Goal: Transaction & Acquisition: Purchase product/service

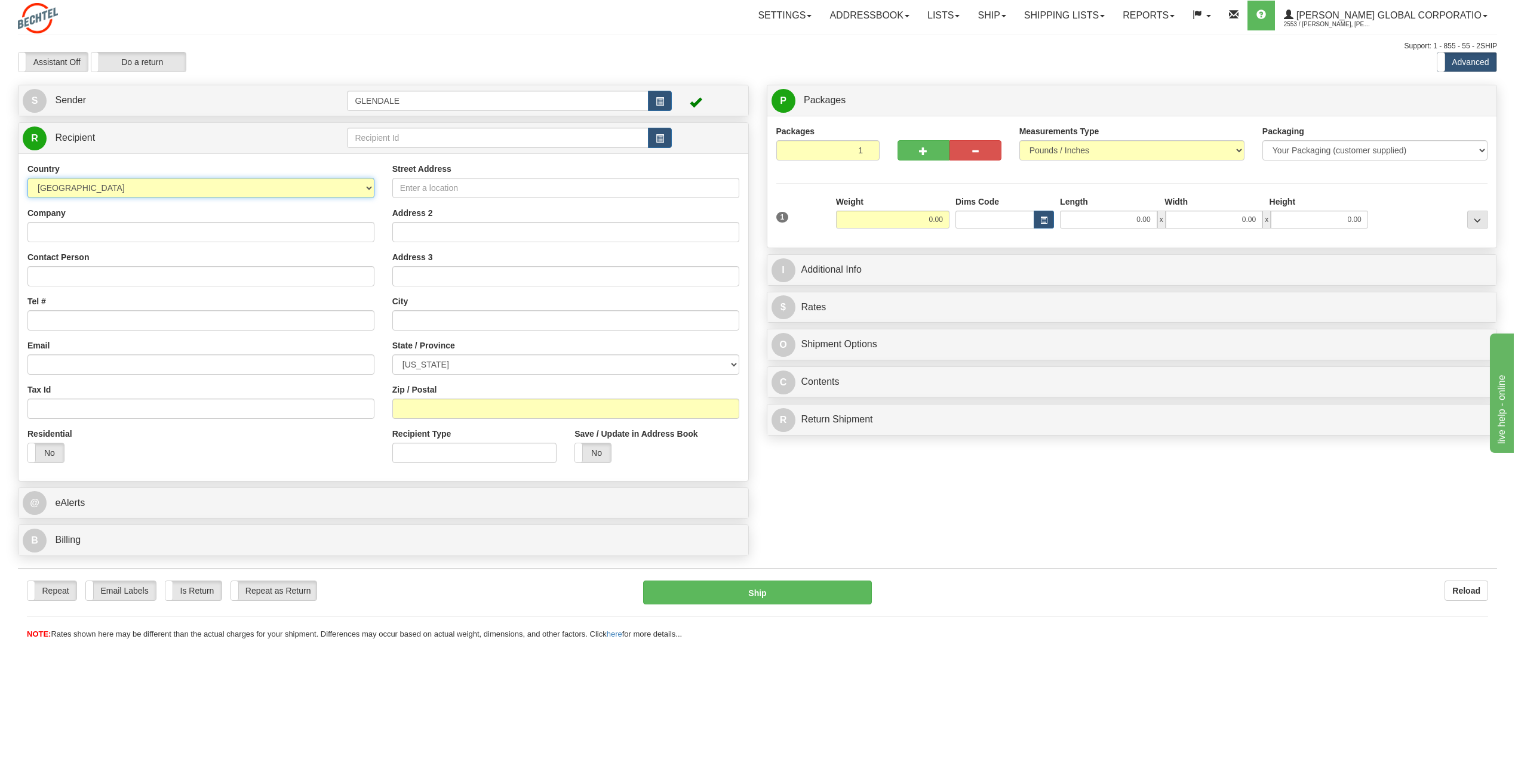
click at [94, 188] on select "[GEOGRAPHIC_DATA] [GEOGRAPHIC_DATA] [GEOGRAPHIC_DATA] [GEOGRAPHIC_DATA] [US_STA…" at bounding box center [201, 188] width 347 height 20
select select "GB"
click at [28, 178] on select "[GEOGRAPHIC_DATA] [GEOGRAPHIC_DATA] [GEOGRAPHIC_DATA] [GEOGRAPHIC_DATA] [US_STA…" at bounding box center [201, 188] width 347 height 20
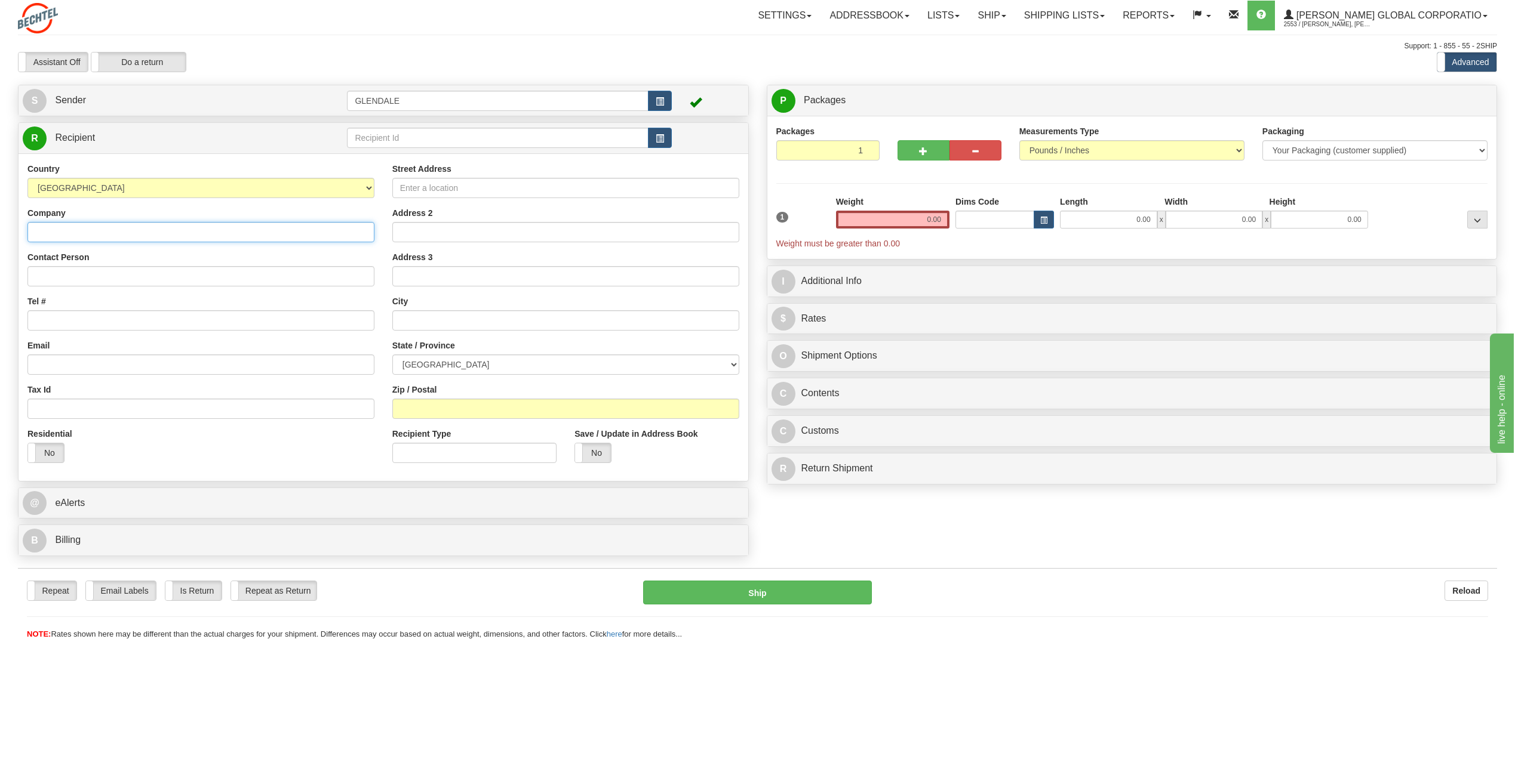
click at [116, 230] on input "Company" at bounding box center [201, 232] width 347 height 20
drag, startPoint x: 116, startPoint y: 230, endPoint x: -3, endPoint y: 237, distance: 119.2
click at [0, 237] on html "Training Course Close Toggle navigation Settings Shipping Preferences New Sende…" at bounding box center [758, 392] width 1515 height 784
type input "[PERSON_NAME]"
drag, startPoint x: 62, startPoint y: 274, endPoint x: 66, endPoint y: 281, distance: 8.1
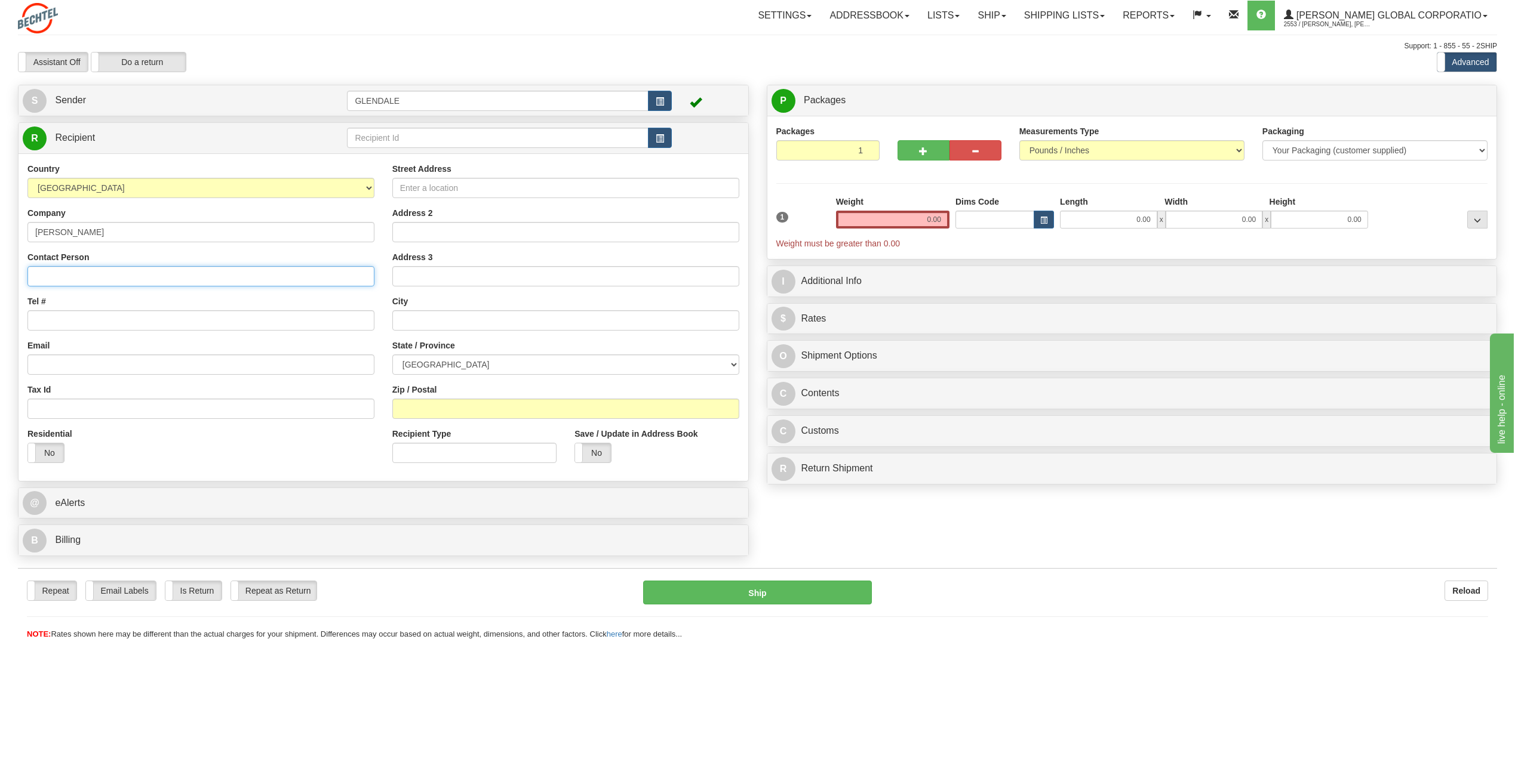
click at [62, 274] on input "Contact Person" at bounding box center [201, 276] width 347 height 20
paste input "[PERSON_NAME]"
type input "[PERSON_NAME]"
click at [902, 217] on input "0.00" at bounding box center [892, 220] width 114 height 18
drag, startPoint x: 911, startPoint y: 216, endPoint x: 1588, endPoint y: 265, distance: 678.8
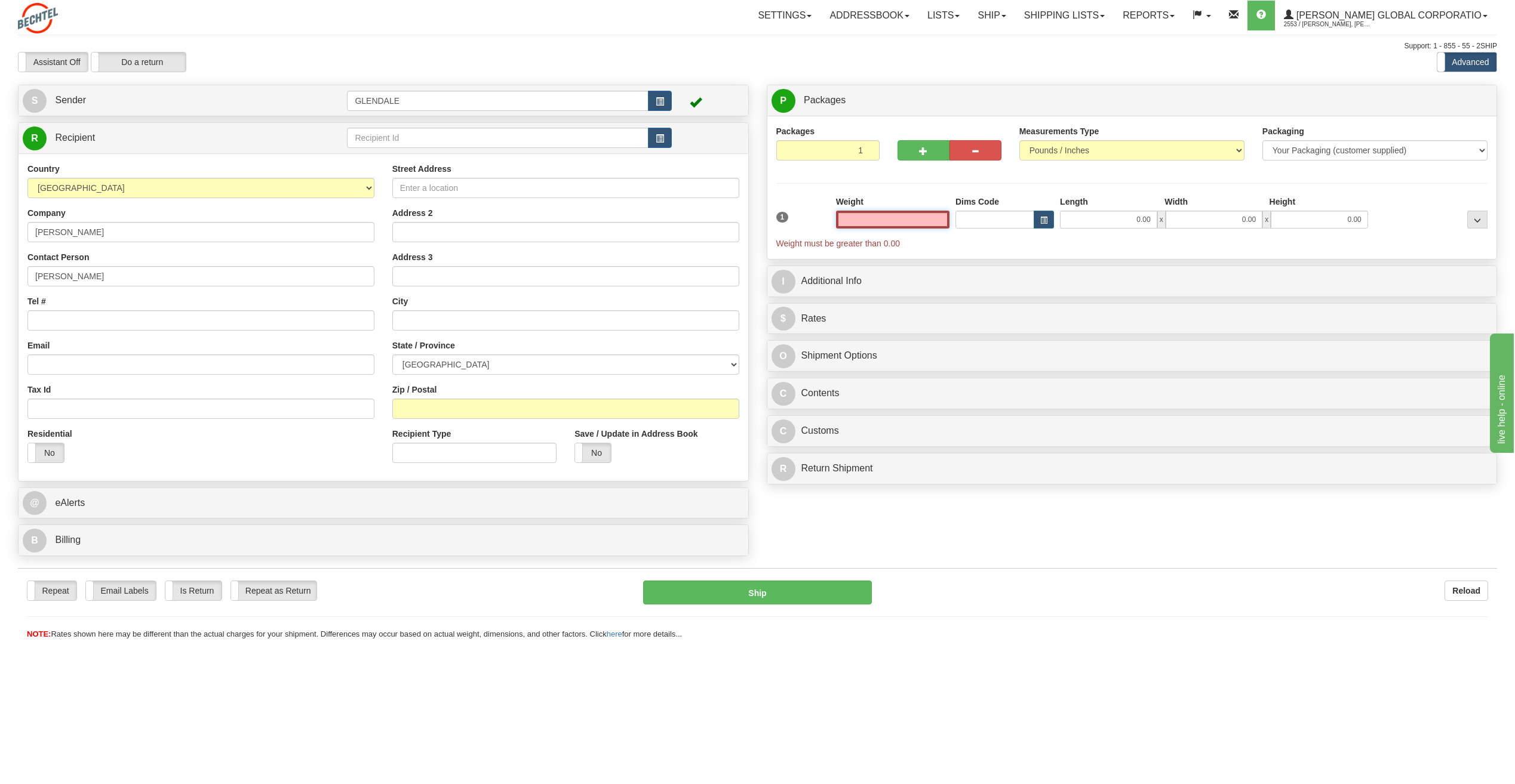
click at [1514, 265] on html "Training Course Close Toggle navigation Settings Shipping Preferences New Sende…" at bounding box center [758, 392] width 1515 height 784
type input "0.00"
drag, startPoint x: 134, startPoint y: 322, endPoint x: 176, endPoint y: 339, distance: 45.3
click at [134, 322] on input "Tel #" at bounding box center [201, 320] width 347 height 20
type input "44 778 6512925"
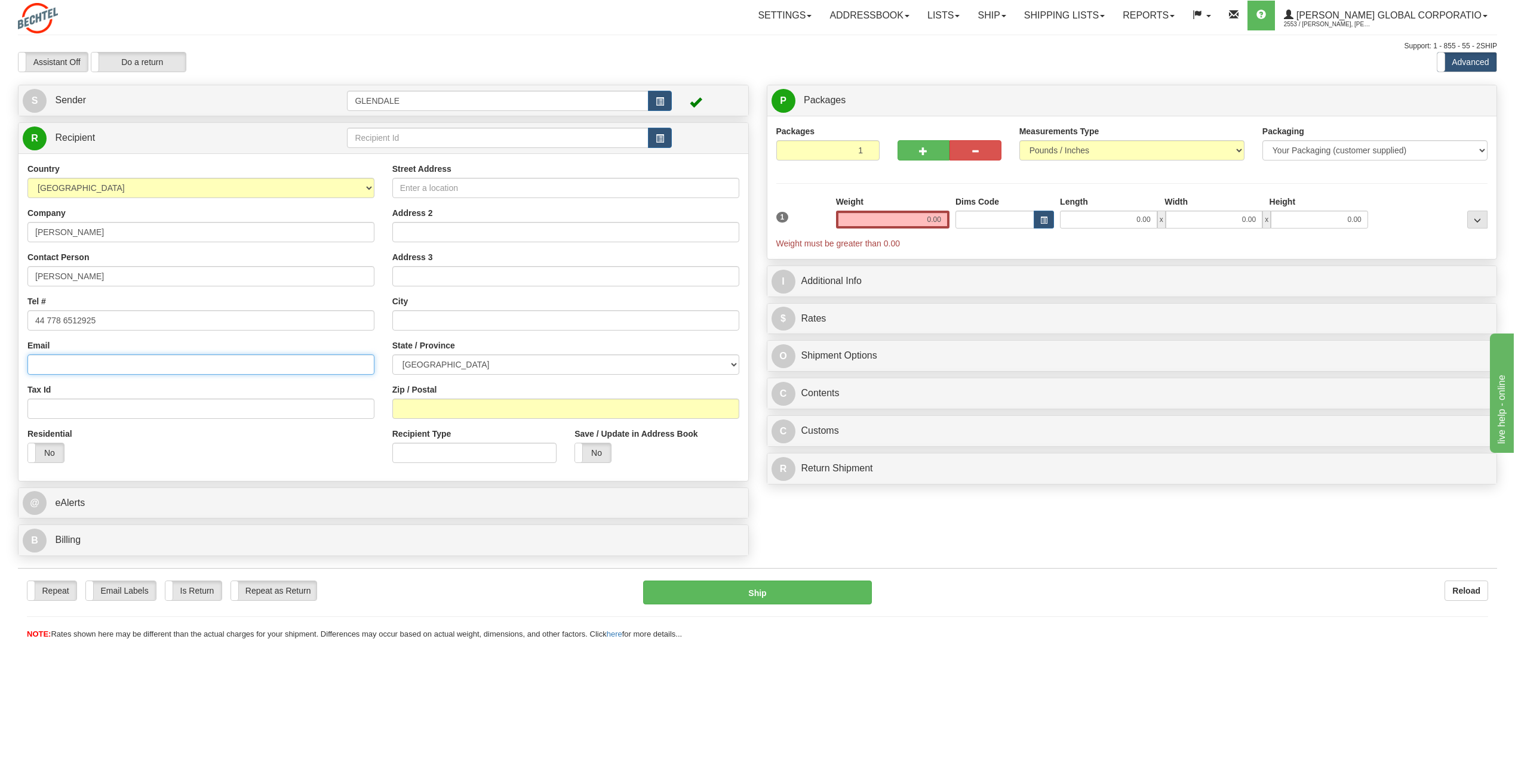
drag, startPoint x: 62, startPoint y: 359, endPoint x: 79, endPoint y: 369, distance: 19.7
click at [62, 360] on input "Email" at bounding box center [201, 364] width 347 height 20
paste input "[EMAIL_ADDRESS][DOMAIN_NAME]"
type input "[EMAIL_ADDRESS][DOMAIN_NAME]"
click at [567, 186] on input "Street Address" at bounding box center [566, 188] width 347 height 20
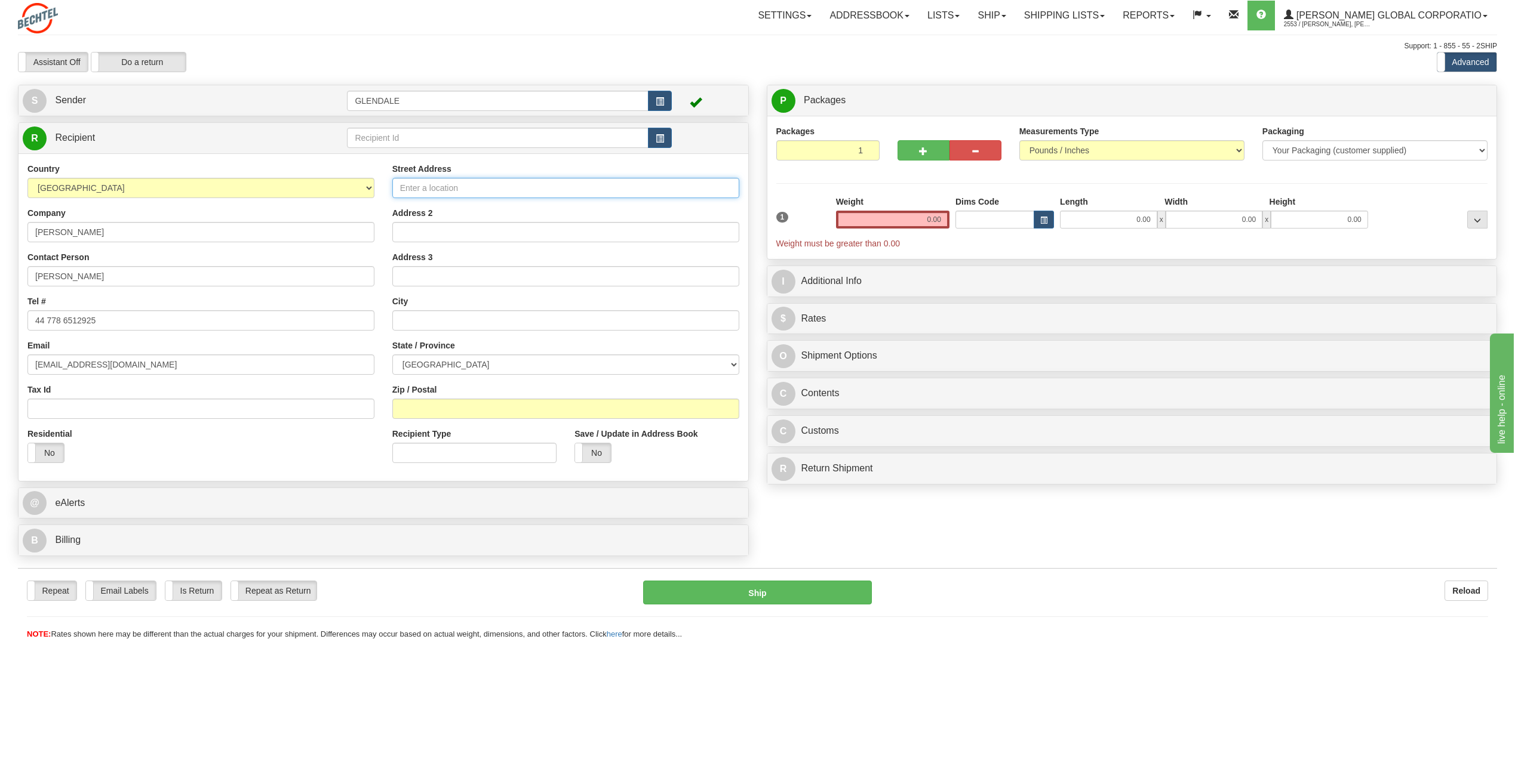
click at [473, 185] on input "Street Address" at bounding box center [566, 188] width 347 height 20
paste input "[STREET_ADDRESS]"
type input "[STREET_ADDRESS]"
click at [443, 316] on input "text" at bounding box center [566, 320] width 347 height 20
paste input "[GEOGRAPHIC_DATA]"
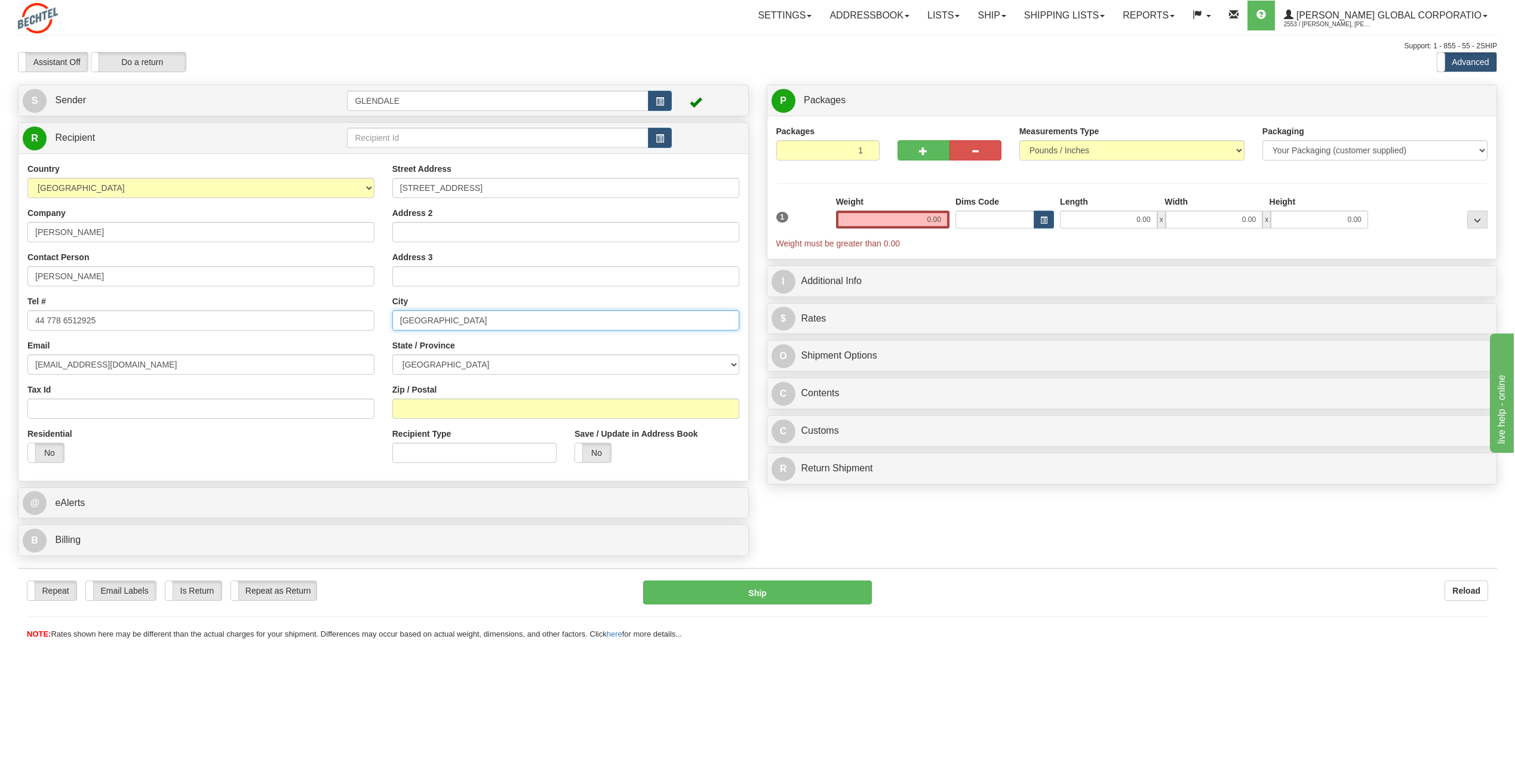
type input "[GEOGRAPHIC_DATA]"
click at [478, 364] on select "[GEOGRAPHIC_DATA] [GEOGRAPHIC_DATA] [GEOGRAPHIC_DATA][PERSON_NAME][GEOGRAPHIC_D…" at bounding box center [566, 364] width 347 height 20
select select "LND"
click at [392, 354] on select "[GEOGRAPHIC_DATA] [GEOGRAPHIC_DATA] [GEOGRAPHIC_DATA][PERSON_NAME][GEOGRAPHIC_D…" at bounding box center [566, 364] width 347 height 20
click at [441, 406] on input "Zip / Postal" at bounding box center [566, 409] width 347 height 20
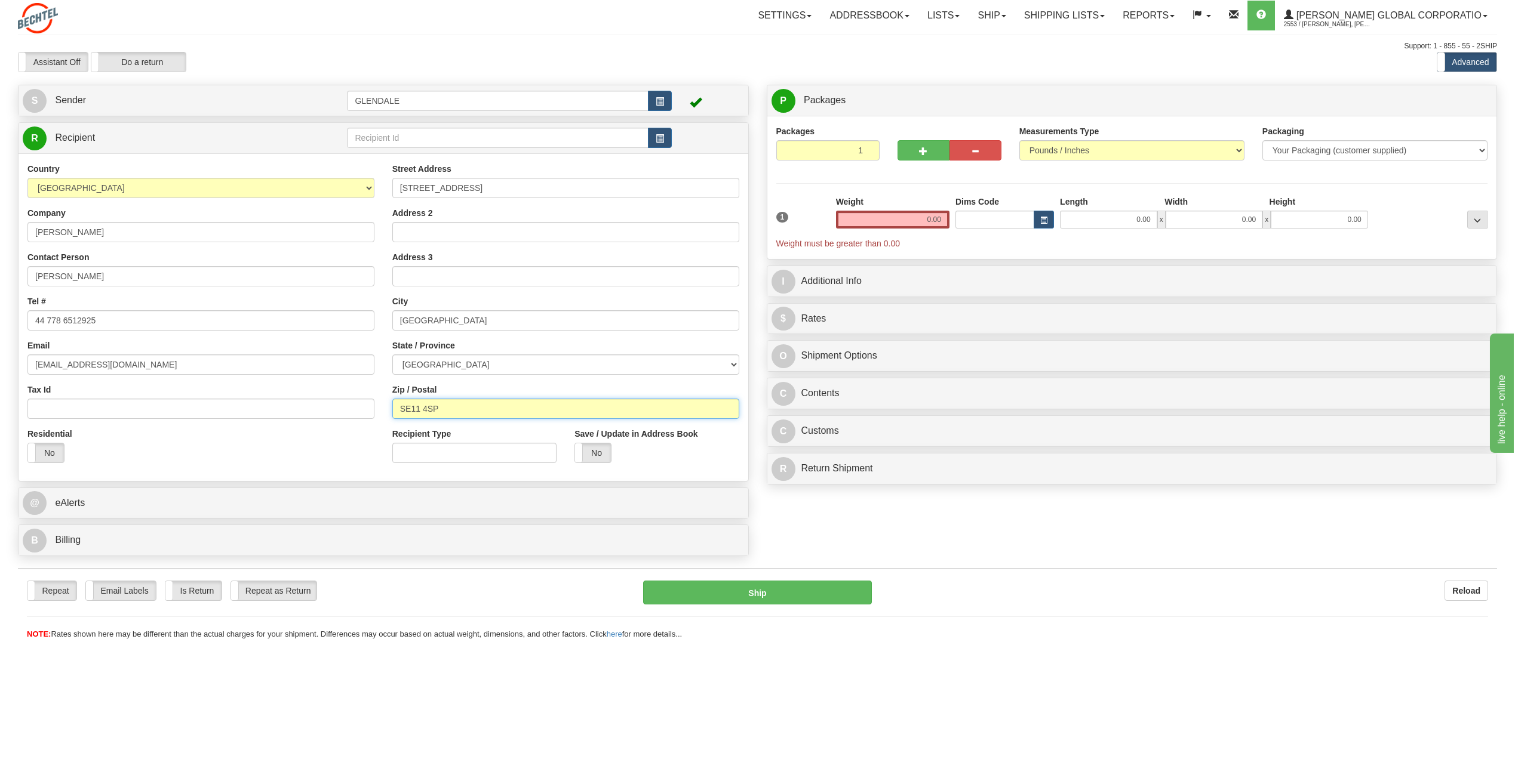
type input "SE11 4SP"
drag, startPoint x: 911, startPoint y: 220, endPoint x: 1418, endPoint y: 299, distance: 513.1
click at [1418, 299] on div "P Packages 1 Packages - Weight: 0.00 Lbs Shipment Level Shipm. Package Level Pa…" at bounding box center [1131, 286] width 748 height 405
click at [915, 212] on input "0.00" at bounding box center [892, 220] width 114 height 18
drag, startPoint x: 919, startPoint y: 216, endPoint x: 1216, endPoint y: 231, distance: 297.4
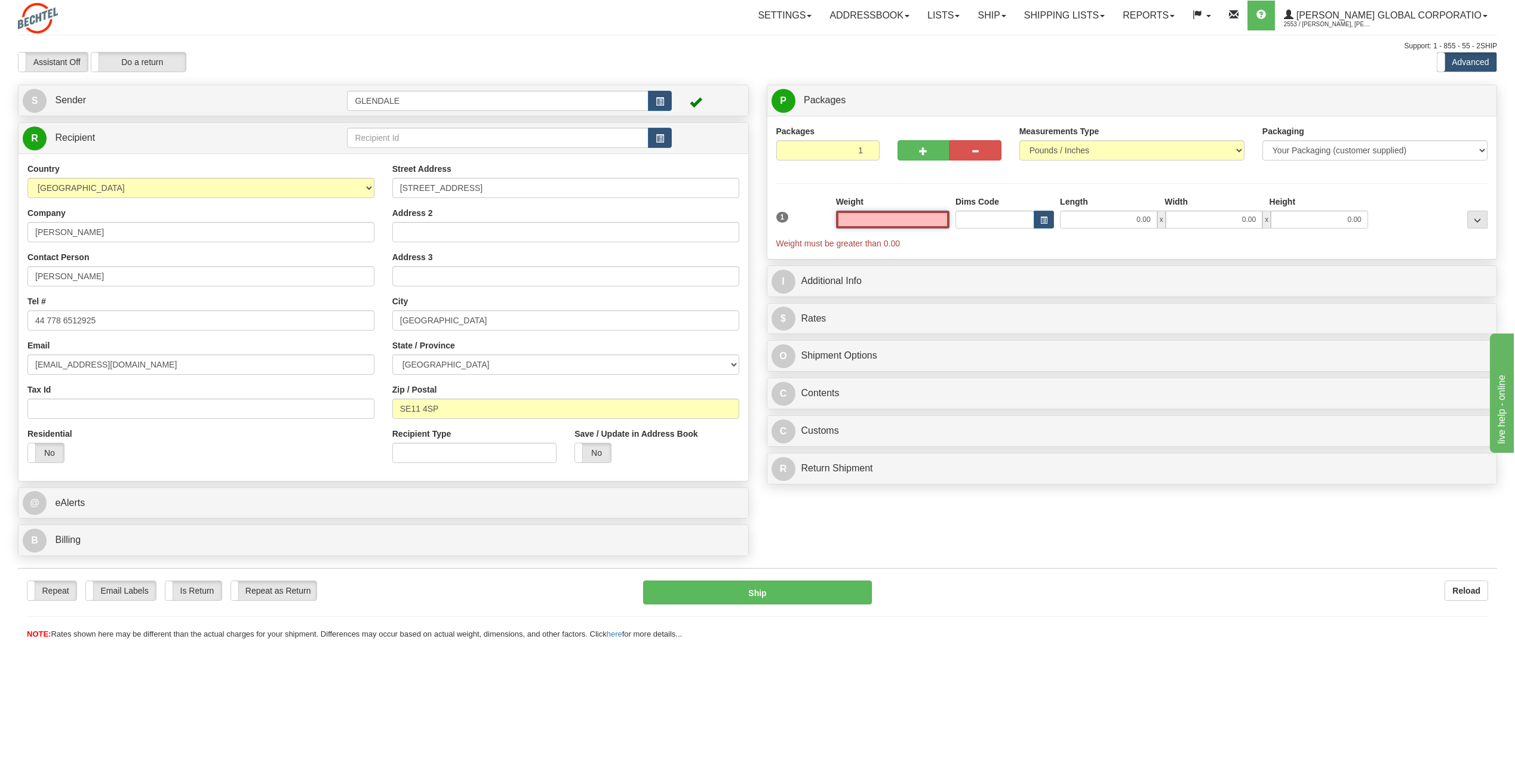
click at [1216, 231] on div "1 Weight Dims Code Length x" at bounding box center [1132, 222] width 718 height 54
type input "10.00"
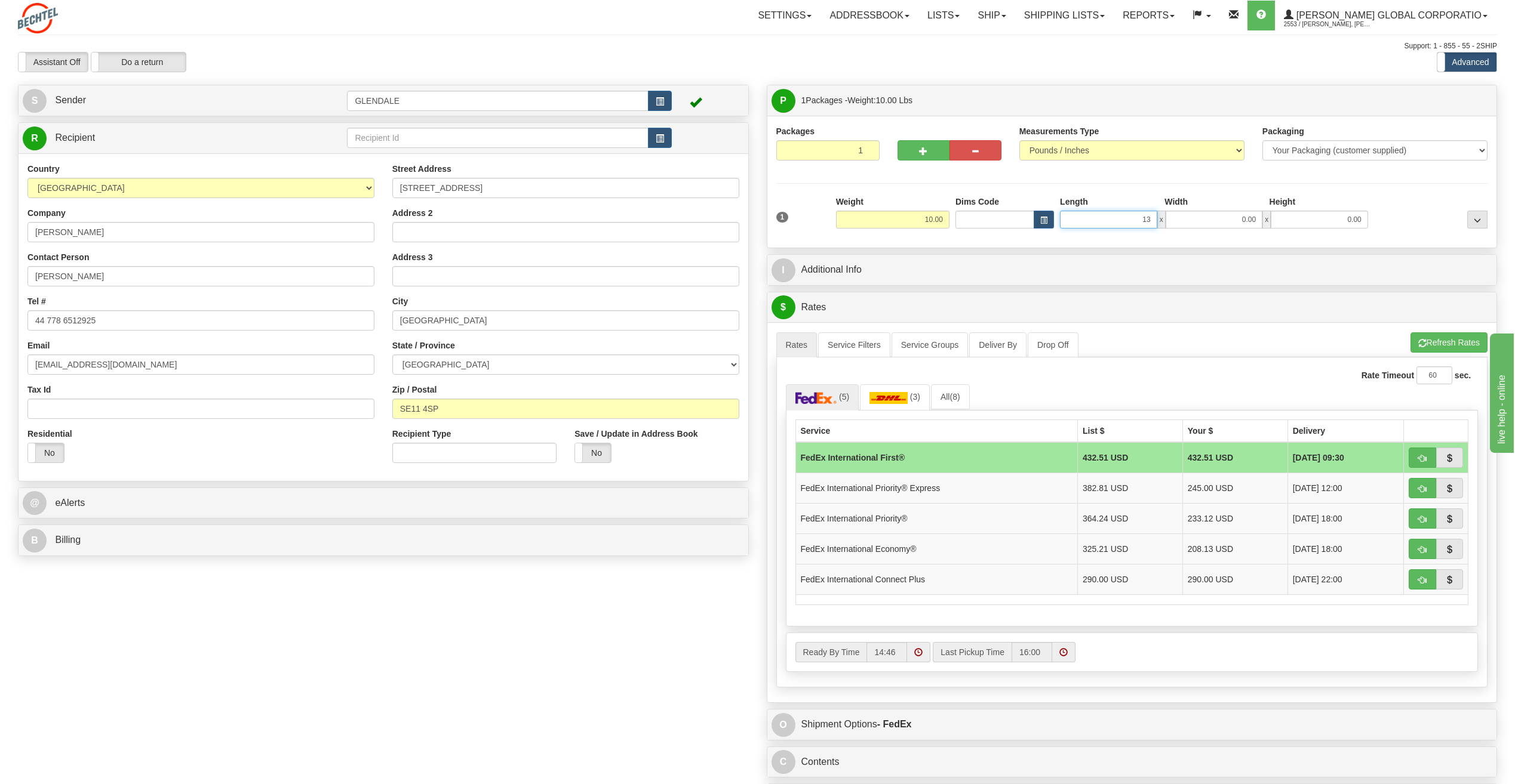
type input "13.00"
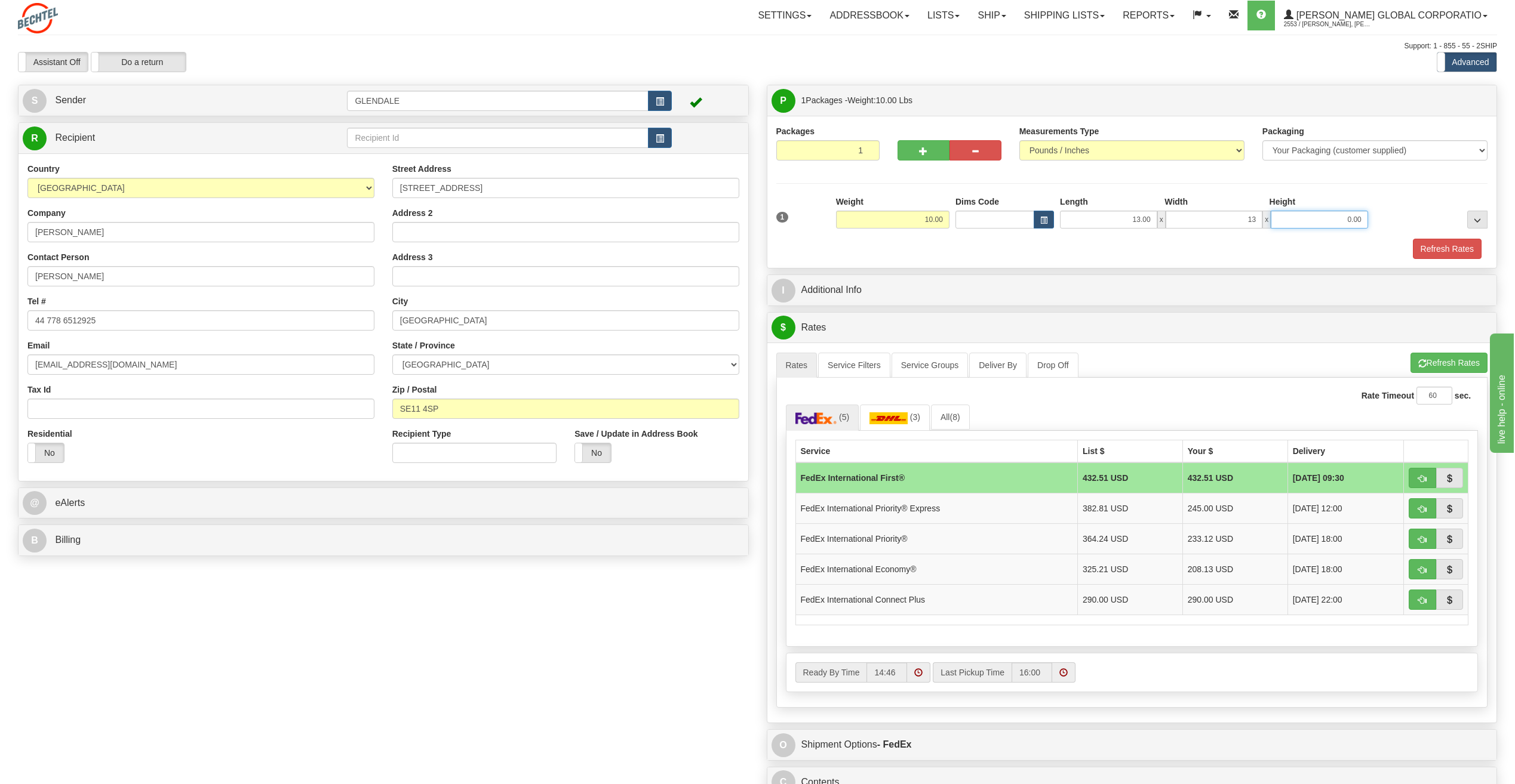
type input "13.00"
drag, startPoint x: 1340, startPoint y: 216, endPoint x: 1434, endPoint y: 221, distance: 94.1
click at [1434, 221] on div "1 Weight 10.00 Dims Code x x" at bounding box center [1132, 217] width 718 height 42
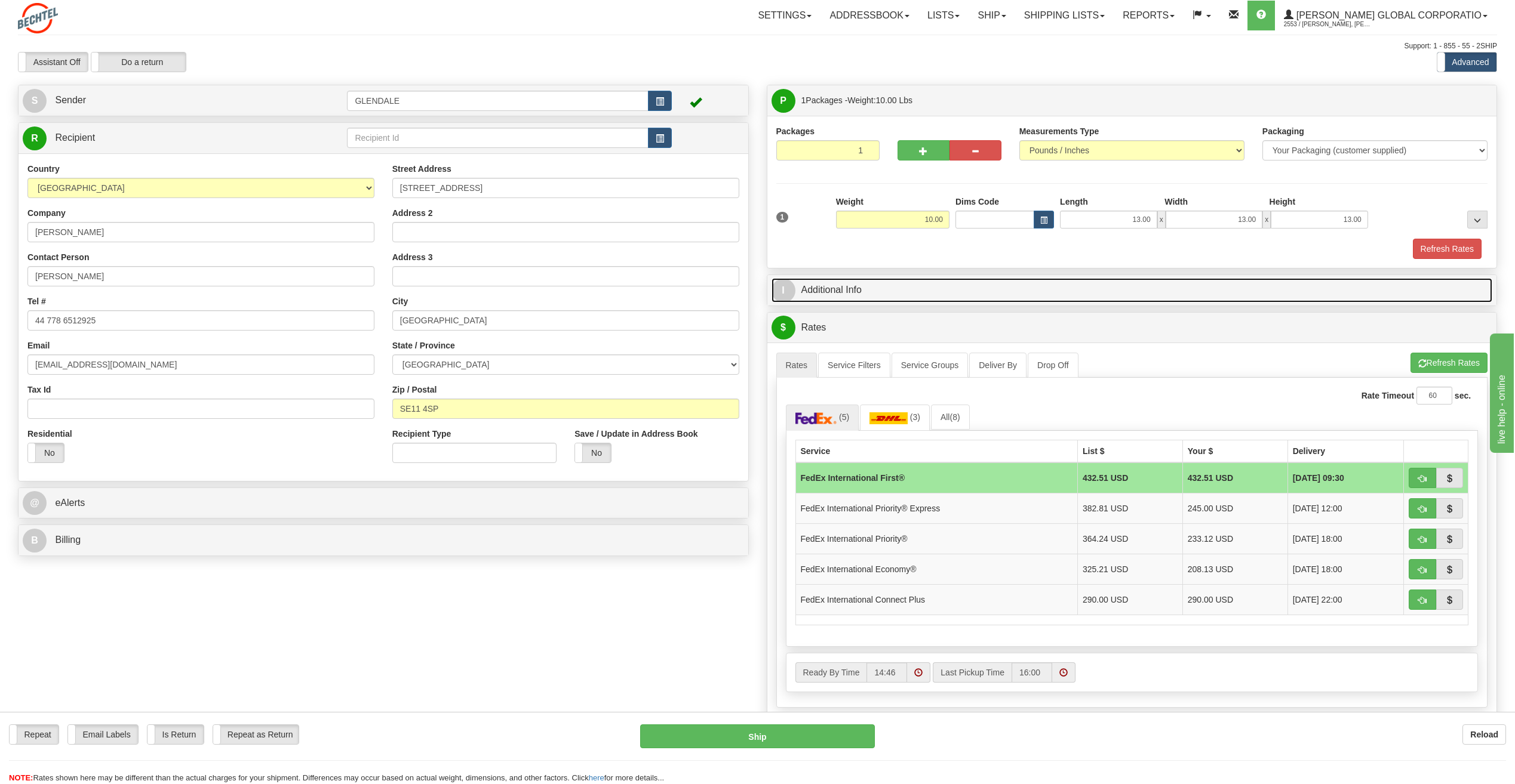
click at [999, 291] on link "I Additional Info" at bounding box center [1131, 290] width 721 height 25
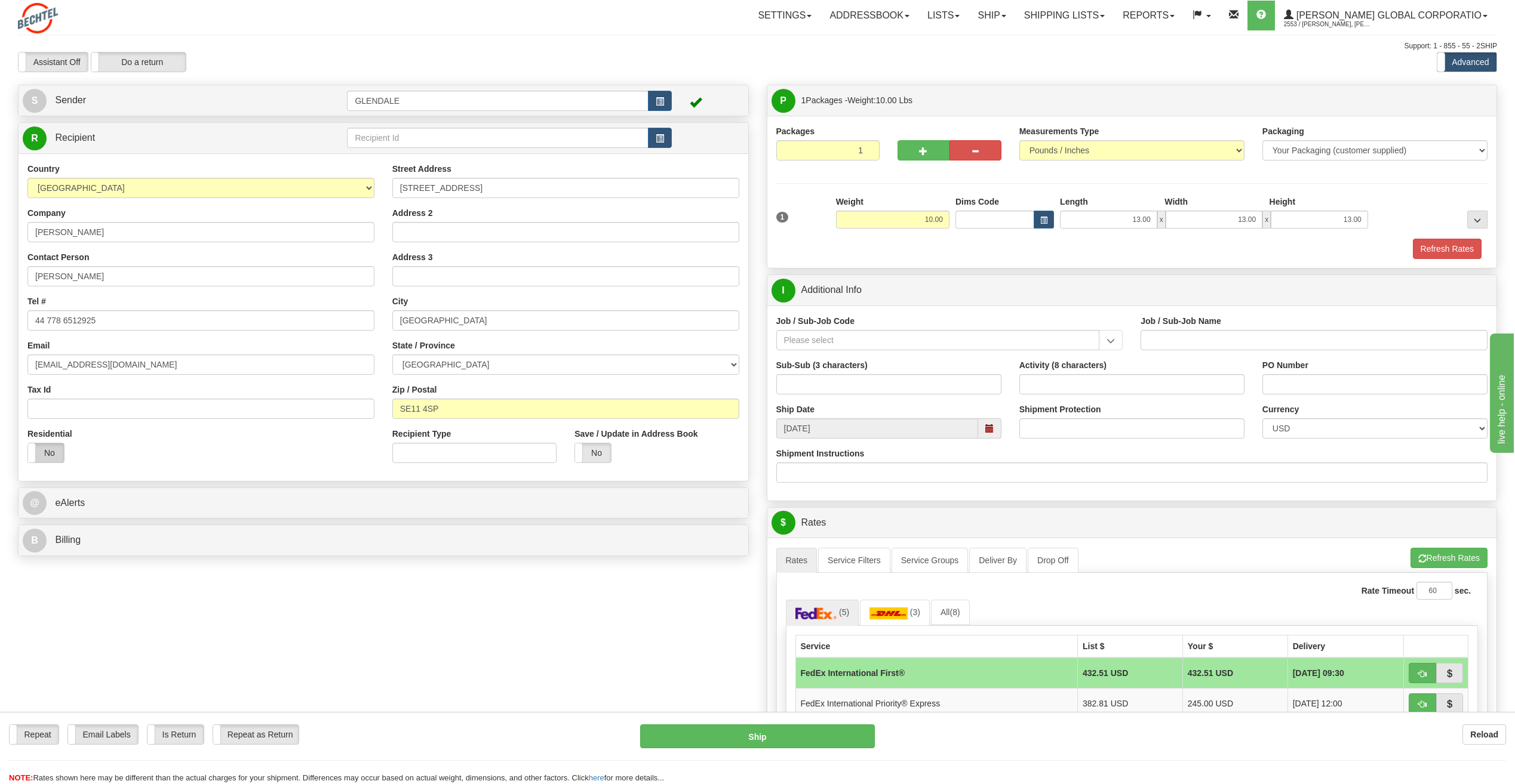
click at [51, 449] on label "No" at bounding box center [46, 453] width 36 height 19
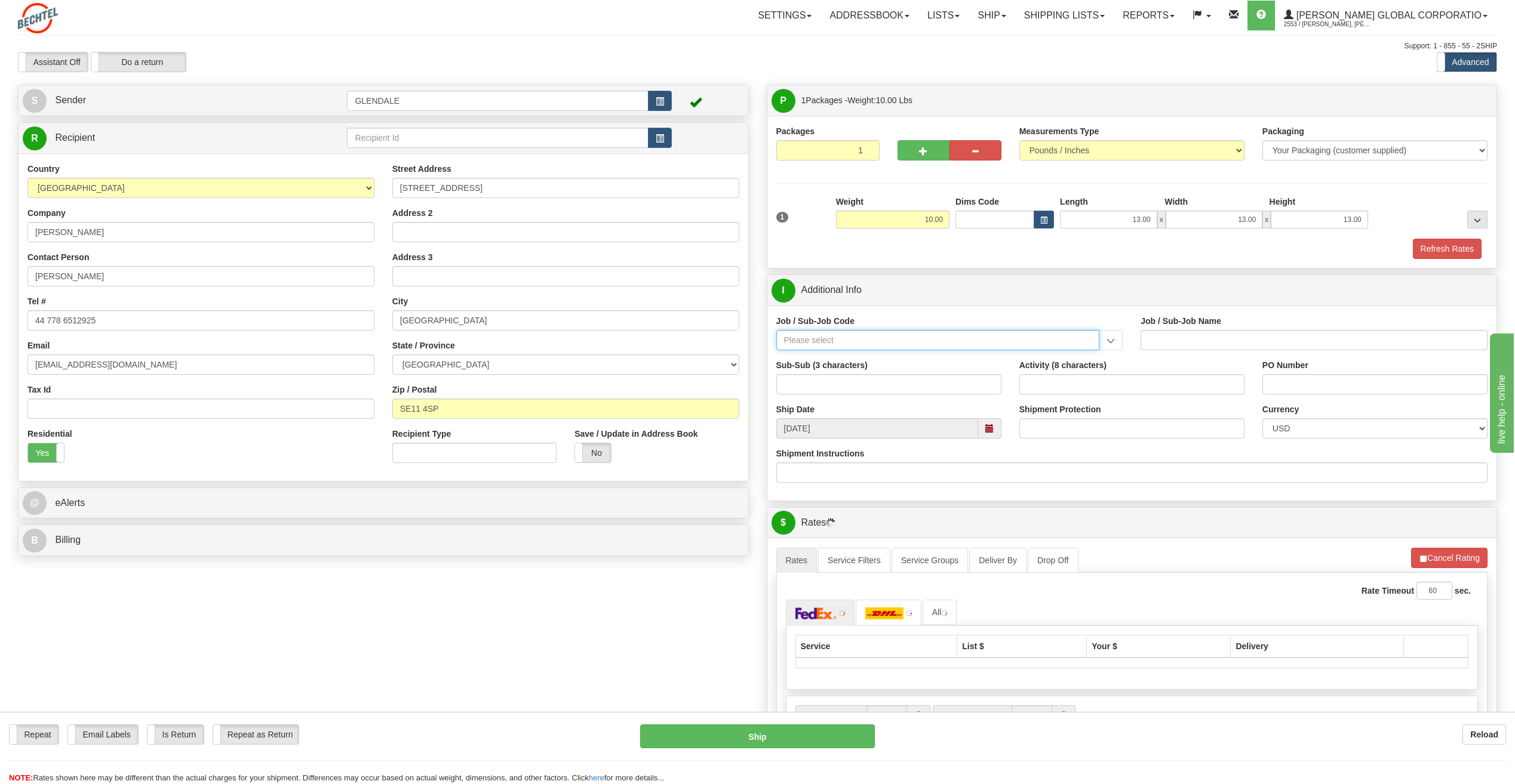
click at [924, 344] on input "Job / Sub-Job Code" at bounding box center [937, 341] width 323 height 20
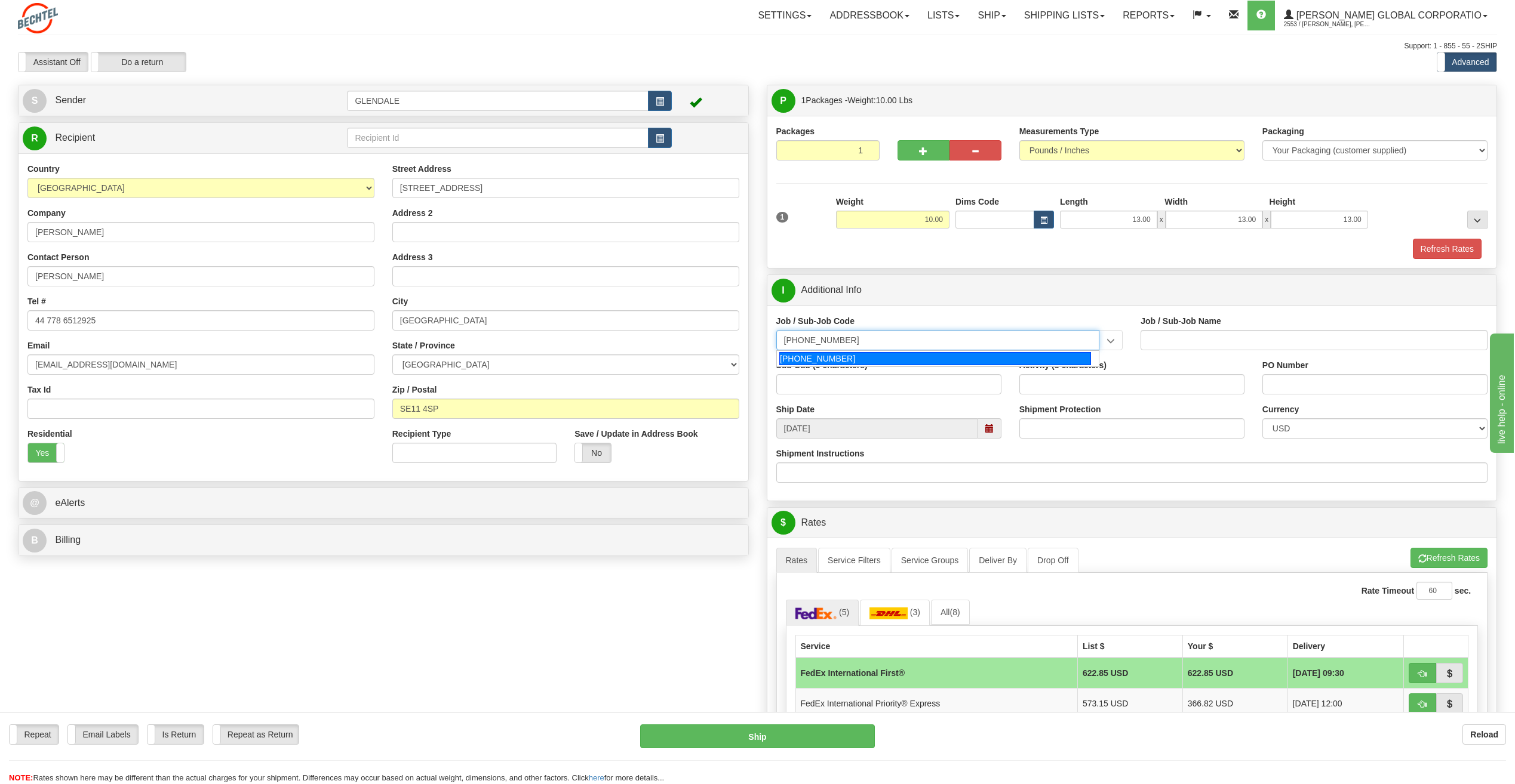
type input "[PHONE_NUMBER]"
type input "Service Awards"
click at [987, 436] on span at bounding box center [989, 429] width 23 height 20
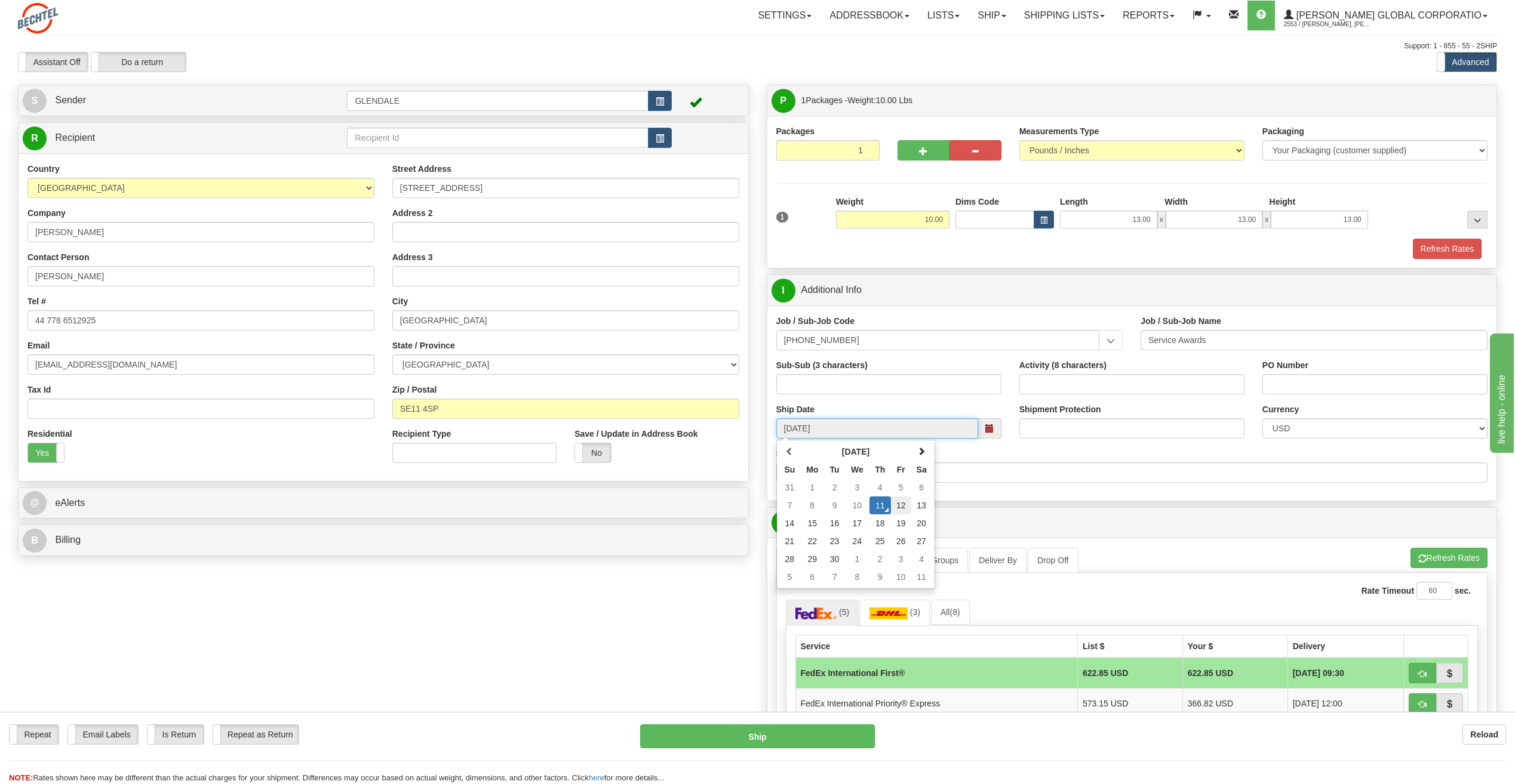
click at [895, 510] on td "12" at bounding box center [901, 506] width 20 height 18
type input "[DATE]"
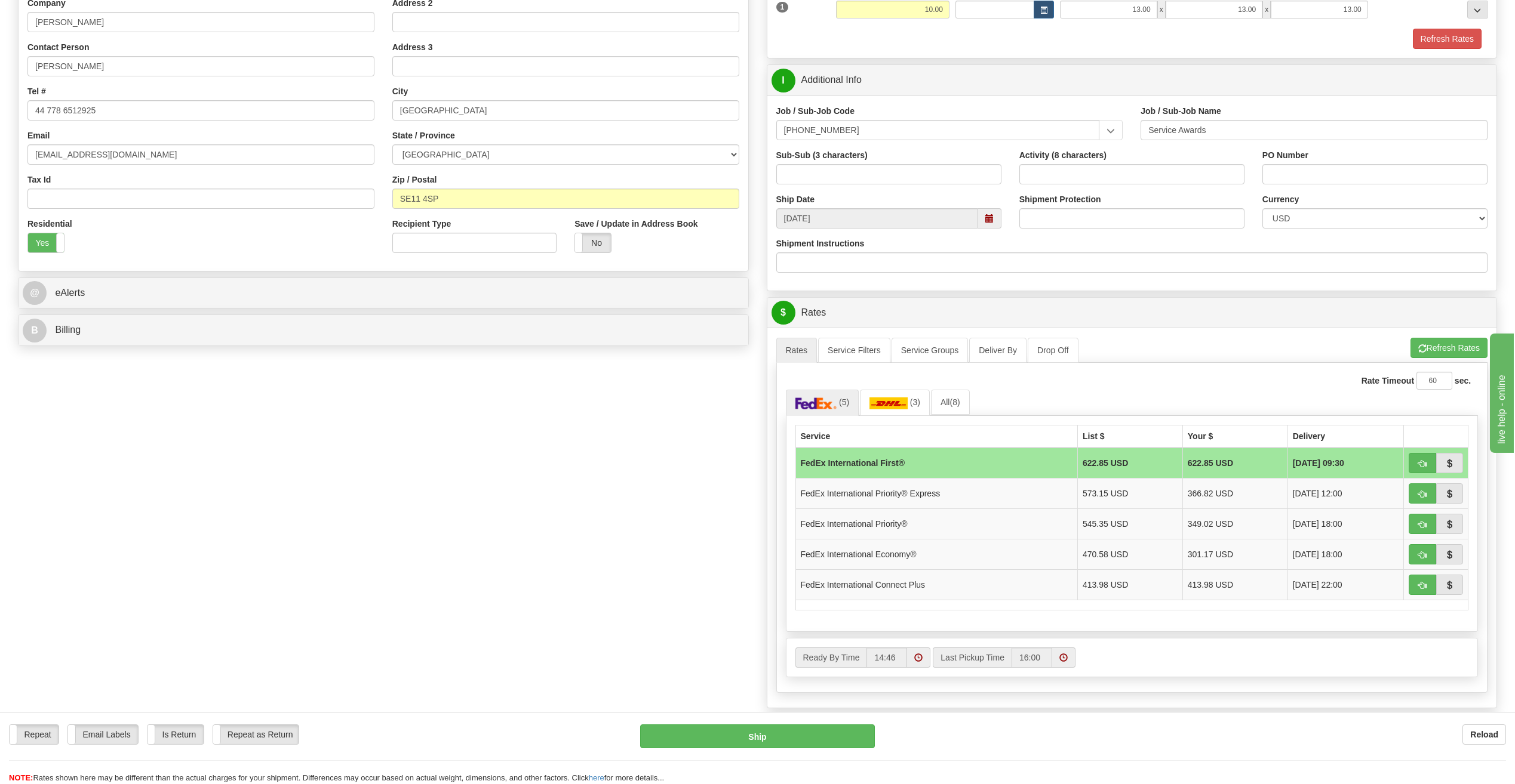
scroll to position [239, 0]
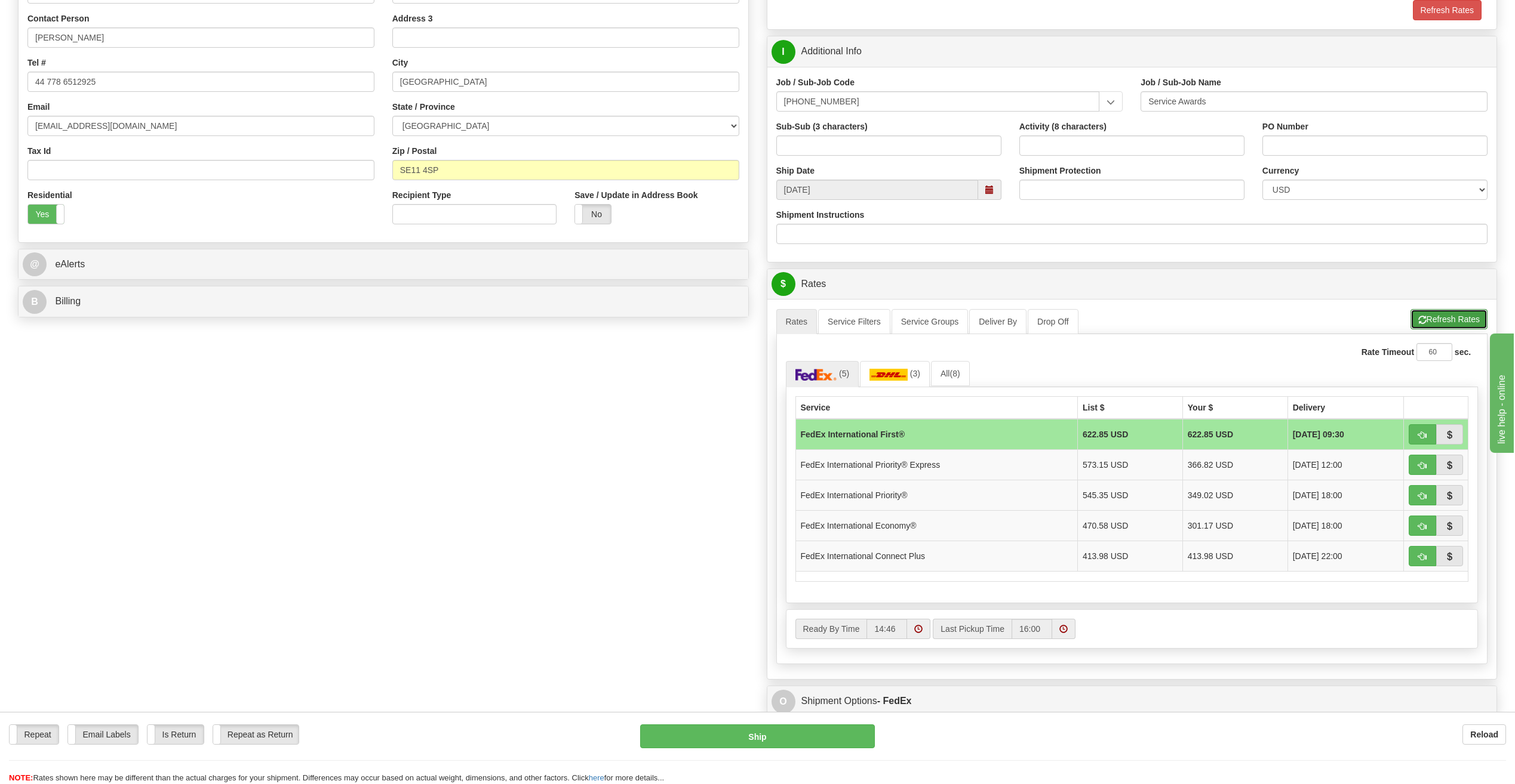
click at [1440, 321] on button "Refresh Rates" at bounding box center [1449, 319] width 77 height 20
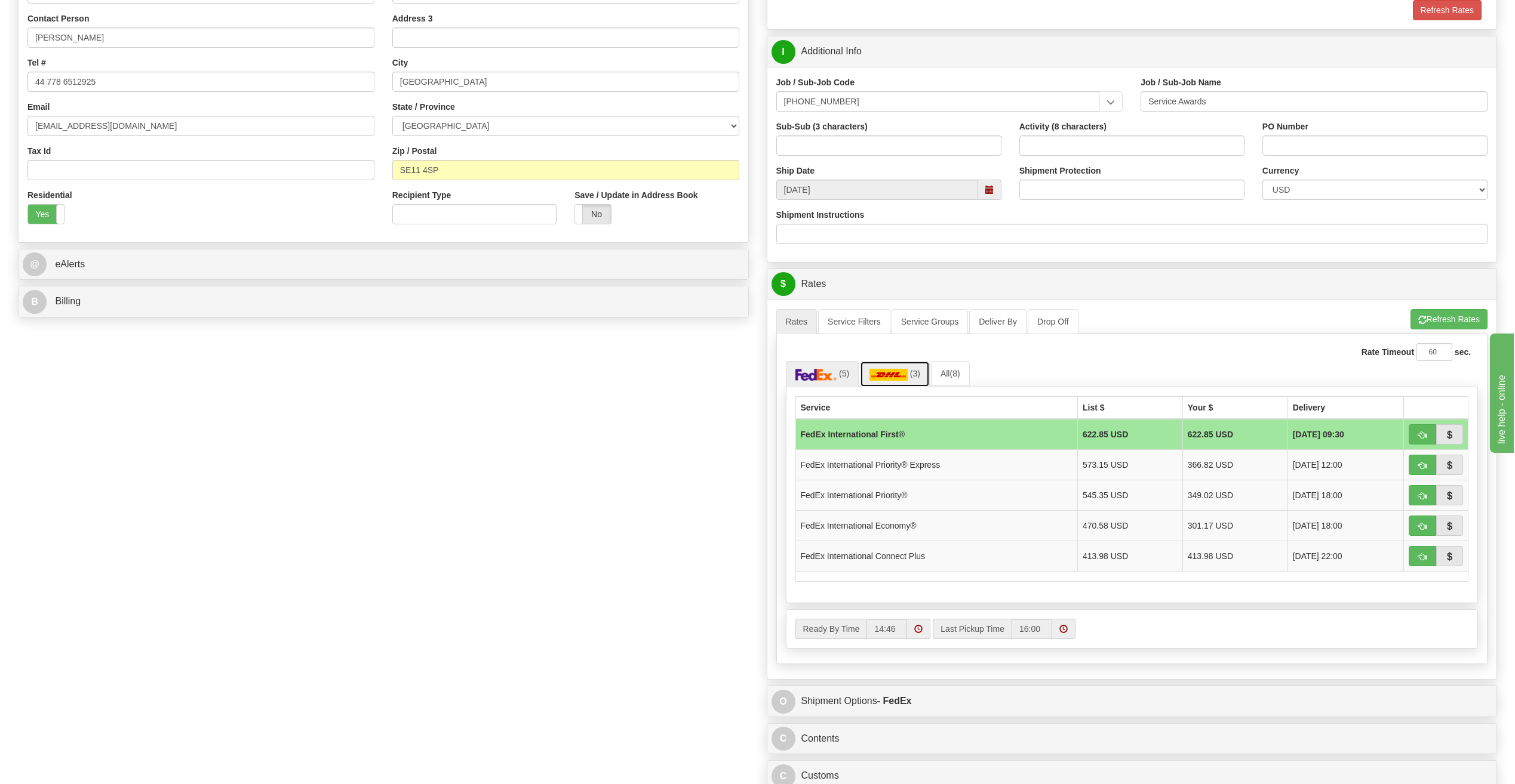
click at [892, 375] on img at bounding box center [889, 375] width 39 height 12
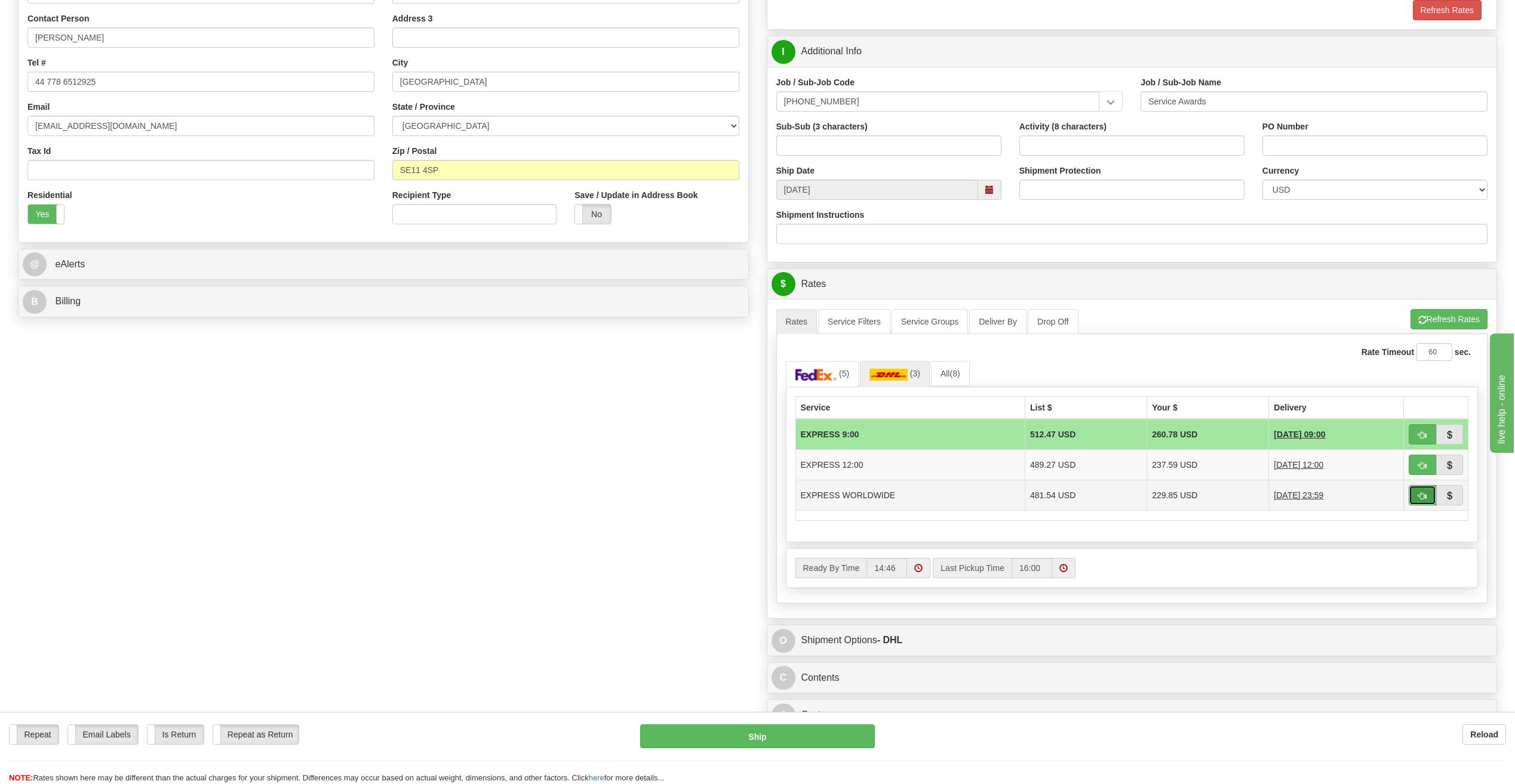
click at [1425, 496] on span "button" at bounding box center [1421, 496] width 8 height 7
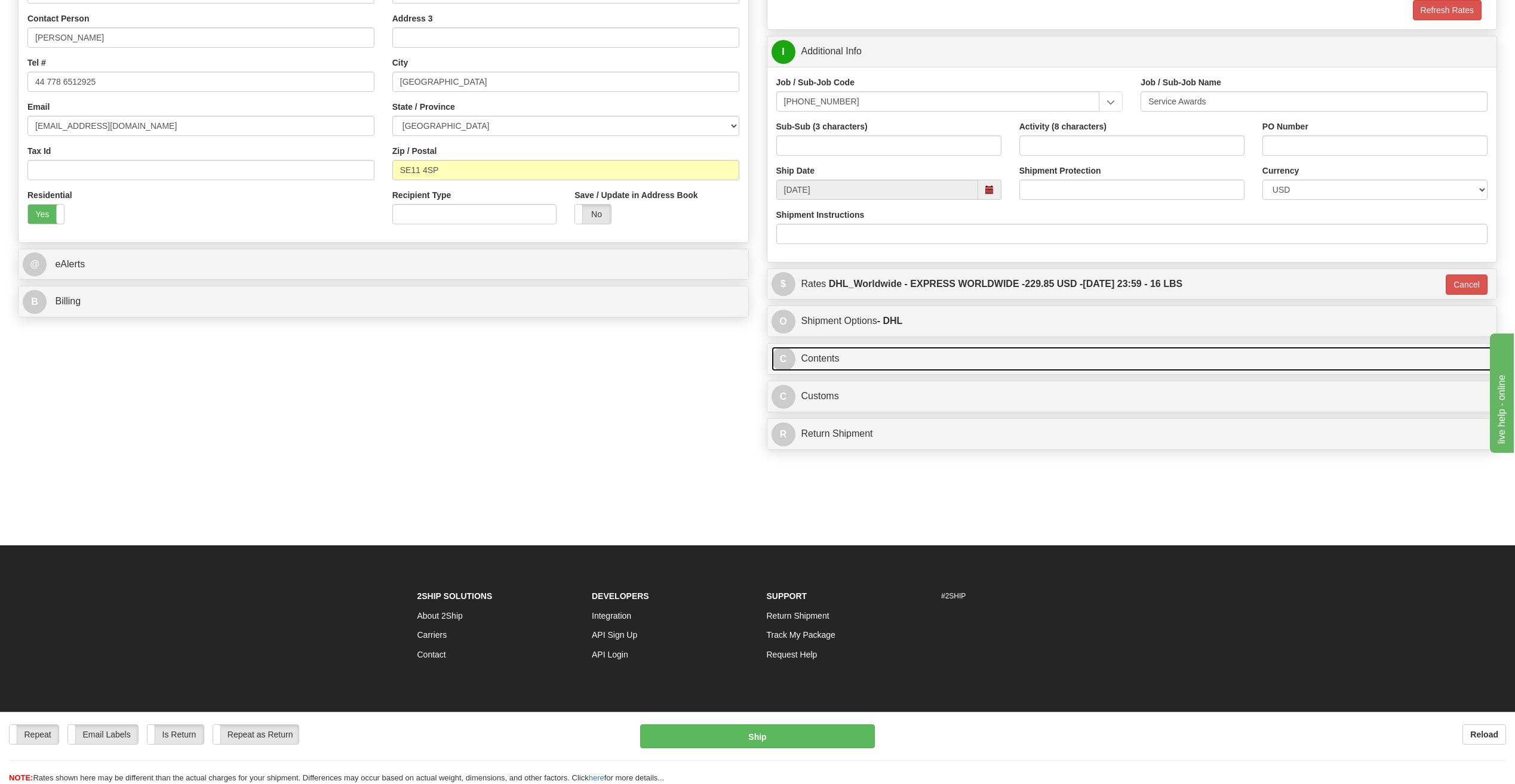
click at [822, 350] on link "C Contents" at bounding box center [1131, 359] width 721 height 25
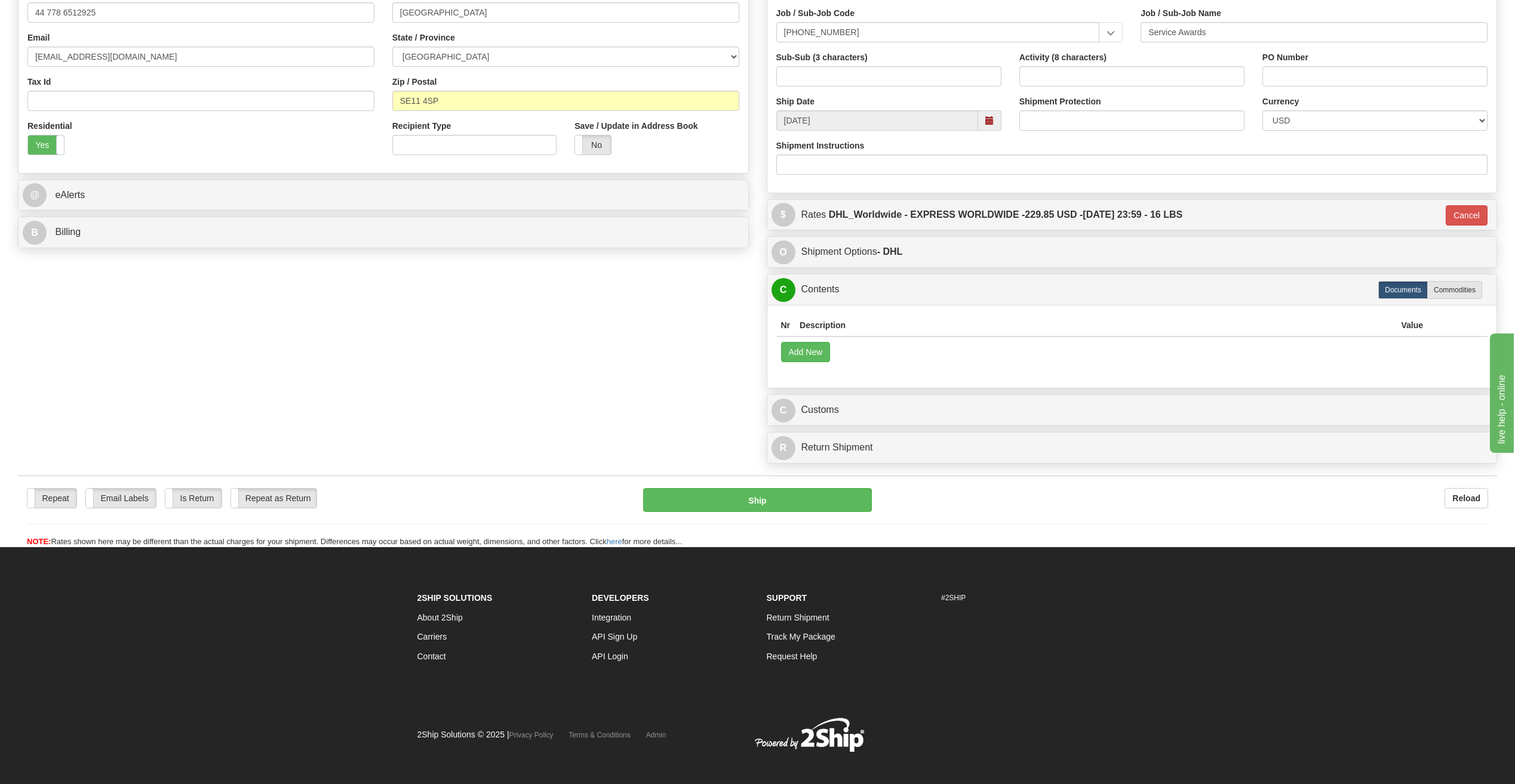
scroll to position [319, 0]
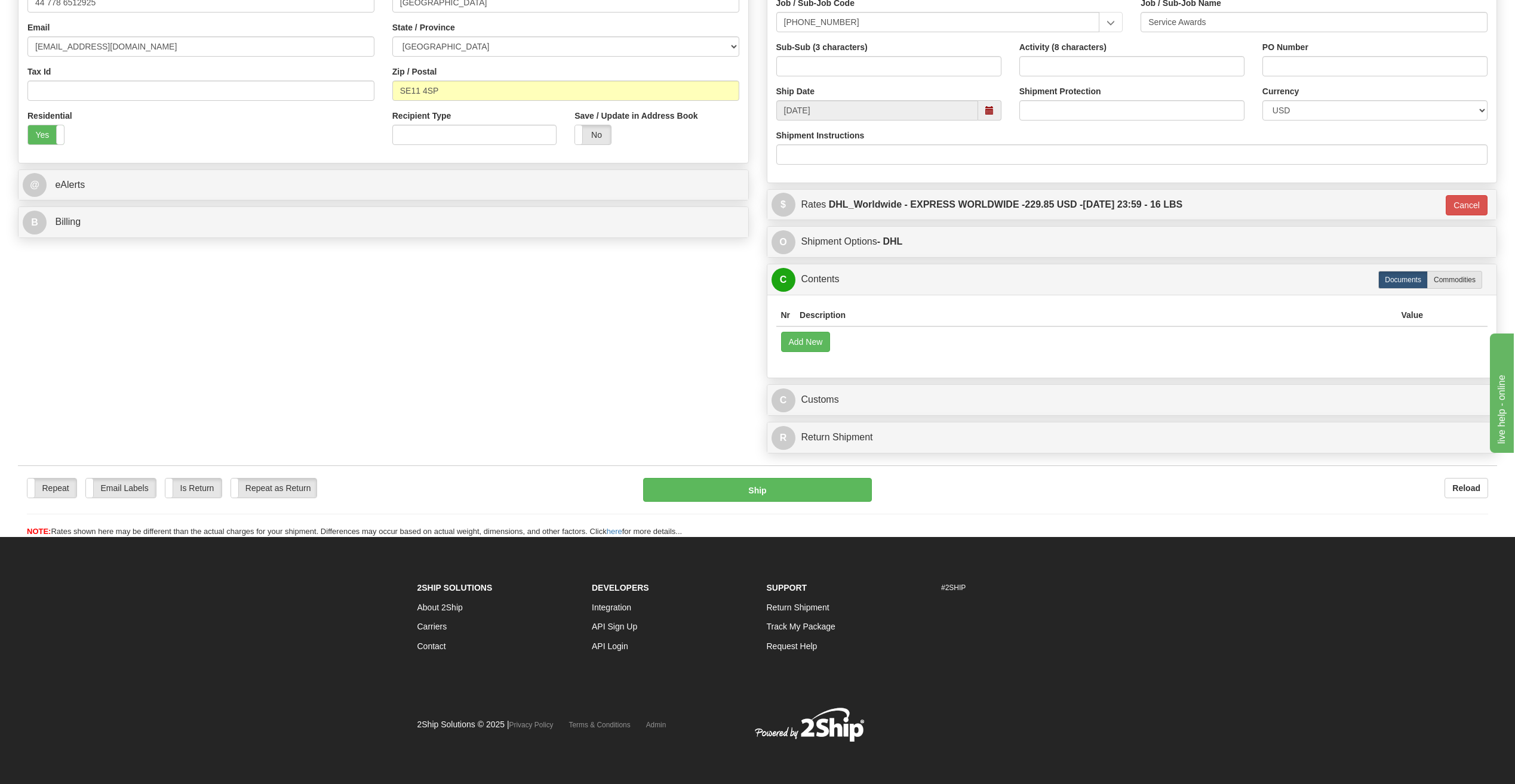
click at [1441, 279] on label "Commodities" at bounding box center [1454, 280] width 55 height 18
type input "D"
radio input "true"
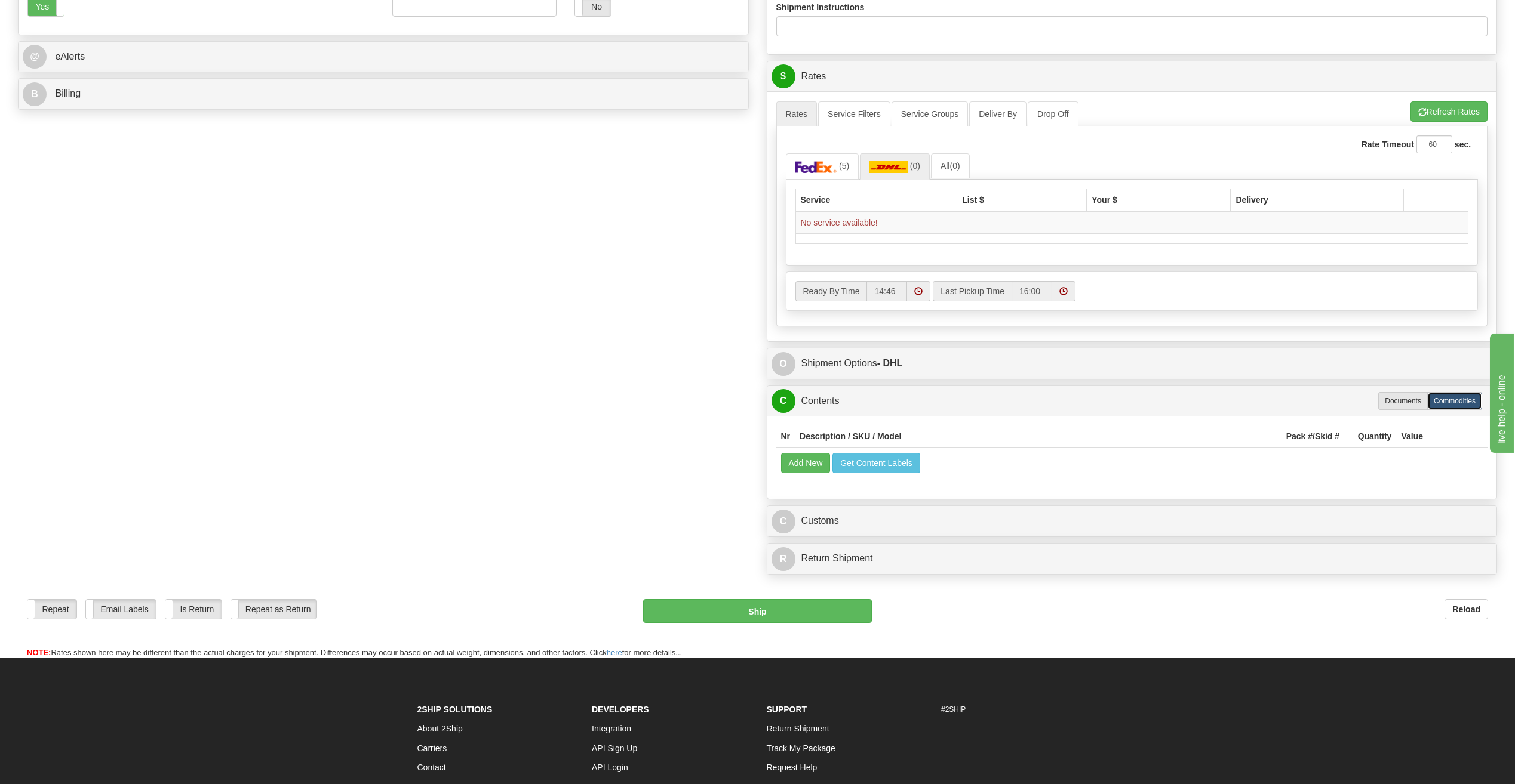
scroll to position [493, 0]
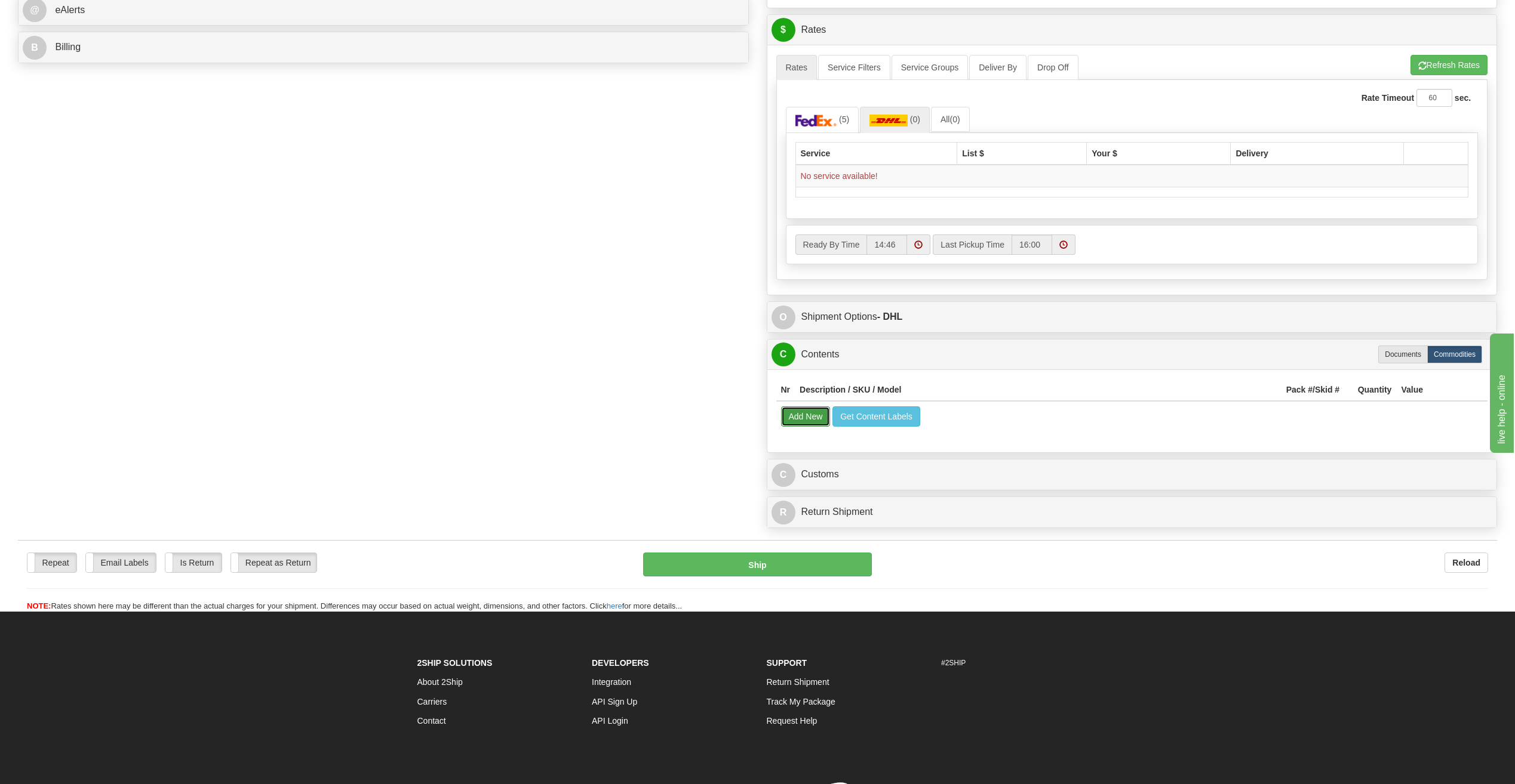
click at [813, 415] on button "Add New" at bounding box center [805, 417] width 50 height 20
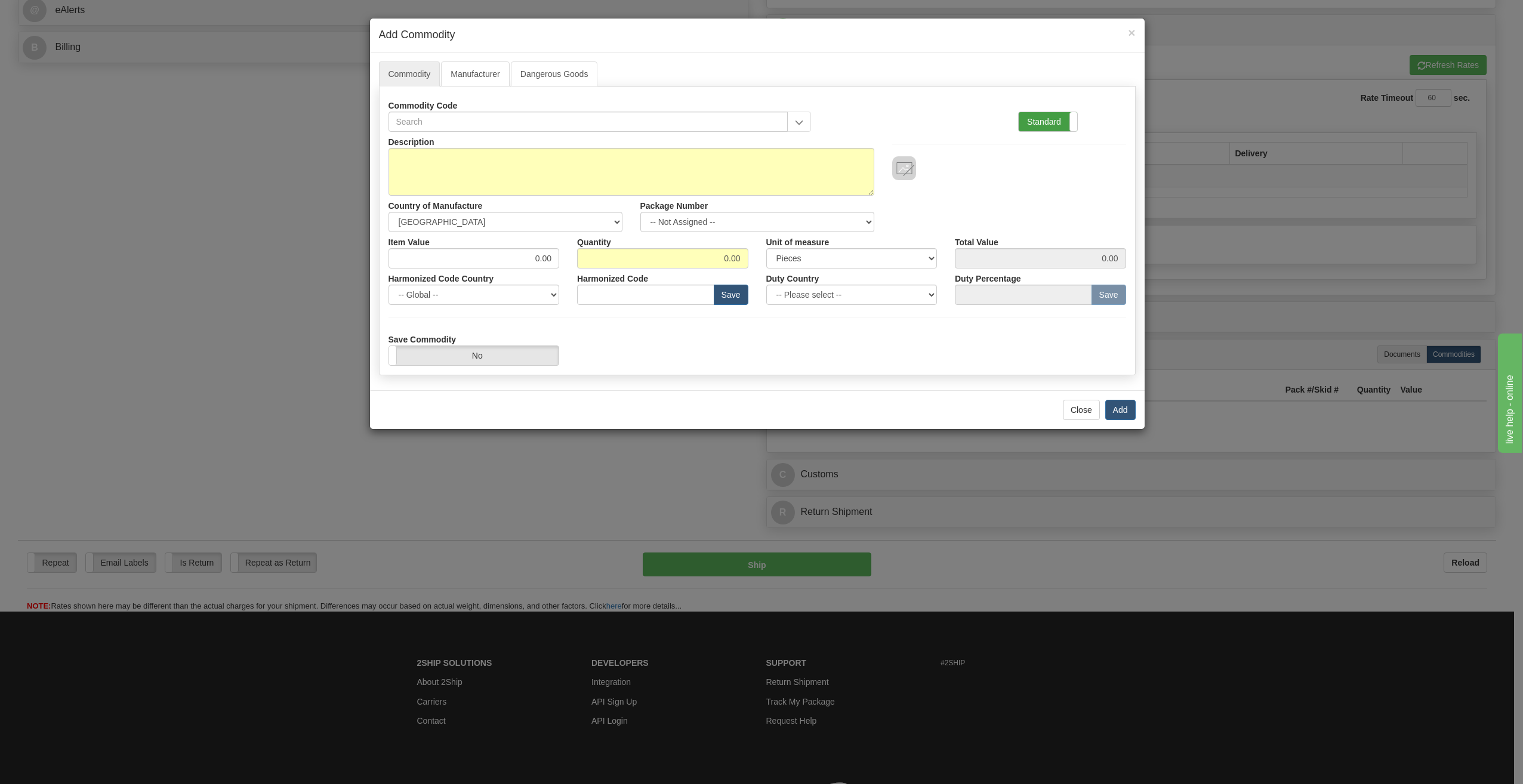
click at [1040, 124] on label "Standard" at bounding box center [1048, 121] width 59 height 19
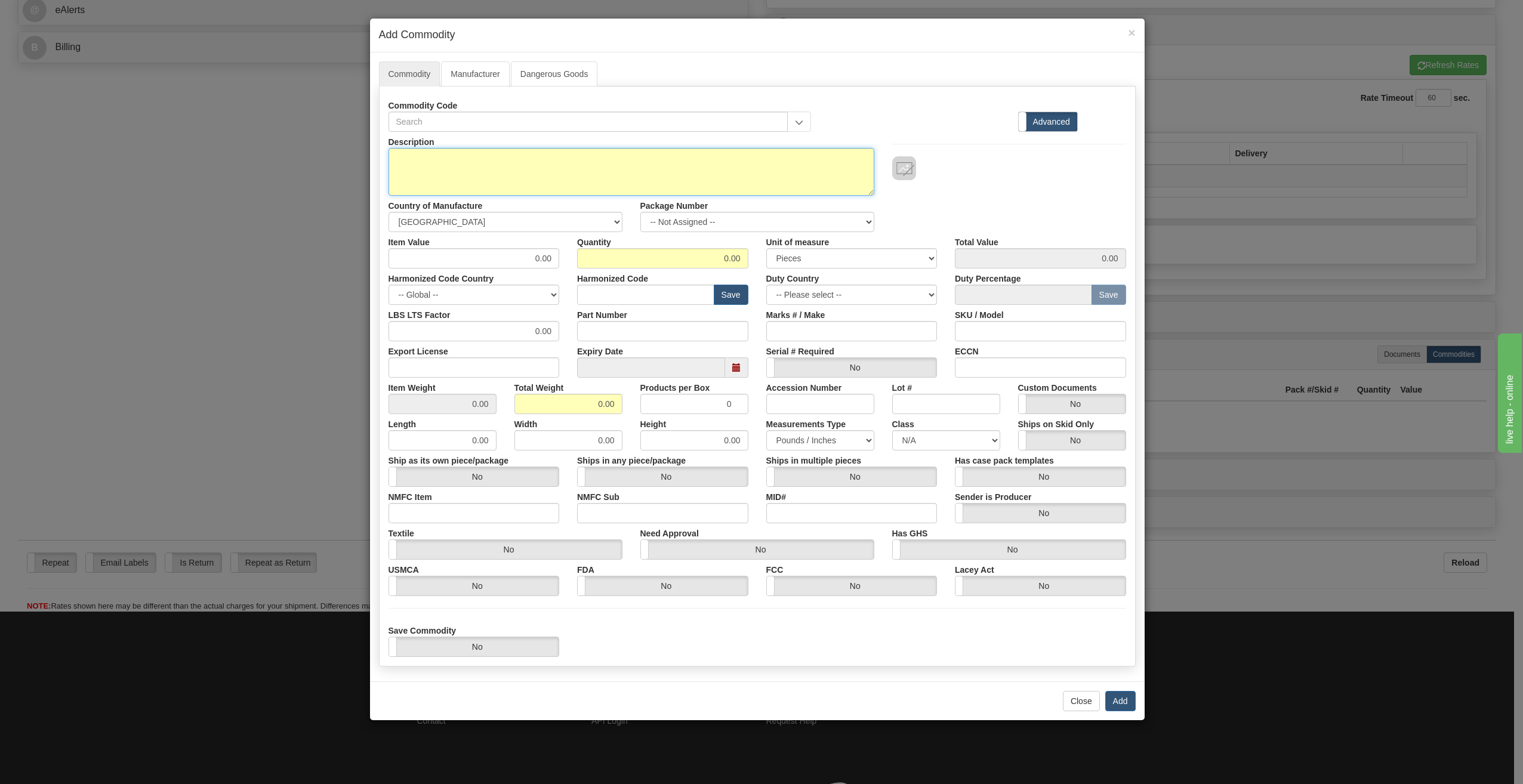
click at [473, 156] on textarea "Description" at bounding box center [631, 172] width 486 height 48
click at [499, 178] on textarea "Description" at bounding box center [631, 172] width 486 height 48
paste textarea "Speedmaster 425mm 18K Moonshine Gold, Green Chronograph dial on an 18K Moonshin…"
type textarea "Speedmaster 425mm 18K Moonshine Gold, Green Chronograph dial on an 18K Moonshin…"
click at [452, 219] on select "-- Unknown -- [GEOGRAPHIC_DATA] [GEOGRAPHIC_DATA] [GEOGRAPHIC_DATA] [GEOGRAPHIC…" at bounding box center [505, 222] width 234 height 20
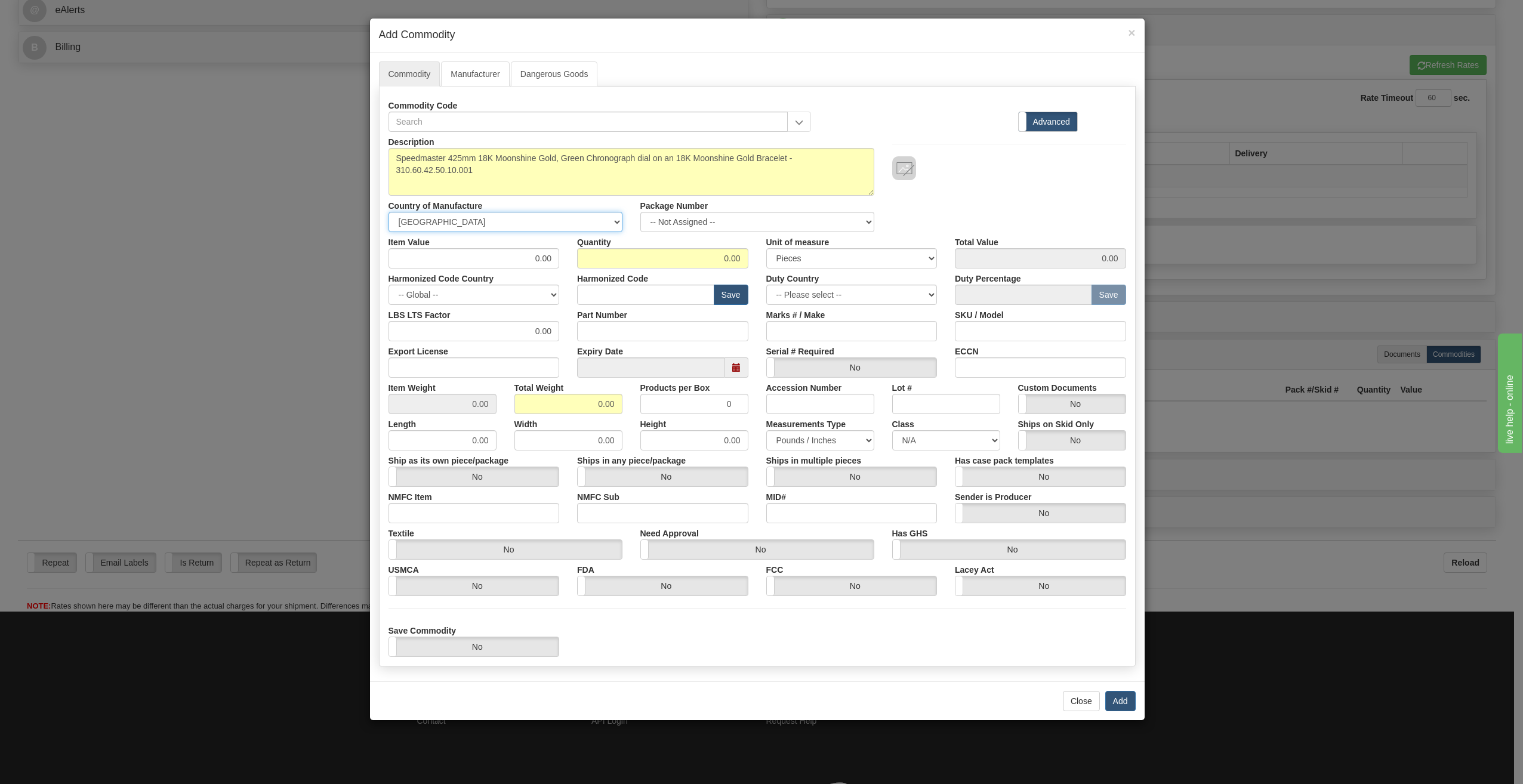
select select "CH"
click at [388, 212] on select "-- Unknown -- [GEOGRAPHIC_DATA] [GEOGRAPHIC_DATA] [GEOGRAPHIC_DATA] [GEOGRAPHIC…" at bounding box center [505, 222] width 234 height 20
drag, startPoint x: 488, startPoint y: 264, endPoint x: 1386, endPoint y: 482, distance: 924.1
click at [776, 276] on div "Description Speedmaster 425mm 18K Moonshine Gold, Green Chronograph dial on an …" at bounding box center [757, 395] width 738 height 525
click at [511, 259] on input "0.00" at bounding box center [474, 258] width 172 height 20
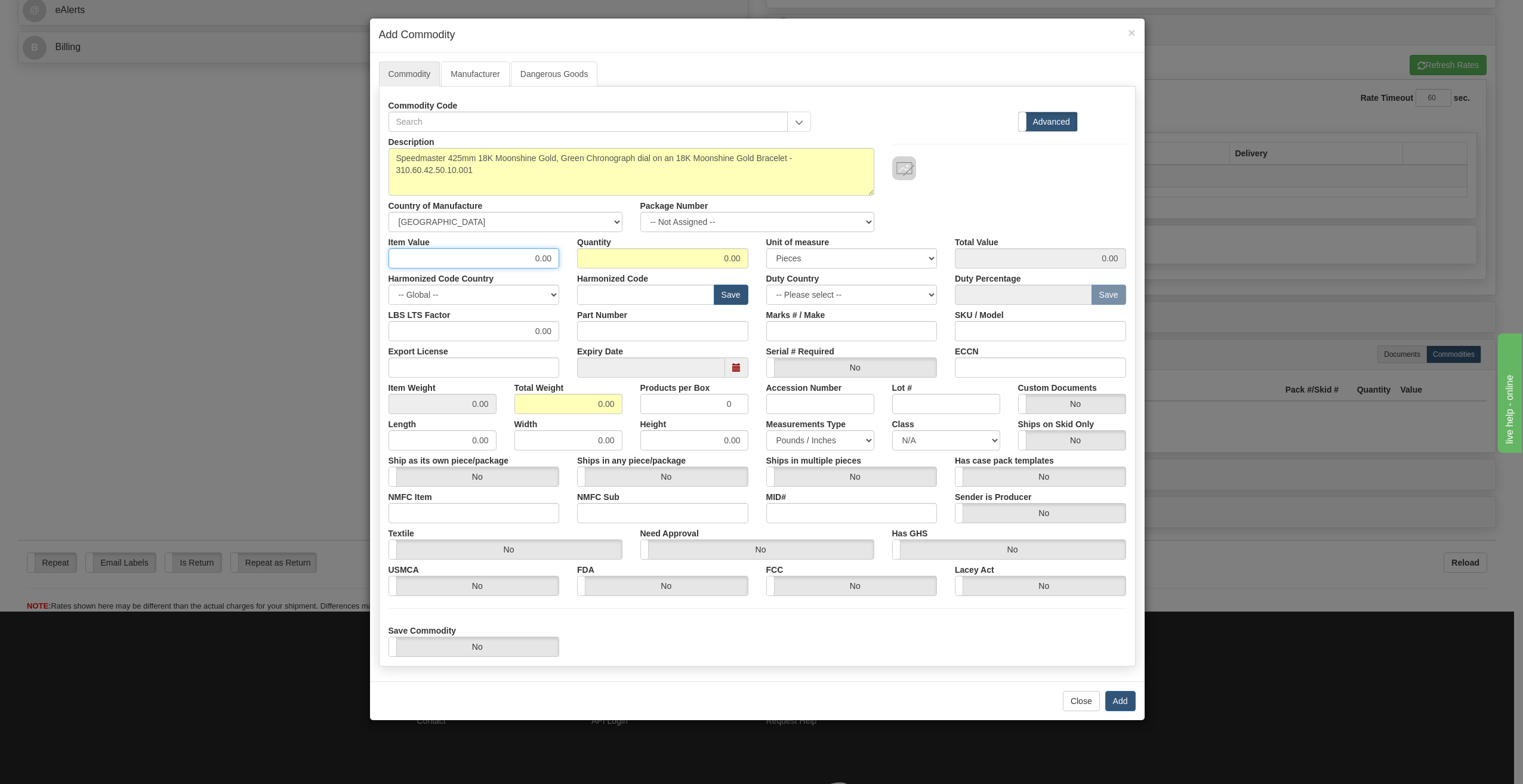
paste input "$44,9"
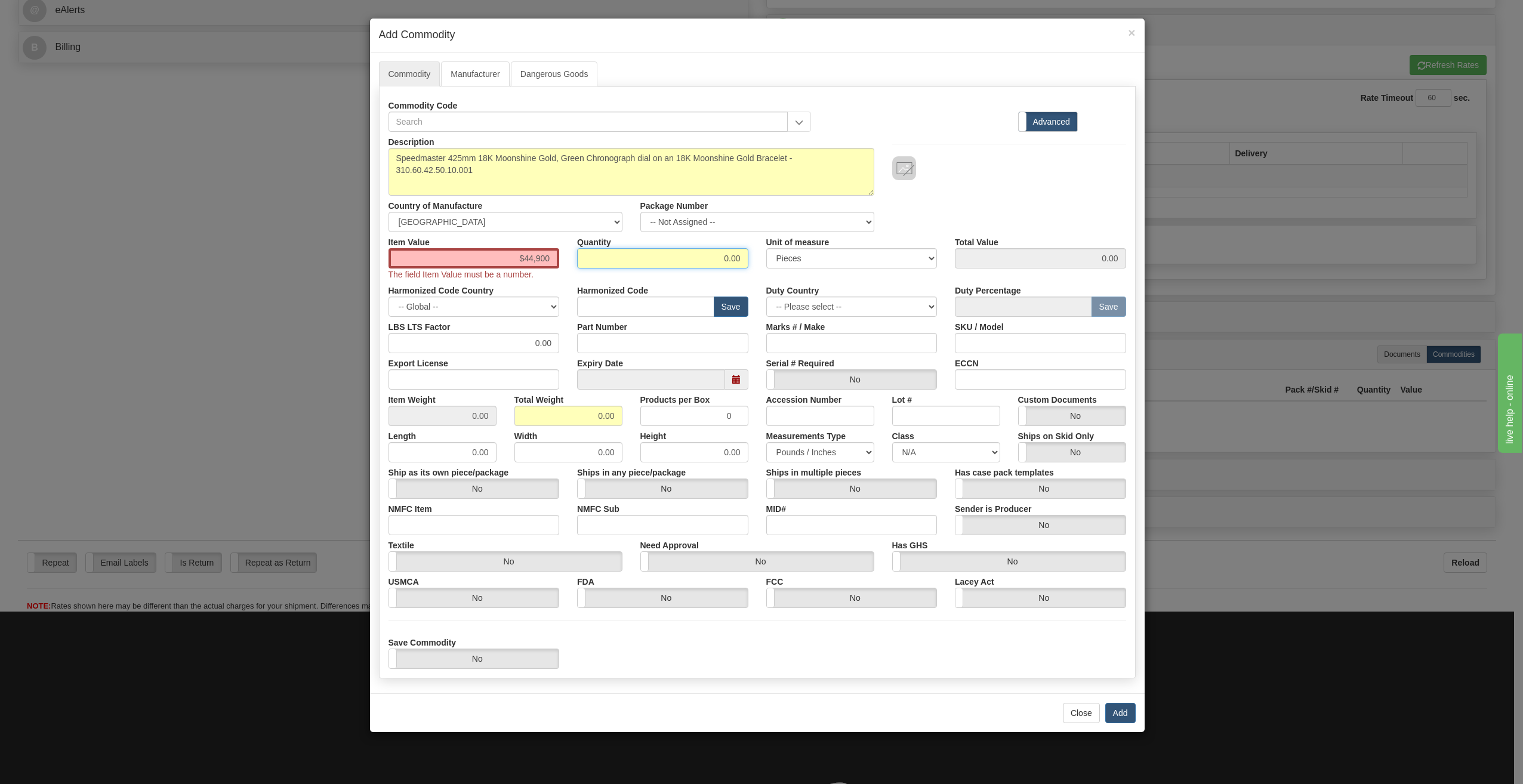
drag, startPoint x: 600, startPoint y: 253, endPoint x: 630, endPoint y: 255, distance: 30.1
click at [600, 253] on input "0.00" at bounding box center [663, 258] width 172 height 20
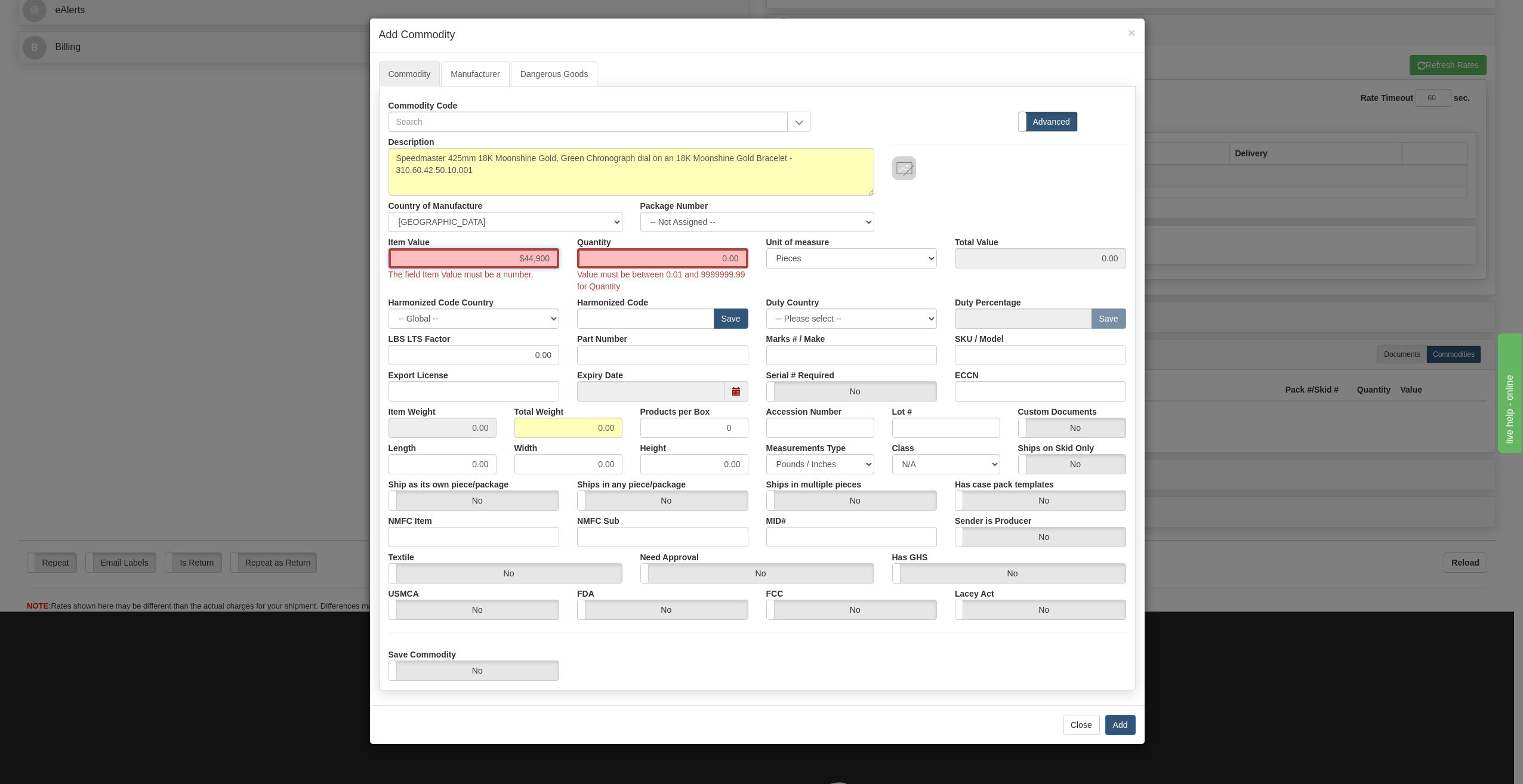
click at [522, 255] on input "$44,900" at bounding box center [474, 258] width 172 height 20
type input "44,900"
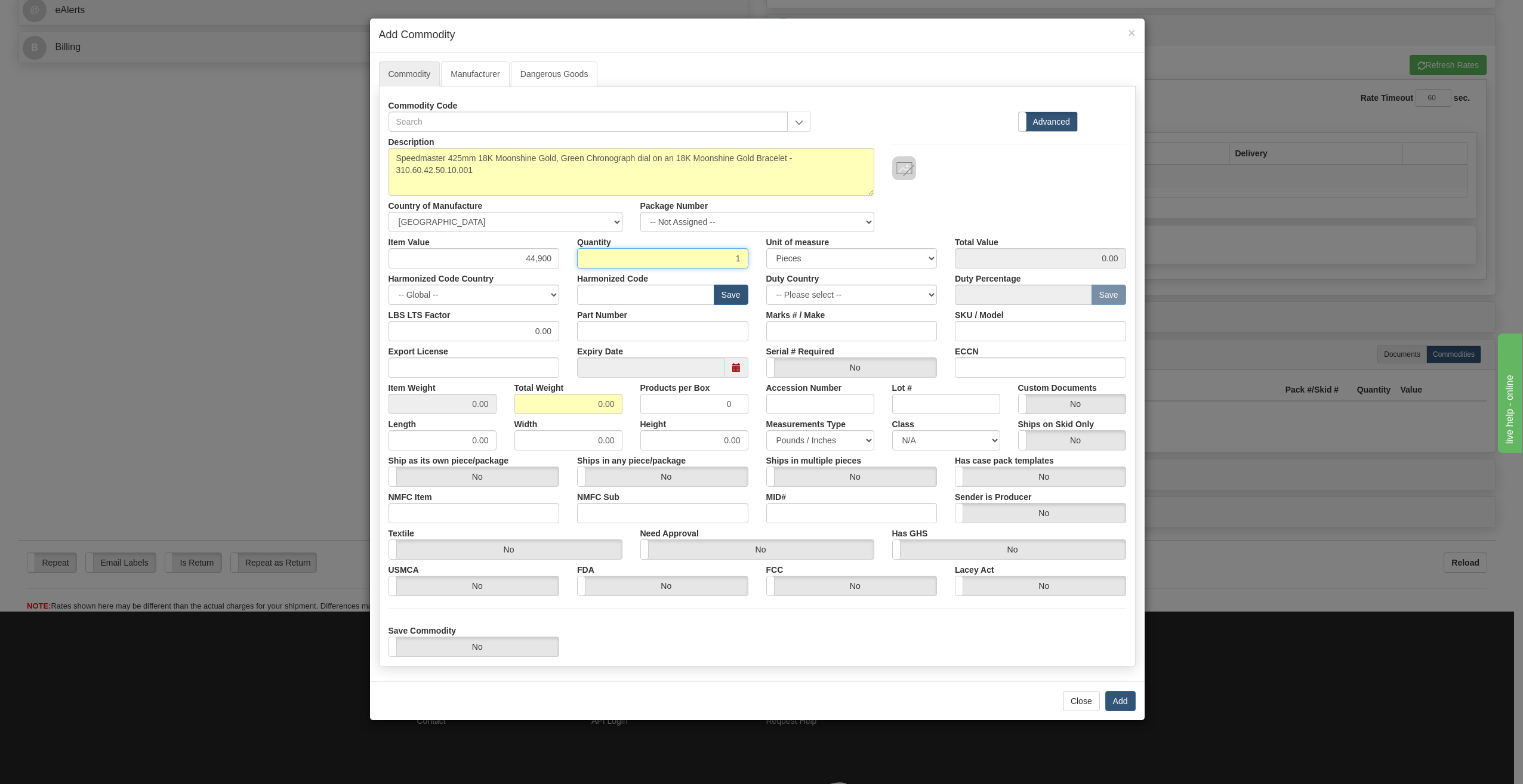
type input "1"
click at [734, 403] on input "1" at bounding box center [695, 404] width 108 height 20
drag, startPoint x: 594, startPoint y: 408, endPoint x: 847, endPoint y: 424, distance: 253.5
click at [834, 426] on div "Description Speedmaster 425mm 18K Moonshine Gold, Green Chronograph dial on an …" at bounding box center [757, 395] width 738 height 525
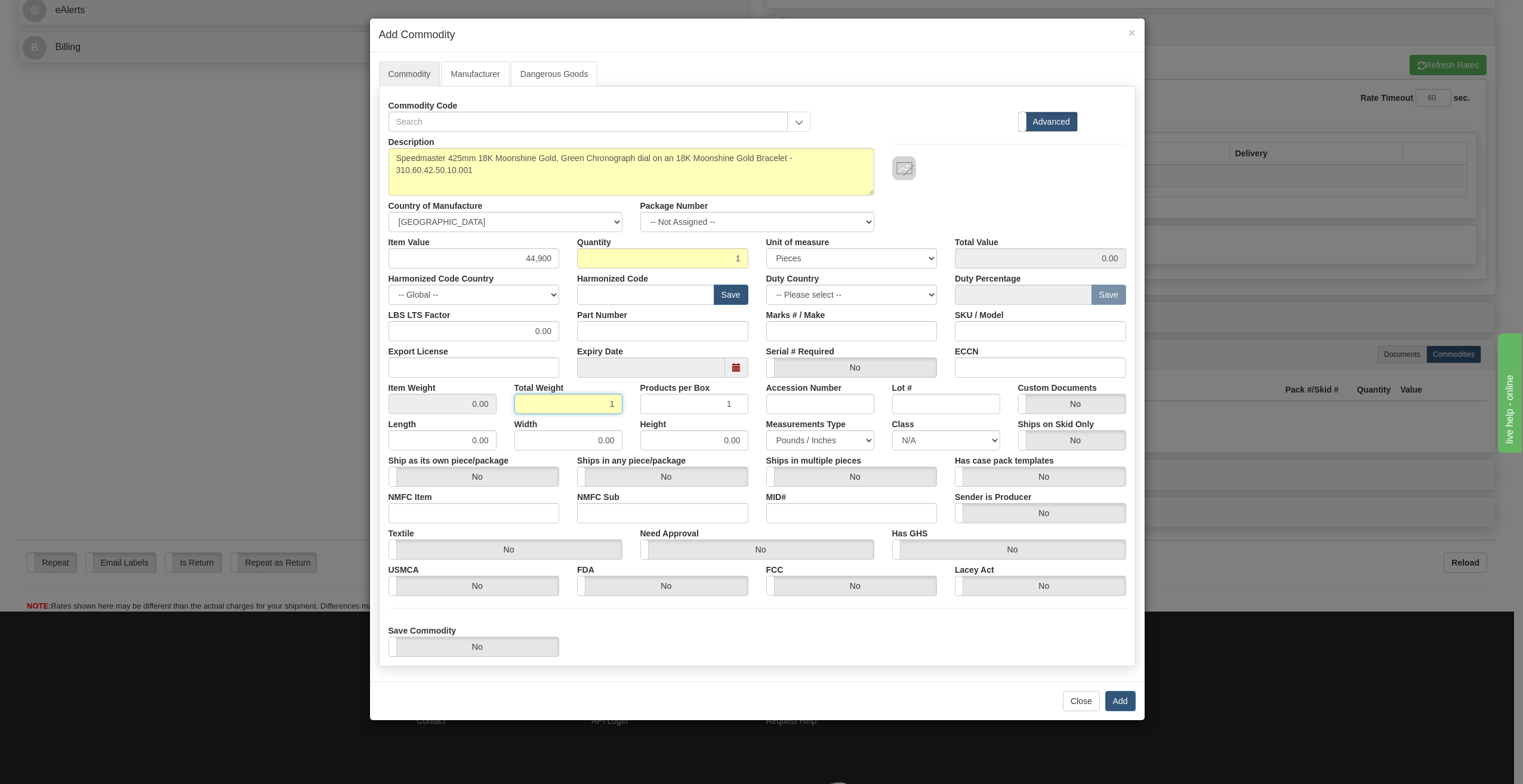
type input "1"
type input "1.0000"
click at [677, 444] on input "0.00" at bounding box center [695, 441] width 108 height 20
drag, startPoint x: 574, startPoint y: 398, endPoint x: 692, endPoint y: 430, distance: 122.3
click at [695, 431] on div "Description Speedmaster 425mm 18K Moonshine Gold, Green Chronograph dial on an …" at bounding box center [757, 395] width 738 height 525
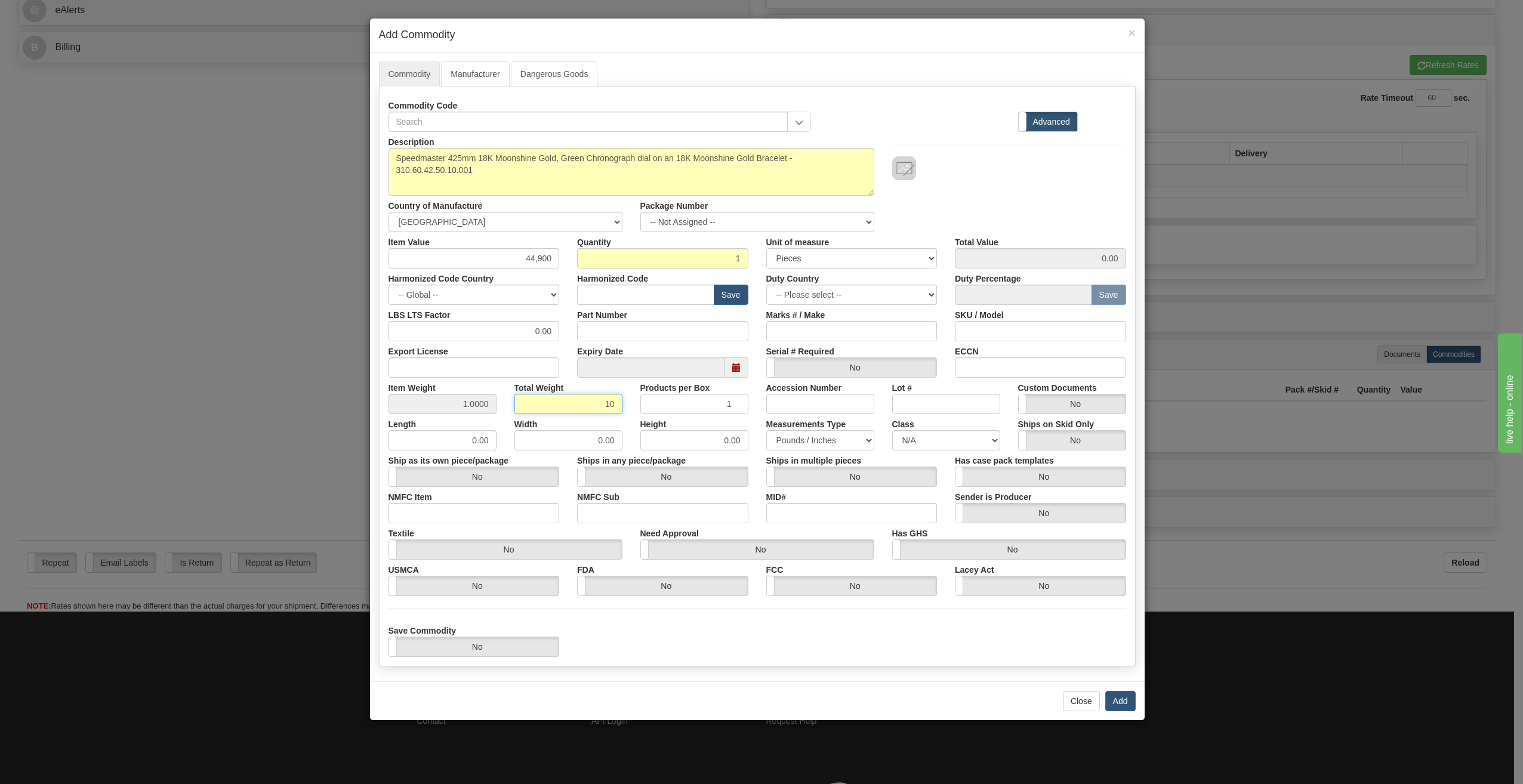
type input "10"
type input "10.0000"
click at [704, 441] on input "0.00" at bounding box center [695, 441] width 108 height 20
drag, startPoint x: 442, startPoint y: 445, endPoint x: 767, endPoint y: 499, distance: 329.5
click at [780, 502] on div "Description Speedmaster 425mm 18K Moonshine Gold, Green Chronograph dial on an …" at bounding box center [757, 395] width 738 height 525
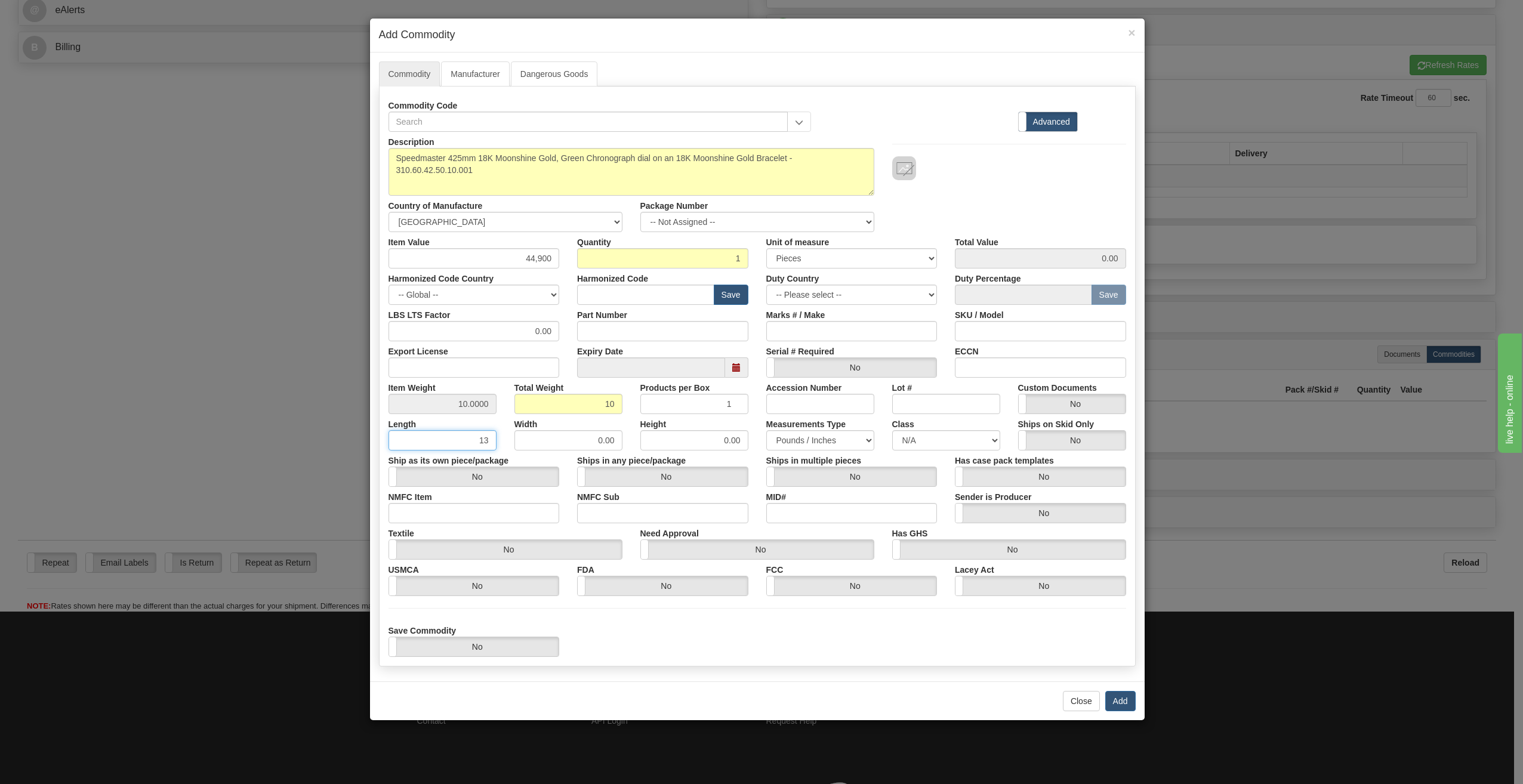
type input "13"
click at [1128, 705] on button "Add" at bounding box center [1120, 701] width 30 height 20
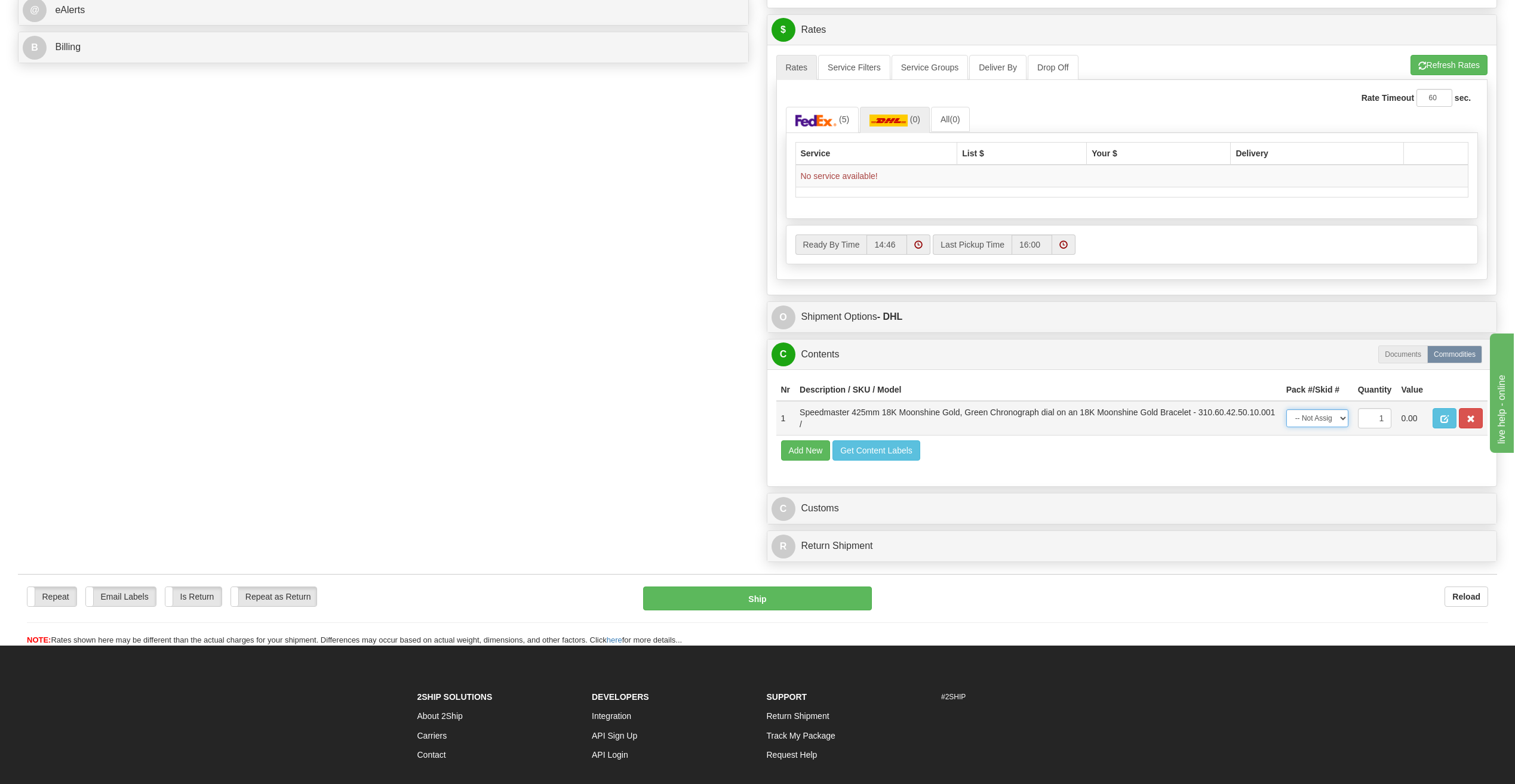
click at [1322, 420] on select "-- Not Assigned -- Item 1" at bounding box center [1318, 419] width 62 height 18
select select "0"
click at [1286, 409] on select "-- Not Assigned -- Item 1" at bounding box center [1318, 419] width 62 height 18
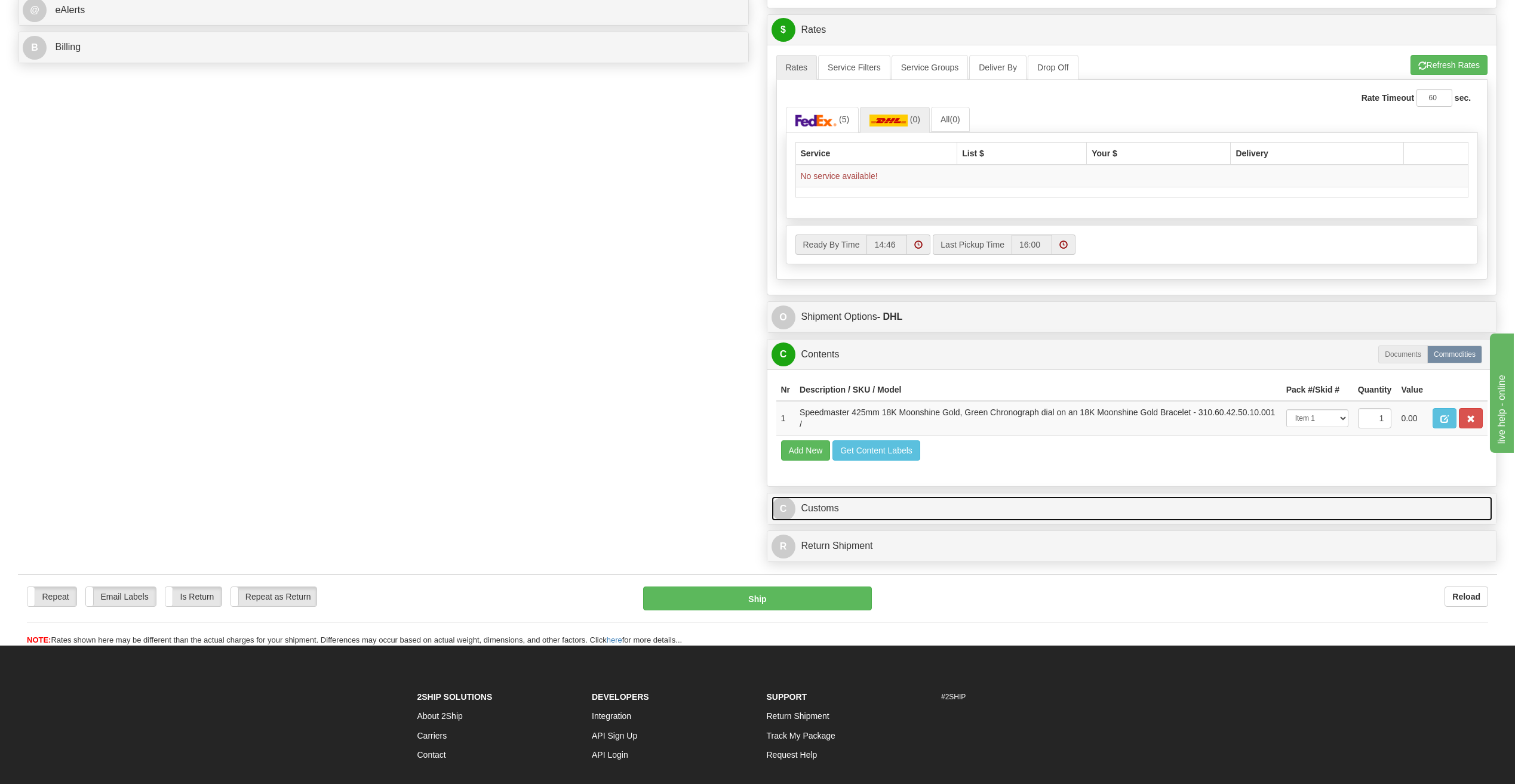
click at [808, 514] on link "C Customs" at bounding box center [1131, 509] width 721 height 25
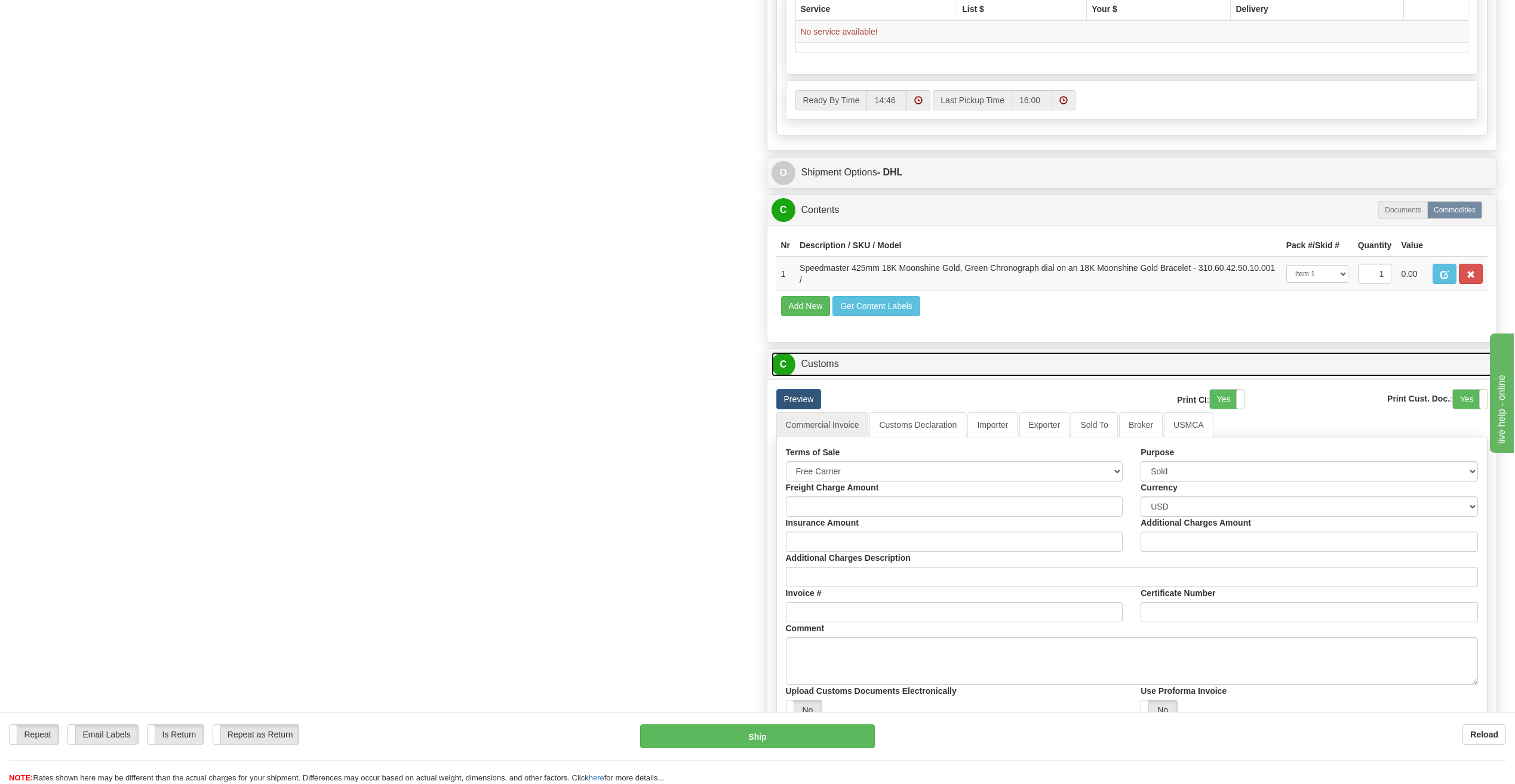
scroll to position [732, 0]
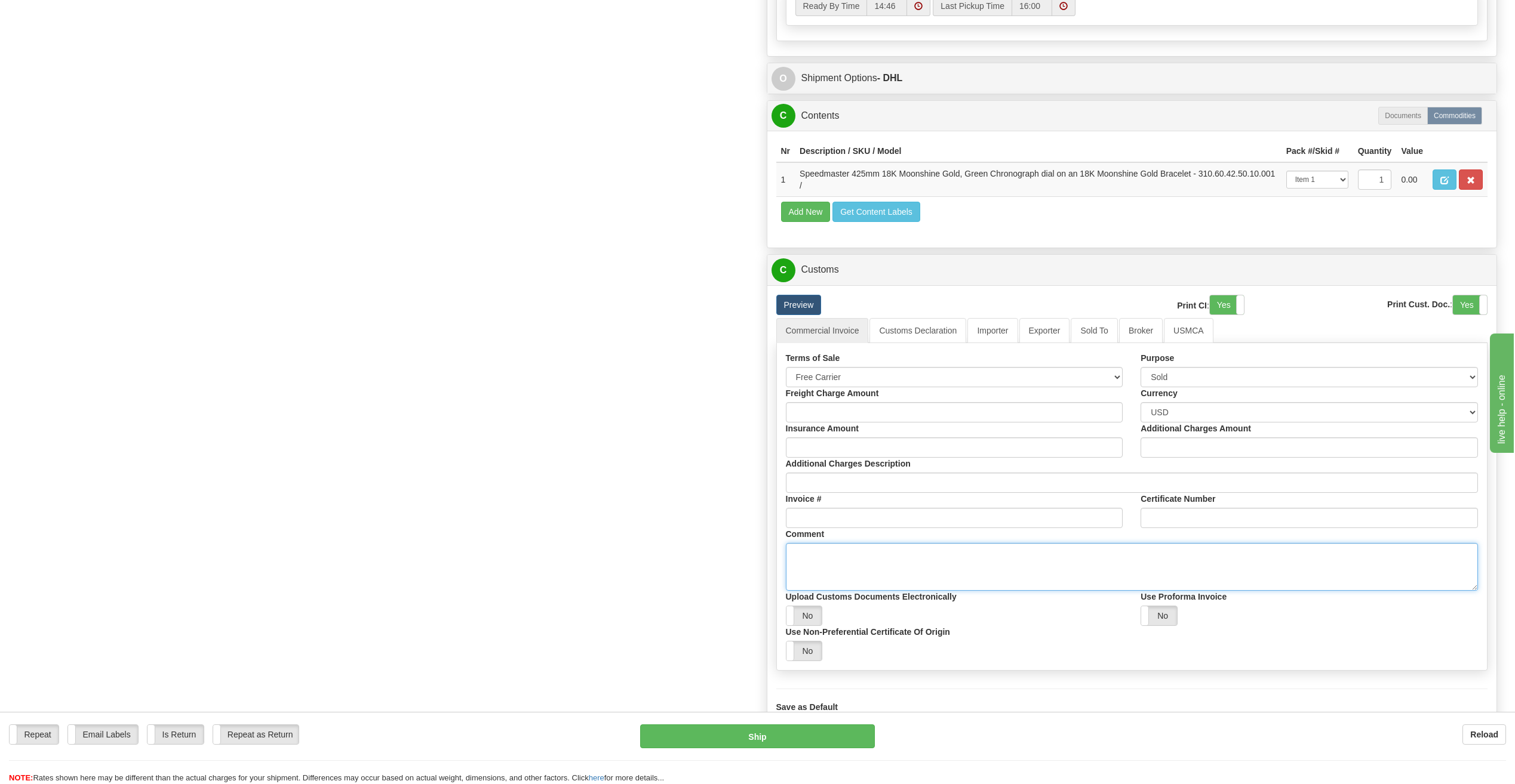
click at [921, 569] on textarea "Comment" at bounding box center [1132, 567] width 692 height 48
paste textarea "Item is purchased in U.S. and recipient is not involved in any purchase. This i…"
type textarea "Item is purchased in U.S. and recipient is not involved in any purchase. This i…"
click at [887, 381] on select "Free Carrier Free On Board Ex Works Delivered Duty Unpaid Delivered Duty Paid C…" at bounding box center [954, 377] width 337 height 20
select select "6"
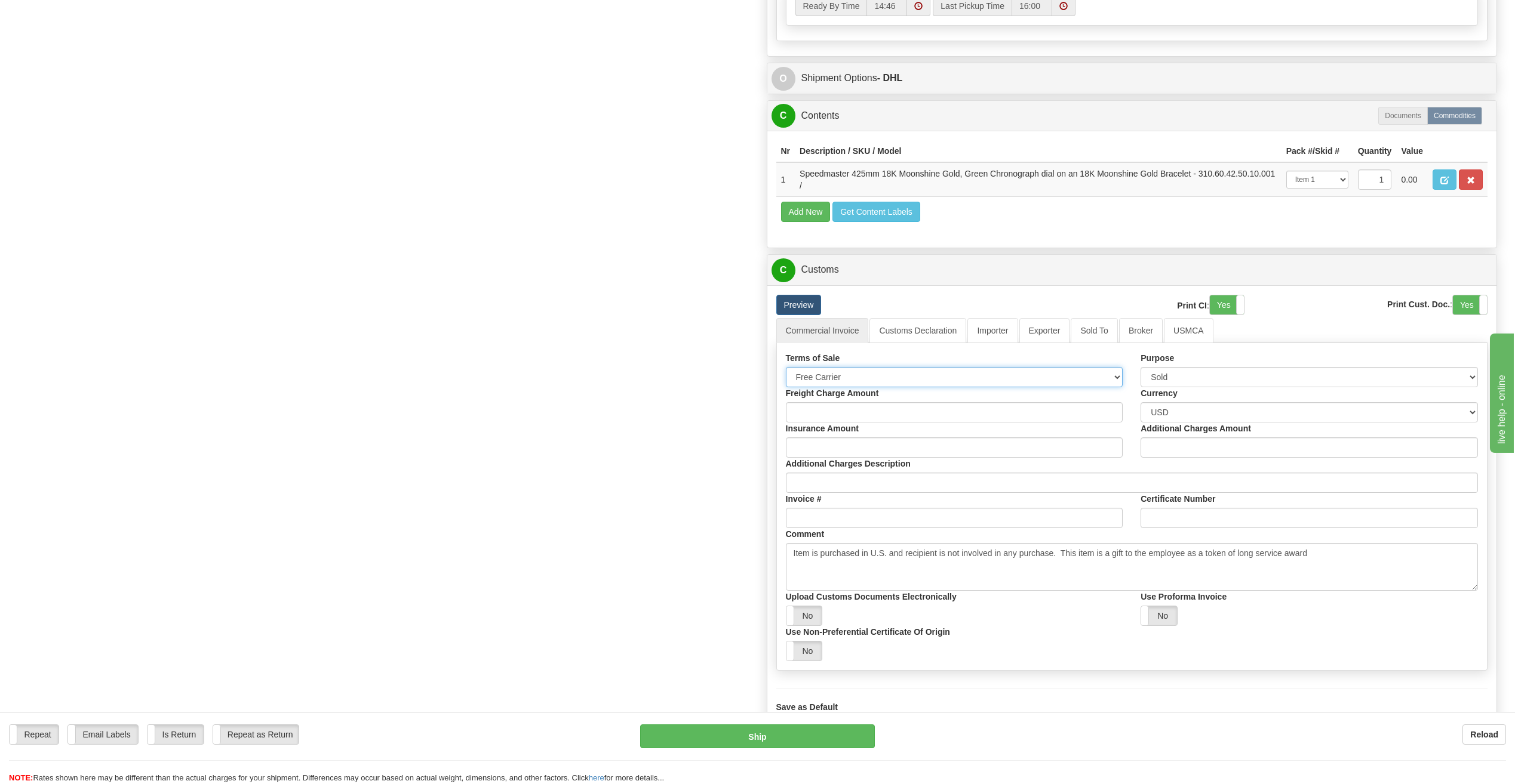
click at [786, 367] on select "Free Carrier Free On Board Ex Works Delivered Duty Unpaid Delivered Duty Paid C…" at bounding box center [954, 377] width 337 height 20
click at [1216, 378] on select "Sold Not Sold Gift Sample Repair and Return Personal Effects Merchandise Danger…" at bounding box center [1308, 377] width 337 height 20
select select "3"
click at [1140, 367] on select "Sold Not Sold Gift Sample Repair and Return Personal Effects Merchandise Danger…" at bounding box center [1308, 377] width 337 height 20
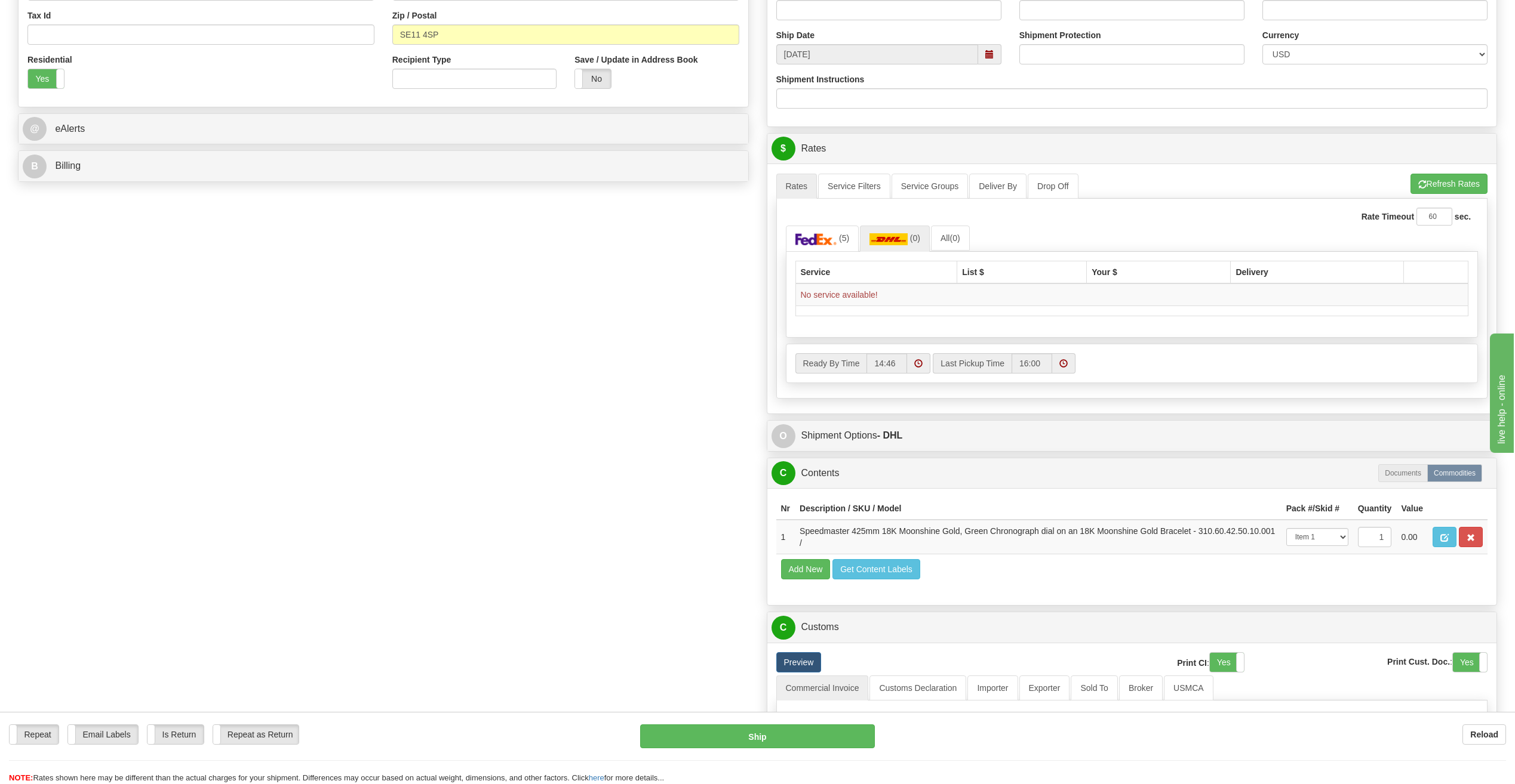
scroll to position [374, 0]
click at [1423, 184] on span "button" at bounding box center [1421, 185] width 8 height 7
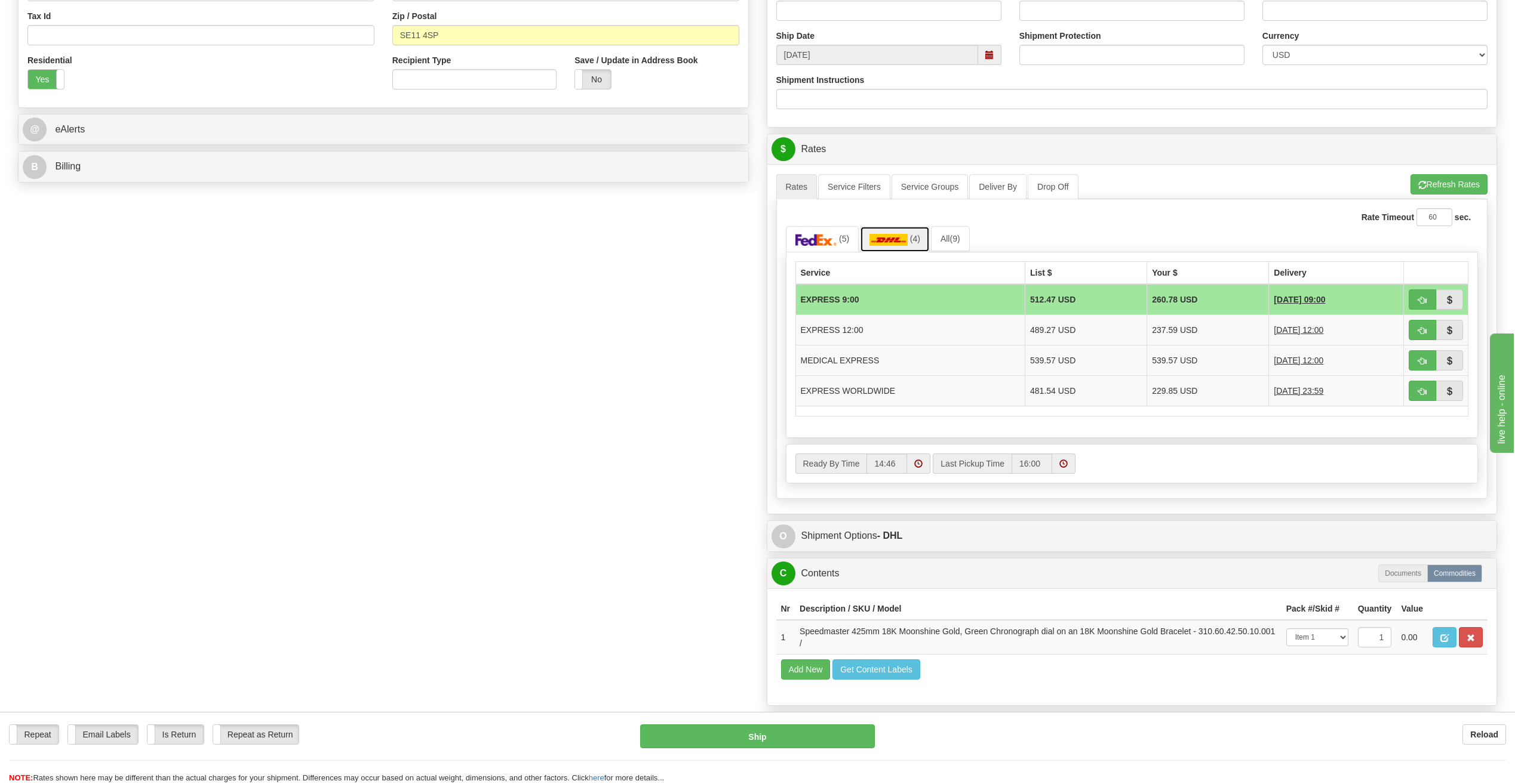
click at [893, 241] on img at bounding box center [889, 240] width 39 height 12
click at [1420, 386] on button "button" at bounding box center [1422, 391] width 28 height 20
type input "P"
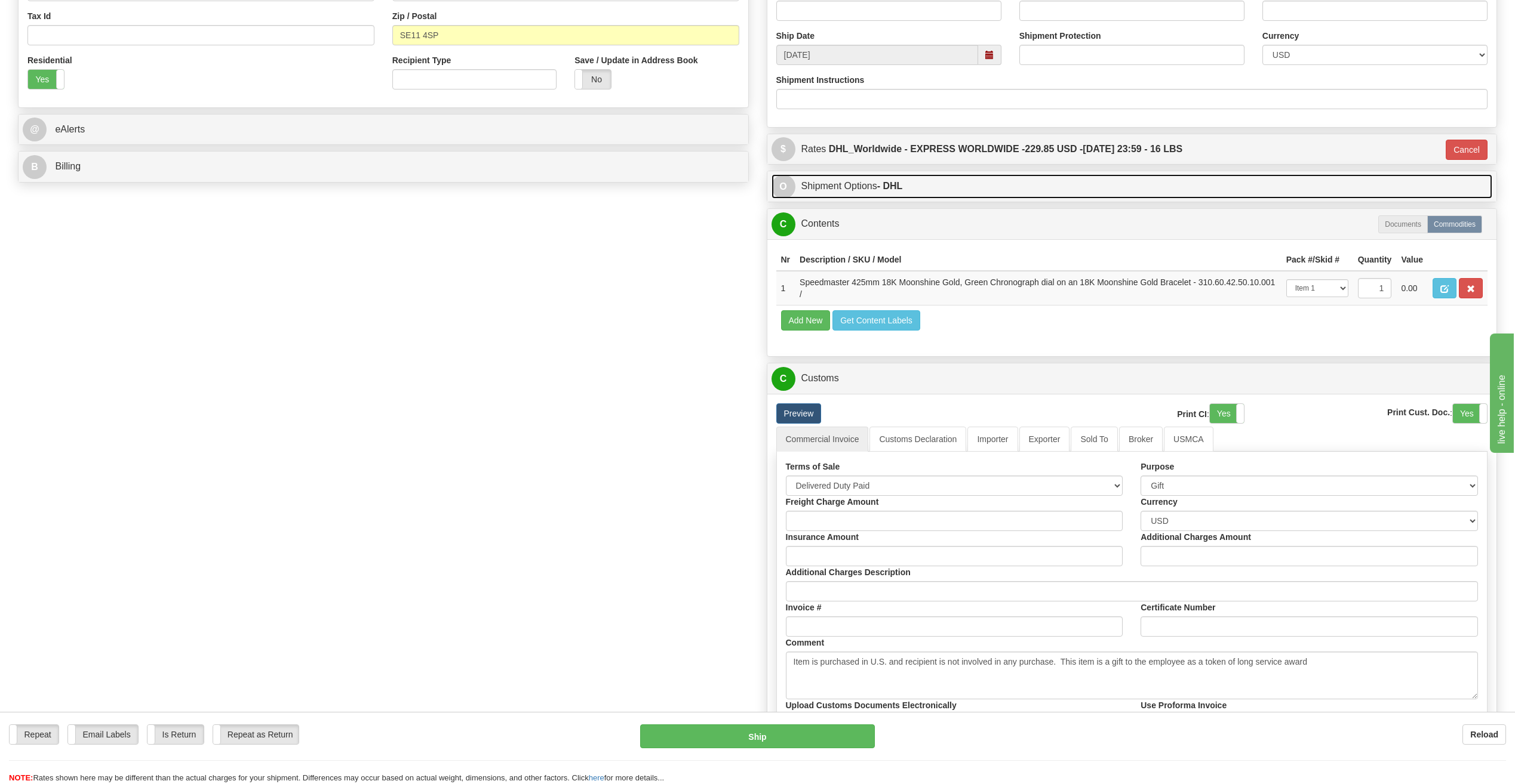
click at [854, 181] on link "O Shipment Options - DHL" at bounding box center [1131, 186] width 721 height 25
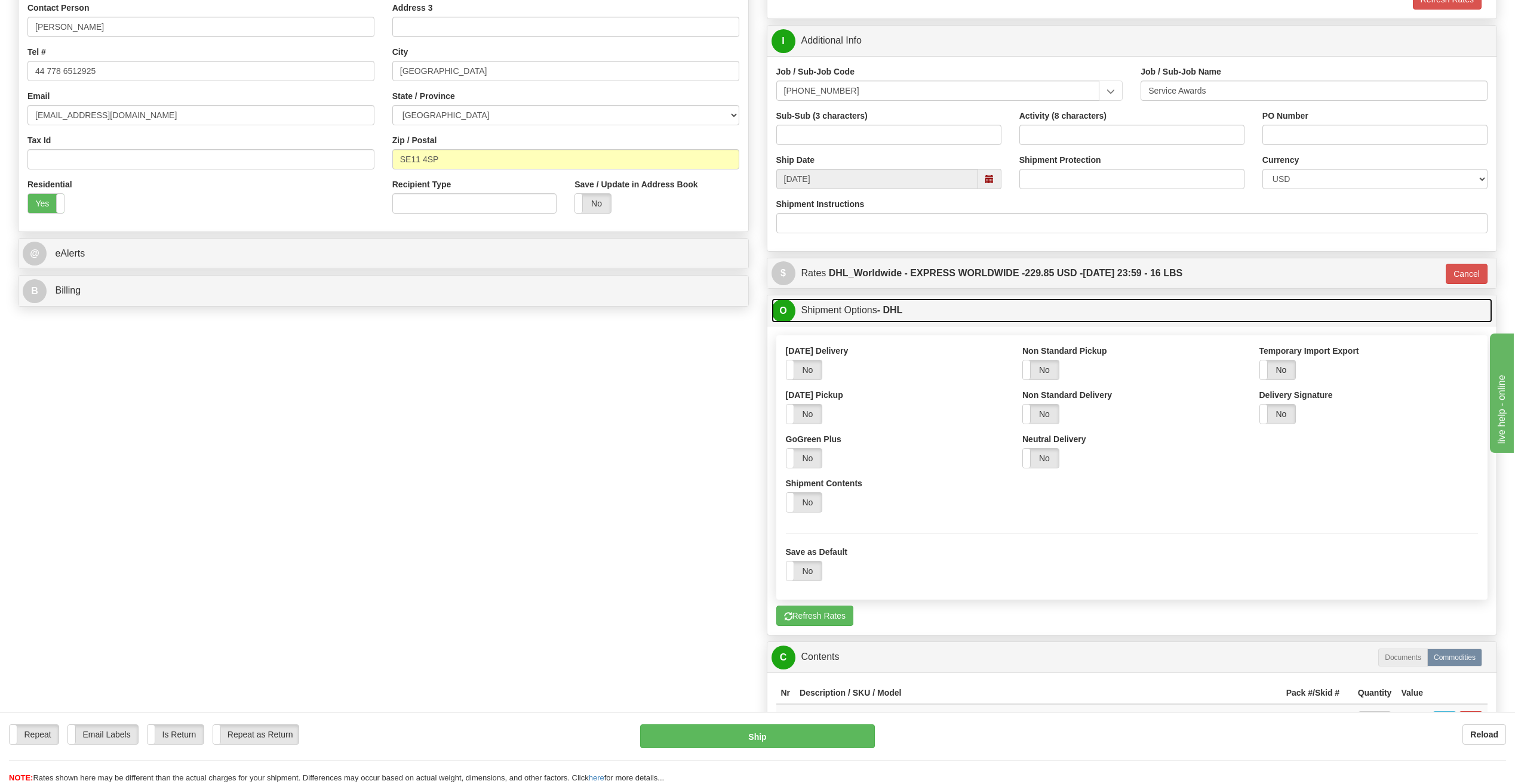
scroll to position [254, 0]
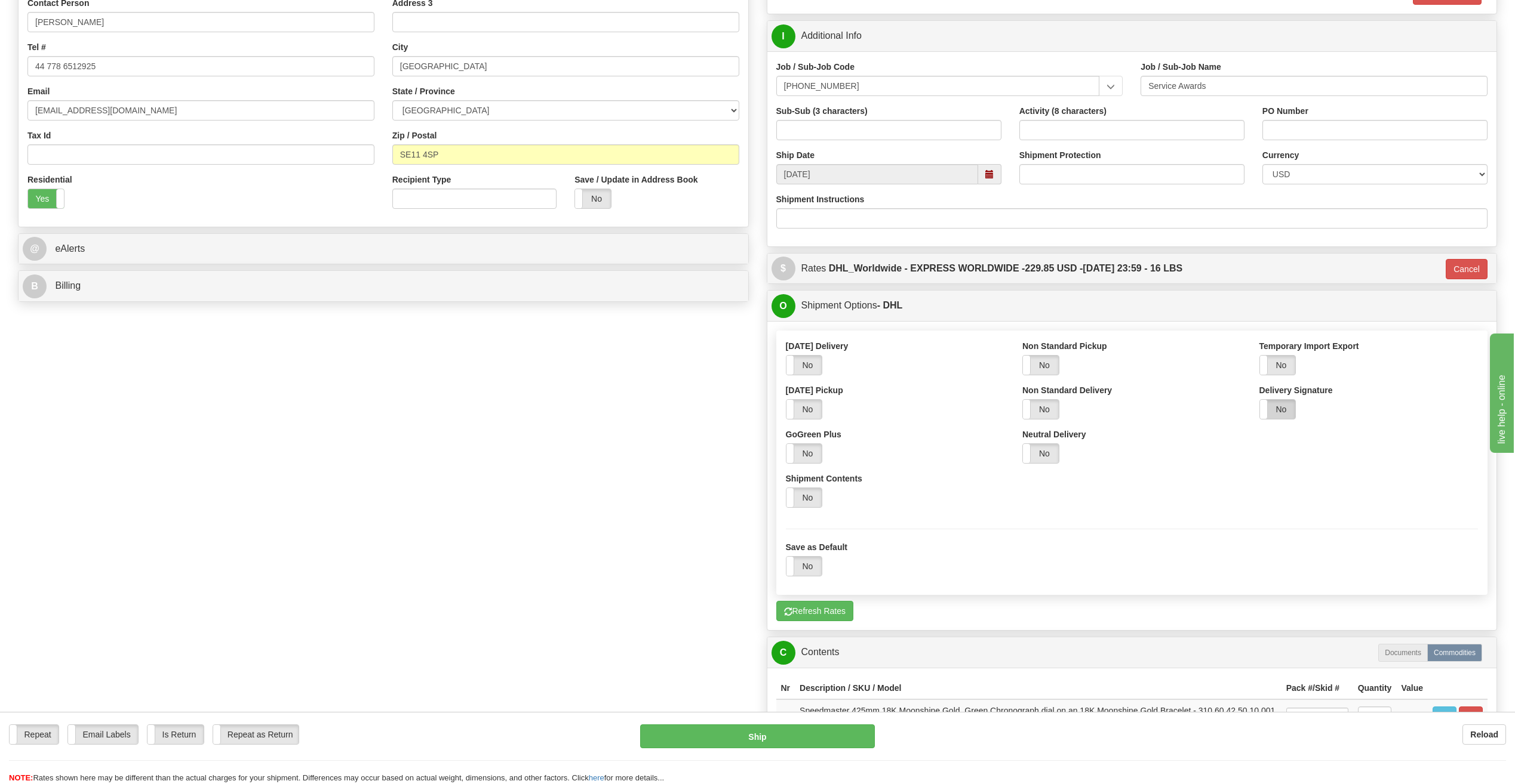
click at [1291, 419] on label "No" at bounding box center [1277, 409] width 36 height 19
click at [1296, 462] on select "Delivery Signature Content Signature Adult Signature Contract Signature Direct …" at bounding box center [1368, 454] width 219 height 20
select select "2"
click at [1259, 443] on select "Delivery Signature Content Signature Adult Signature Contract Signature Direct …" at bounding box center [1368, 454] width 219 height 20
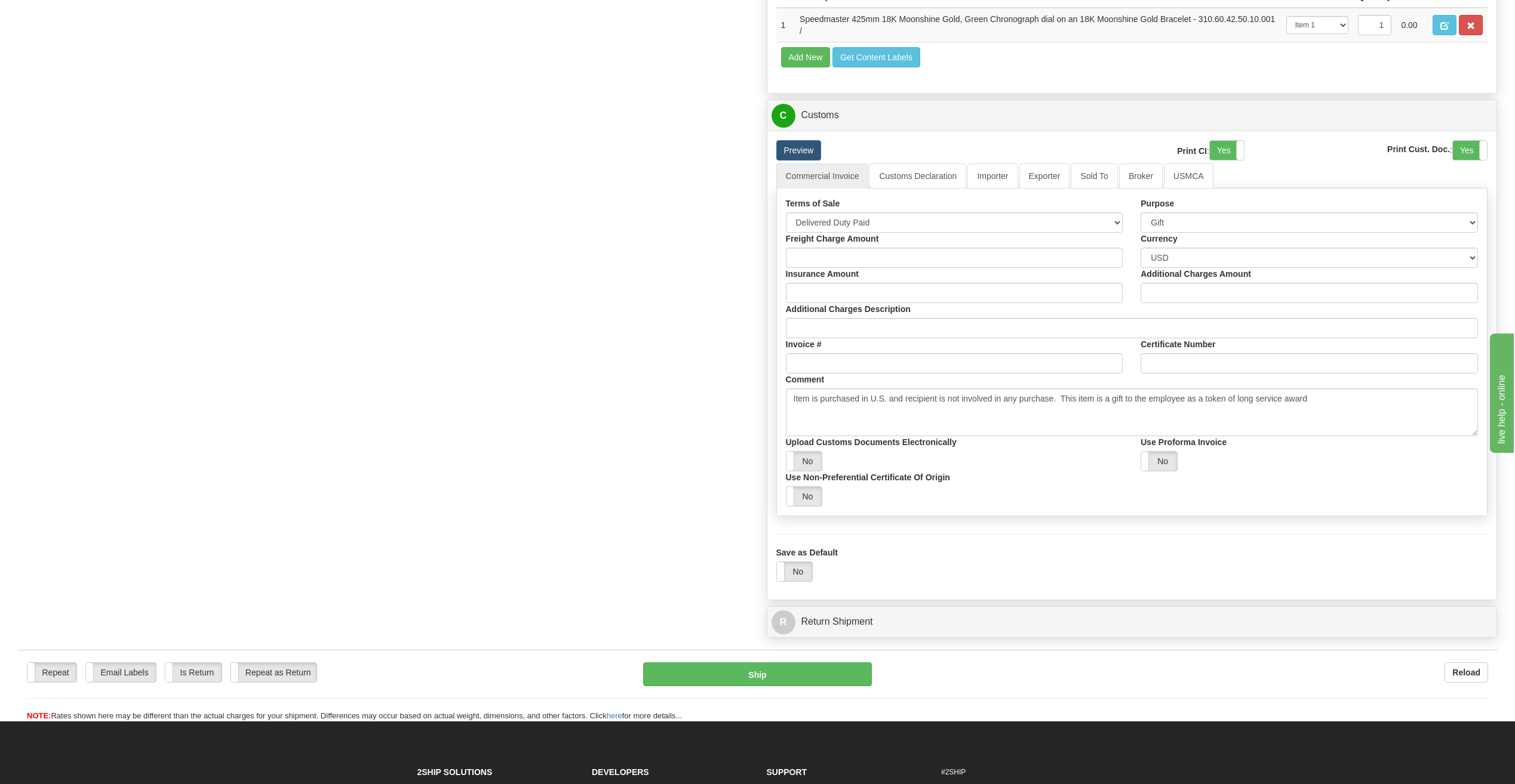
scroll to position [1114, 0]
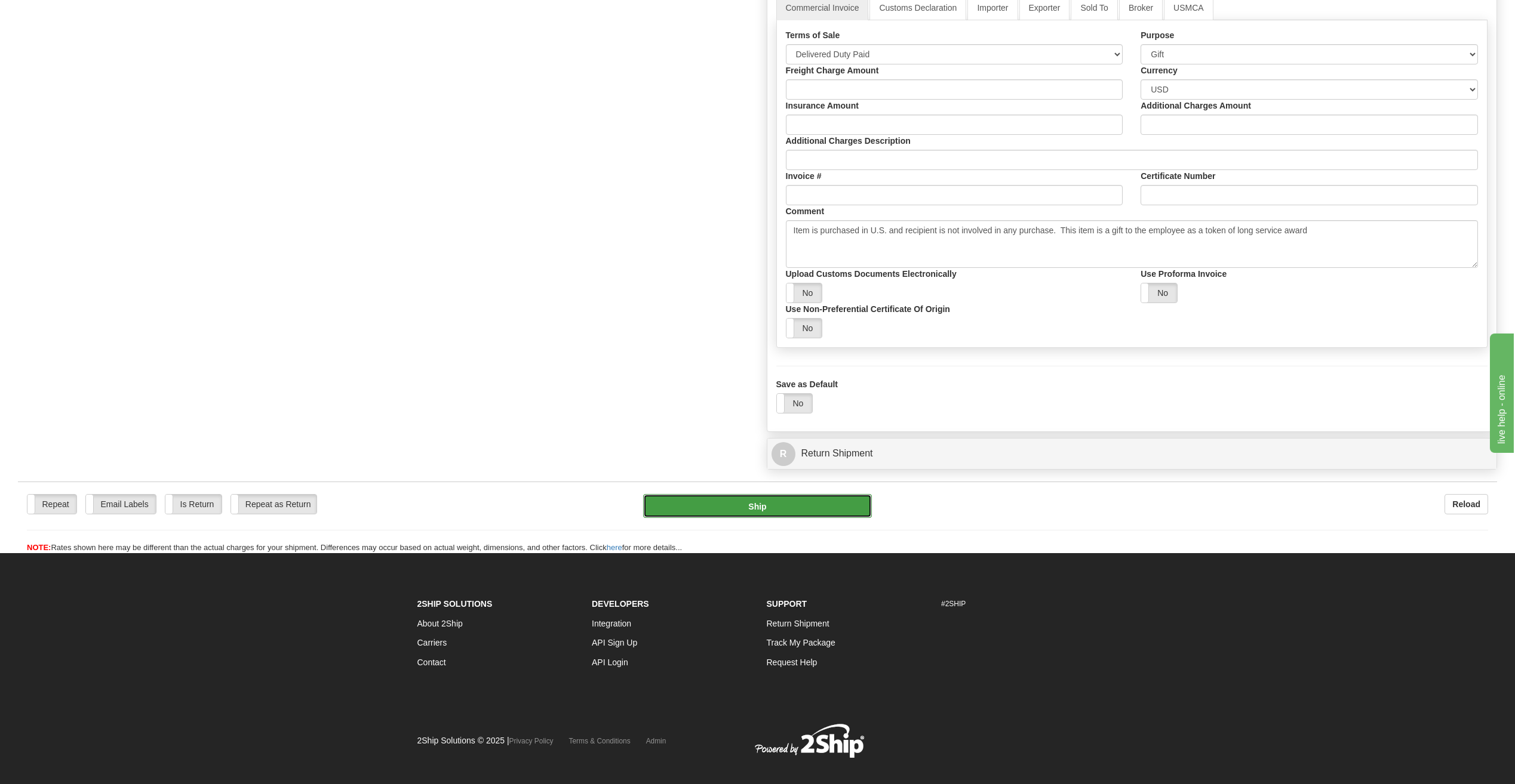
click at [796, 511] on button "Ship" at bounding box center [757, 506] width 229 height 24
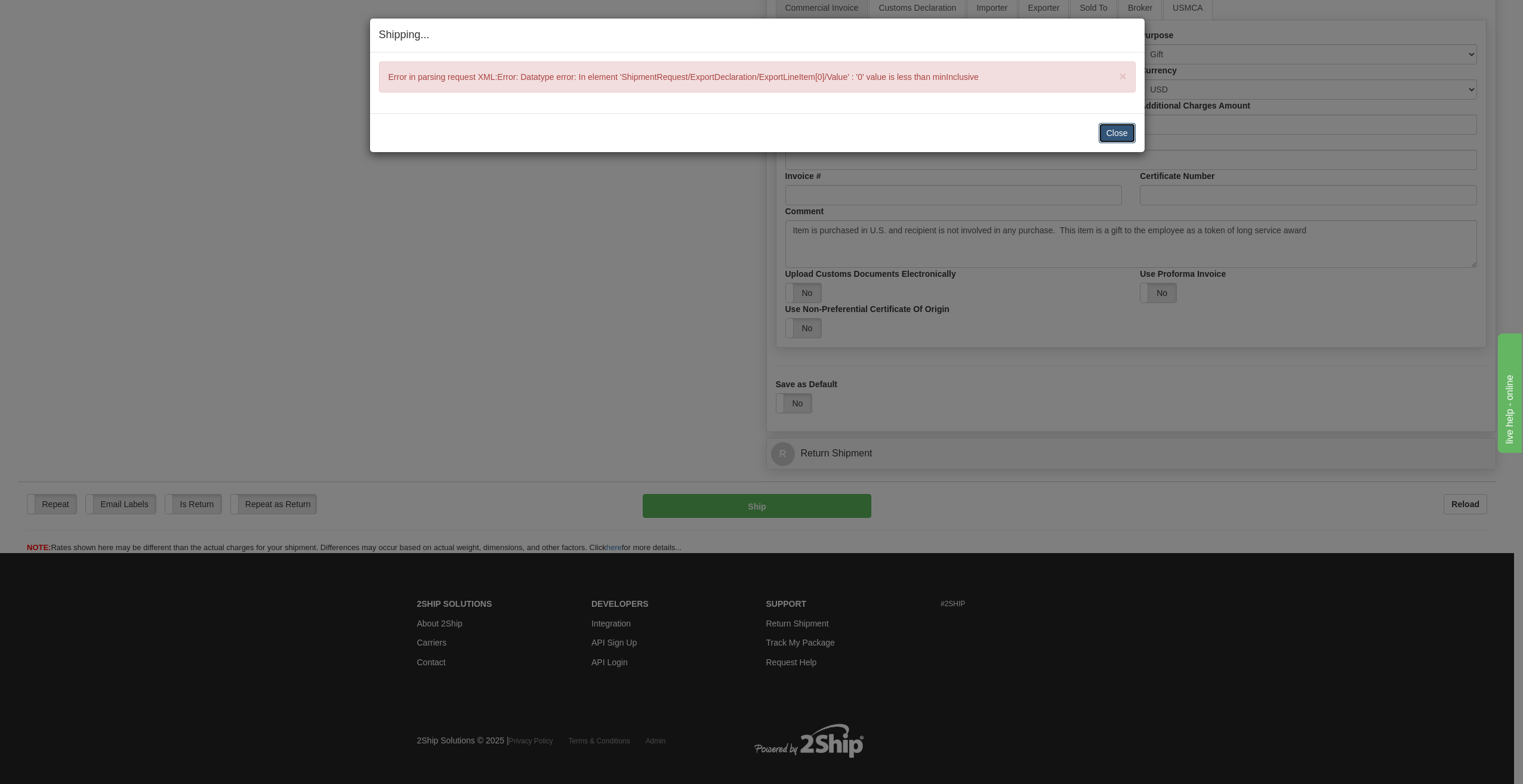
click at [1129, 136] on button "Close" at bounding box center [1117, 133] width 37 height 20
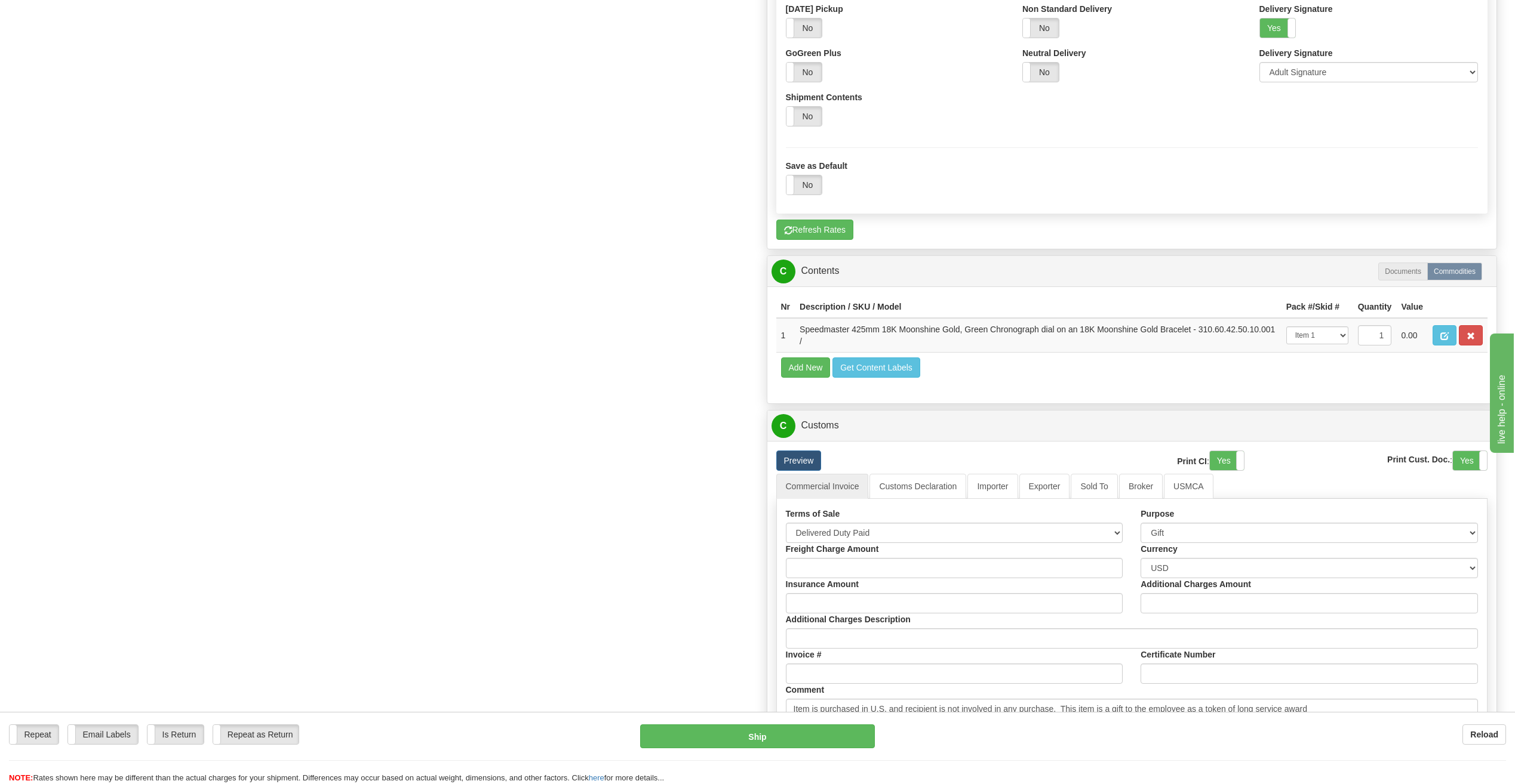
scroll to position [577, 0]
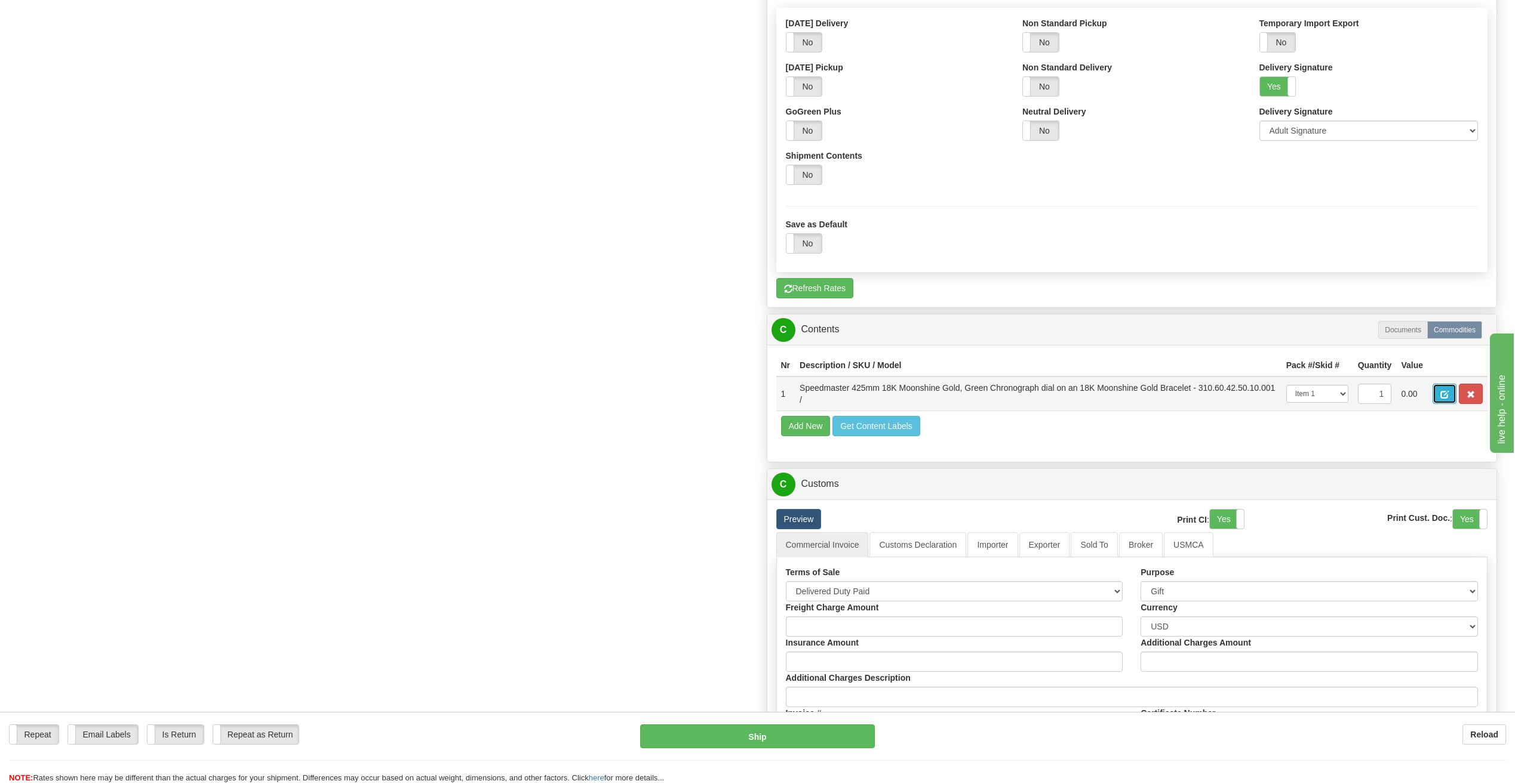
click at [1442, 398] on span "button" at bounding box center [1443, 395] width 8 height 7
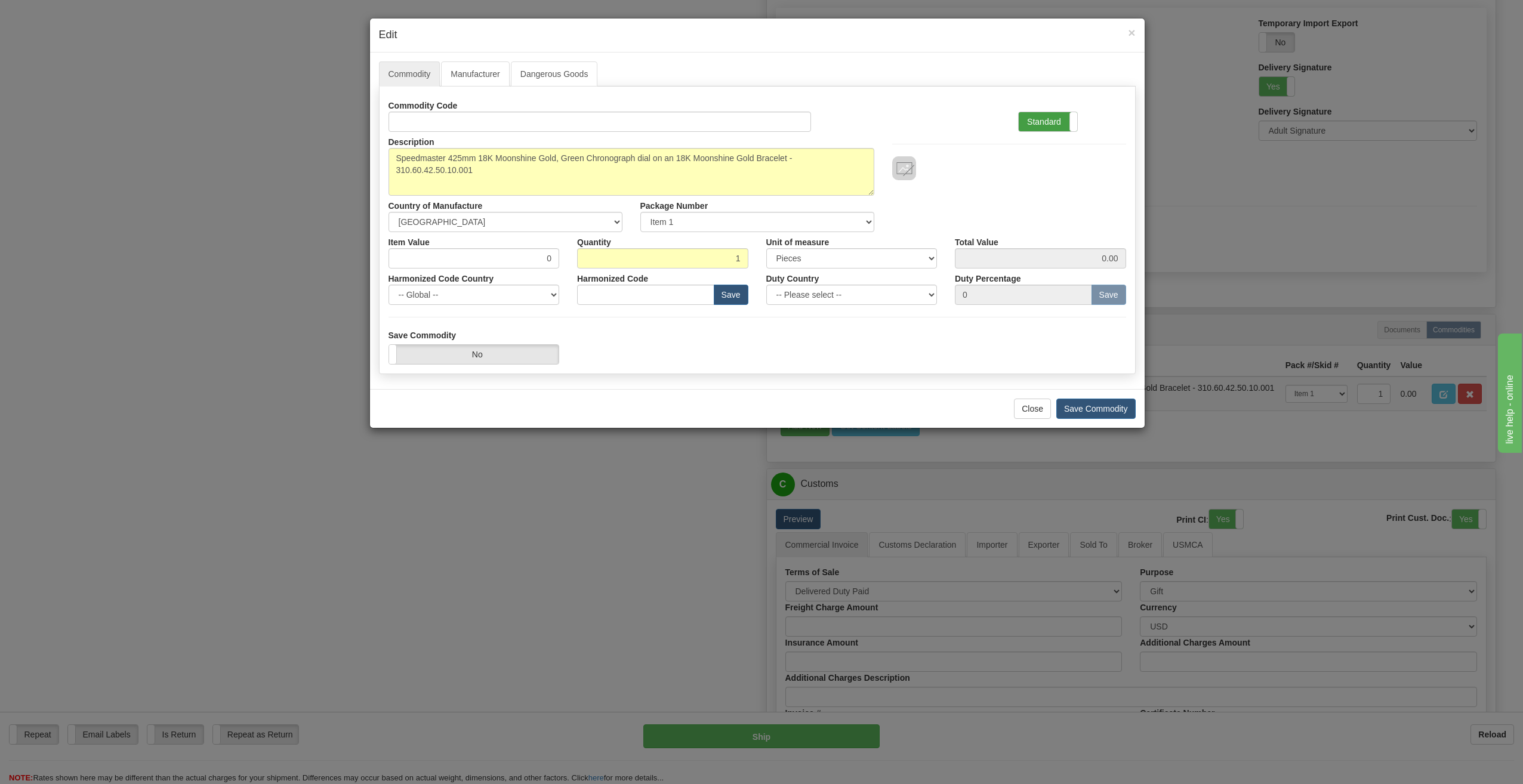
click at [1054, 126] on label "Standard" at bounding box center [1048, 121] width 59 height 19
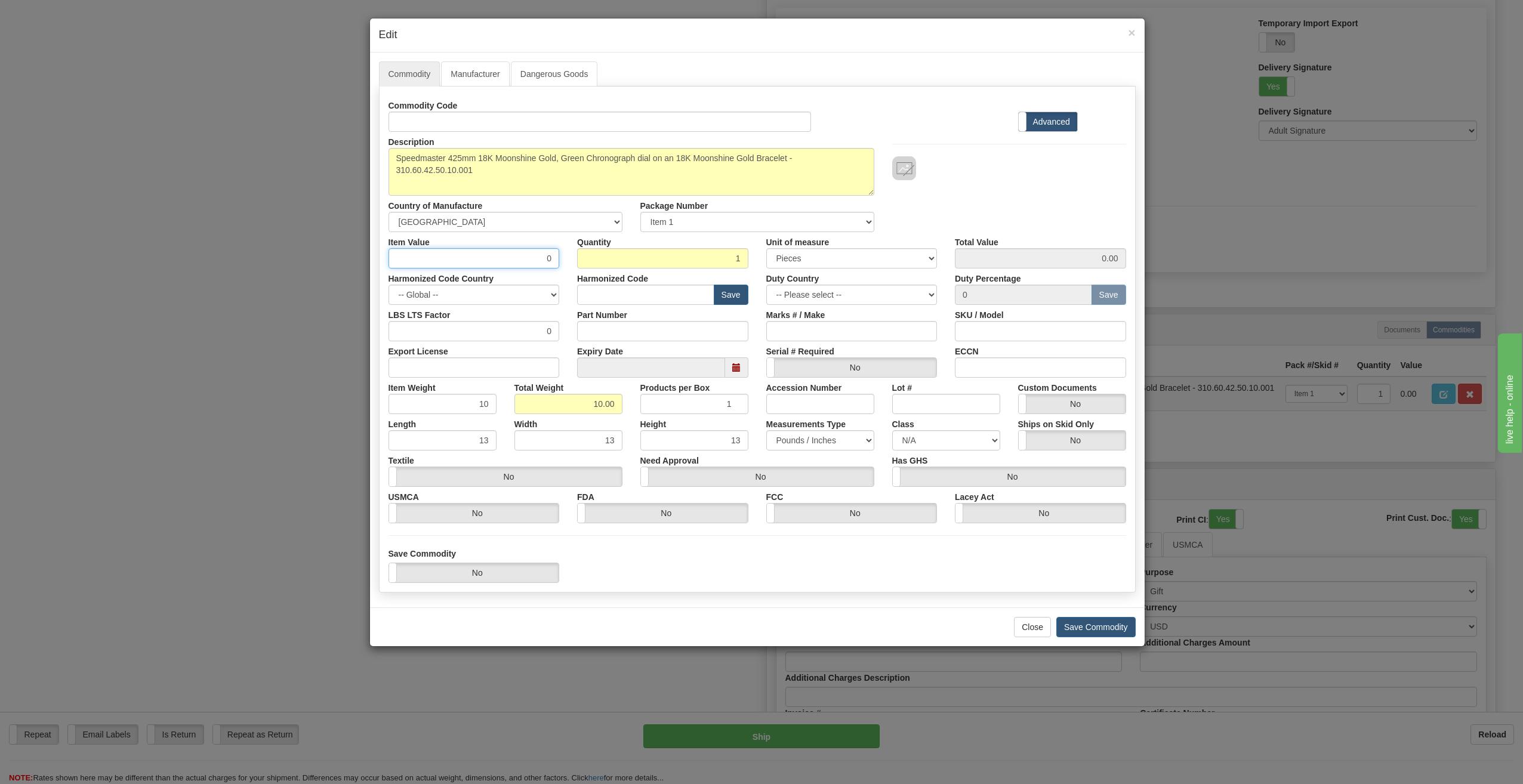
drag, startPoint x: 465, startPoint y: 259, endPoint x: 785, endPoint y: 254, distance: 320.0
click at [785, 254] on div "Item Value 0 Quantity 1 Unit of measure 3 Thousand Square Inches Adjustments 56…" at bounding box center [757, 251] width 756 height 37
type input "44900"
type input "44900.00"
click at [1085, 625] on button "Save Commodity" at bounding box center [1096, 627] width 79 height 20
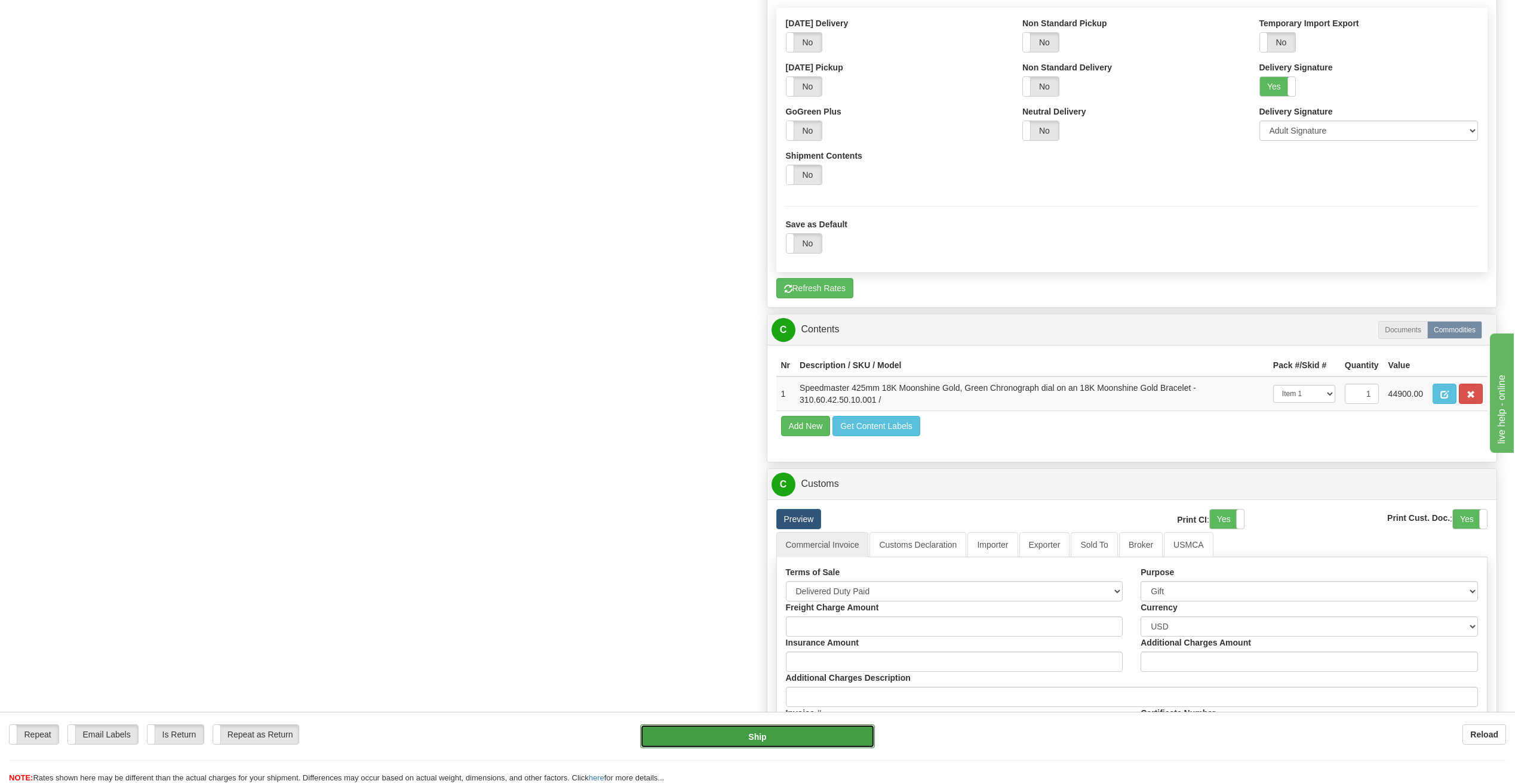
click at [808, 745] on button "Ship" at bounding box center [758, 736] width 235 height 24
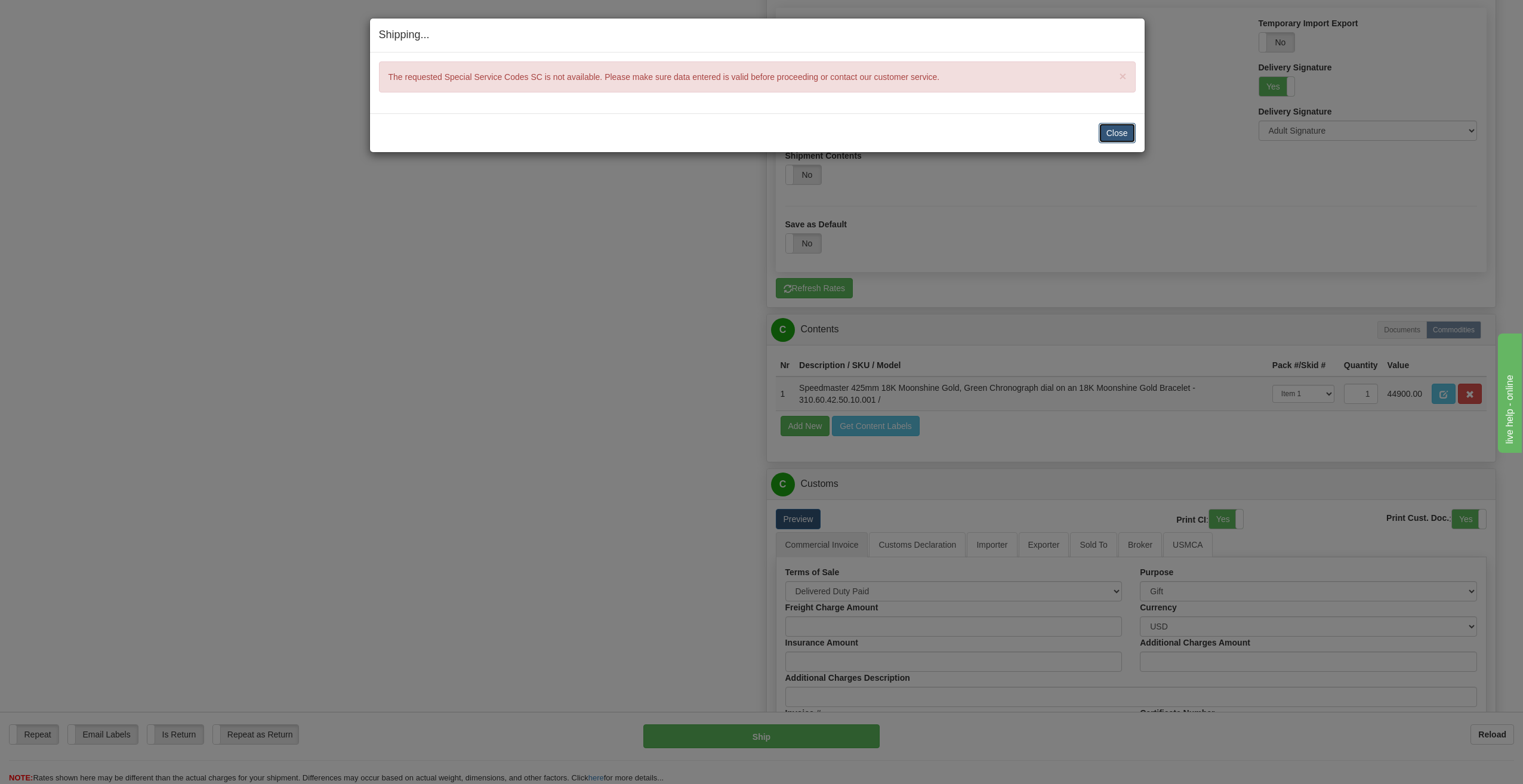
click at [1118, 138] on button "Close" at bounding box center [1117, 133] width 37 height 20
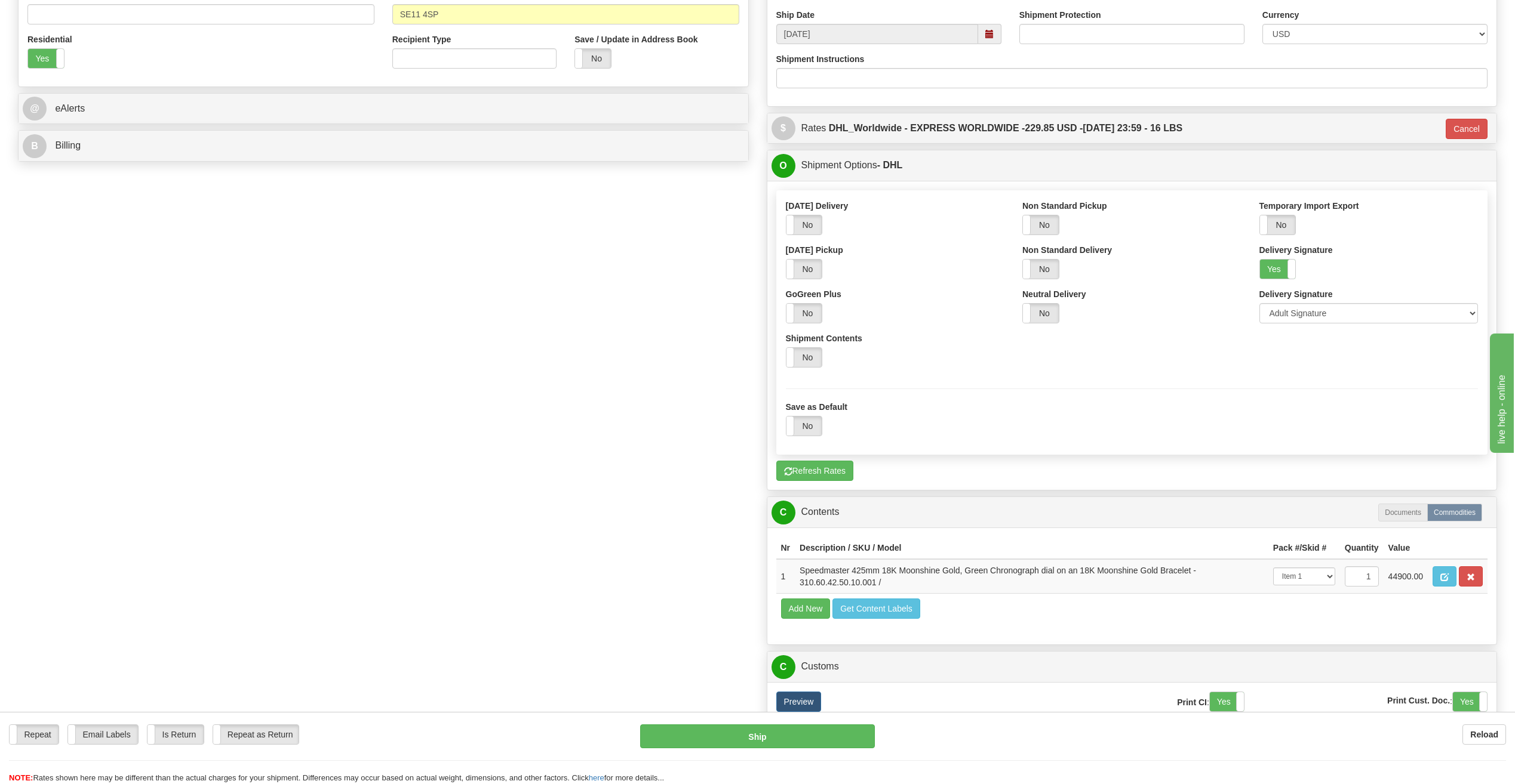
scroll to position [219, 0]
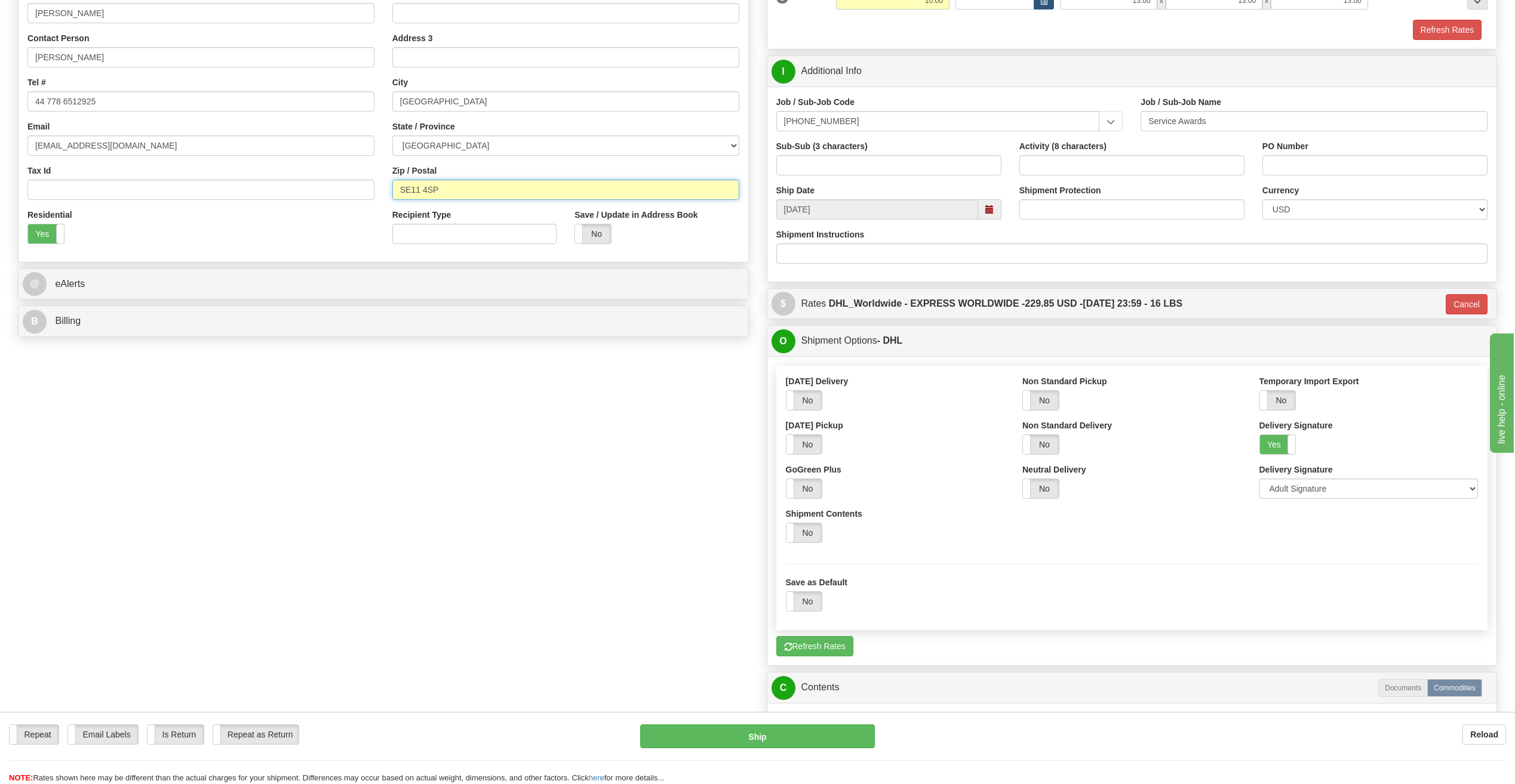
click at [426, 190] on input "SE11 4SP" at bounding box center [566, 190] width 347 height 20
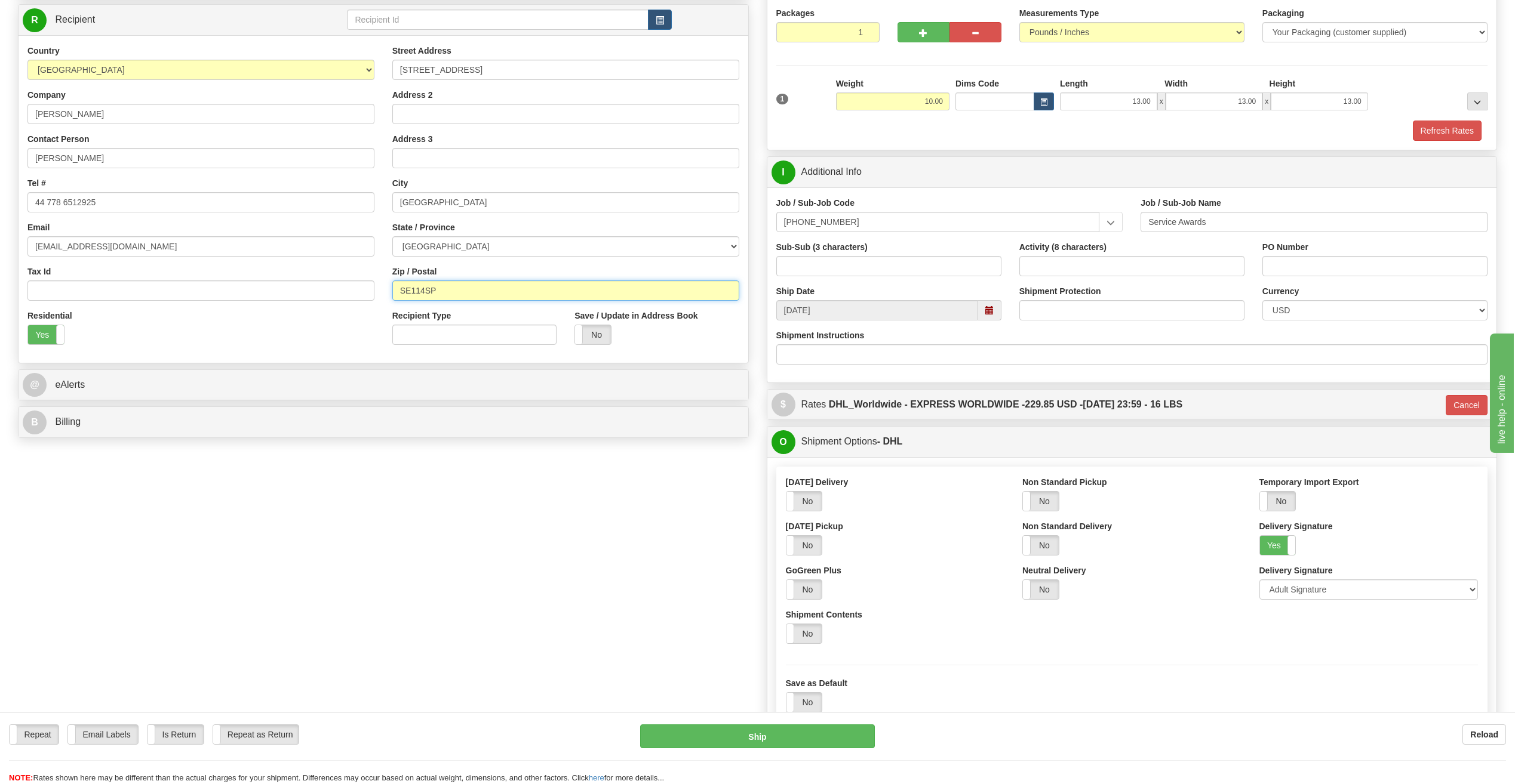
scroll to position [100, 0]
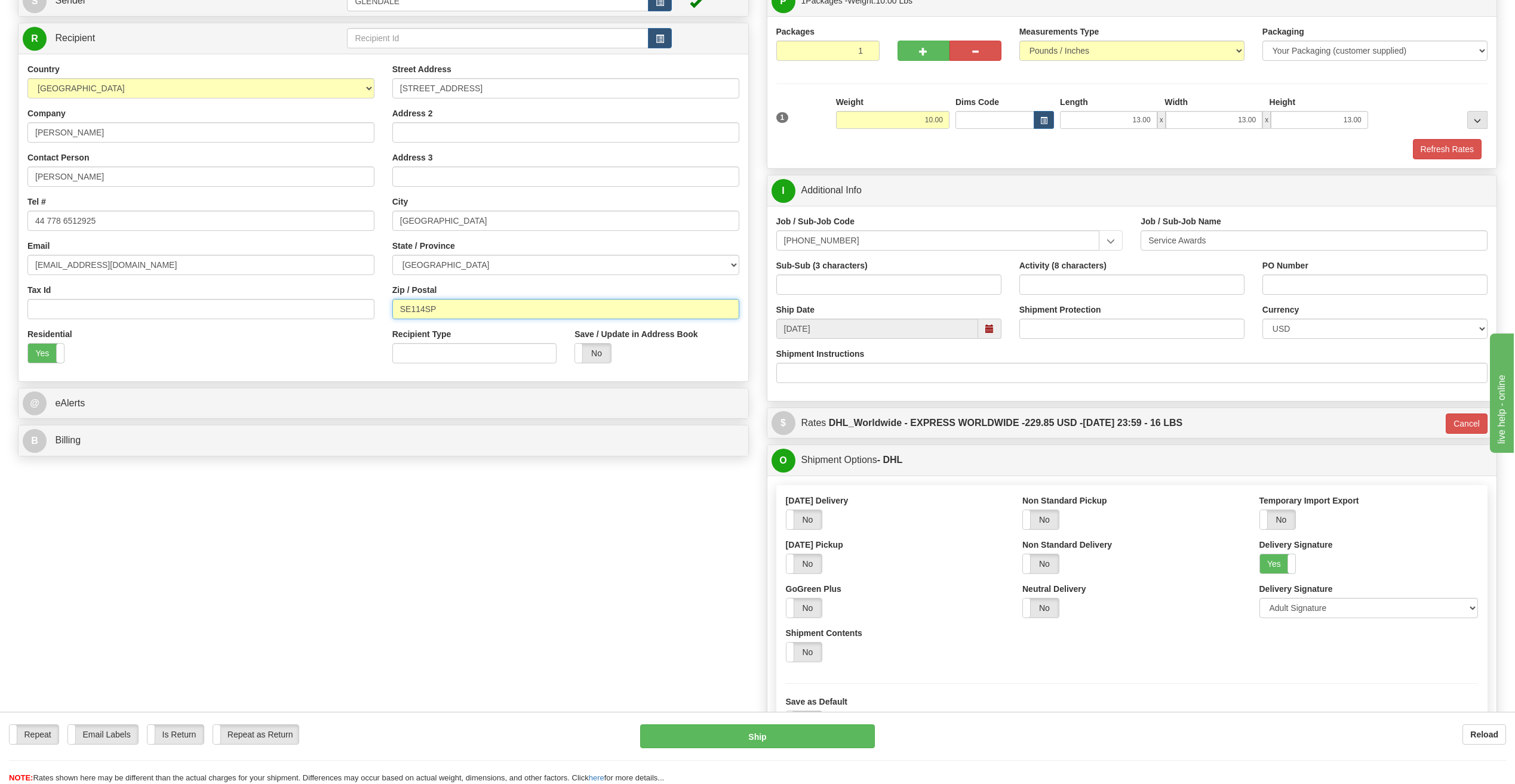
type input "SE11 4SP"
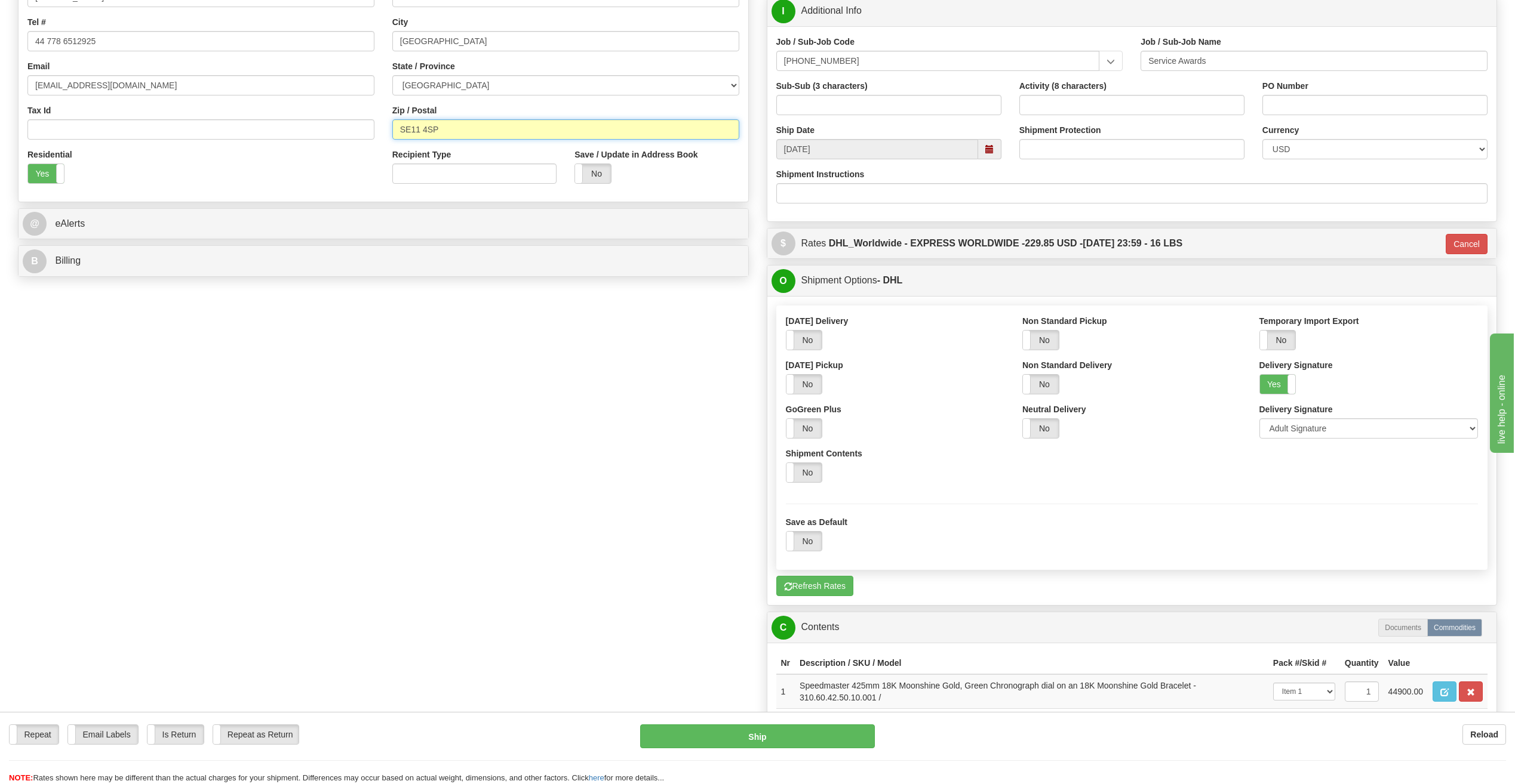
scroll to position [398, 0]
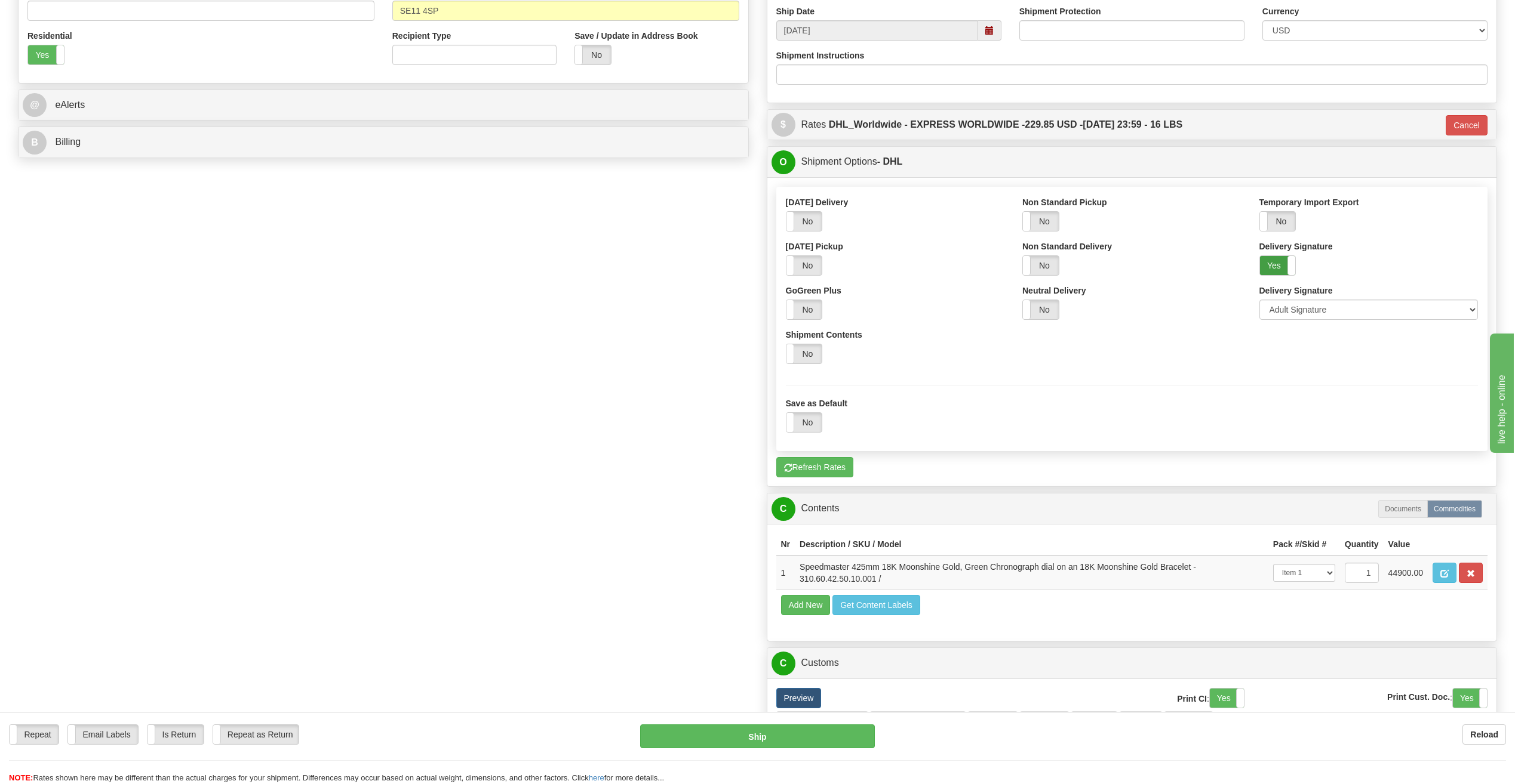
click at [1277, 269] on label "Yes" at bounding box center [1277, 265] width 36 height 19
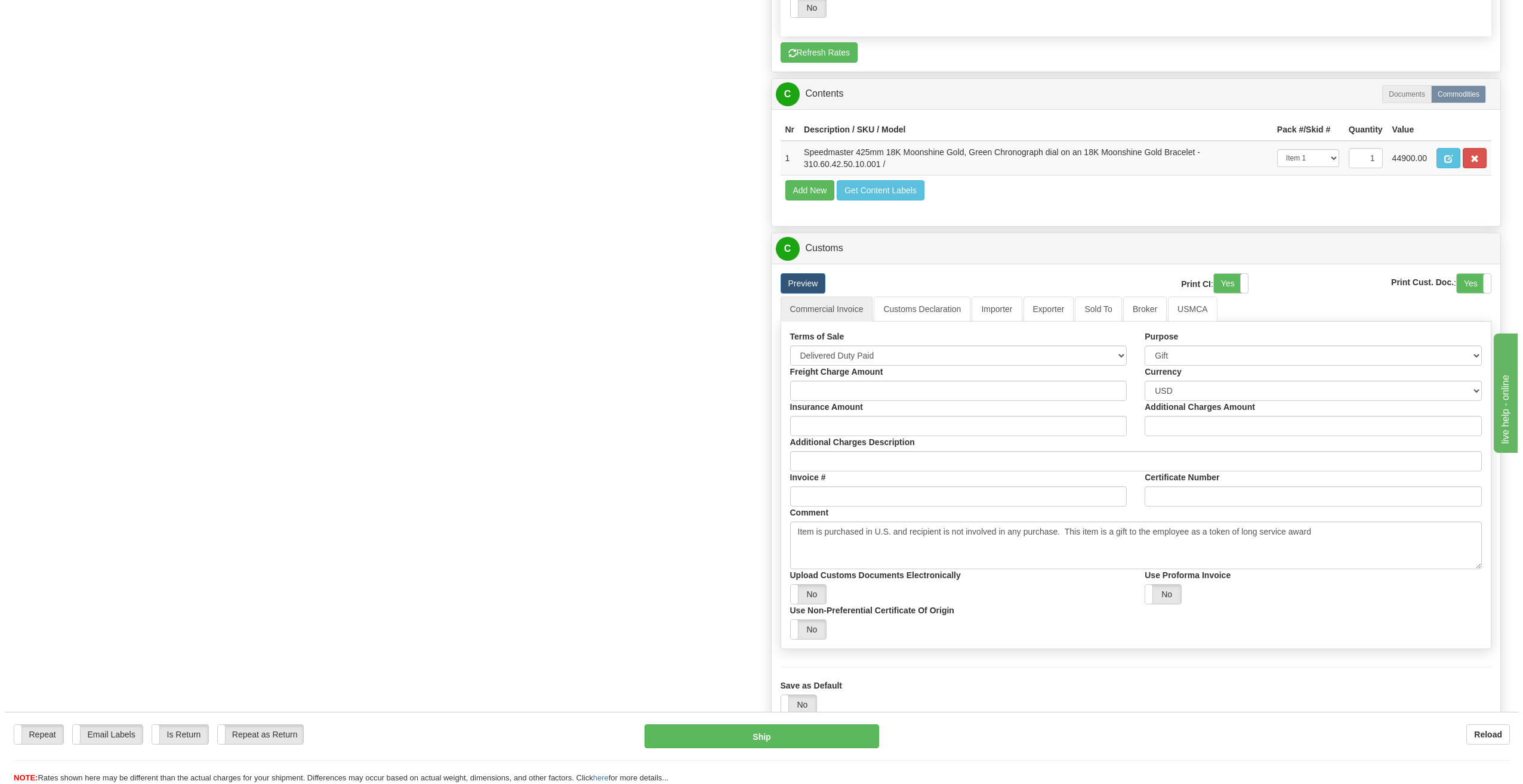
scroll to position [935, 0]
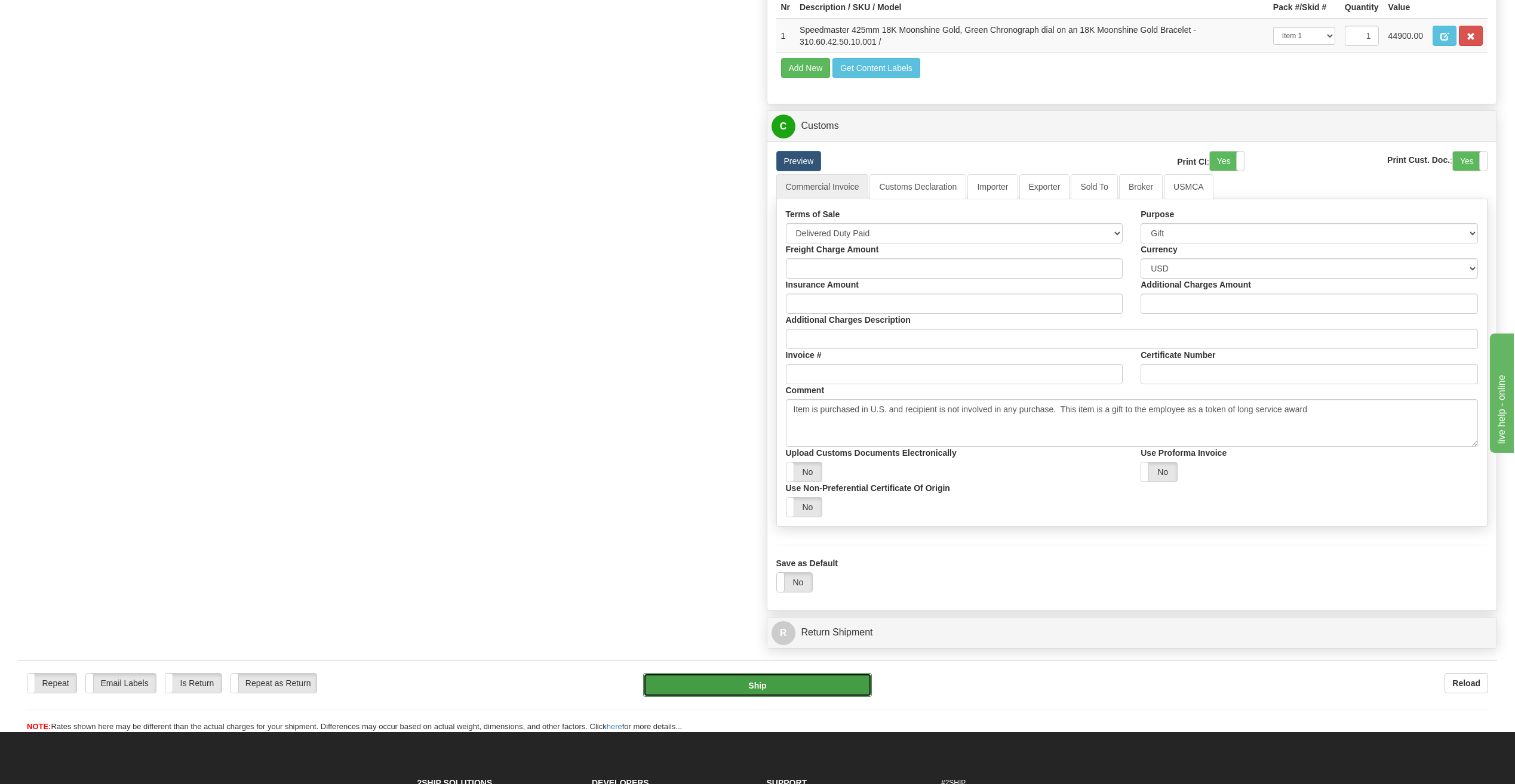
click at [814, 678] on button "Ship" at bounding box center [757, 685] width 229 height 24
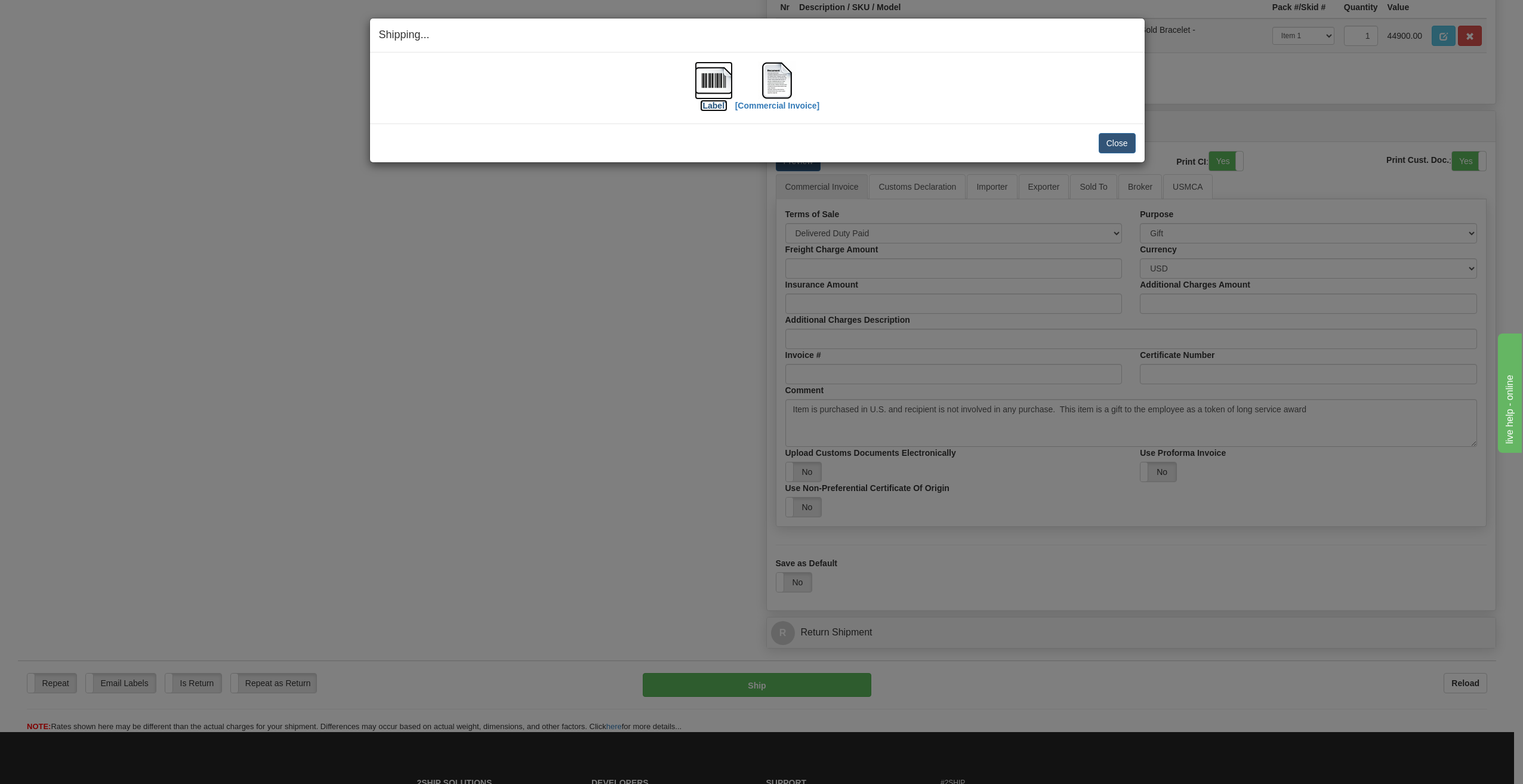
click at [714, 83] on img at bounding box center [714, 81] width 39 height 39
click at [778, 73] on img at bounding box center [778, 81] width 39 height 39
click at [1115, 144] on button "Close" at bounding box center [1117, 143] width 37 height 20
click at [1110, 140] on button "Close" at bounding box center [1117, 143] width 37 height 20
click at [1114, 142] on button "Close" at bounding box center [1117, 143] width 37 height 20
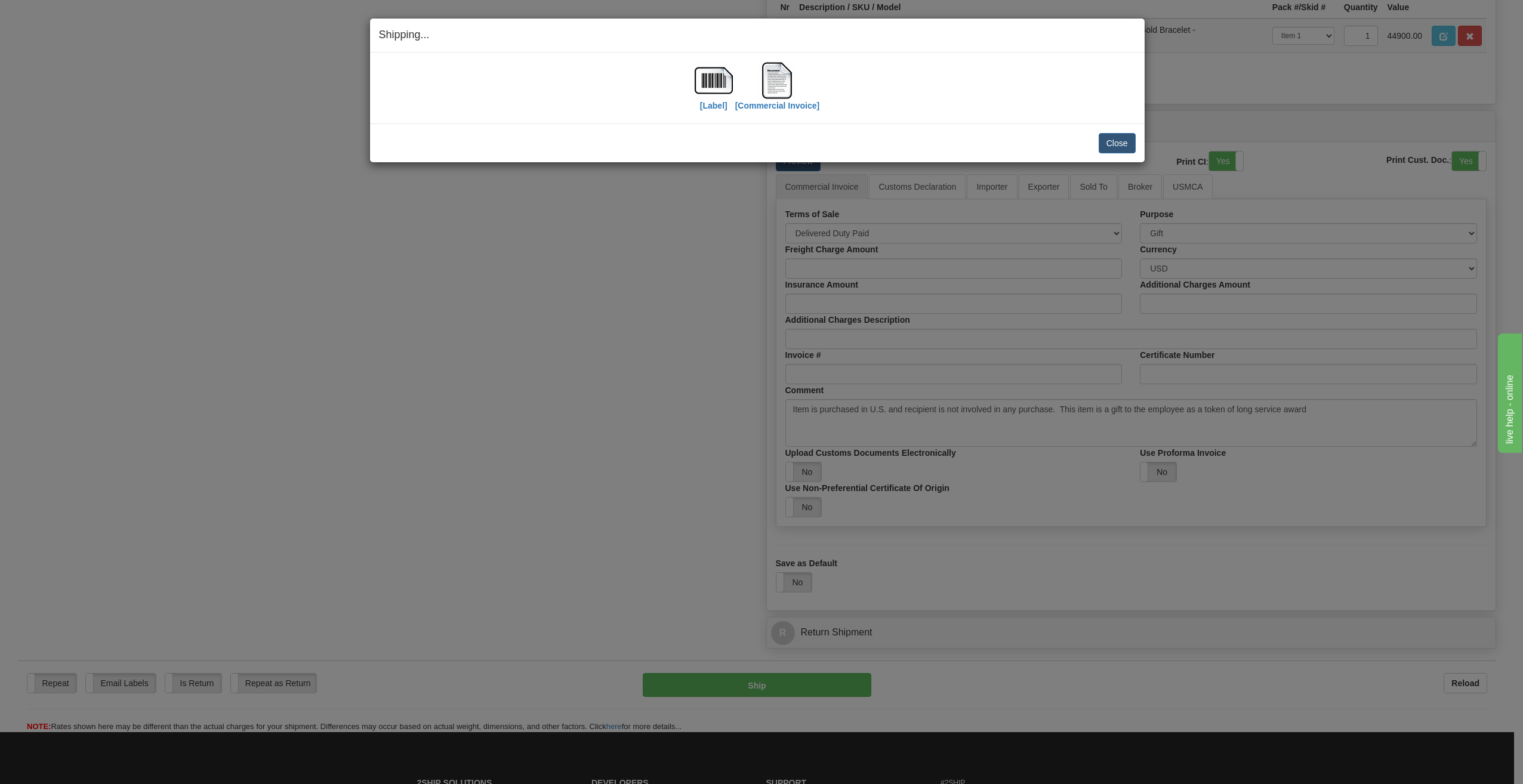
click at [254, 376] on div "Shipping... Your SHIPMENT will EXPIRE in [Label] [Commercial Invoice] IMPORTANT…" at bounding box center [761, 392] width 1523 height 784
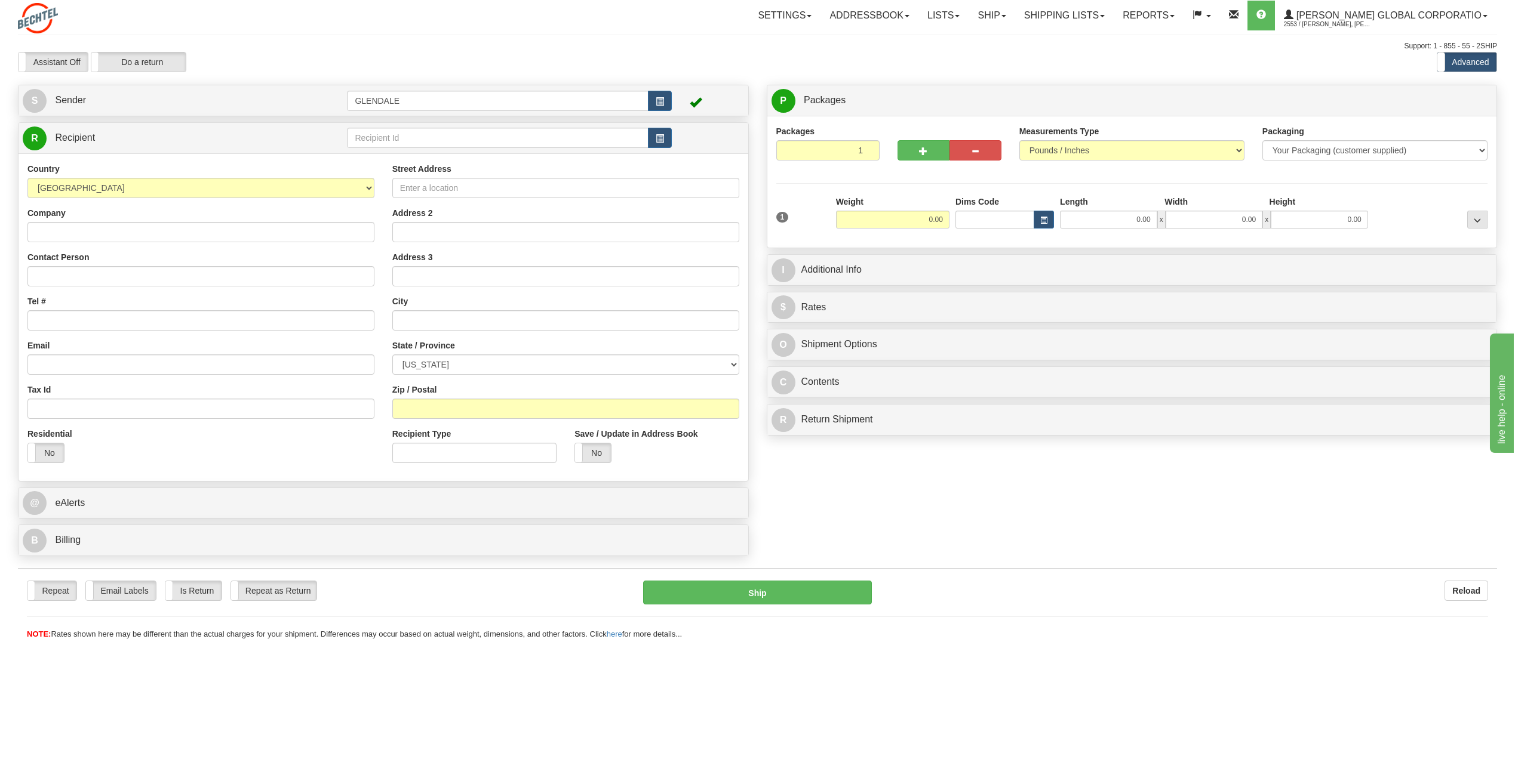
click at [204, 199] on div "Country AFGHANISTAN ALAND ISLANDS ALBANIA ALGERIA AMERICAN SAMOA ANDORRA ANGOLA…" at bounding box center [200, 318] width 365 height 309
click at [181, 185] on select "[GEOGRAPHIC_DATA] [GEOGRAPHIC_DATA] [GEOGRAPHIC_DATA] [GEOGRAPHIC_DATA] [US_STA…" at bounding box center [201, 188] width 347 height 20
select select "SA"
click at [28, 178] on select "[GEOGRAPHIC_DATA] [GEOGRAPHIC_DATA] [GEOGRAPHIC_DATA] [GEOGRAPHIC_DATA] [US_STA…" at bounding box center [201, 188] width 347 height 20
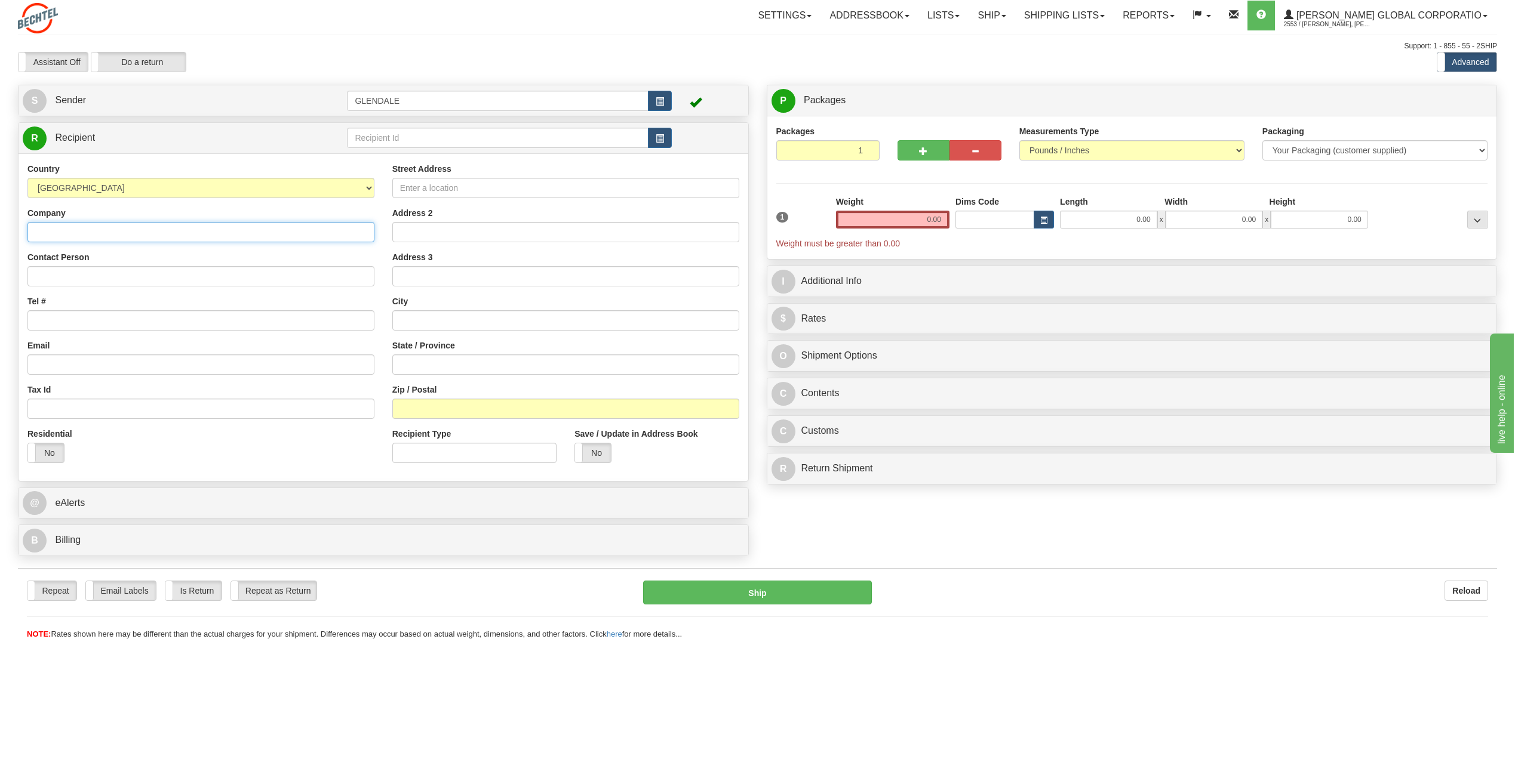
click at [86, 230] on input "Company" at bounding box center [201, 232] width 347 height 20
click at [68, 363] on input "Email" at bounding box center [201, 364] width 347 height 20
paste input "jtudence@bacsrmp.com"
type input "jtudence@bacsrmp.com"
click at [66, 325] on input "Tel #" at bounding box center [201, 320] width 347 height 20
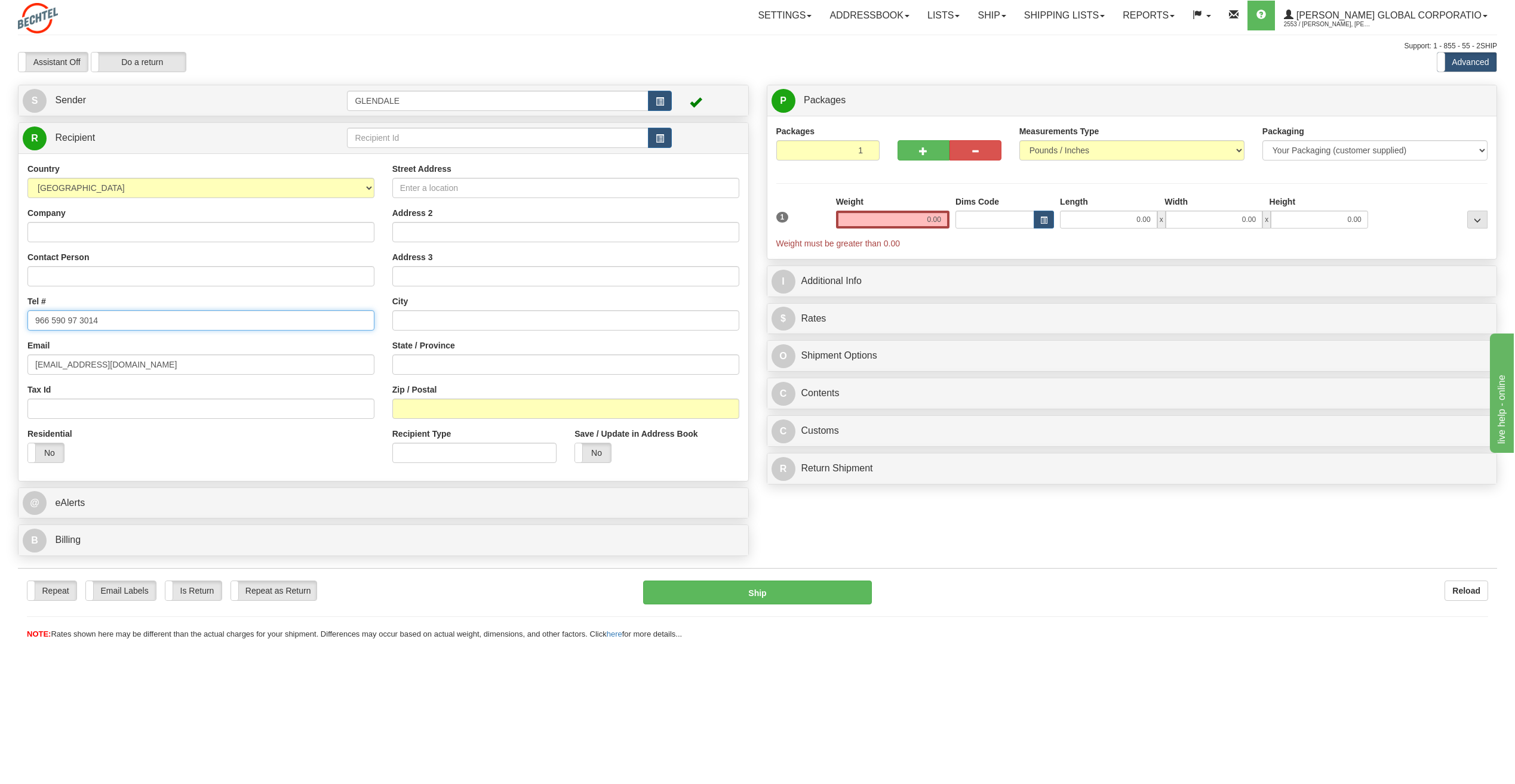
type input "966 590 97 3014"
click at [91, 269] on input "Contact Person" at bounding box center [201, 276] width 347 height 20
paste input "Tudence, Jessie Solano"
type input "Tudence, Jessie Solano"
click at [105, 233] on input "Company" at bounding box center [201, 232] width 347 height 20
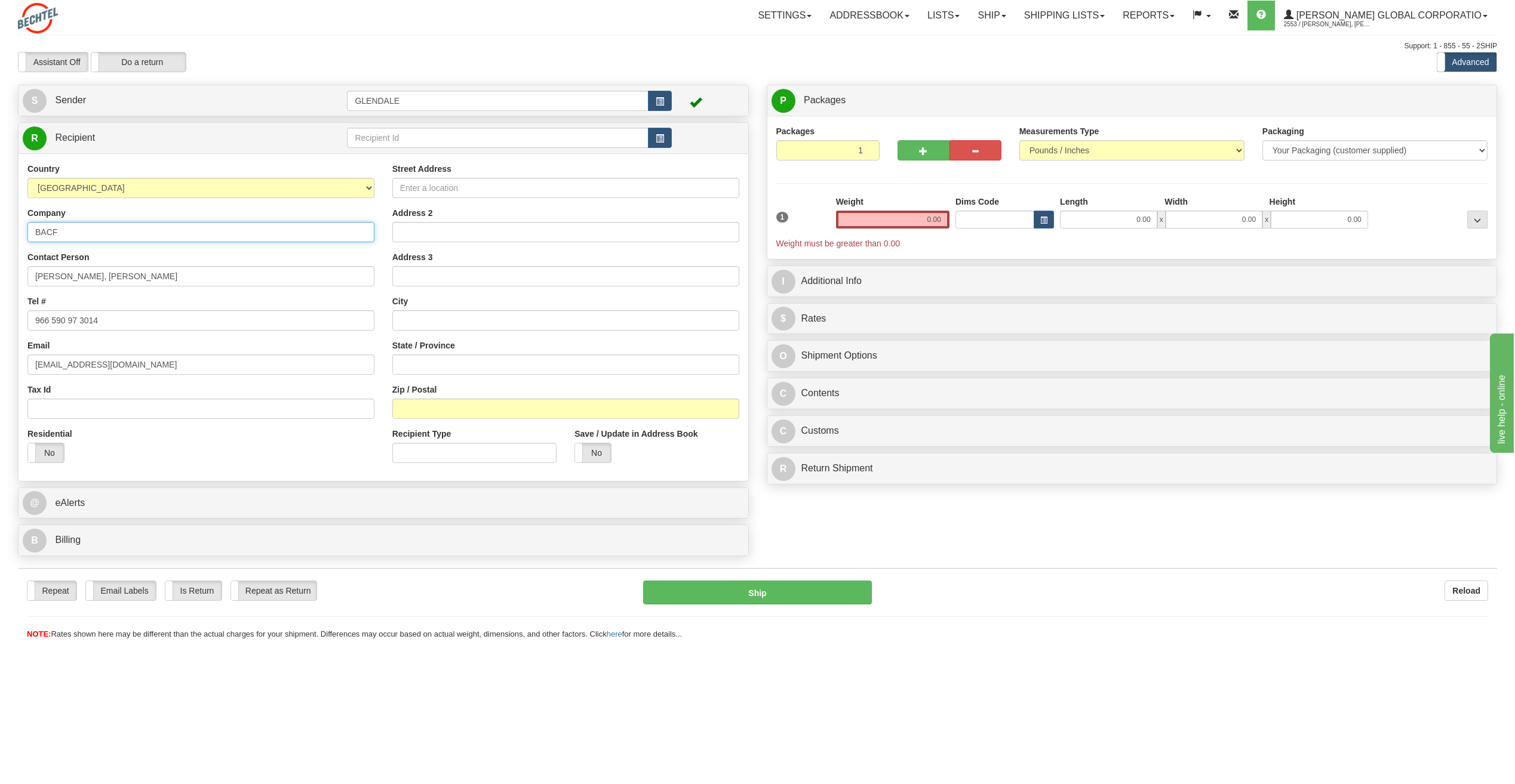
type input "BACF"
click at [532, 185] on input "Street Address" at bounding box center [566, 188] width 347 height 20
paste input "BACS HQ – Bldg No. 7703"
type input "BACS HQ – Bldg No. 7703"
click at [414, 223] on input "Address 2" at bounding box center [566, 232] width 347 height 20
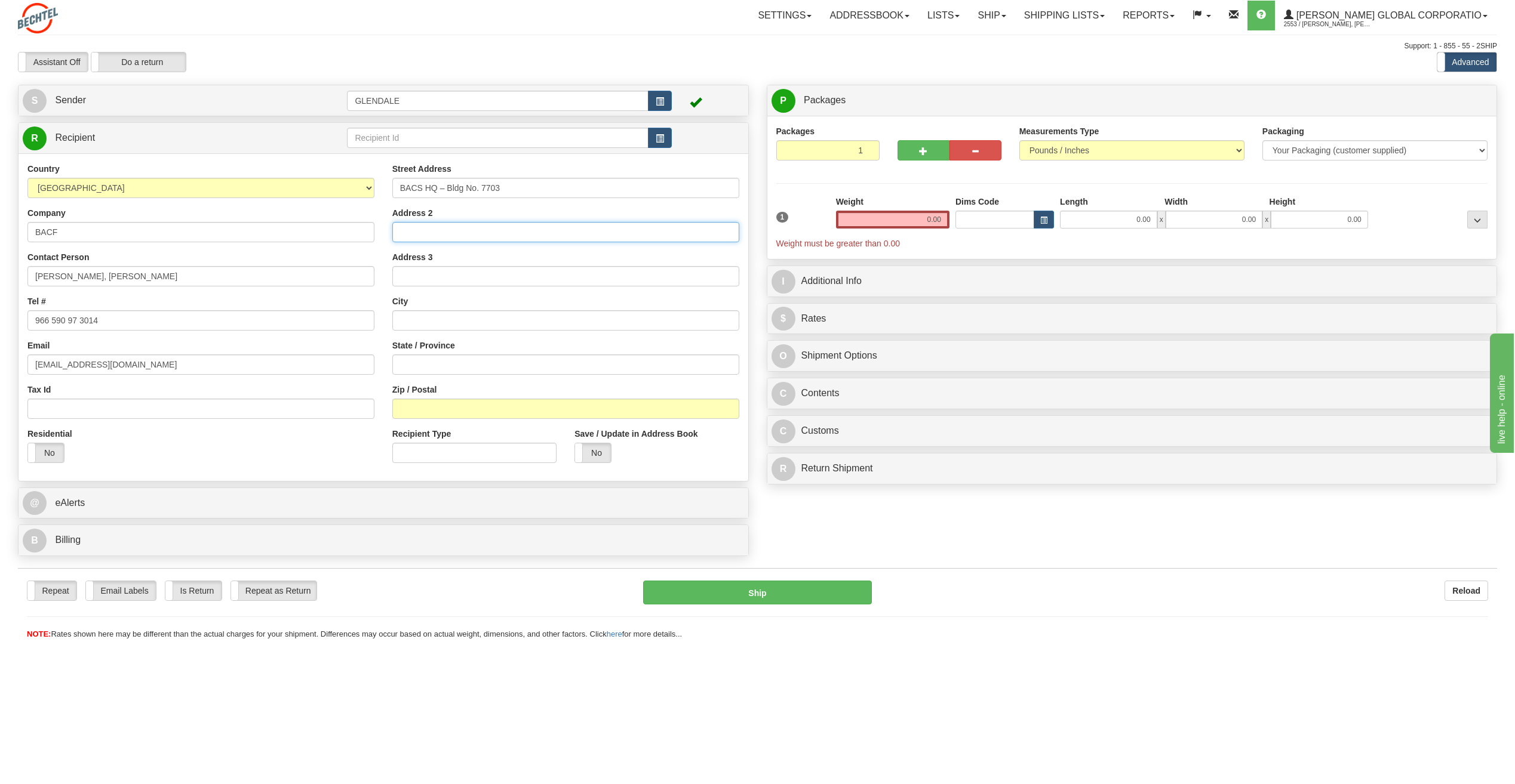
paste input "Othman Bin Affan St"
type input "Othman Bin Affan St"
click at [449, 329] on input "text" at bounding box center [566, 320] width 347 height 20
paste input "Al Izdihar Dist"
type input "Al Izdihar Dist"
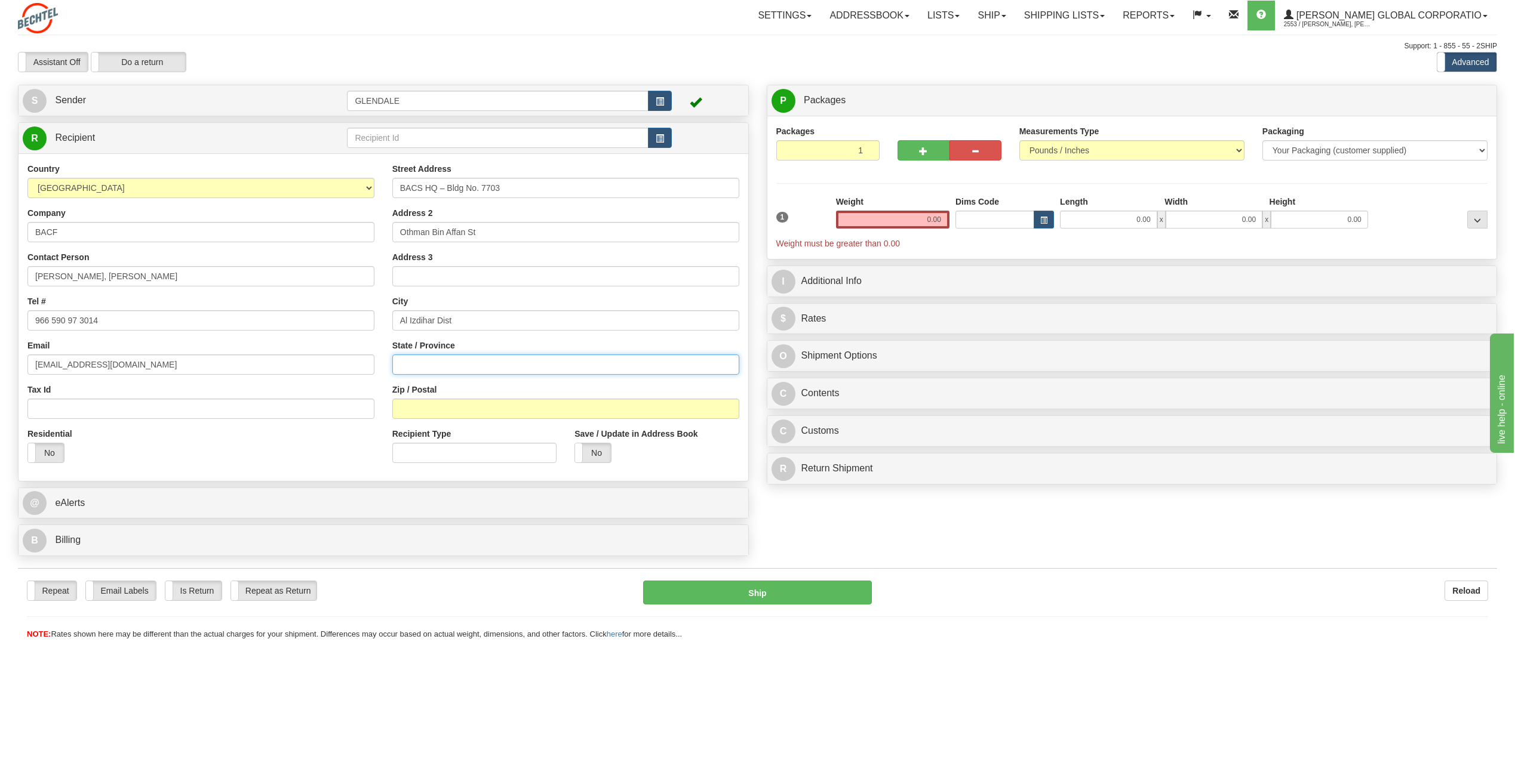
click at [459, 371] on input "State / Province" at bounding box center [566, 364] width 347 height 20
paste input "Riyadh"
type input "Riyadh"
click at [411, 409] on input "Zip / Postal" at bounding box center [566, 409] width 347 height 20
click at [552, 416] on input "Zip / Postal" at bounding box center [566, 409] width 347 height 20
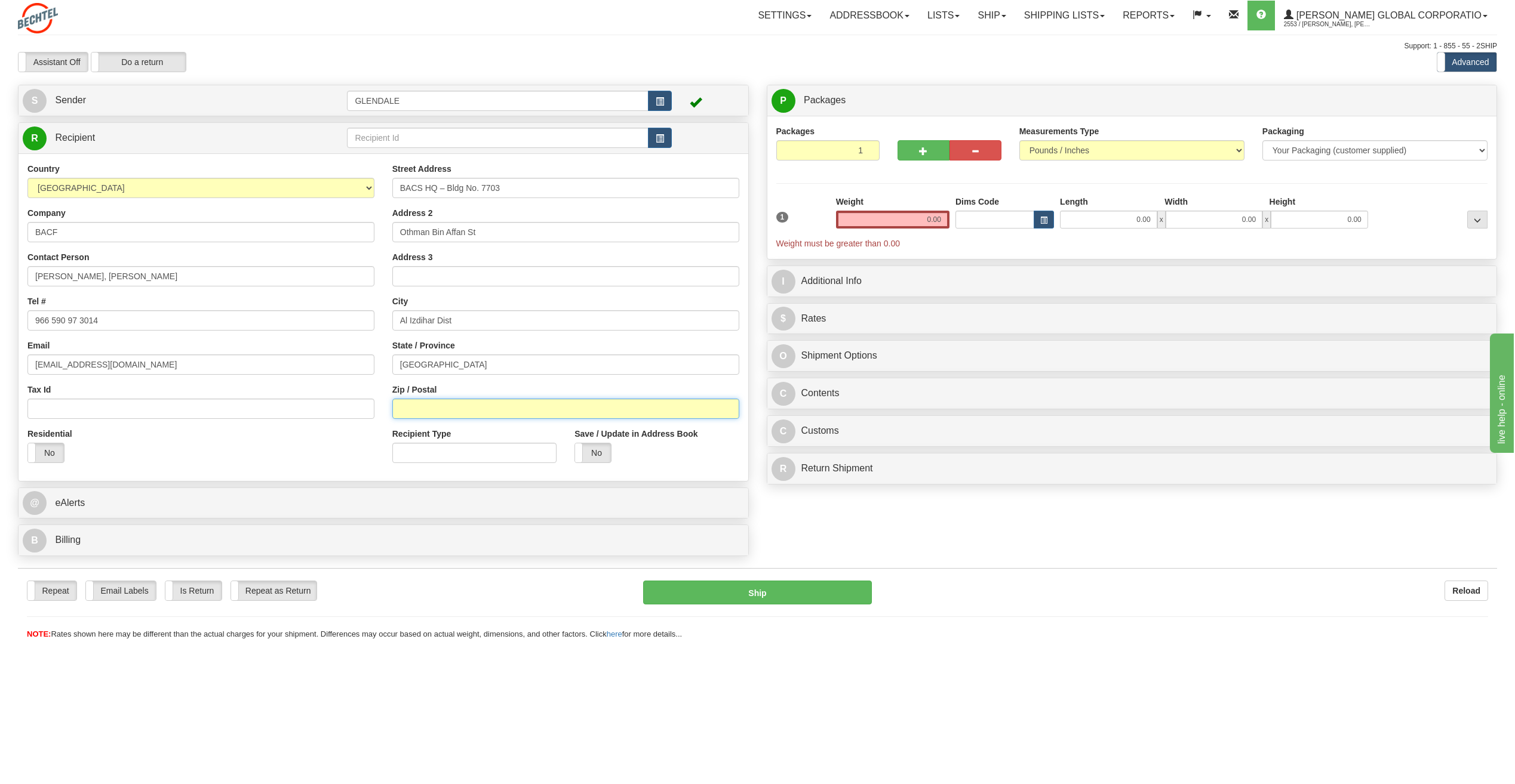
paste input "12487"
type input "12487"
click at [902, 212] on input "0.00" at bounding box center [892, 220] width 114 height 18
drag, startPoint x: 911, startPoint y: 213, endPoint x: 1350, endPoint y: 250, distance: 440.6
click at [1350, 250] on div "1 Weight Dims Code x" at bounding box center [1131, 222] width 712 height 54
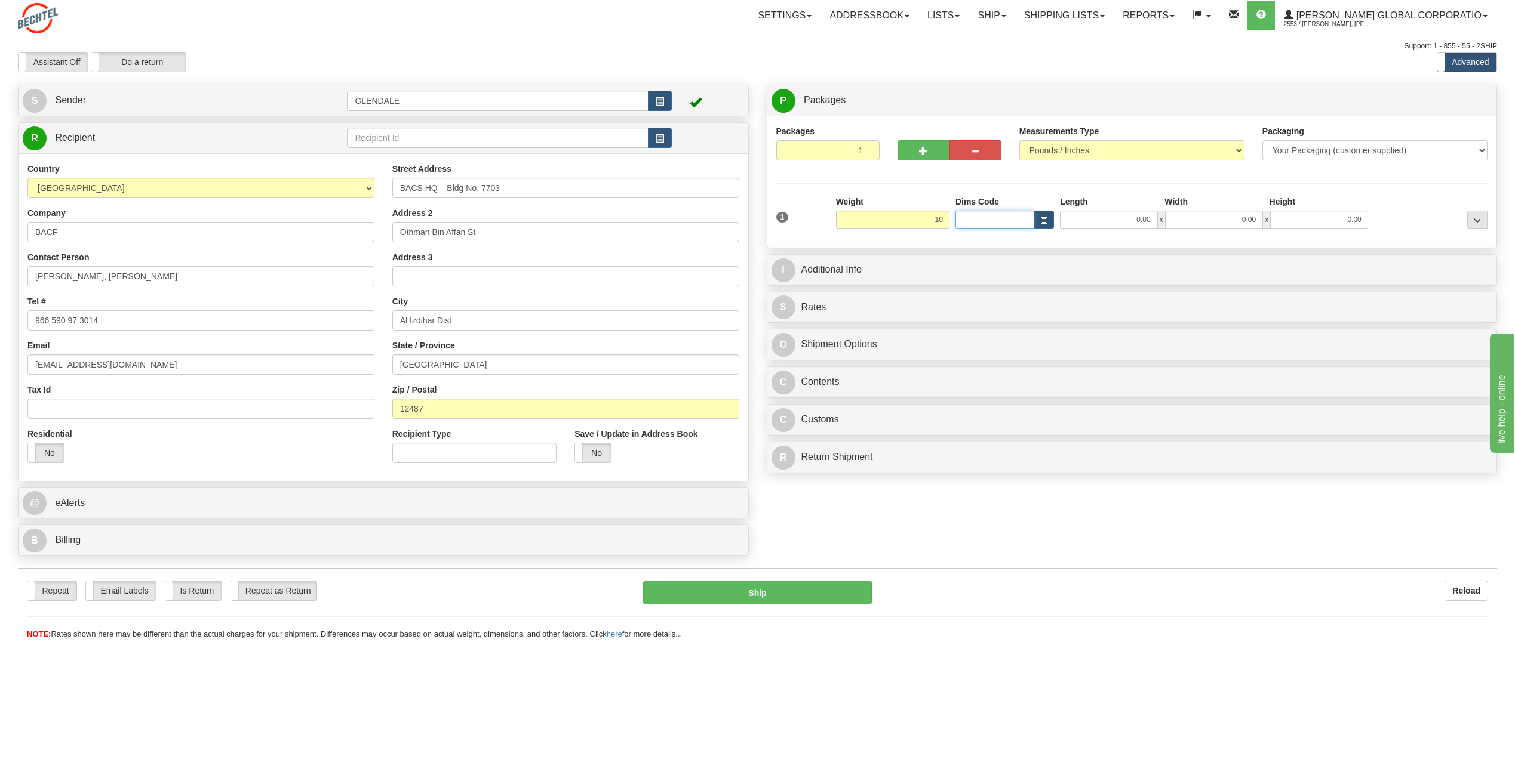
type input "10.00"
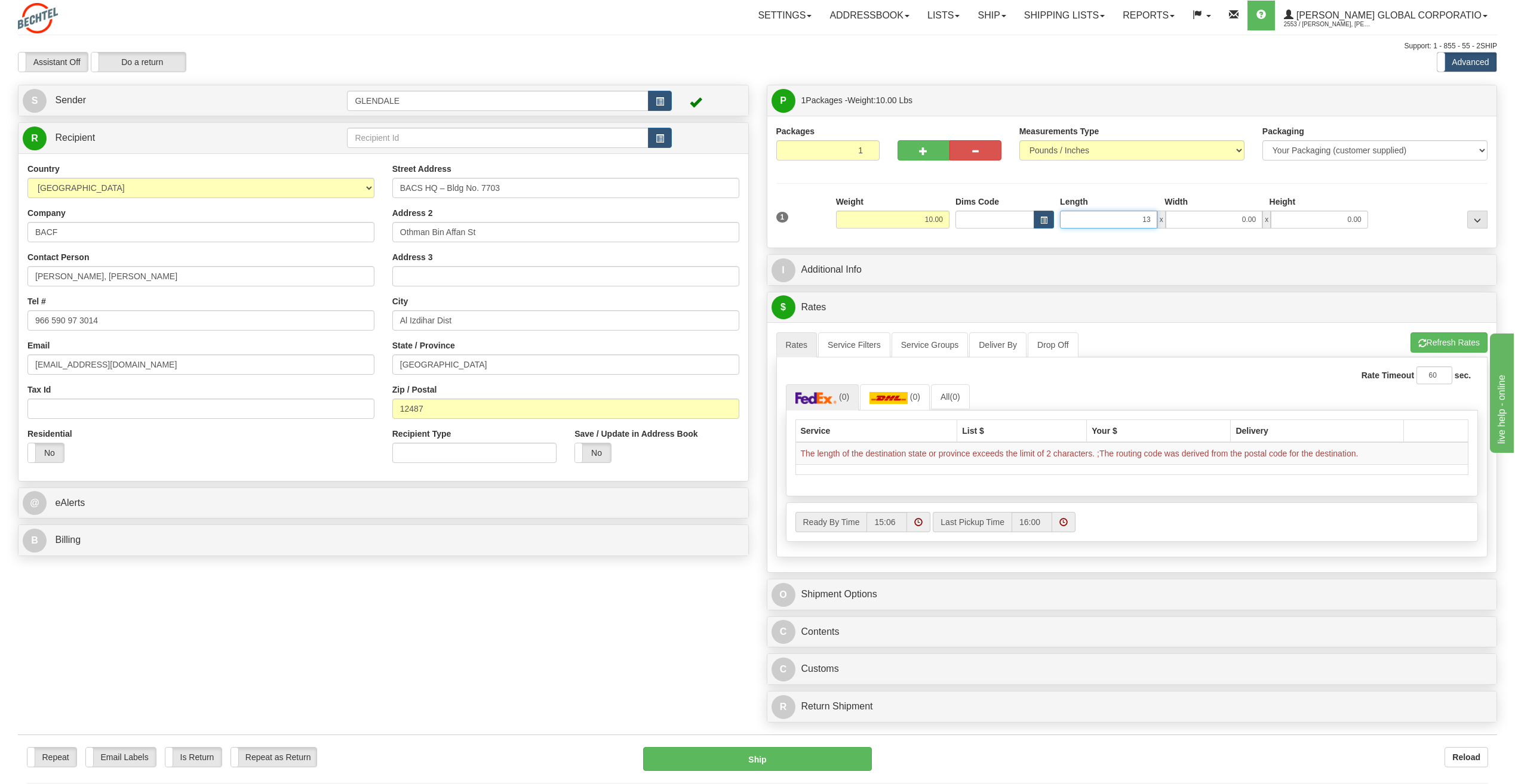
type input "13.00"
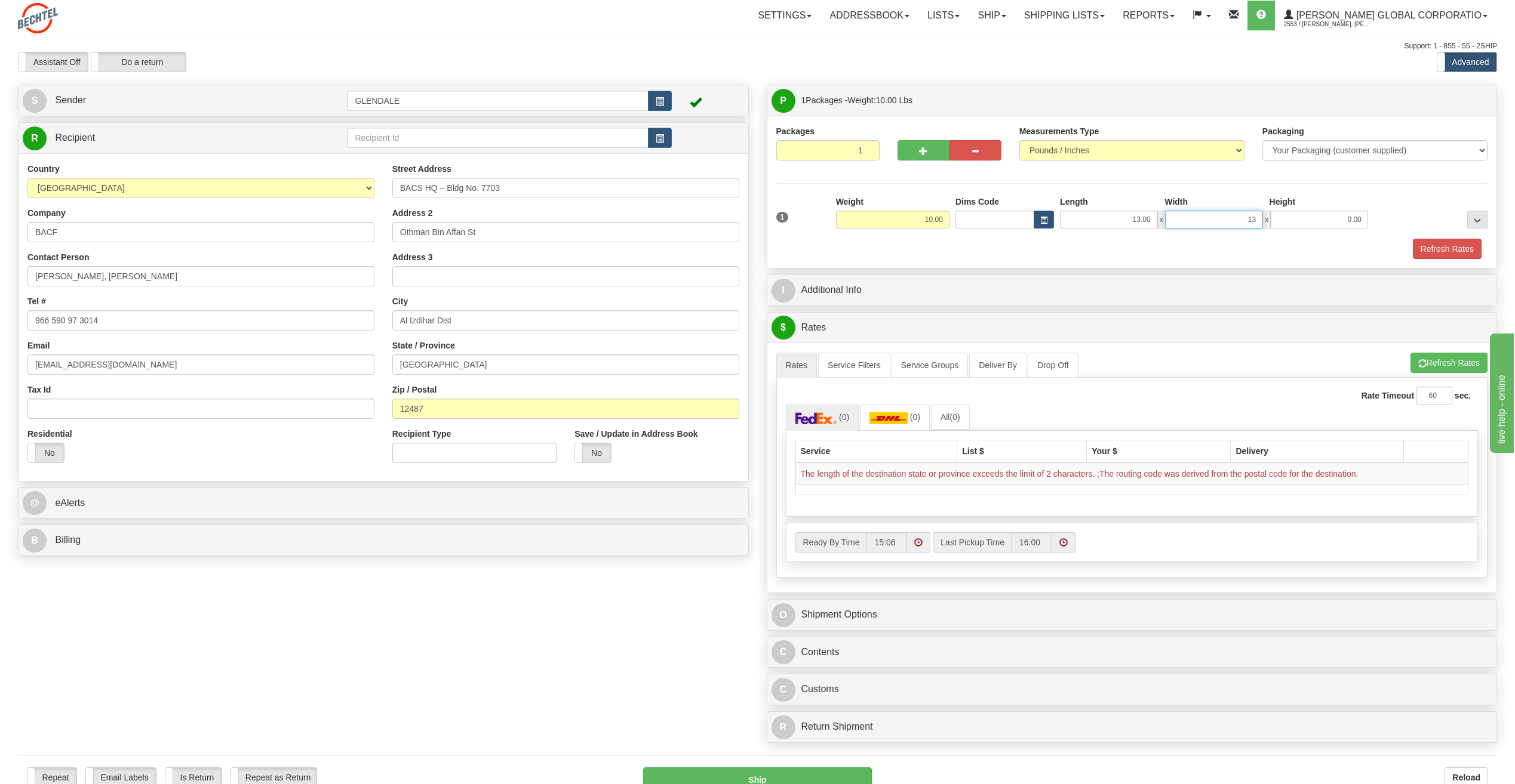
type input "13.00"
click at [1453, 260] on div "Packages 1 1 Measurements Type" at bounding box center [1131, 192] width 730 height 152
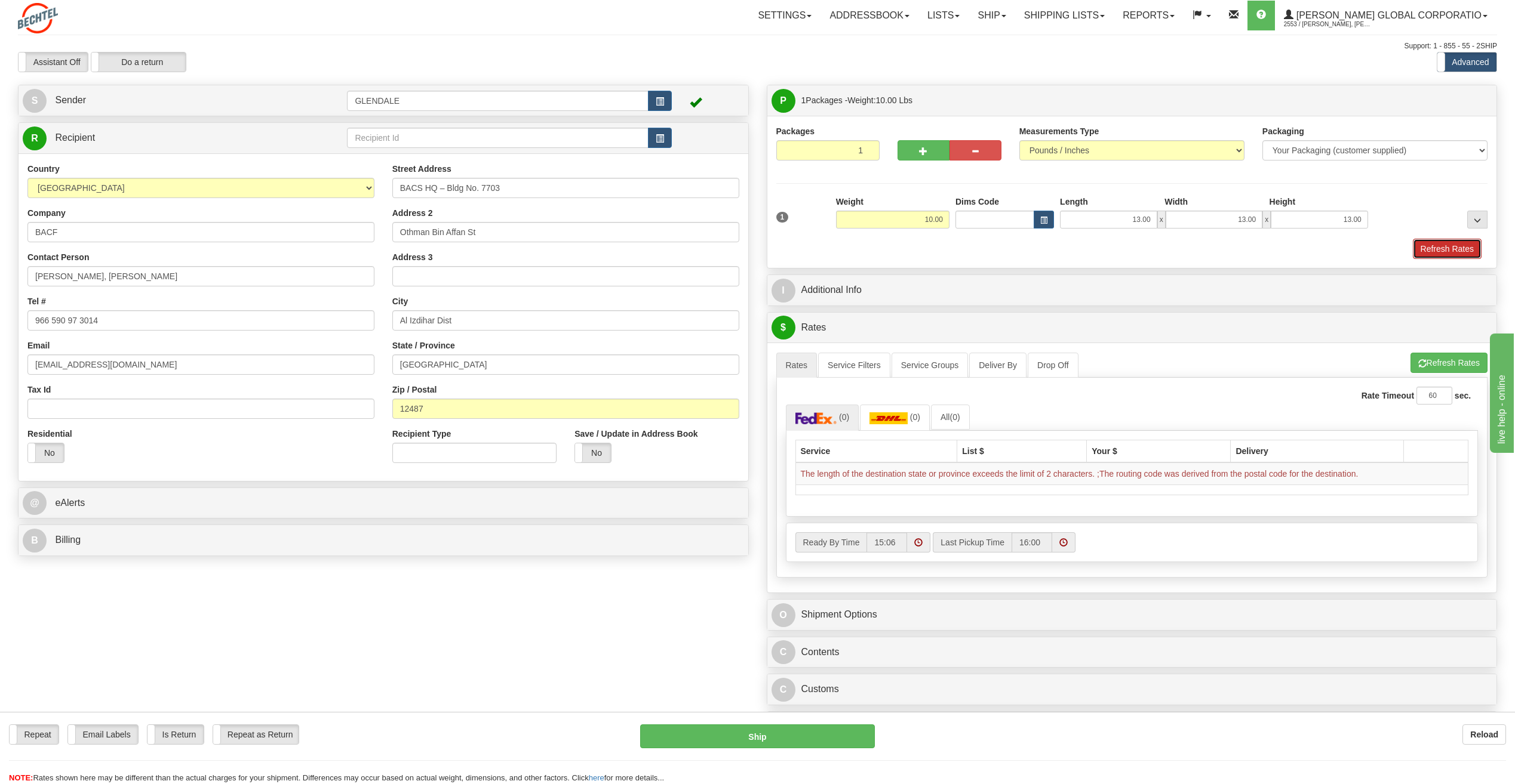
click at [1442, 243] on button "Refresh Rates" at bounding box center [1446, 249] width 69 height 20
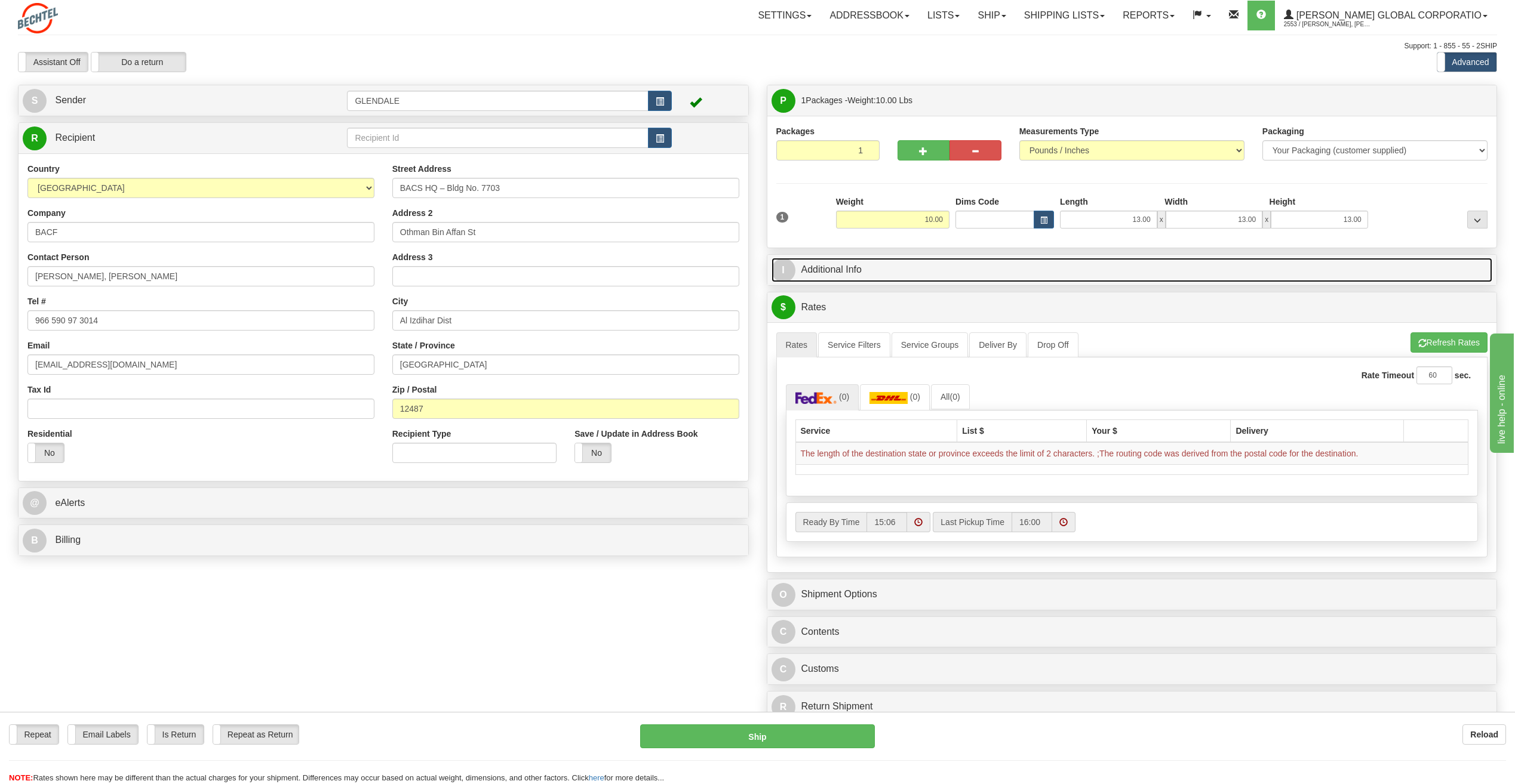
click at [866, 267] on link "I Additional Info" at bounding box center [1131, 270] width 721 height 25
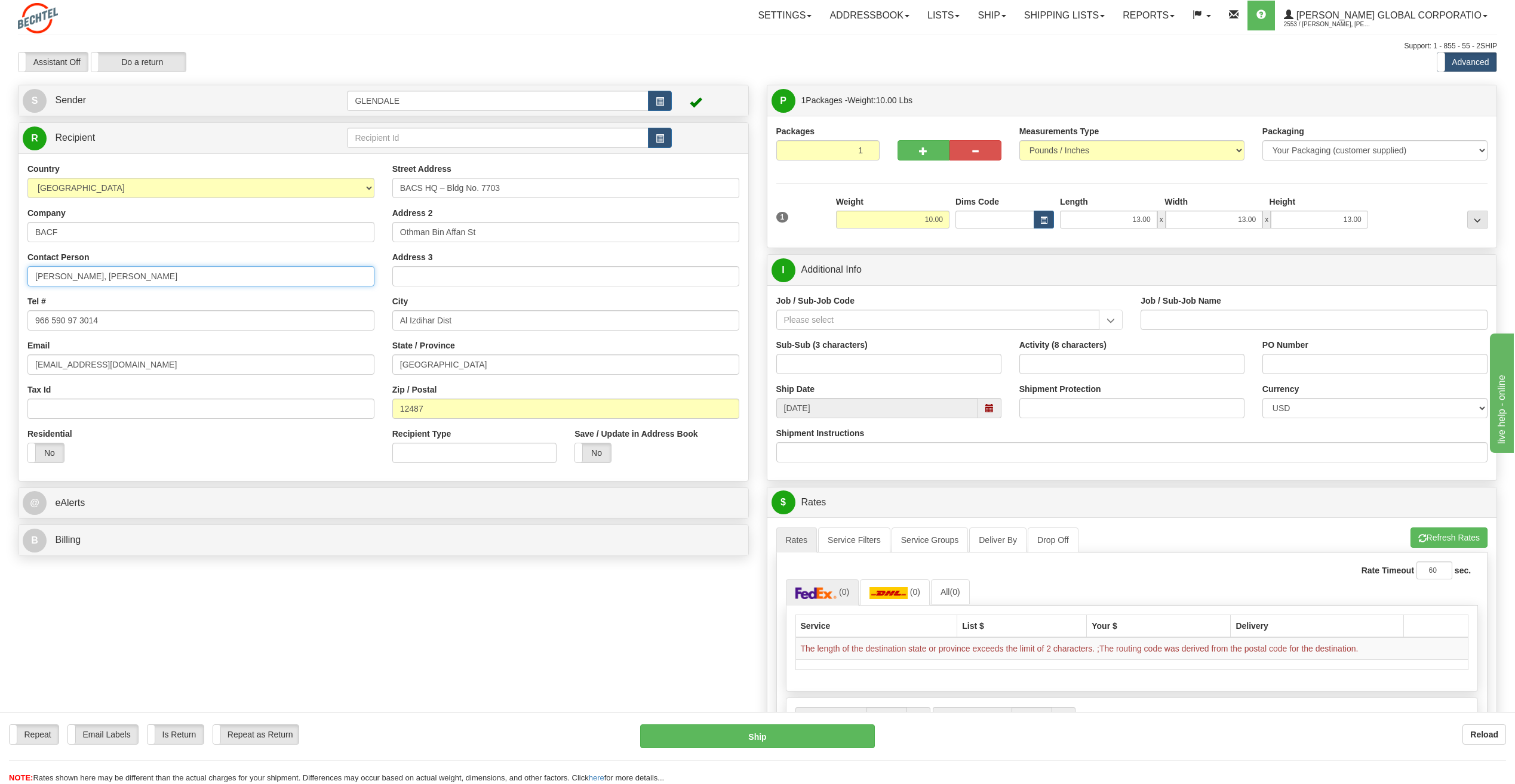
drag, startPoint x: 96, startPoint y: 274, endPoint x: 73, endPoint y: 271, distance: 23.2
click at [73, 271] on input "Tudence, Jessie Solano" at bounding box center [201, 276] width 347 height 20
paste input "Jessie"
click at [172, 278] on input "Jessie Tudence, Jessie Solano" at bounding box center [201, 276] width 347 height 20
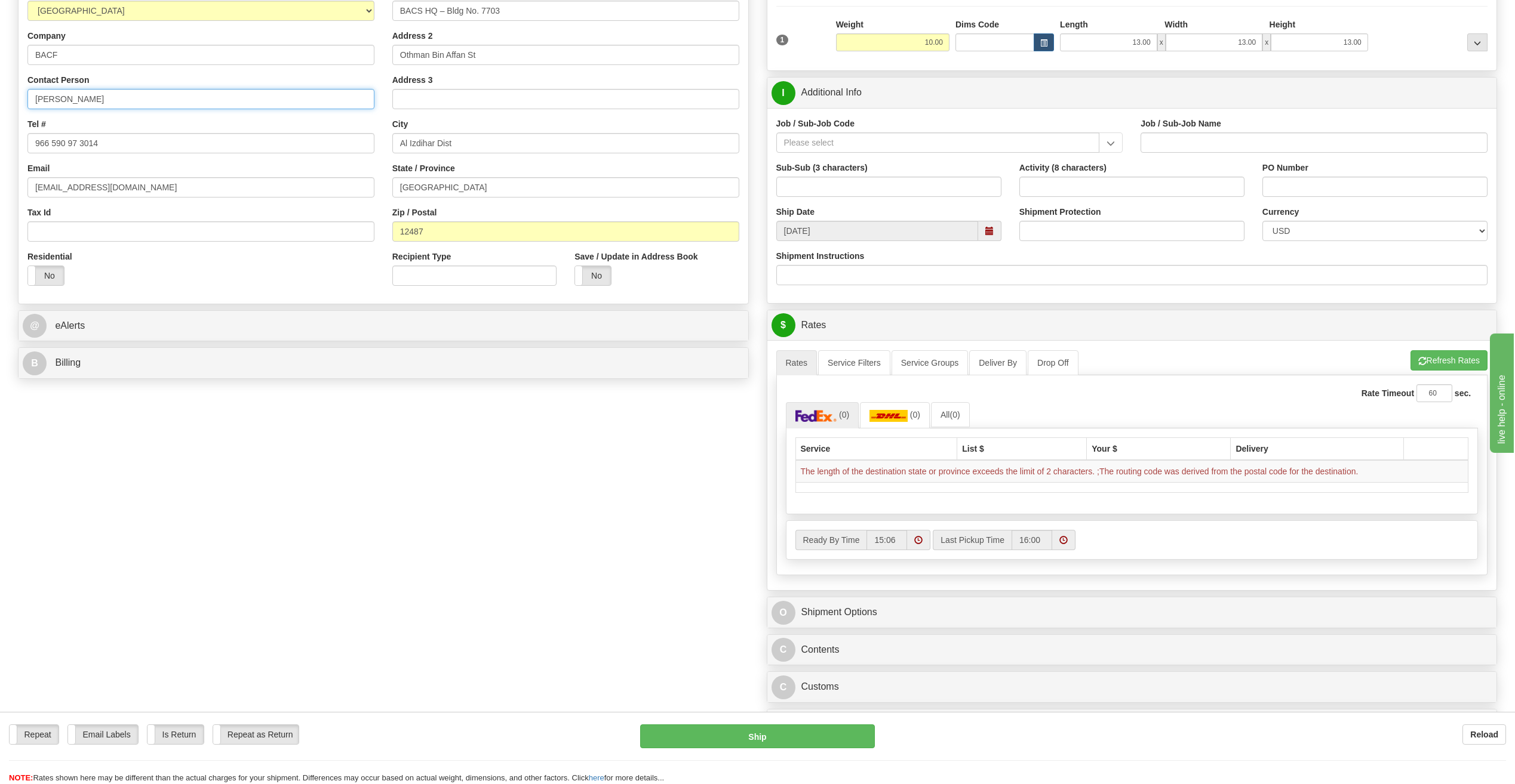
scroll to position [179, 0]
type input "Jessie Tudence"
click at [1457, 364] on button "Refresh Rates" at bounding box center [1449, 359] width 77 height 20
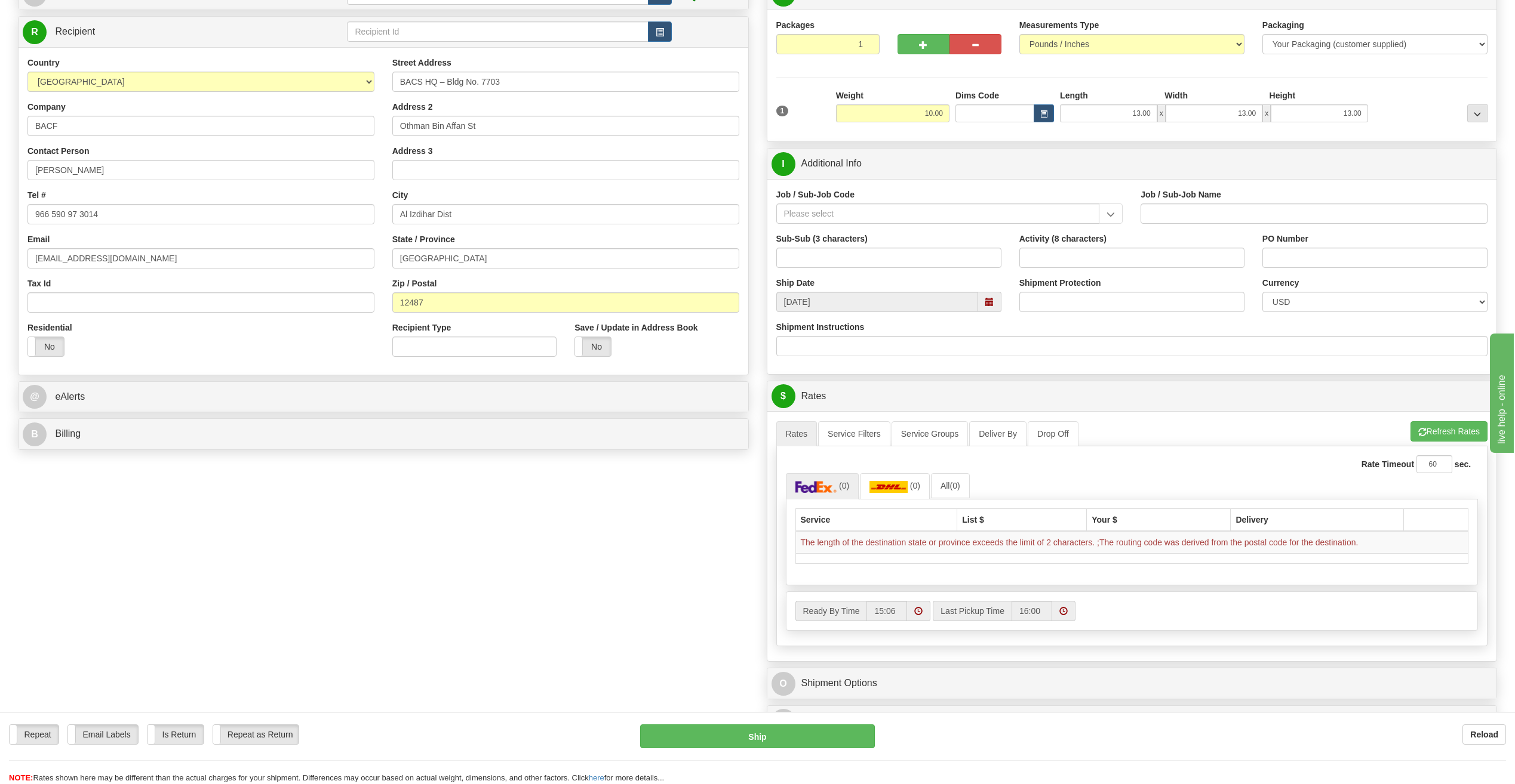
scroll to position [0, 0]
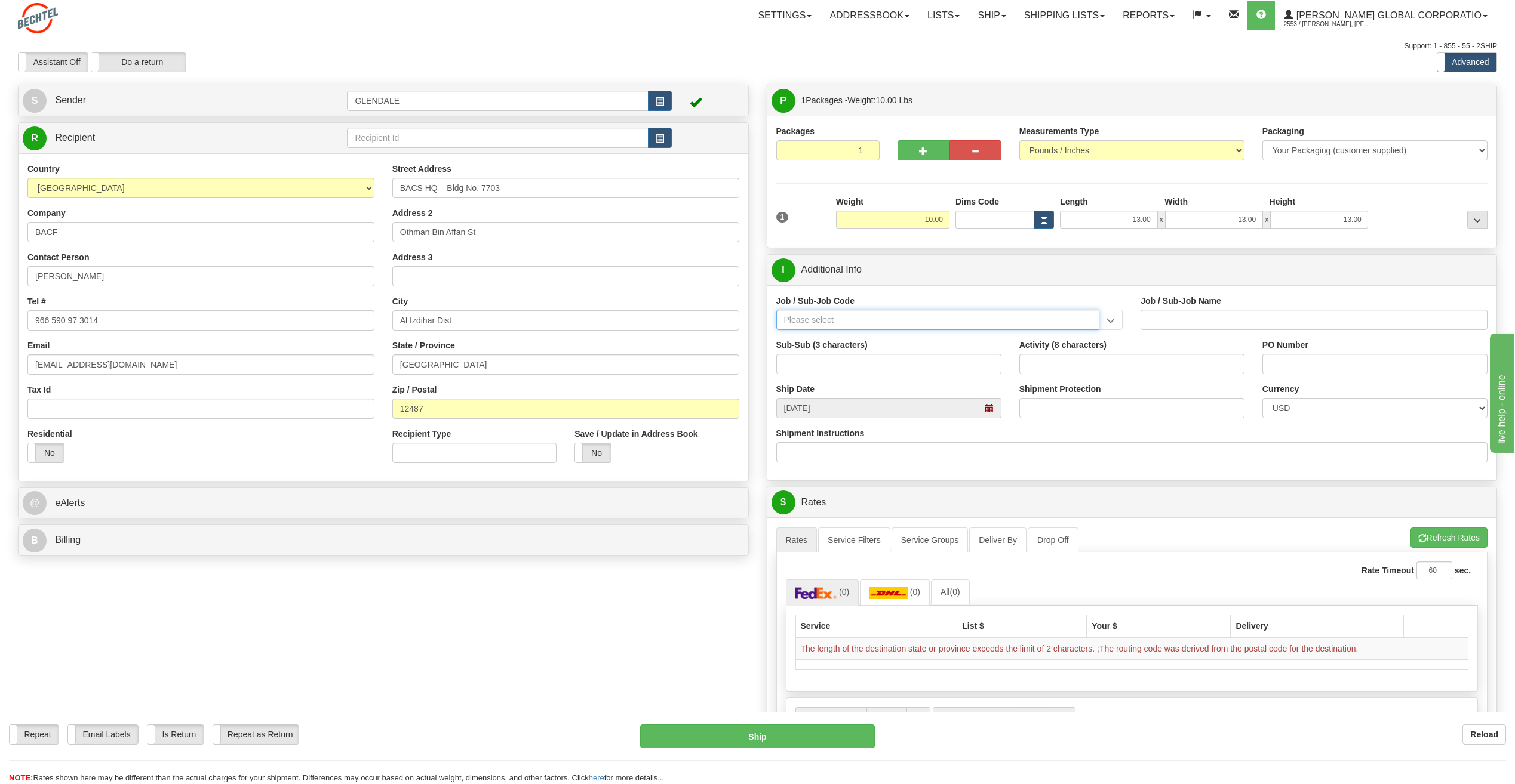
click at [882, 320] on input "Job / Sub-Job Code" at bounding box center [937, 319] width 323 height 20
click at [984, 409] on span at bounding box center [989, 409] width 23 height 20
type input "[PHONE_NUMBER]"
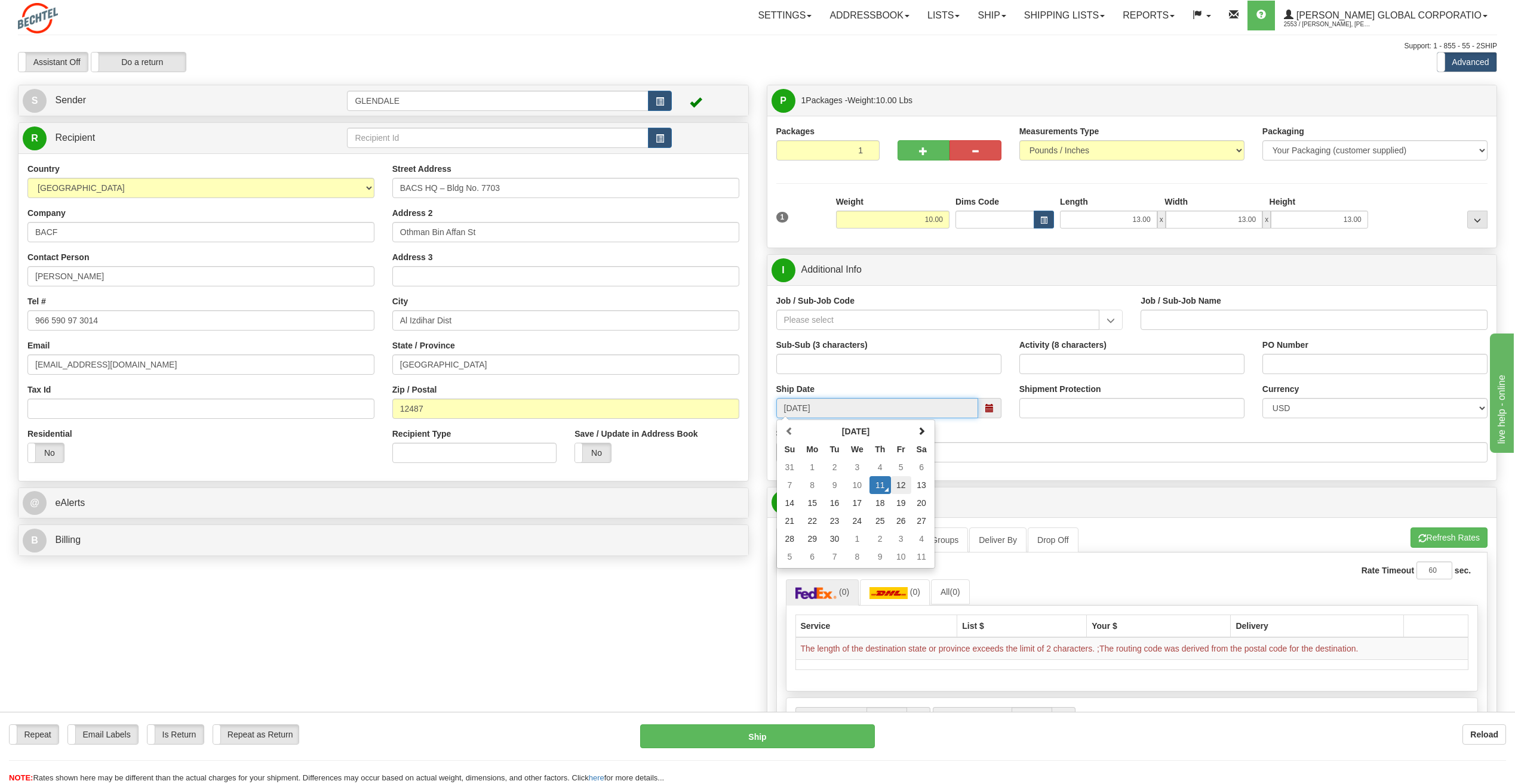
click at [899, 489] on td "12" at bounding box center [901, 486] width 20 height 18
type input "[DATE]"
click at [1429, 536] on button "Refresh Rates" at bounding box center [1449, 538] width 77 height 20
click at [1435, 535] on button "Refresh Rates" at bounding box center [1449, 538] width 77 height 20
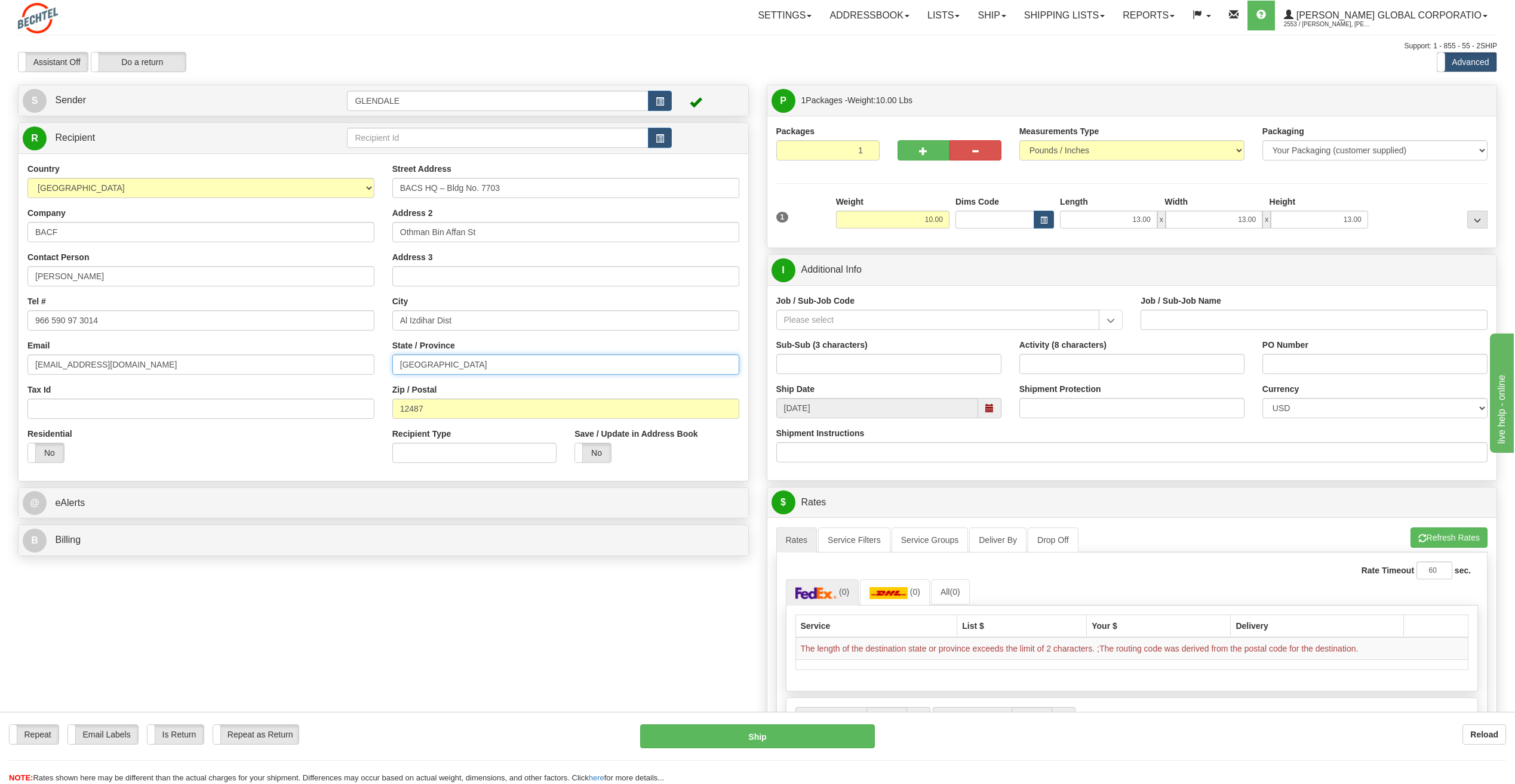
click at [481, 374] on input "Riyadh" at bounding box center [566, 364] width 347 height 20
drag, startPoint x: 522, startPoint y: 368, endPoint x: 404, endPoint y: 351, distance: 119.2
click at [404, 351] on div "State / Province Riyadh" at bounding box center [566, 357] width 347 height 35
type input "R"
drag, startPoint x: 459, startPoint y: 328, endPoint x: 381, endPoint y: 333, distance: 78.2
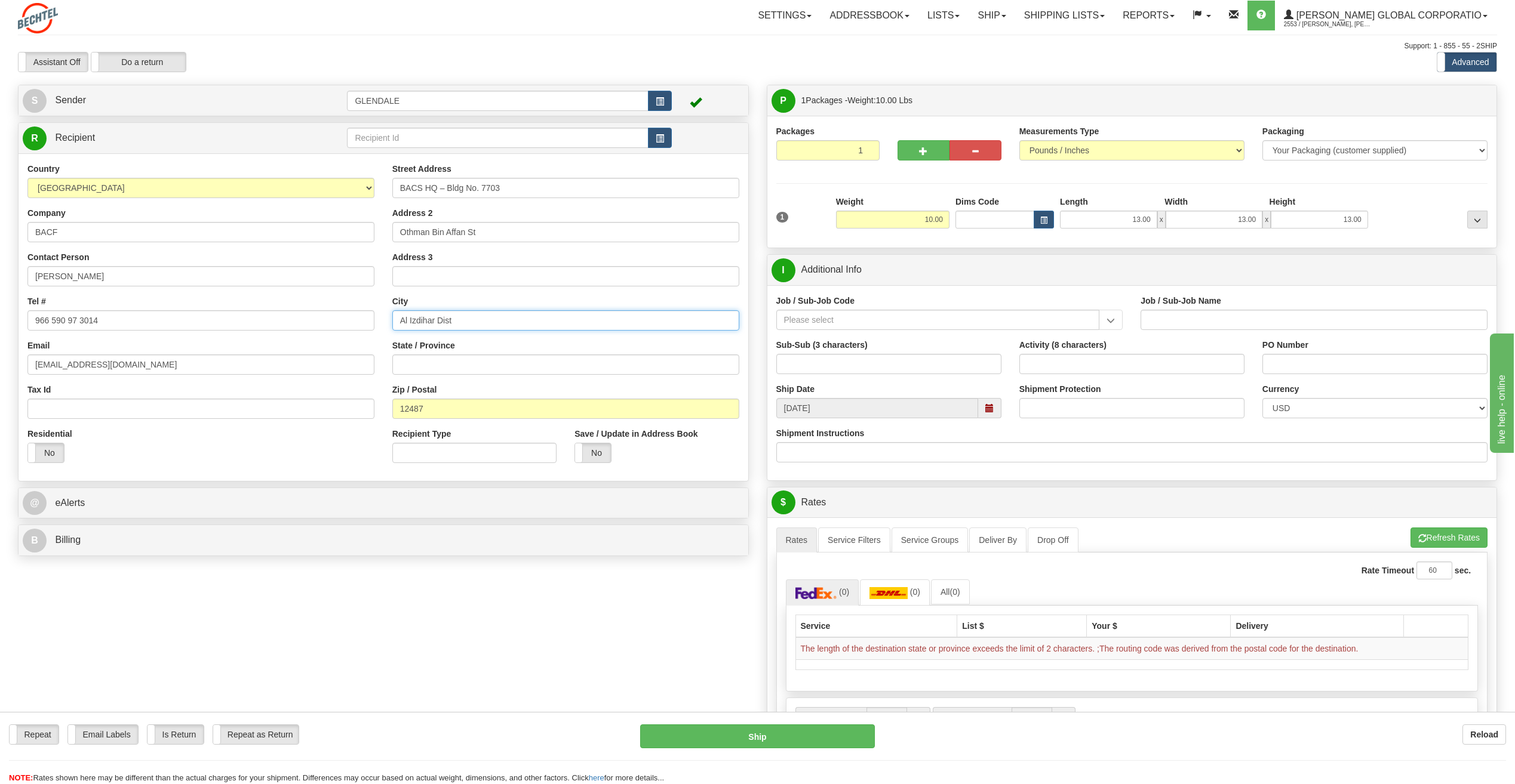
click at [381, 333] on div "Country AFGHANISTAN ALAND ISLANDS ALBANIA ALGERIA AMERICAN SAMOA ANDORRA ANGOLA…" at bounding box center [383, 318] width 730 height 309
click at [410, 279] on input "Address 3" at bounding box center [566, 276] width 347 height 20
paste input "Al Izdihar Dist"
type input "Al Izdihar Dist"
drag, startPoint x: 475, startPoint y: 319, endPoint x: 142, endPoint y: 286, distance: 334.6
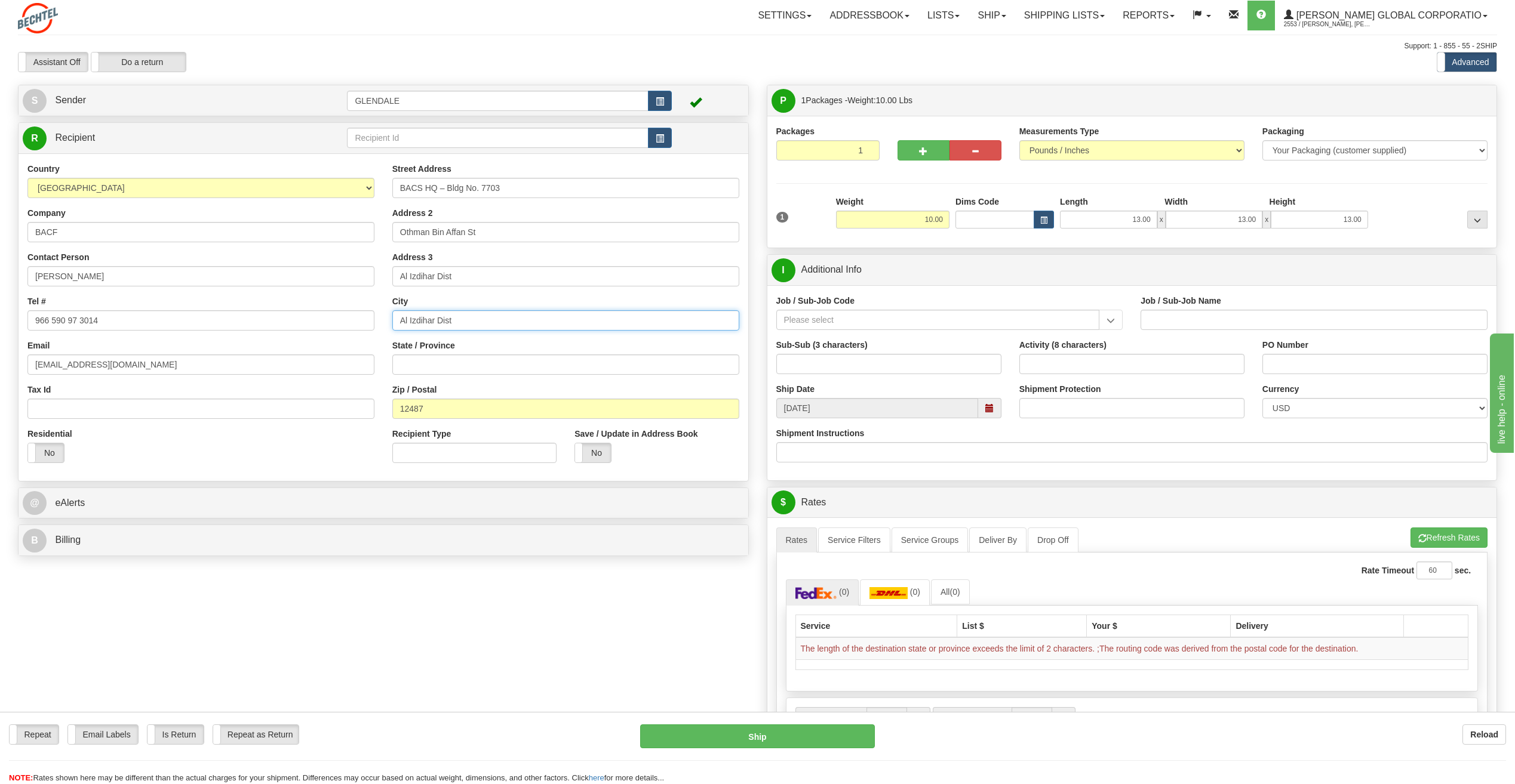
click at [142, 286] on div "Country AFGHANISTAN ALAND ISLANDS ALBANIA ALGERIA AMERICAN SAMOA ANDORRA ANGOLA…" at bounding box center [383, 318] width 730 height 309
type input "Riyadh"
click at [1456, 537] on button "Refresh Rates" at bounding box center [1449, 538] width 77 height 20
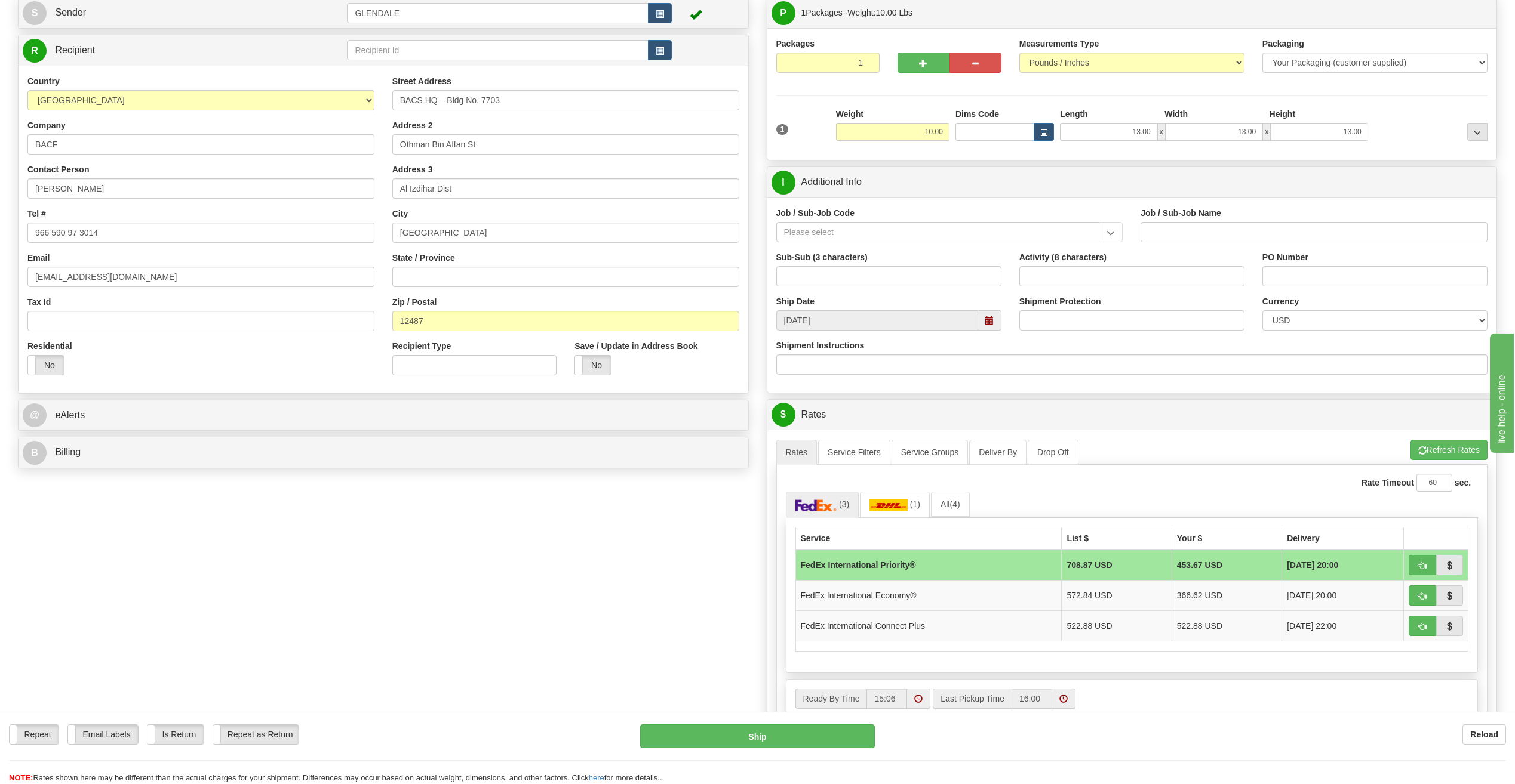
scroll to position [298, 0]
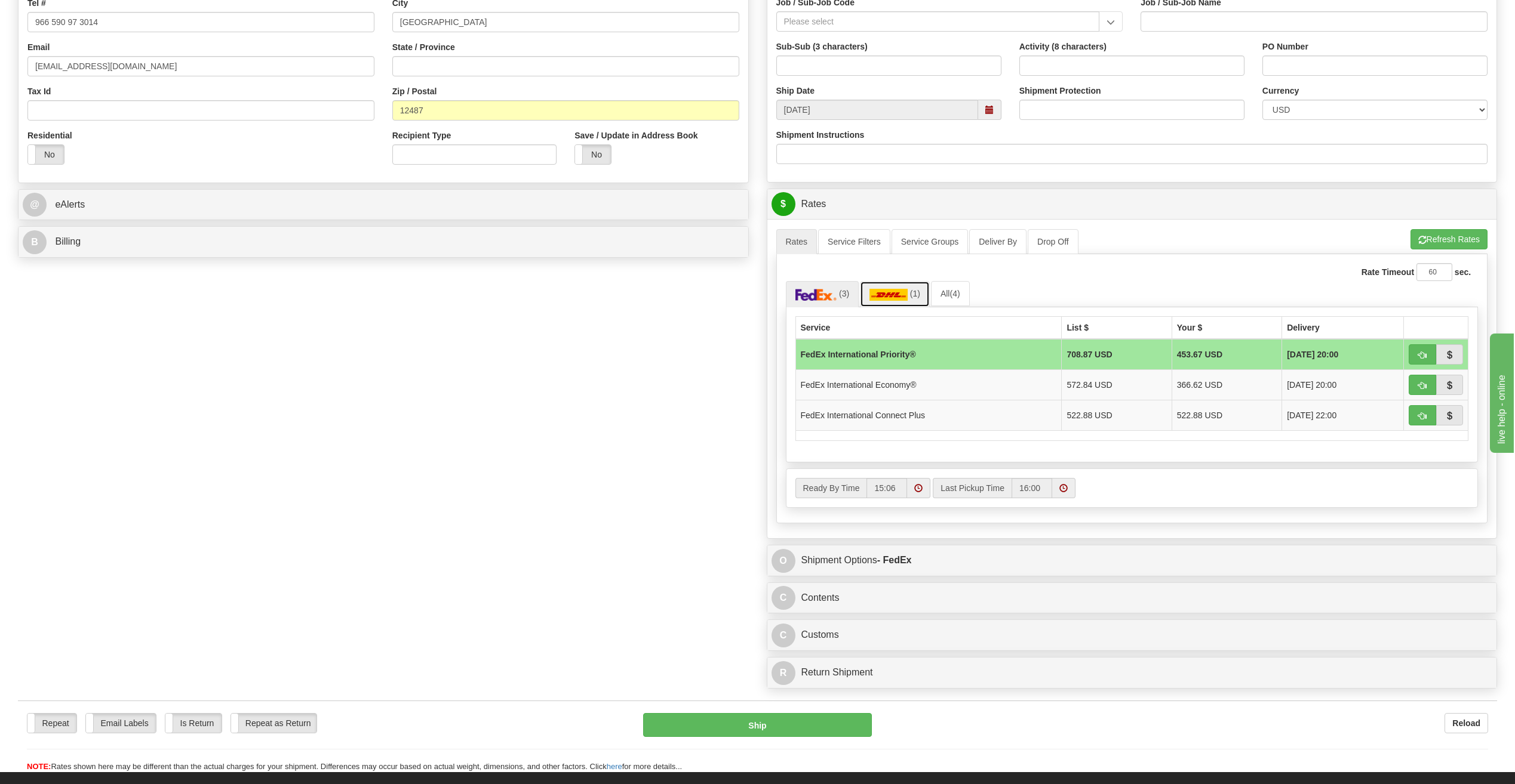
click at [893, 296] on img at bounding box center [889, 295] width 39 height 12
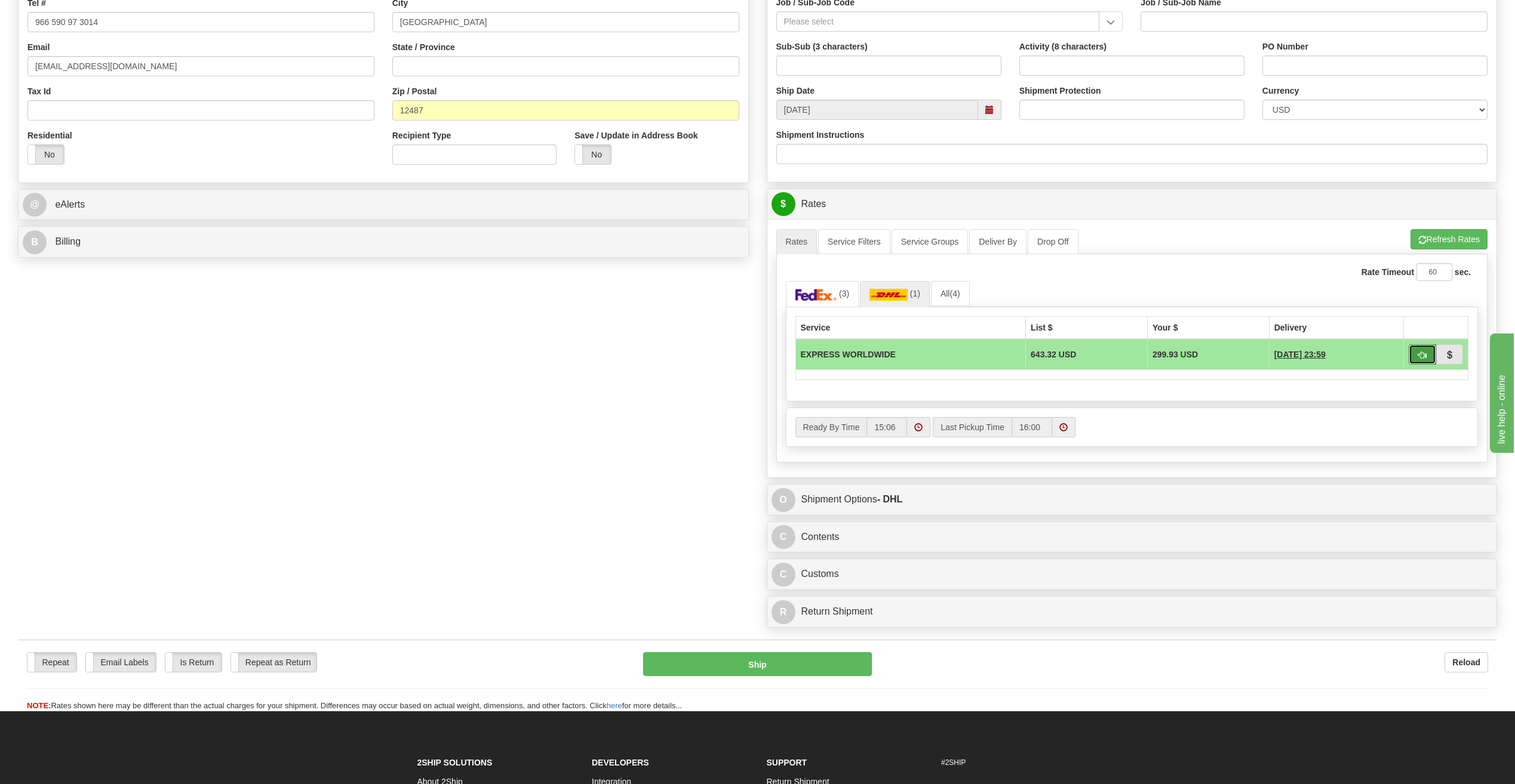
click at [1425, 355] on span "button" at bounding box center [1421, 355] width 8 height 7
type input "D"
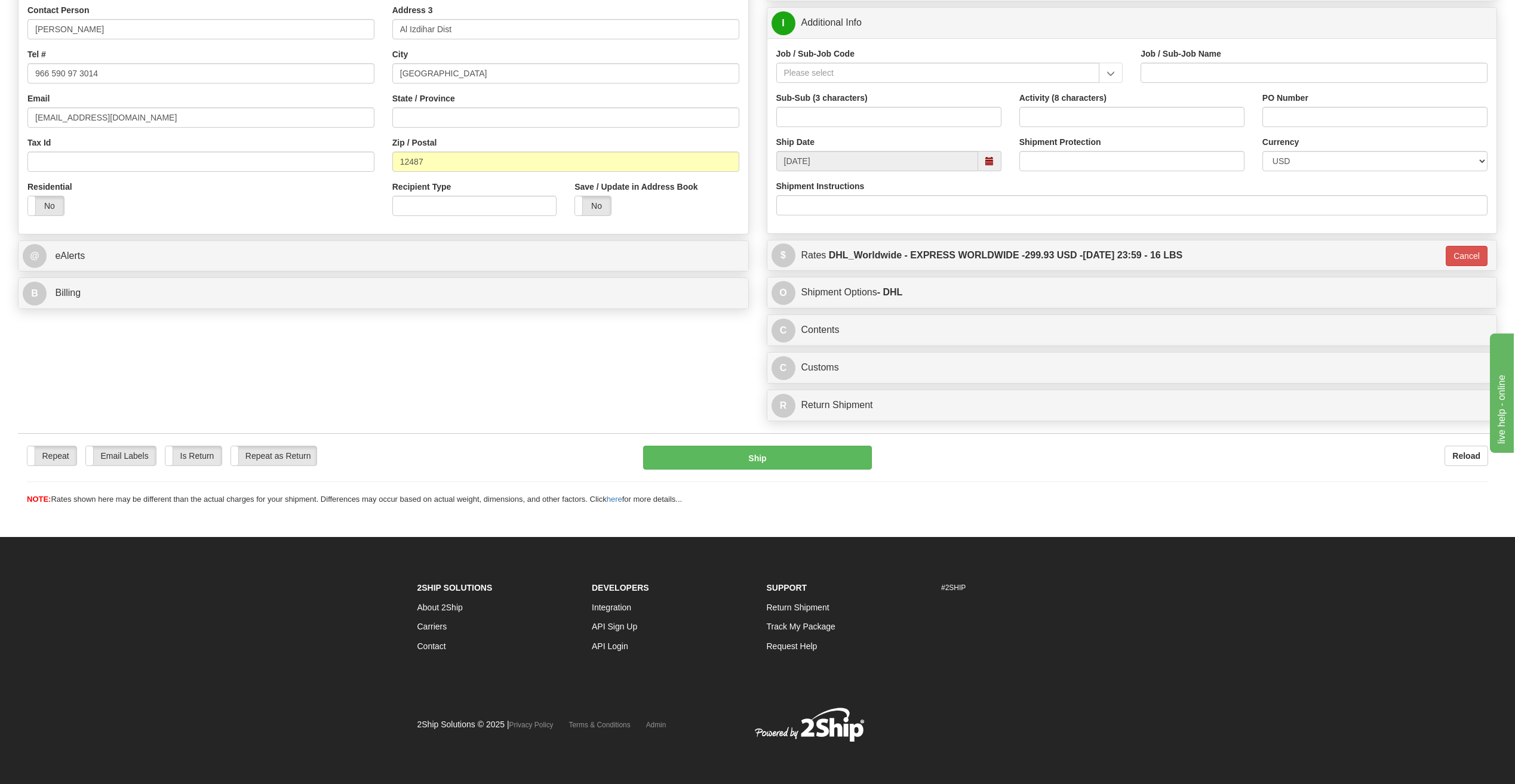
scroll to position [247, 0]
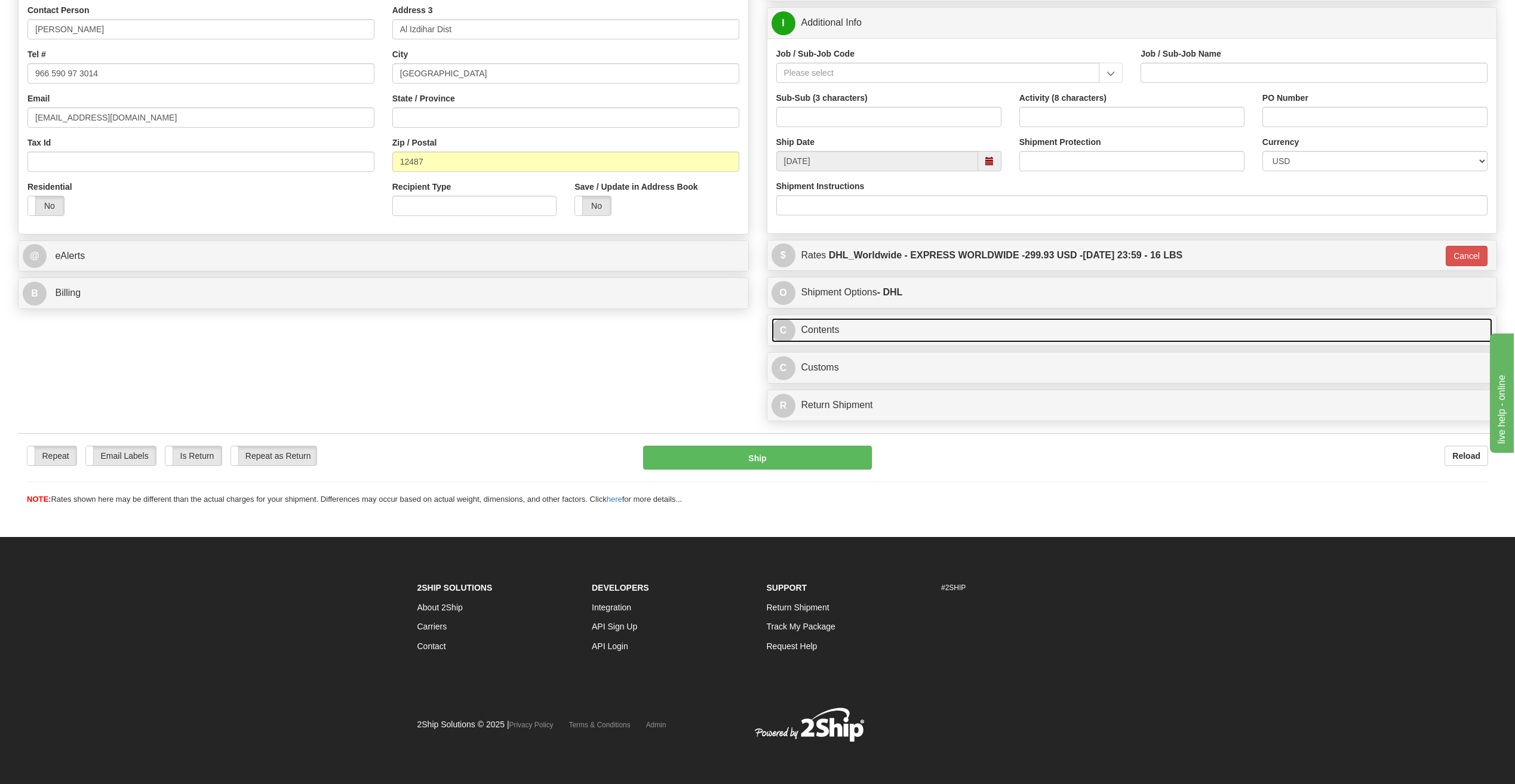
click at [835, 333] on link "C Contents" at bounding box center [1131, 330] width 721 height 25
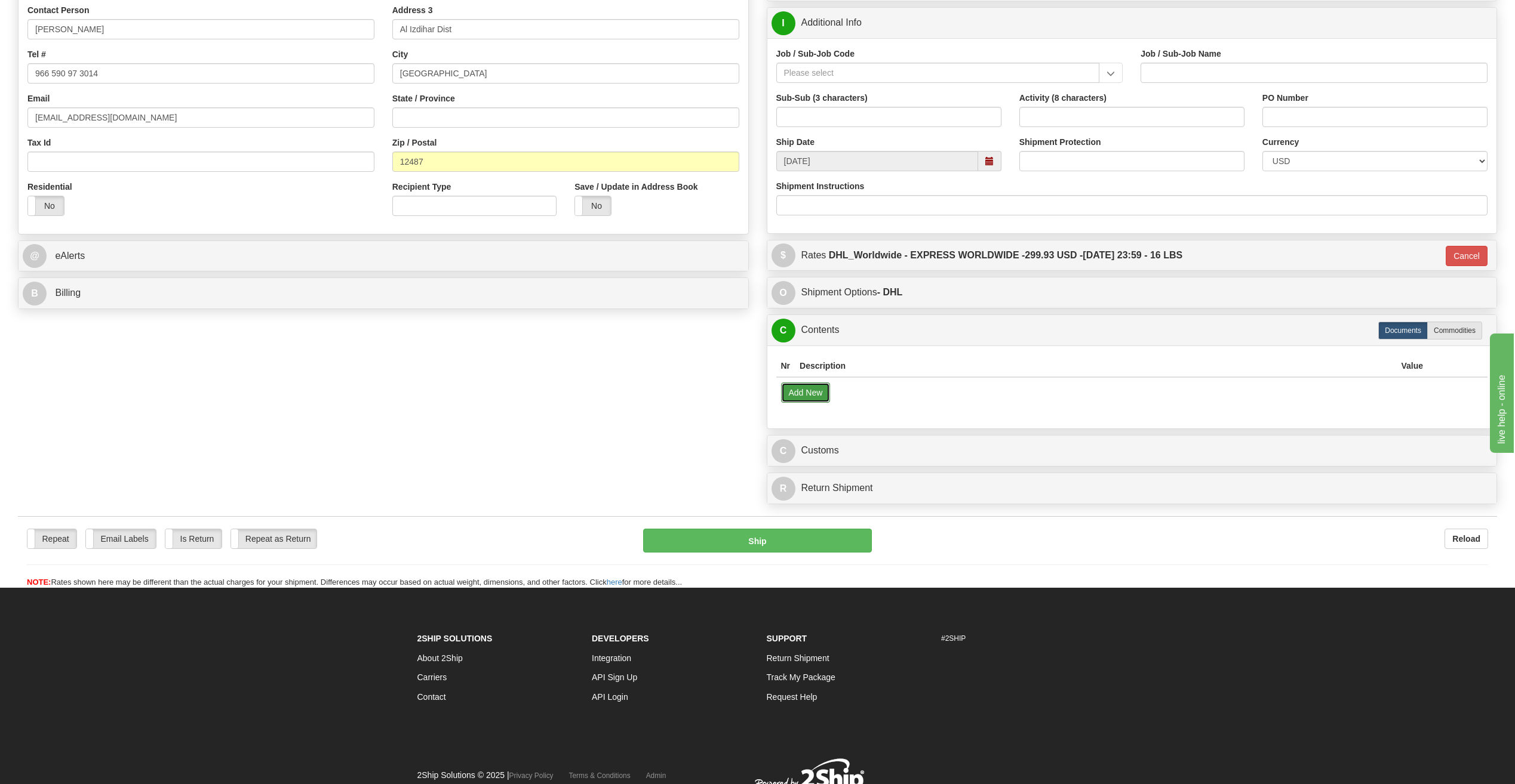
click at [812, 396] on button "Add New" at bounding box center [805, 393] width 50 height 20
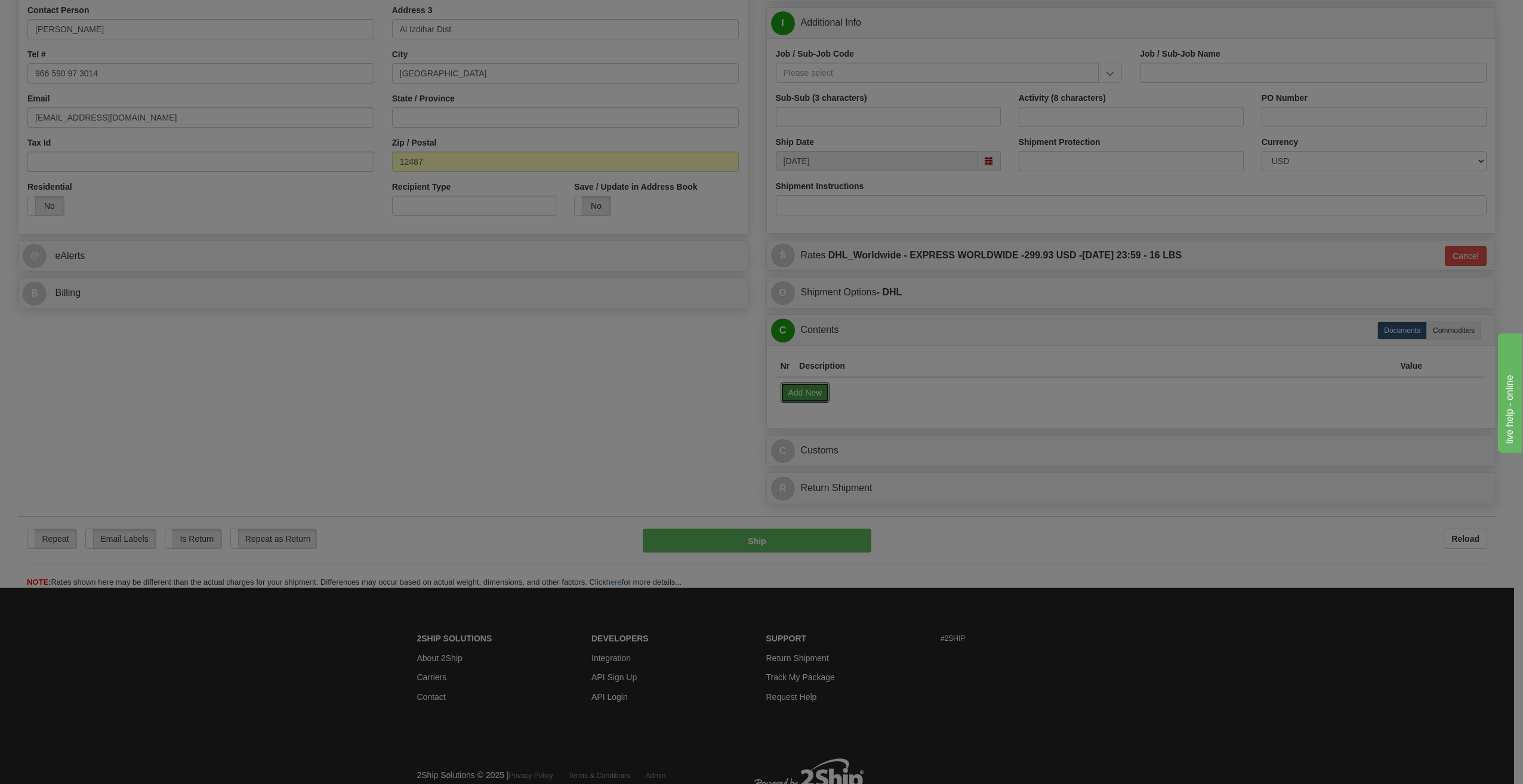
select select "US"
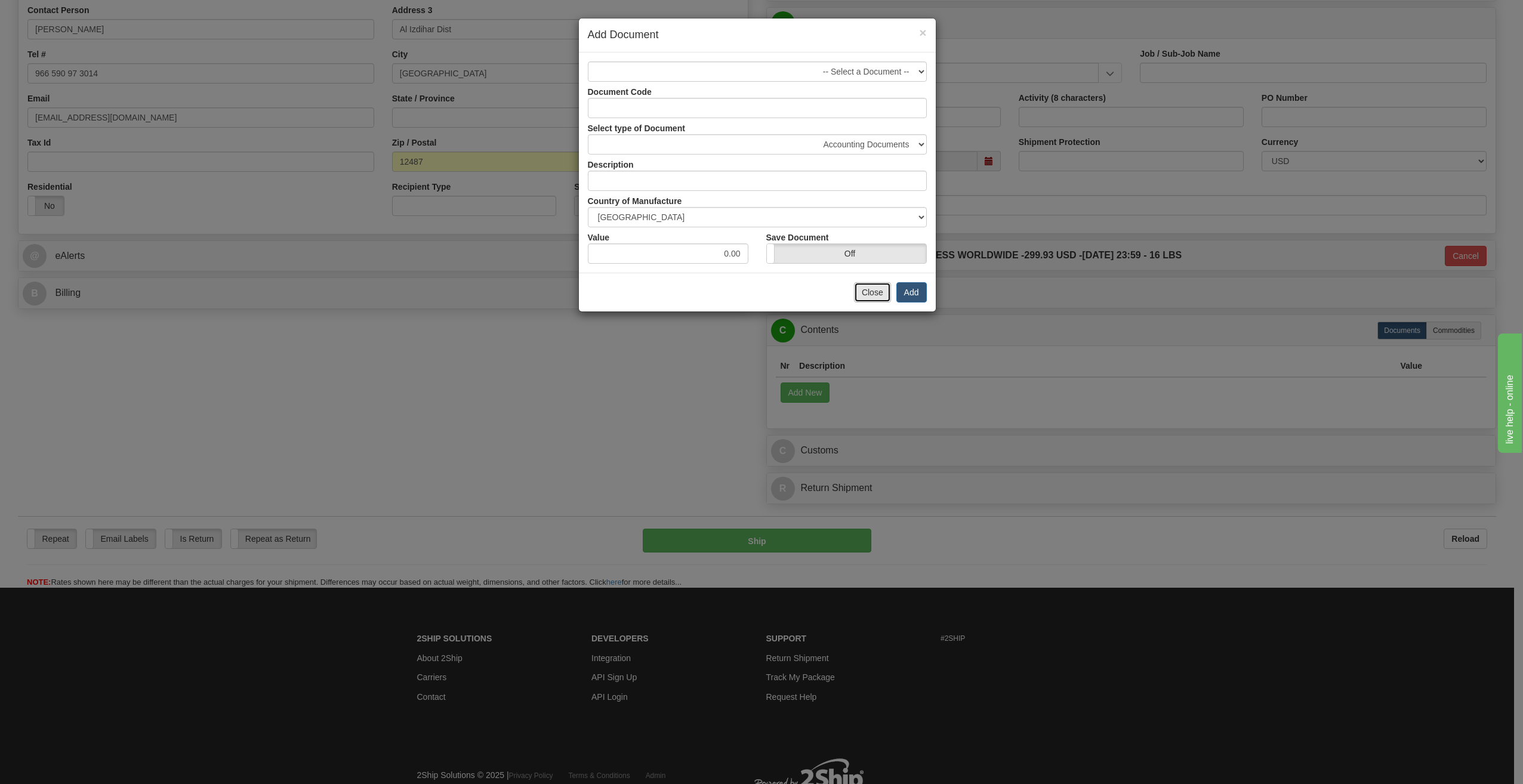
click at [883, 289] on button "Close" at bounding box center [872, 293] width 37 height 20
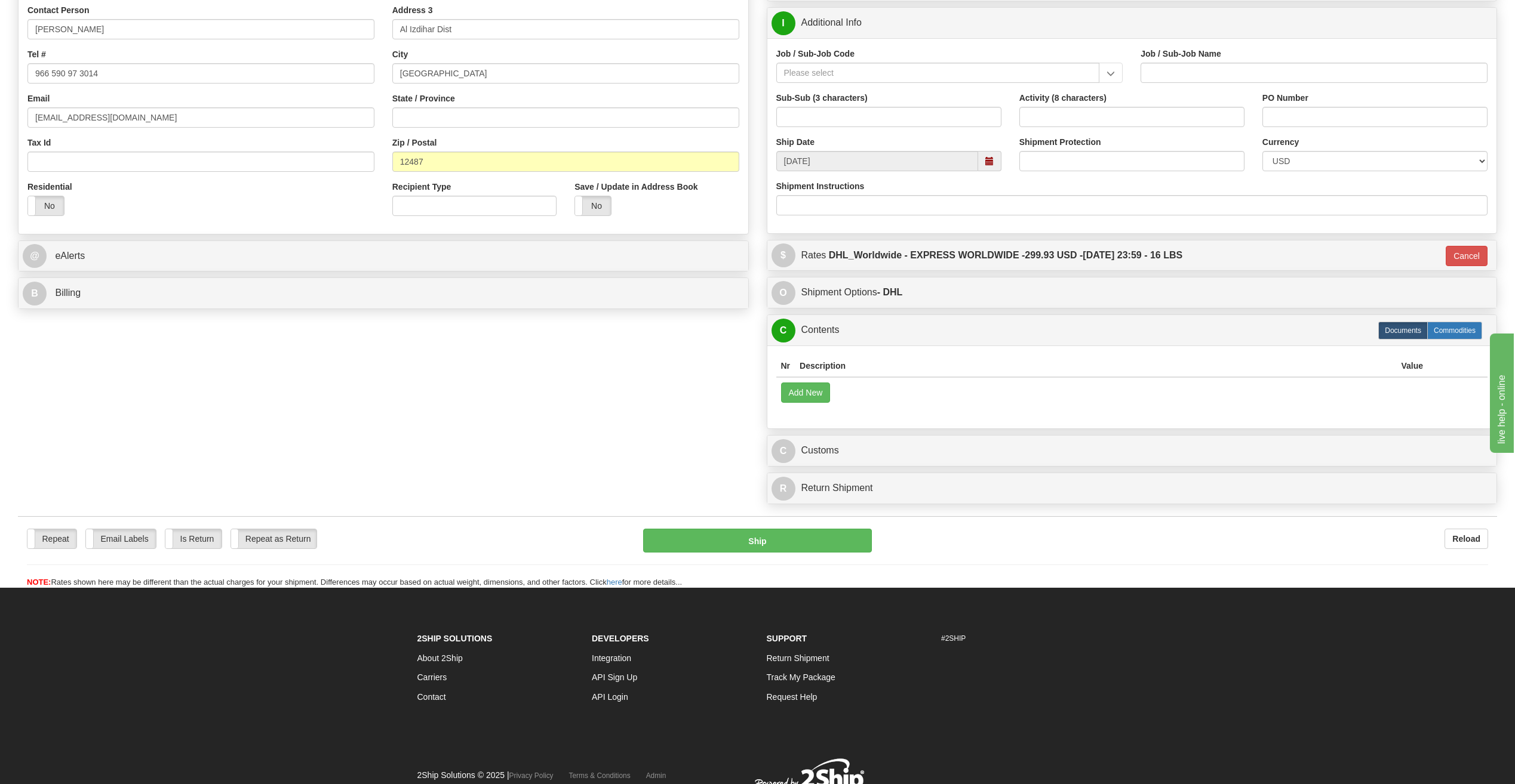
click at [1452, 328] on label "Commodities" at bounding box center [1454, 330] width 55 height 18
type input "D"
radio input "true"
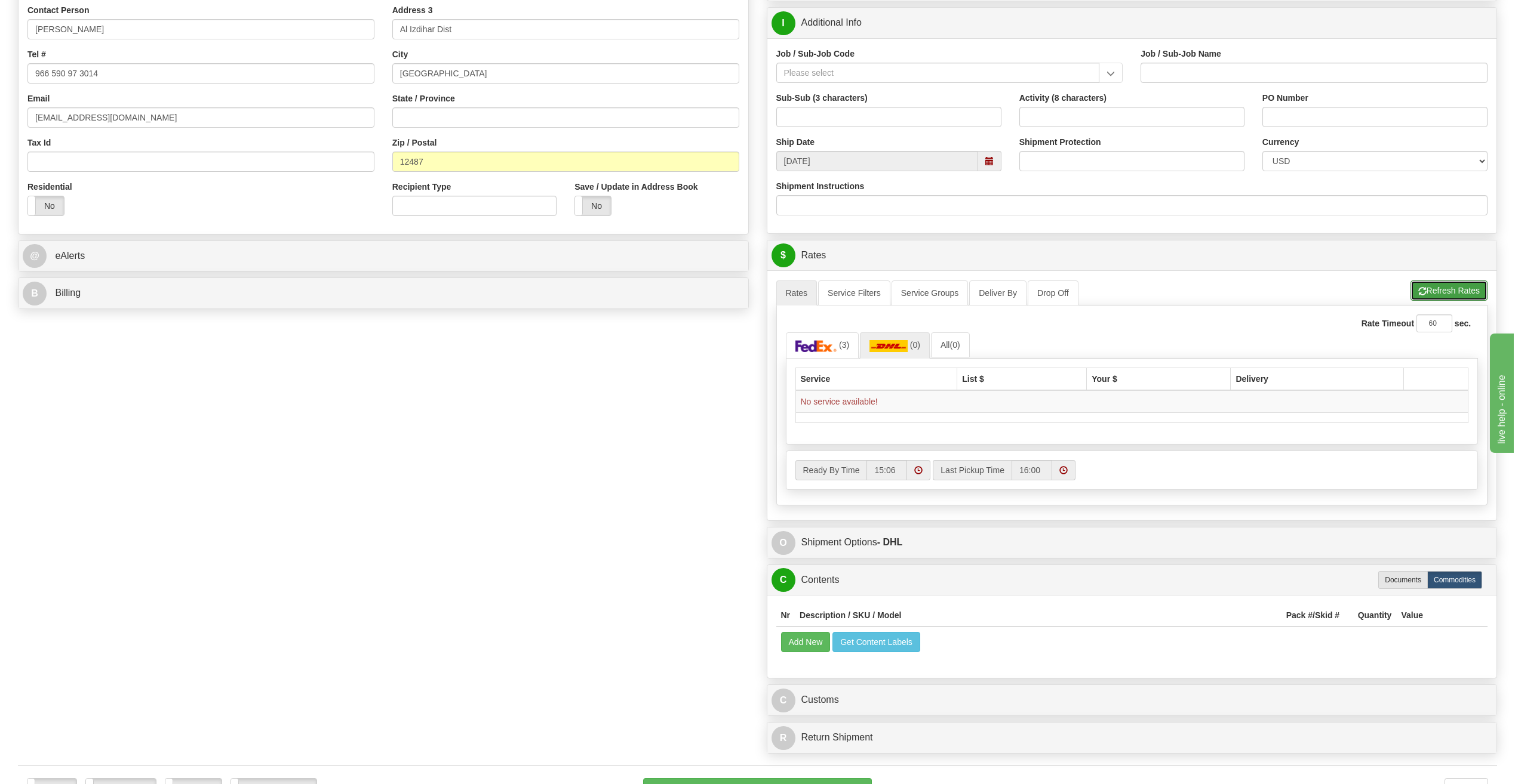
click at [1451, 289] on button "Refresh Rates" at bounding box center [1449, 291] width 77 height 20
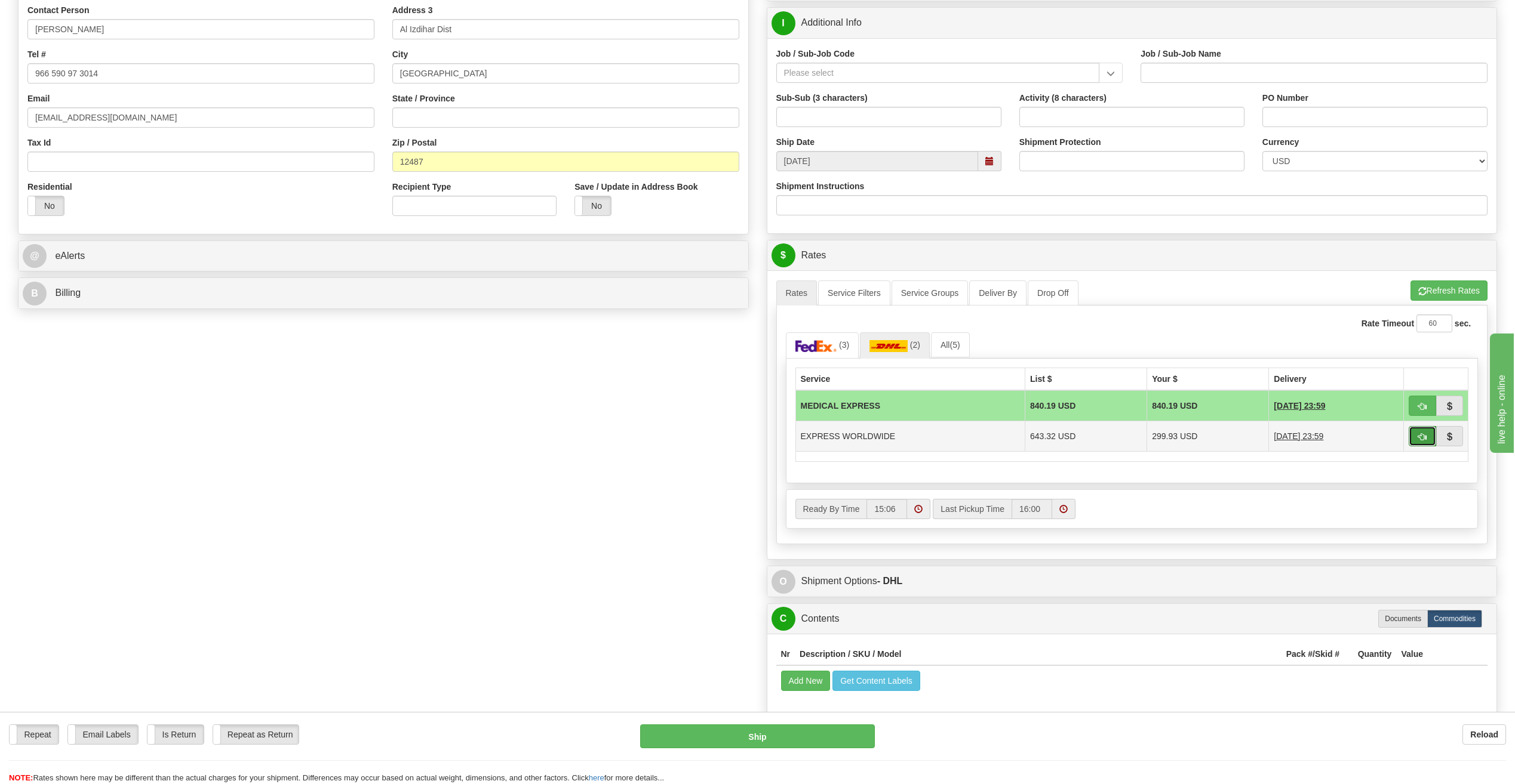
click at [1425, 438] on span "button" at bounding box center [1421, 437] width 8 height 7
type input "P"
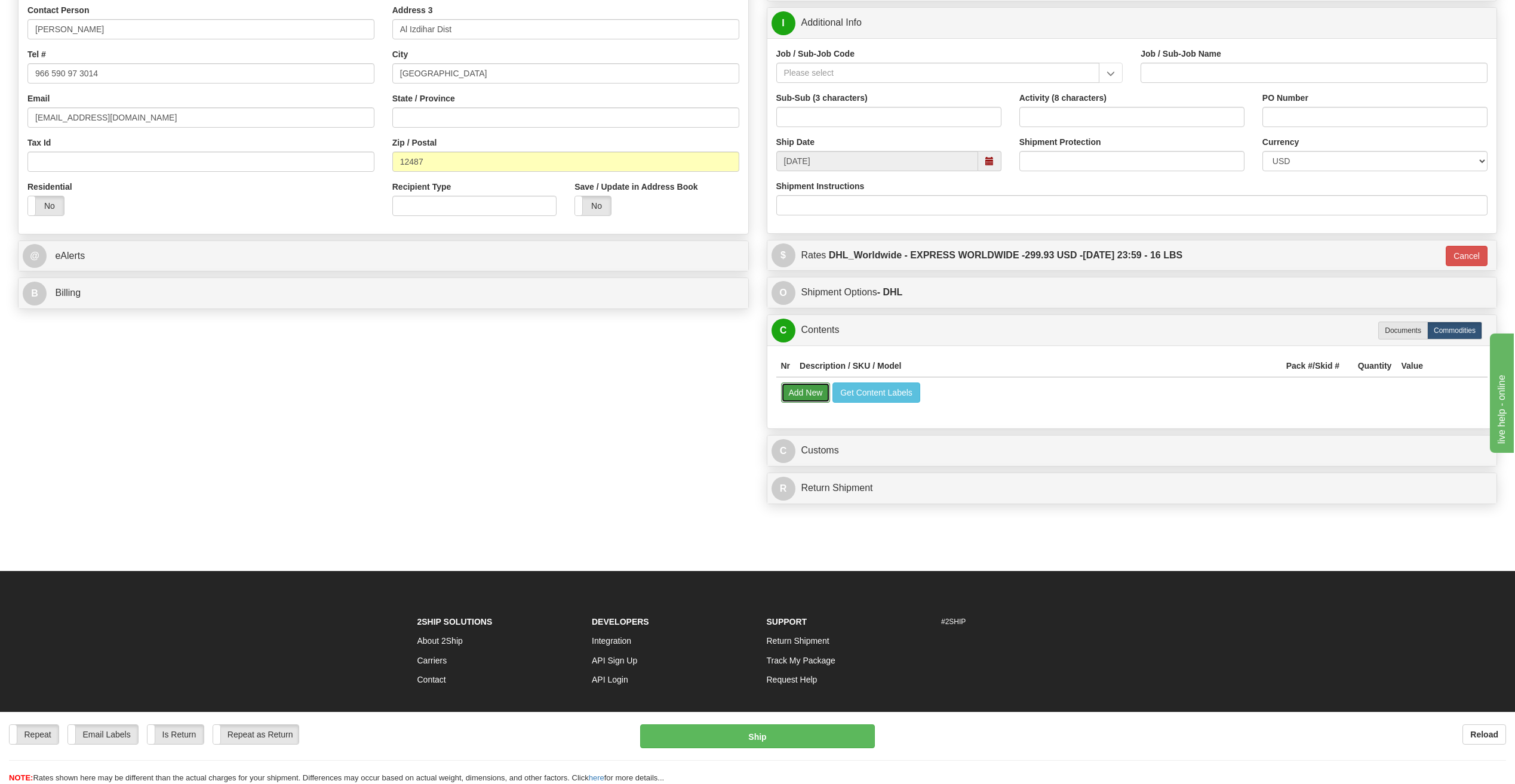
click at [794, 396] on button "Add New" at bounding box center [805, 393] width 50 height 20
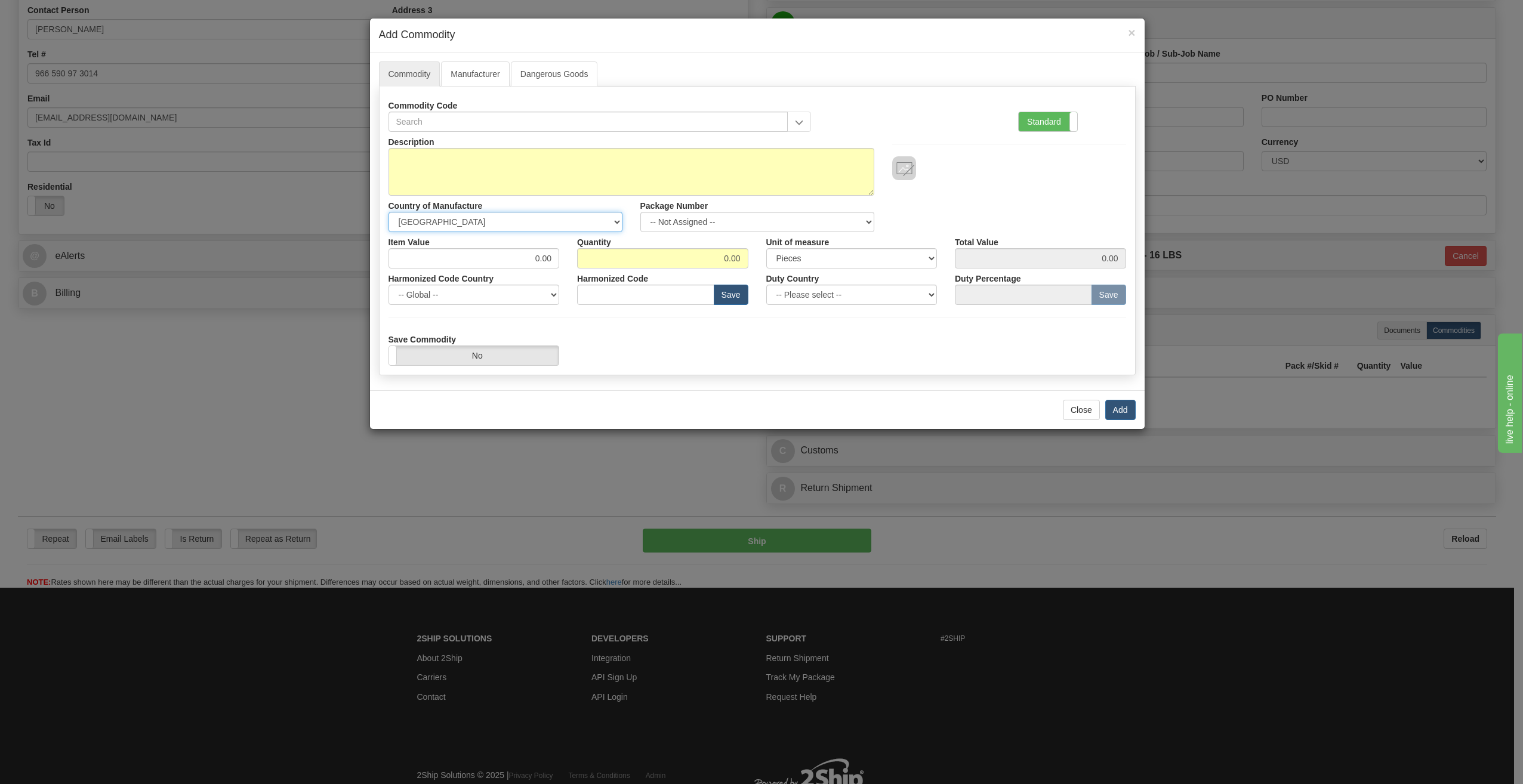
click at [454, 227] on select "-- Unknown -- [GEOGRAPHIC_DATA] [GEOGRAPHIC_DATA] [GEOGRAPHIC_DATA] [GEOGRAPHIC…" at bounding box center [505, 222] width 234 height 20
select select "CH"
click at [388, 212] on select "-- Unknown -- [GEOGRAPHIC_DATA] [GEOGRAPHIC_DATA] [GEOGRAPHIC_DATA] [GEOGRAPHIC…" at bounding box center [505, 222] width 234 height 20
click at [448, 188] on textarea "Description" at bounding box center [631, 172] width 486 height 48
paste textarea "Speedmast 42mmn 18K Moonshine Gold, Green Chronograph dial on an 18k Moonshine …"
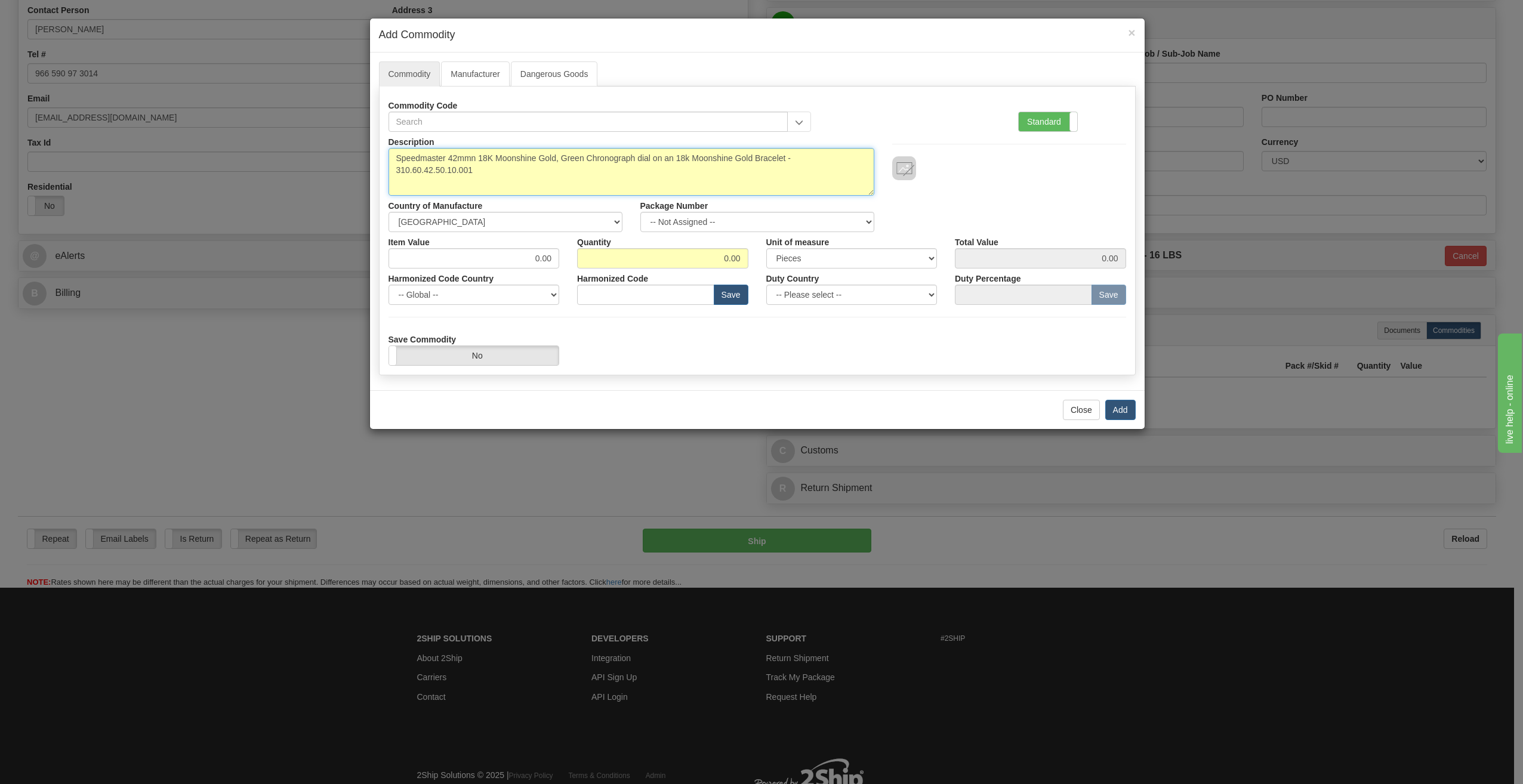
type textarea "Speedmaster 42mmn 18K Moonshine Gold, Green Chronograph dial on an 18k Moonshin…"
drag, startPoint x: 448, startPoint y: 257, endPoint x: 798, endPoint y: 275, distance: 350.5
click at [798, 275] on div "Description Speedmaster 42mmn 18K Moonshine Gold, Green Chronograph dial on an …" at bounding box center [757, 249] width 738 height 234
click at [1031, 115] on label "Standard" at bounding box center [1048, 121] width 59 height 19
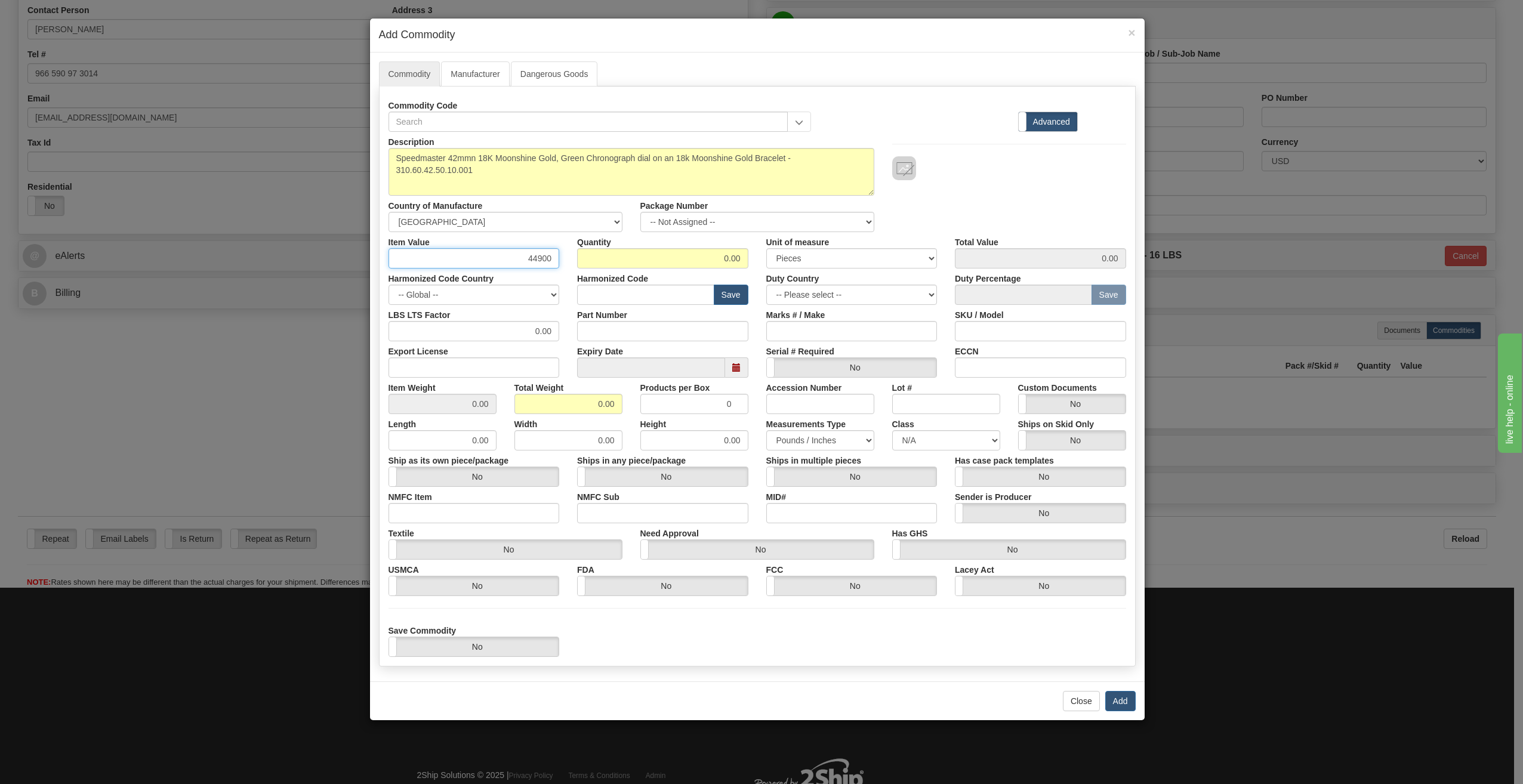
type input "44900"
type input "1"
type input "44900.00"
type input "1"
type input "10"
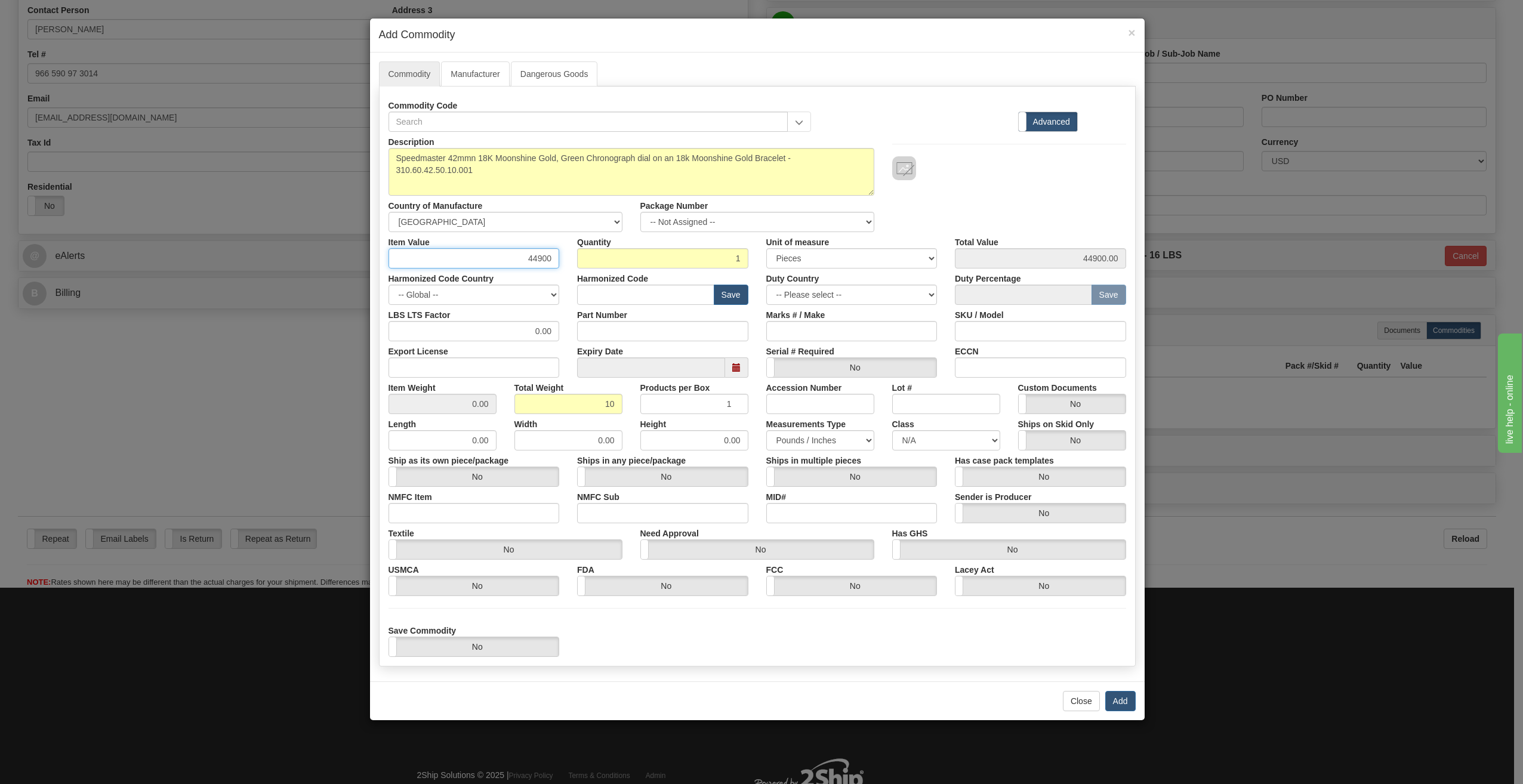
type input "10.0000"
click at [502, 263] on input "44900" at bounding box center [474, 258] width 172 height 20
drag, startPoint x: 484, startPoint y: 436, endPoint x: 687, endPoint y: 460, distance: 204.4
click at [673, 460] on div "Description Speedmaster 42mmn 18K Moonshine Gold, Green Chronograph dial on an …" at bounding box center [757, 395] width 738 height 525
type input "13"
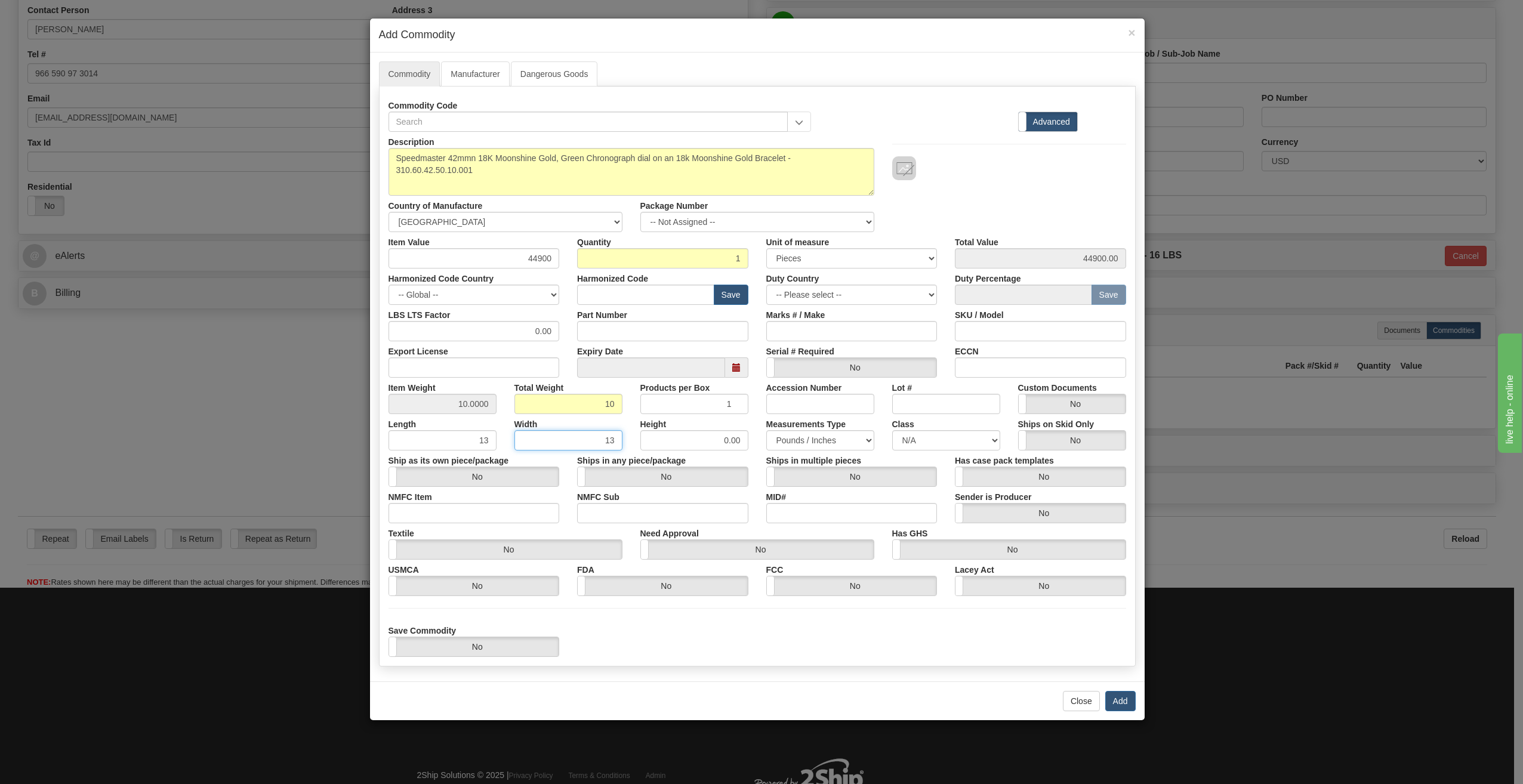
type input "13"
click at [1127, 700] on button "Add" at bounding box center [1120, 701] width 30 height 20
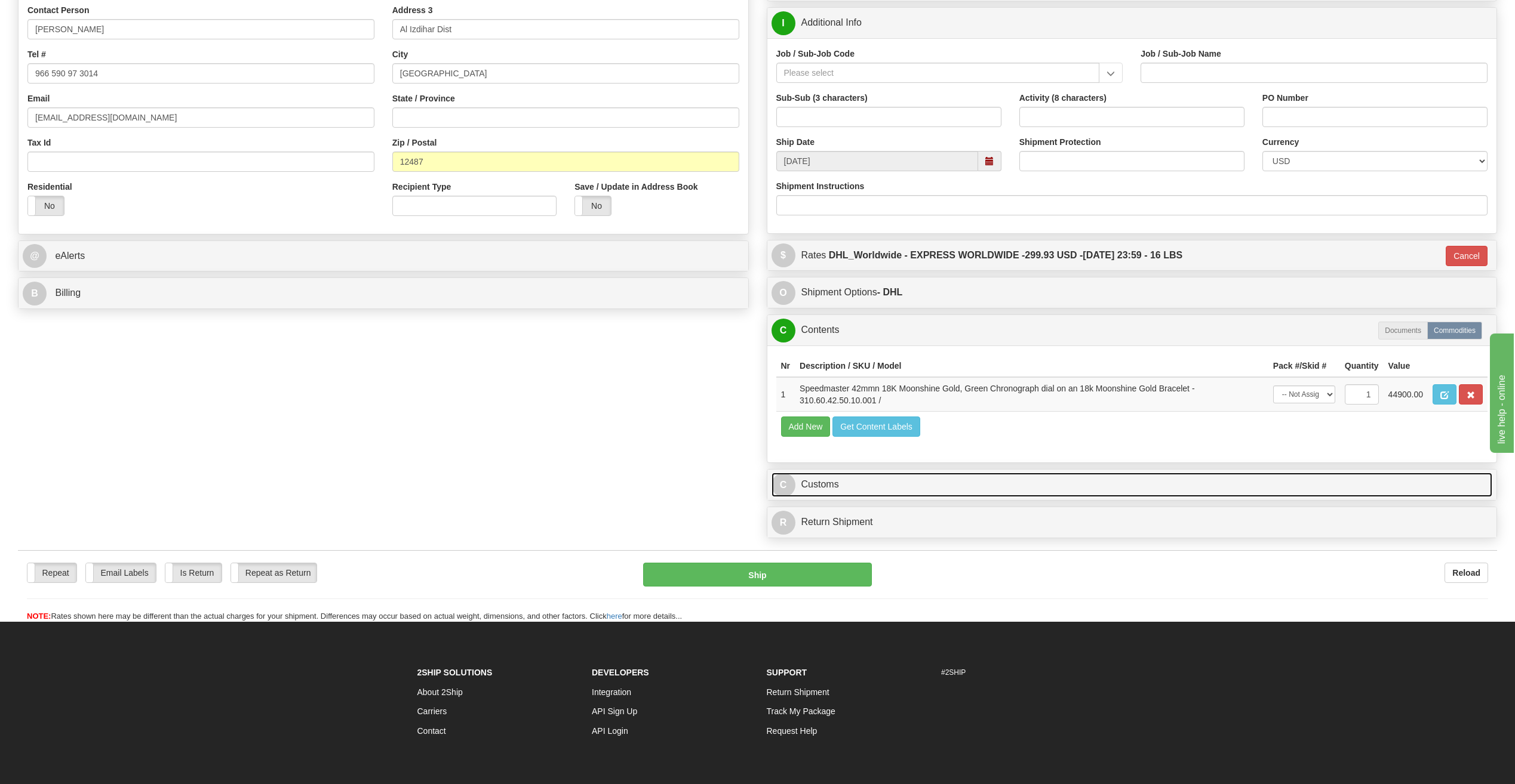
drag, startPoint x: 826, startPoint y: 487, endPoint x: 866, endPoint y: 490, distance: 40.1
click at [826, 487] on link "C Customs" at bounding box center [1131, 485] width 721 height 25
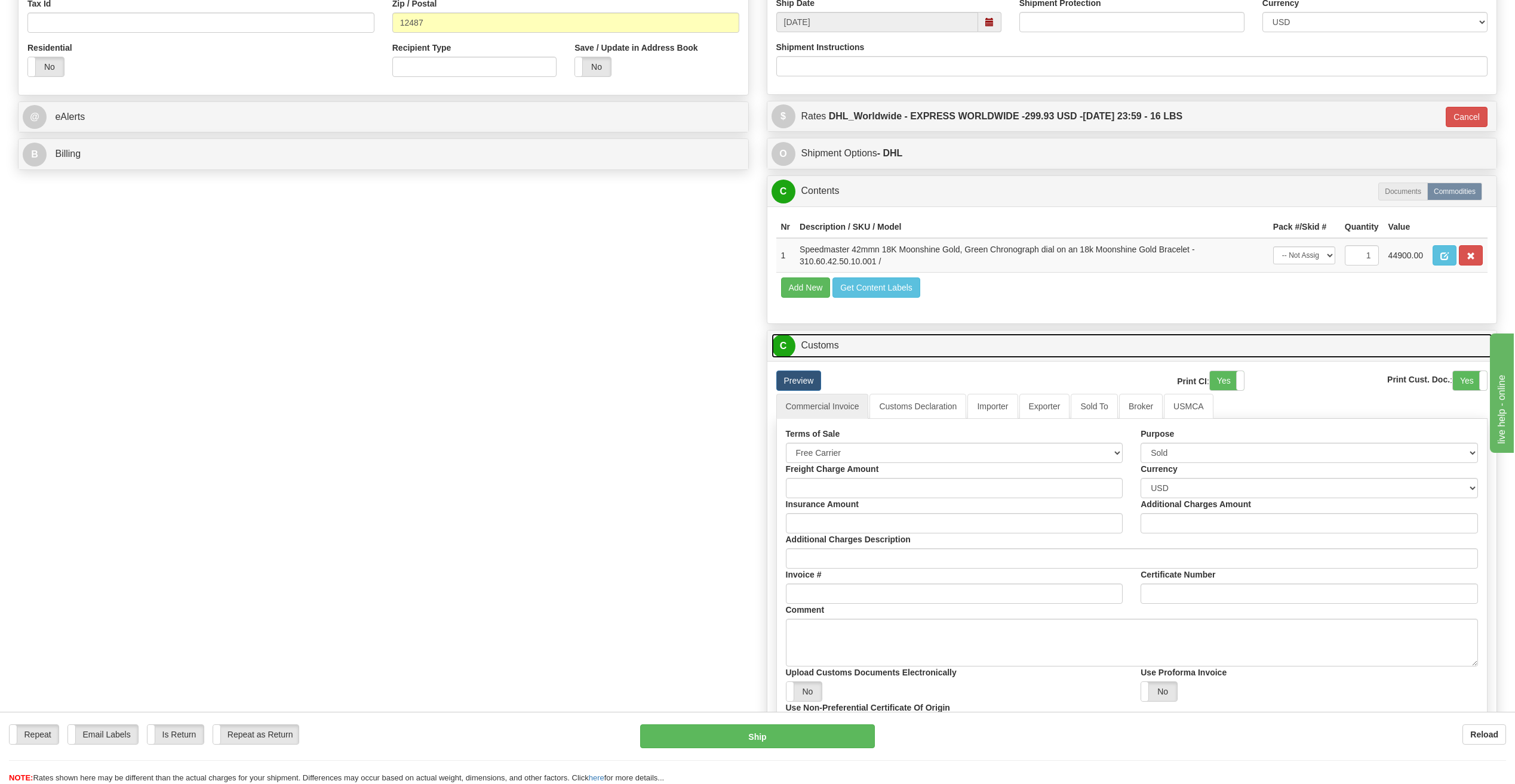
scroll to position [426, 0]
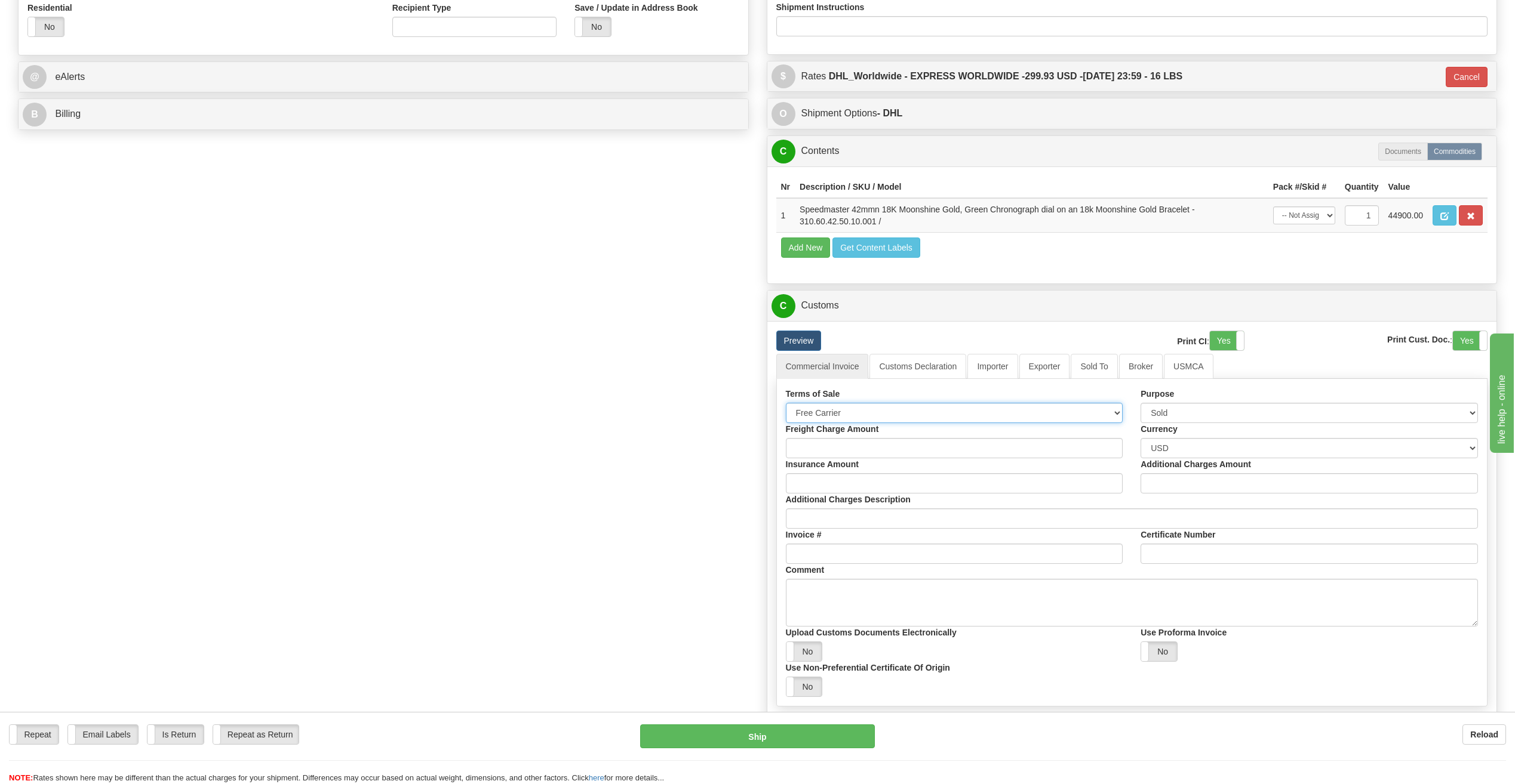
click at [842, 418] on select "Free Carrier Free On Board Ex Works Delivered Duty Unpaid Delivered Duty Paid C…" at bounding box center [954, 413] width 337 height 20
select select "6"
click at [786, 403] on select "Free Carrier Free On Board Ex Works Delivered Duty Unpaid Delivered Duty Paid C…" at bounding box center [954, 413] width 337 height 20
click at [1282, 409] on select "Sold Not Sold Gift Sample Repair and Return Personal Effects Merchandise Danger…" at bounding box center [1308, 413] width 337 height 20
select select "3"
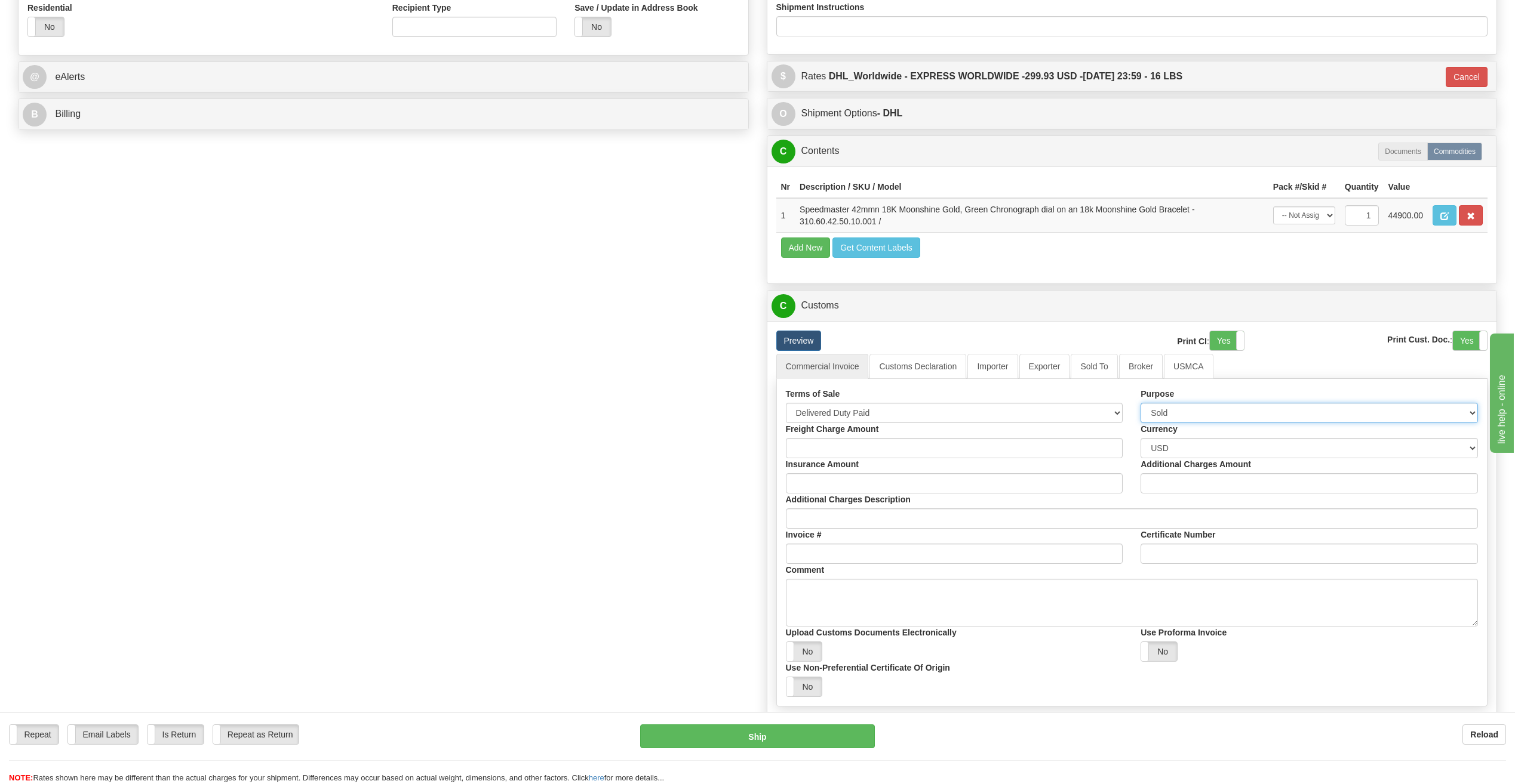
click at [1140, 403] on select "Sold Not Sold Gift Sample Repair and Return Personal Effects Merchandise Danger…" at bounding box center [1308, 413] width 337 height 20
click at [1442, 212] on span "button" at bounding box center [1443, 216] width 8 height 7
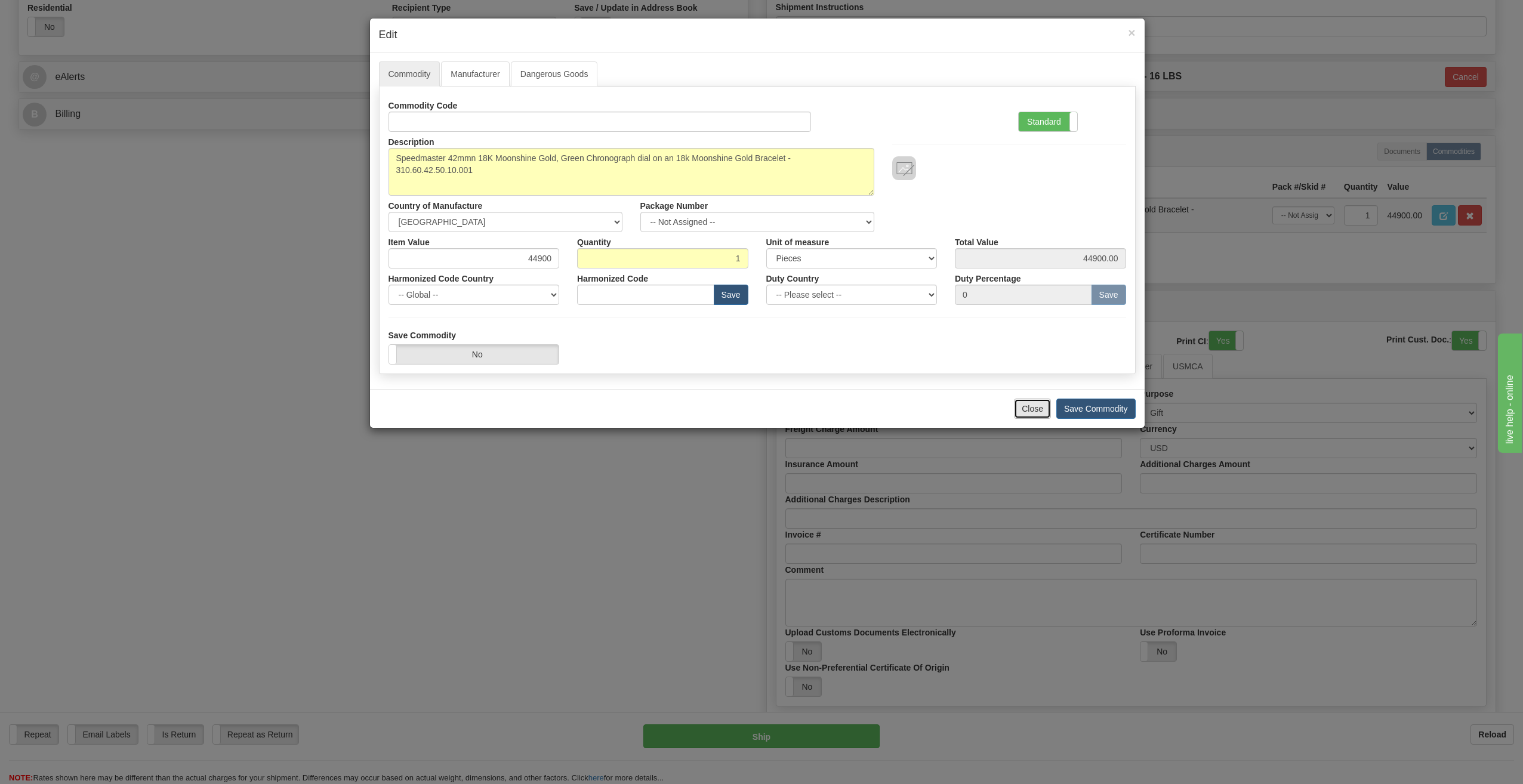
click at [1027, 414] on button "Close" at bounding box center [1033, 409] width 37 height 20
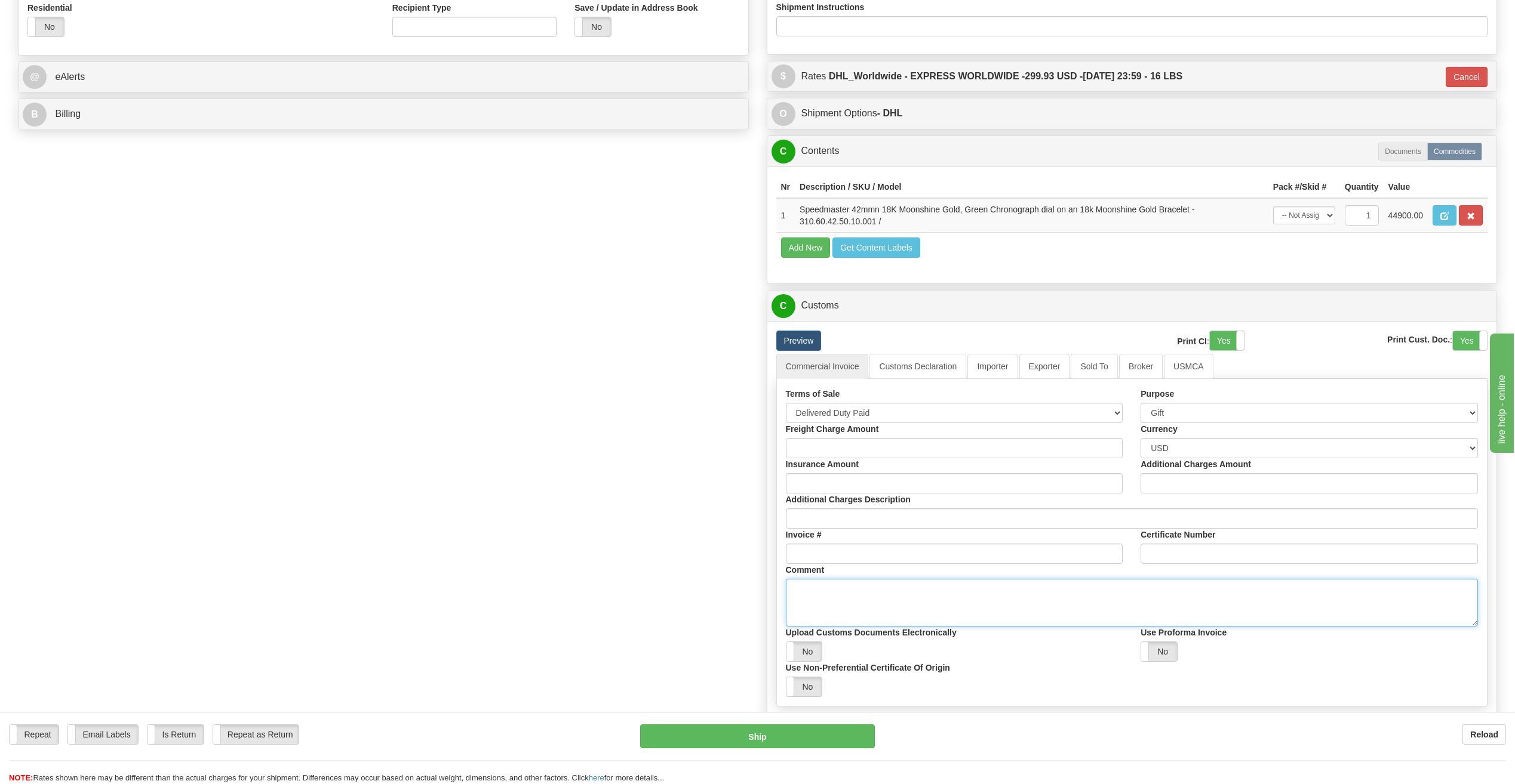
click at [904, 605] on textarea "Comment" at bounding box center [1132, 603] width 692 height 48
click at [974, 601] on textarea "Comment" at bounding box center [1132, 603] width 692 height 48
paste textarea "Item is purchased in U.S. and recipient is not involved in any purchase. This i…"
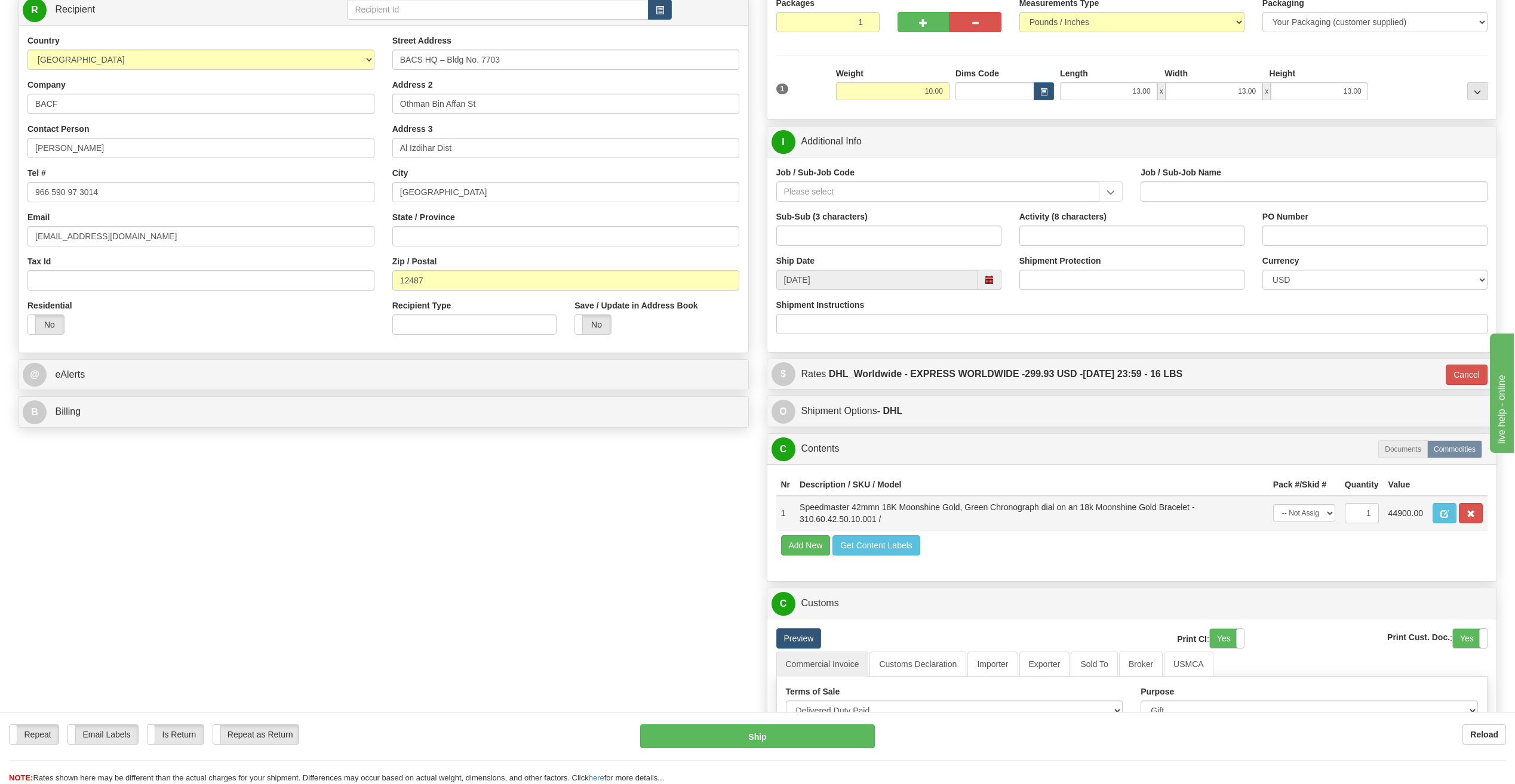
scroll to position [128, 0]
type textarea "Item is purchased in U.S. and recipient is not involved in any purchase. This i…"
click at [939, 196] on input "Job / Sub-Job Code" at bounding box center [937, 192] width 323 height 20
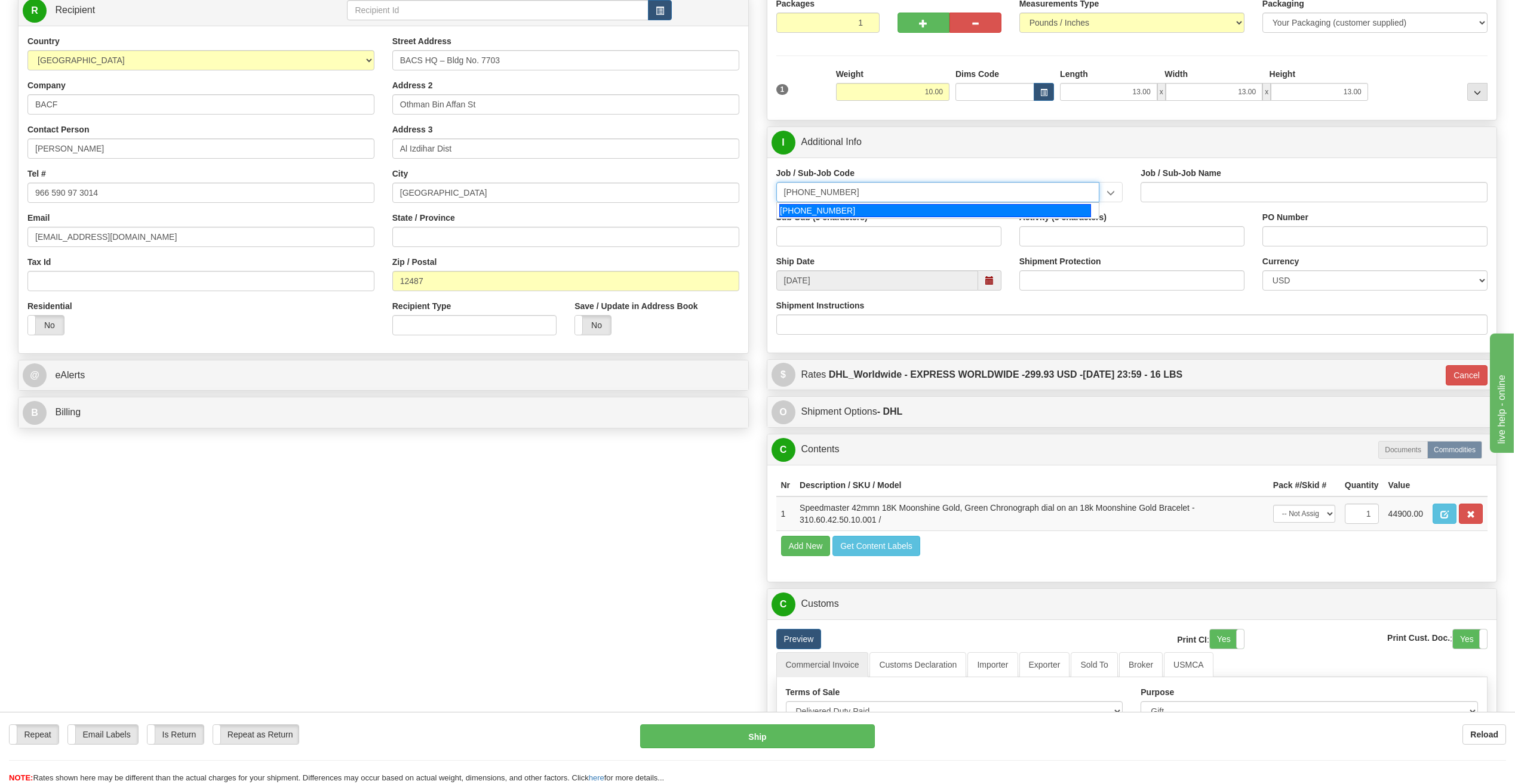
type input "[PHONE_NUMBER]"
click at [1319, 209] on div "Job / Sub-Job Name" at bounding box center [1313, 189] width 365 height 44
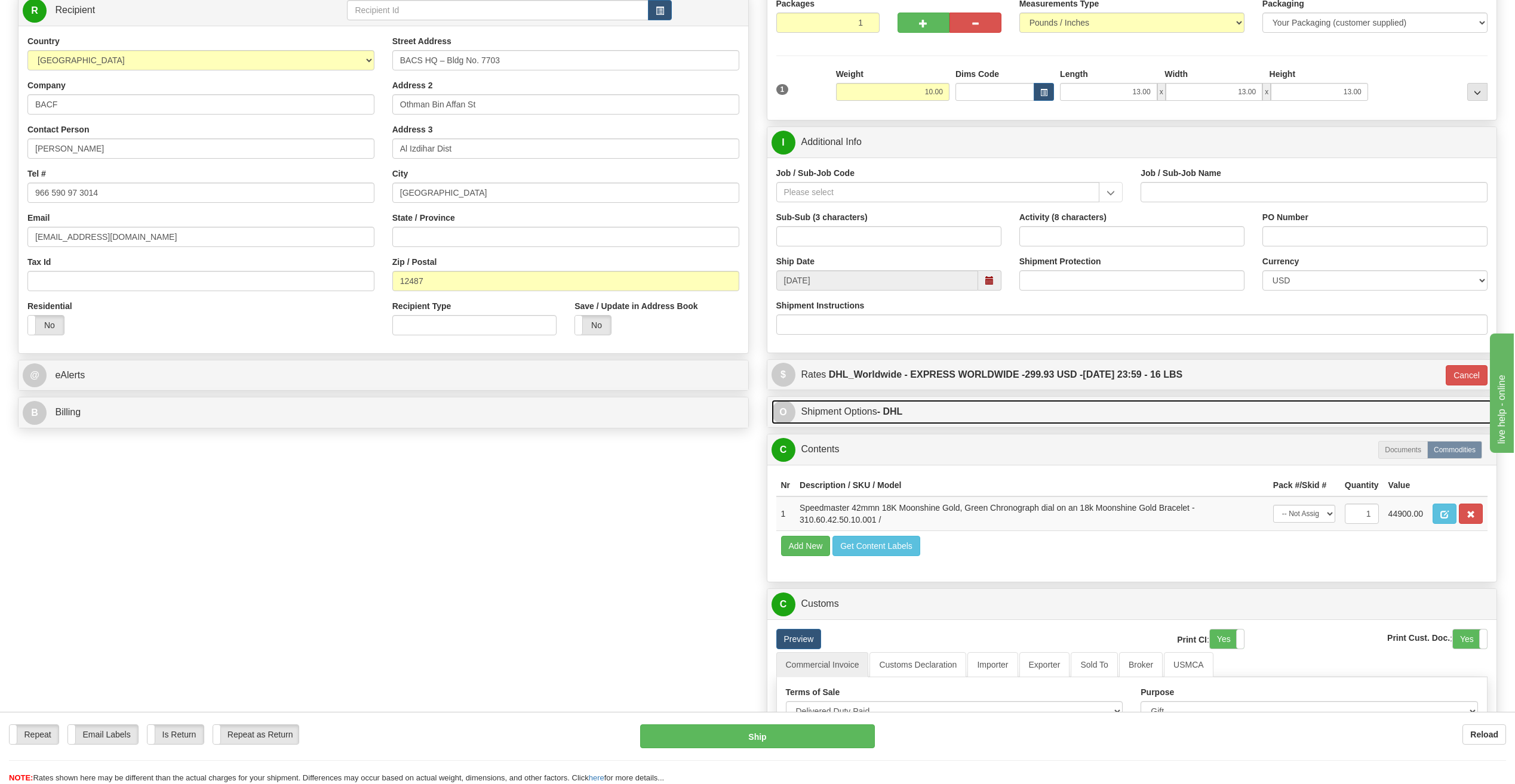
click at [892, 409] on strong "- DHL" at bounding box center [890, 411] width 26 height 10
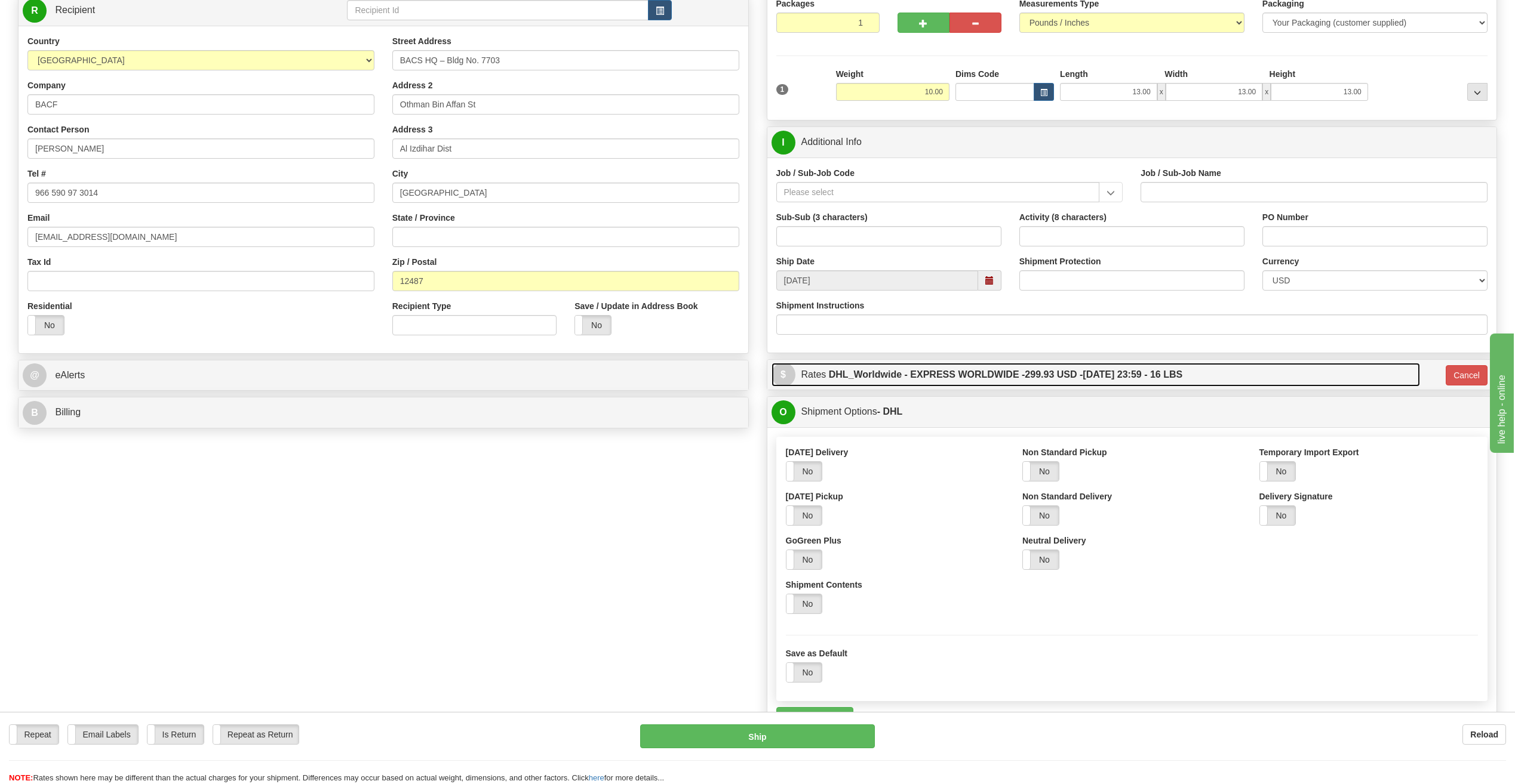
click at [960, 379] on label "DHL_Worldwide - EXPRESS WORLDWIDE - 299.93 USD - 09/16/2025 23:59 - 16 LBS" at bounding box center [1004, 375] width 354 height 24
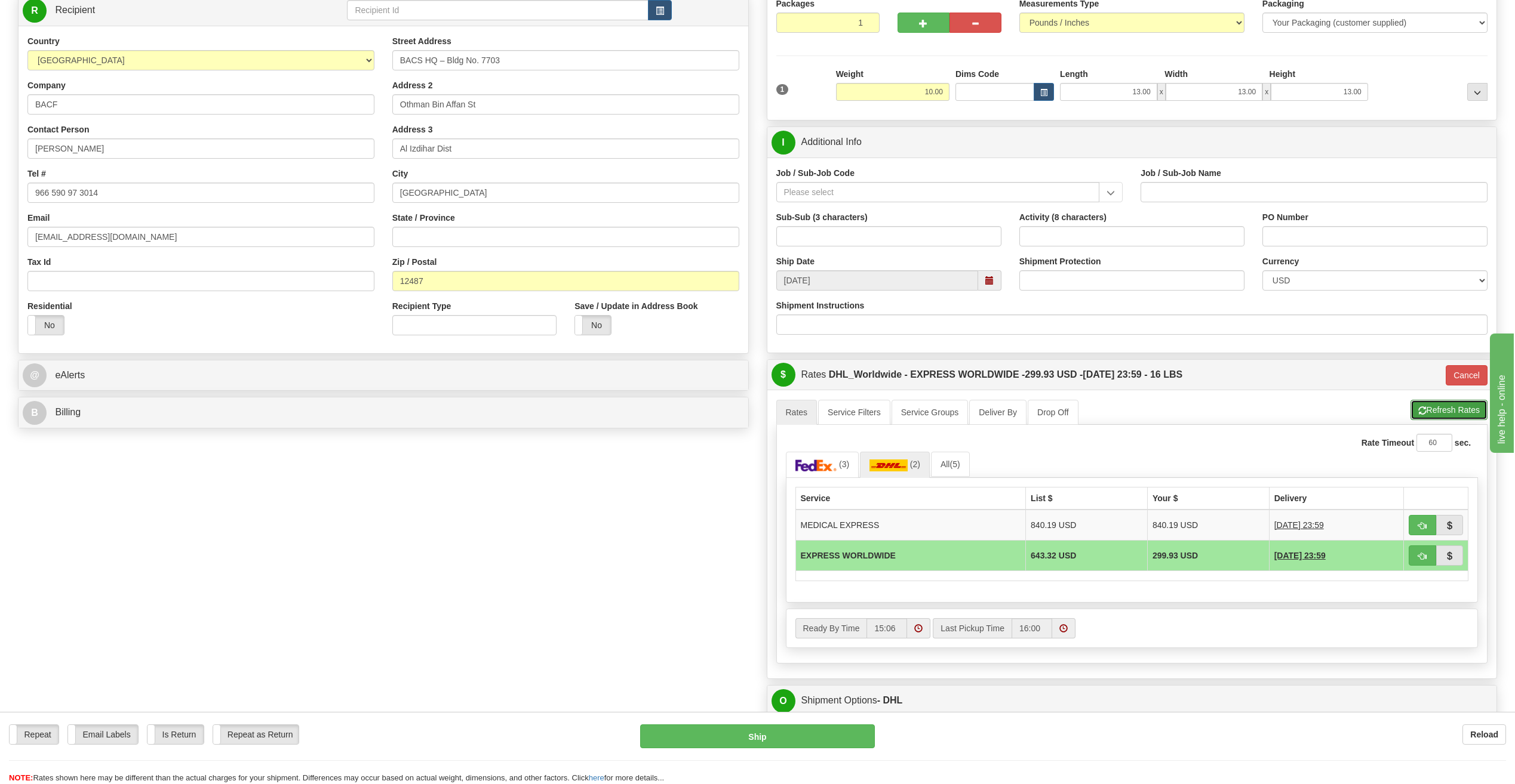
click at [1464, 407] on button "Refresh Rates" at bounding box center [1449, 410] width 77 height 20
type input "P"
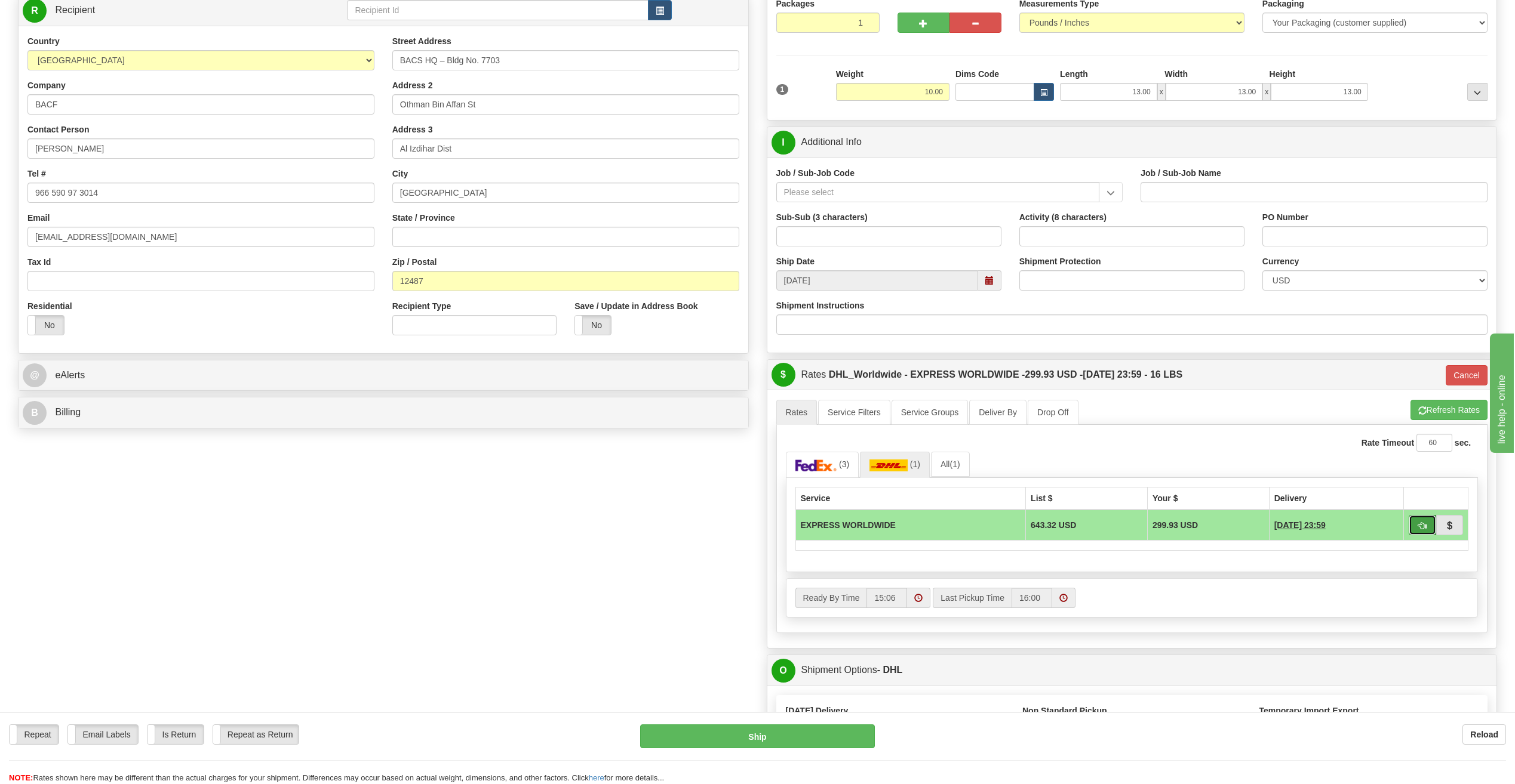
click at [1431, 531] on button "button" at bounding box center [1422, 525] width 28 height 20
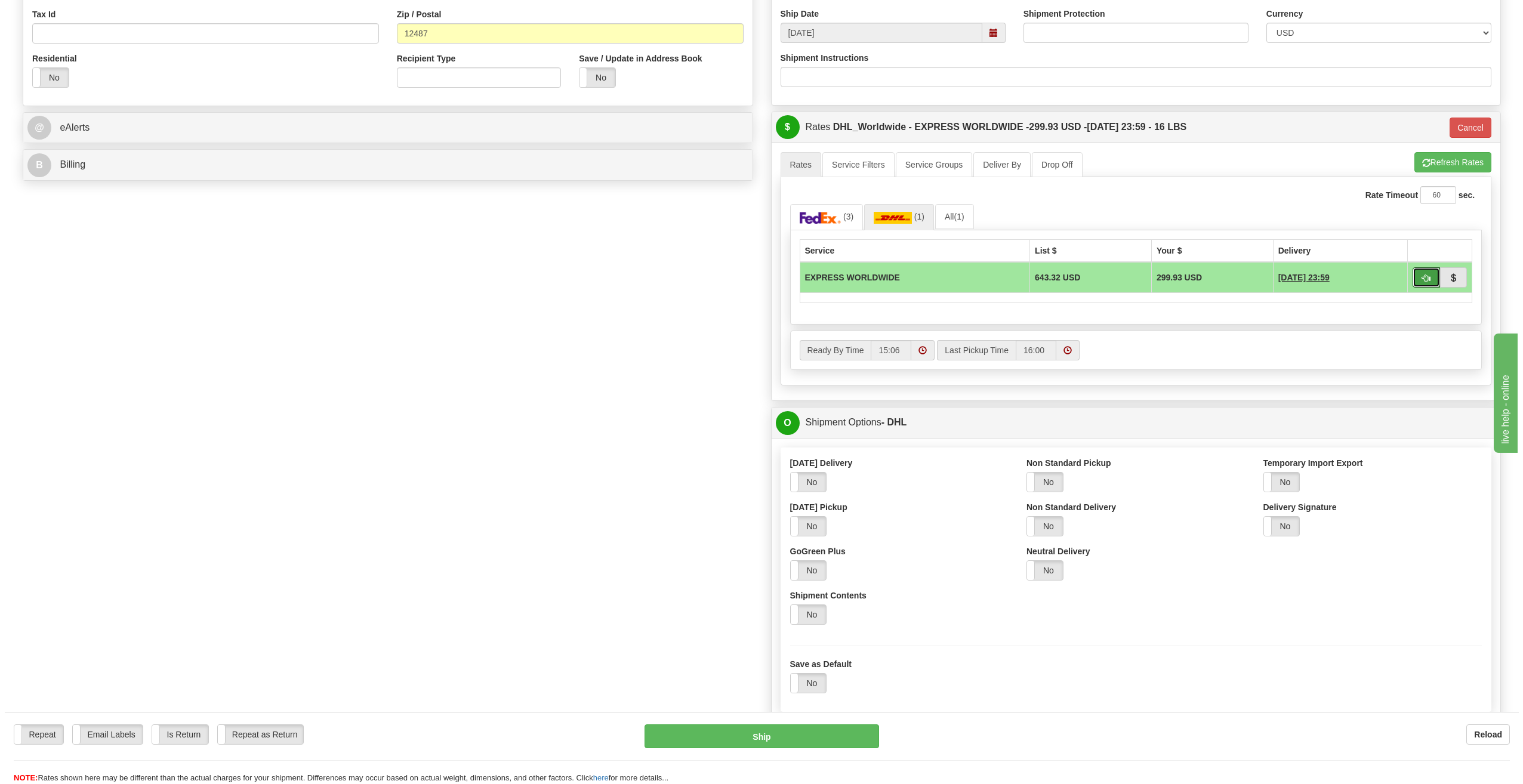
scroll to position [605, 0]
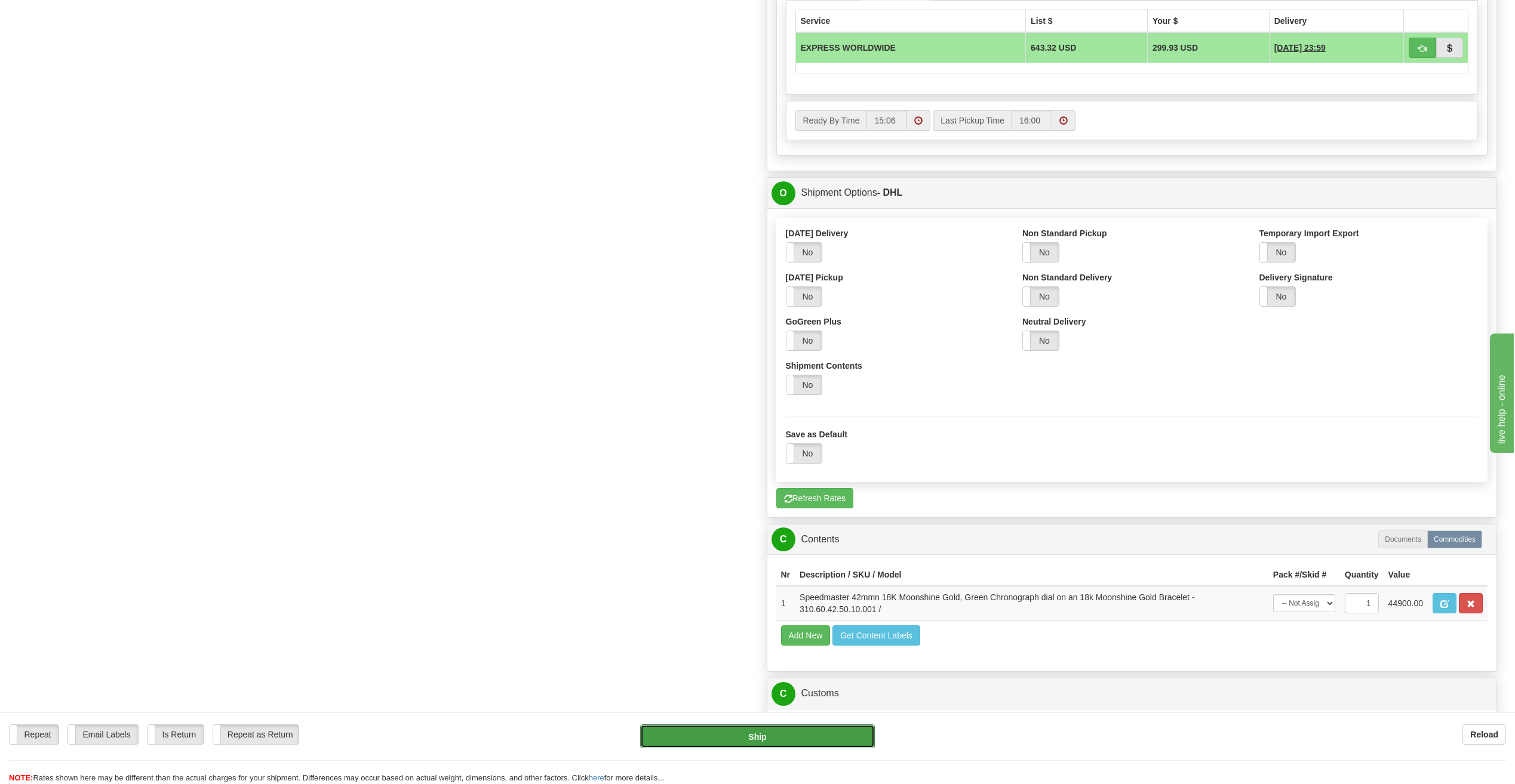
click at [814, 741] on button "Ship" at bounding box center [758, 736] width 235 height 24
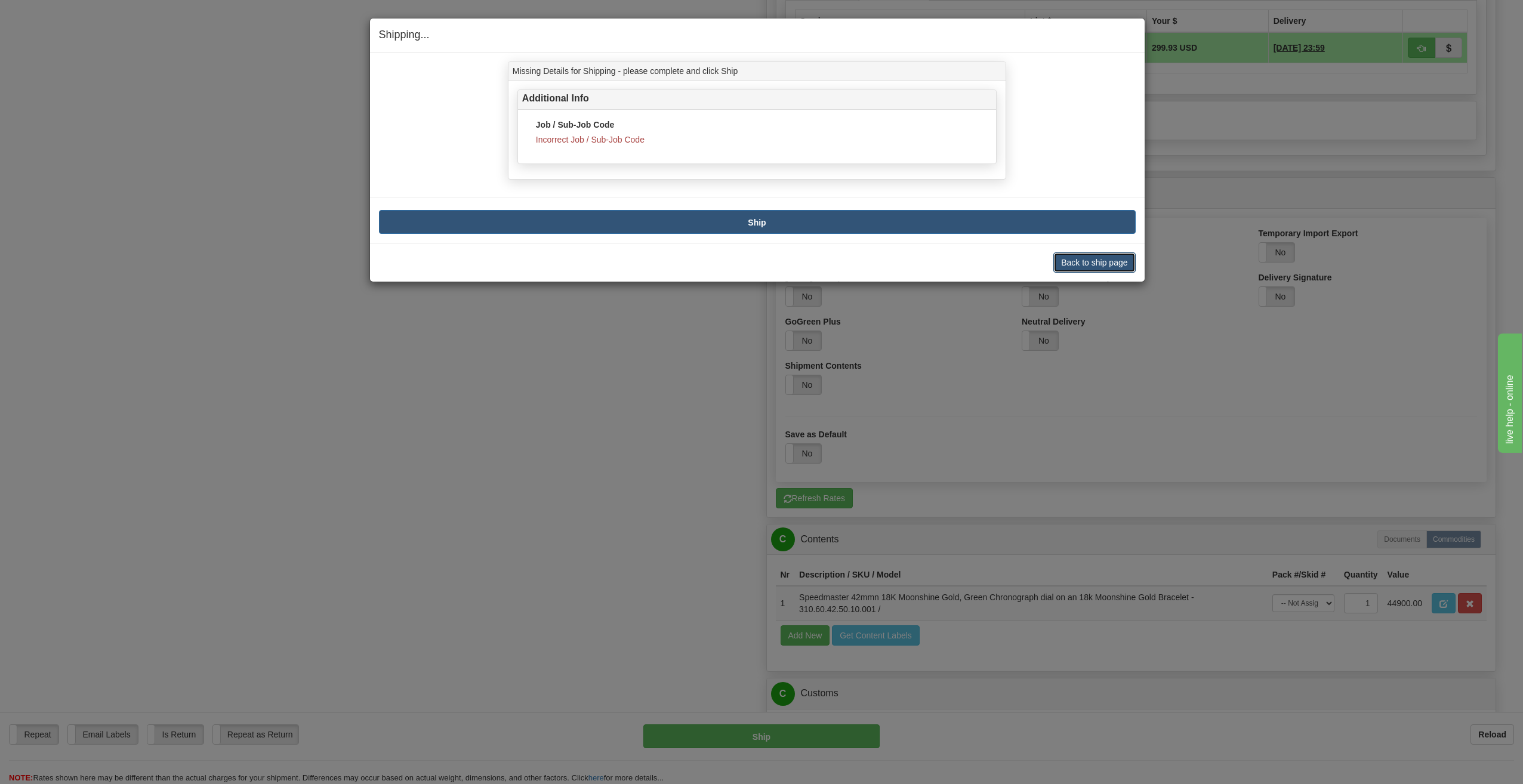
click at [1113, 263] on button "Back to ship page" at bounding box center [1094, 263] width 82 height 20
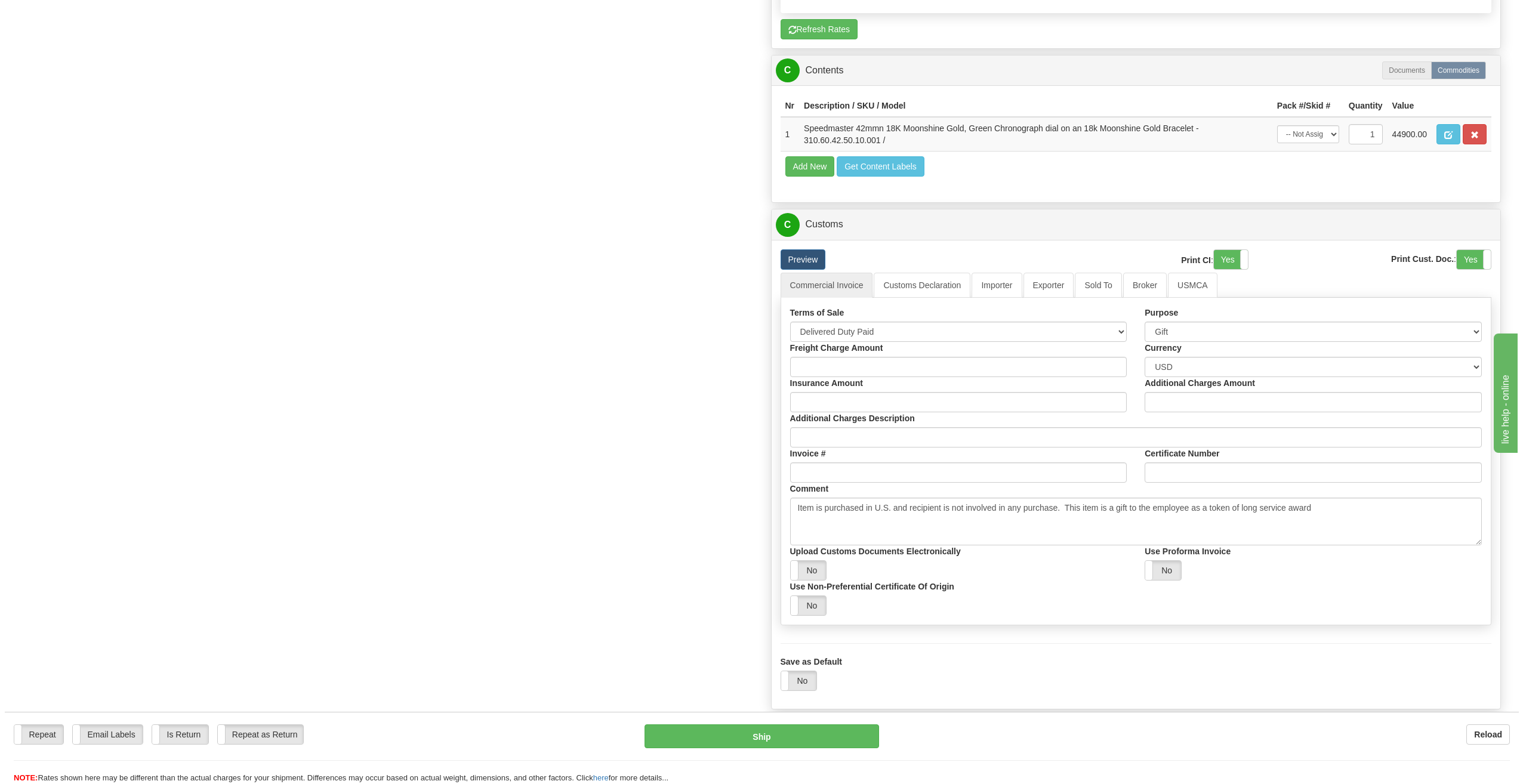
scroll to position [1253, 0]
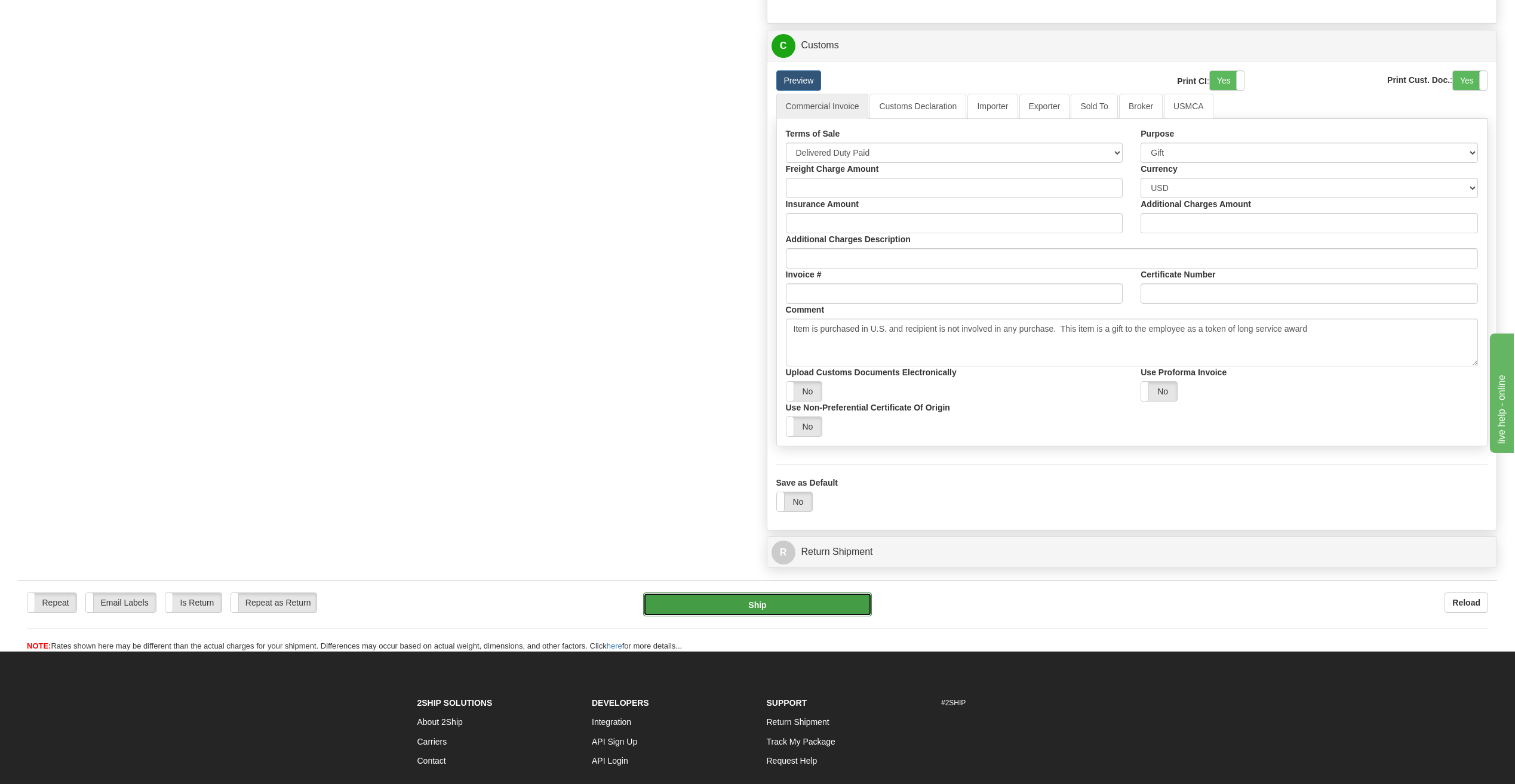
click at [760, 599] on button "Ship" at bounding box center [757, 605] width 229 height 24
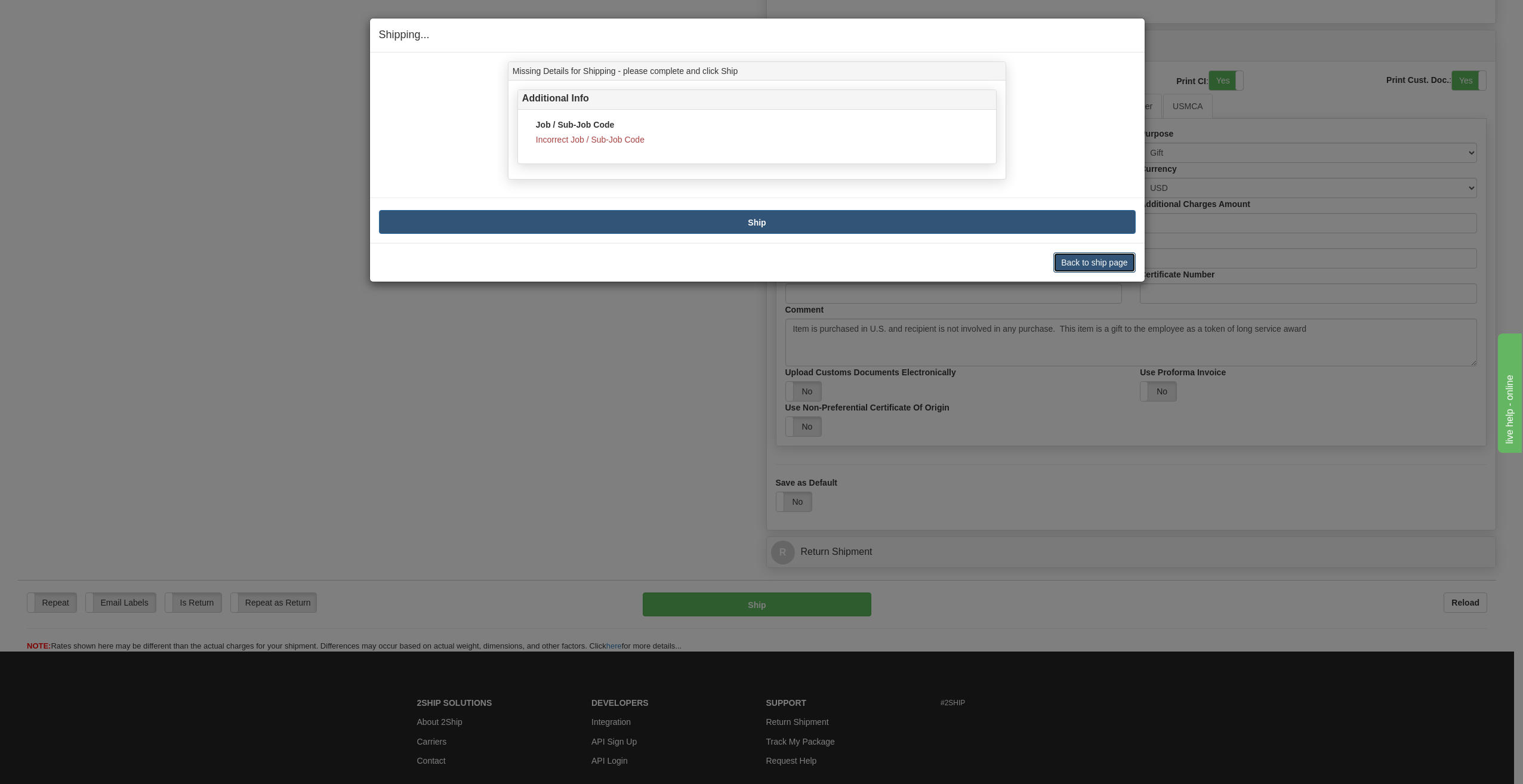
click at [1116, 258] on button "Back to ship page" at bounding box center [1094, 263] width 82 height 20
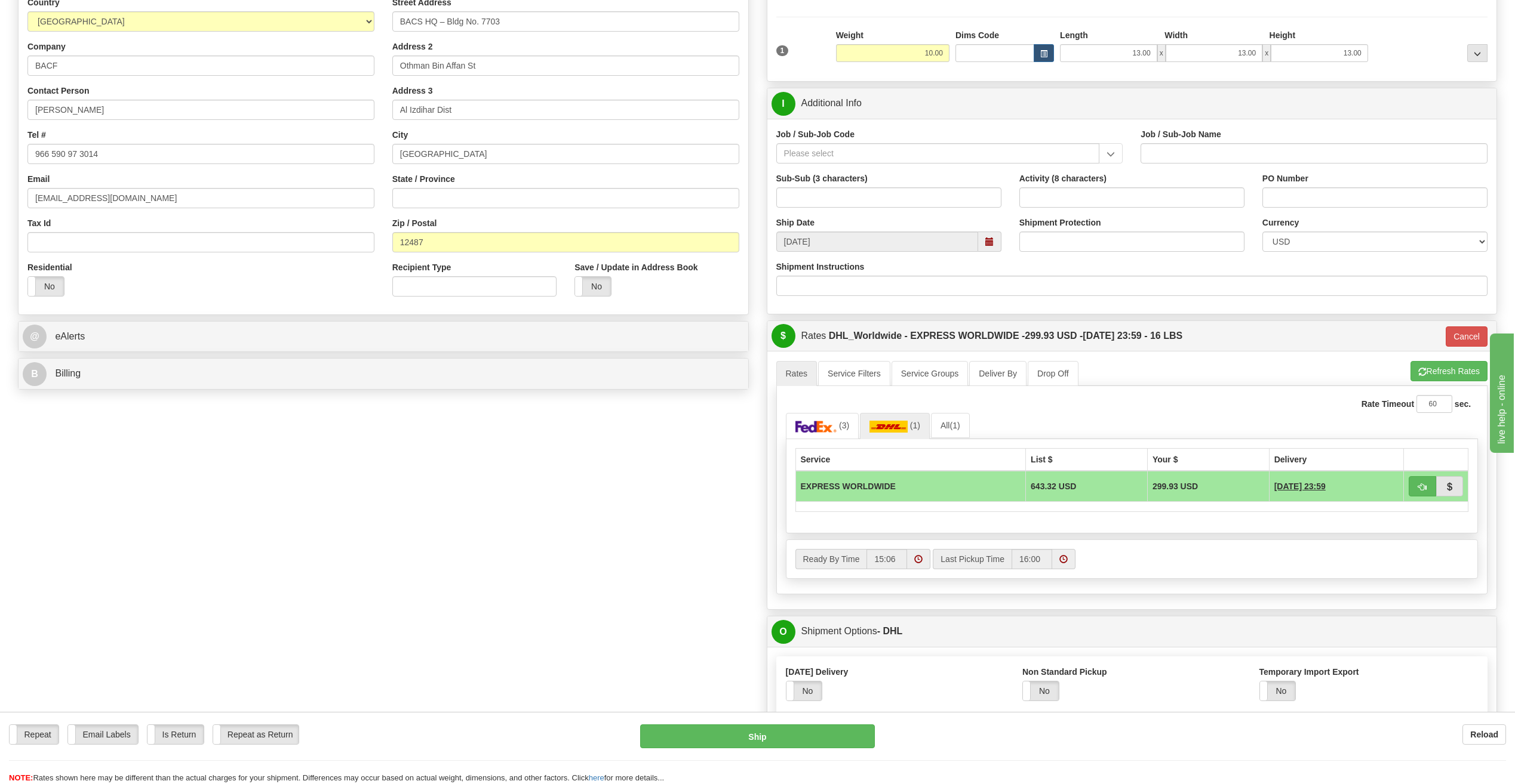
scroll to position [0, 0]
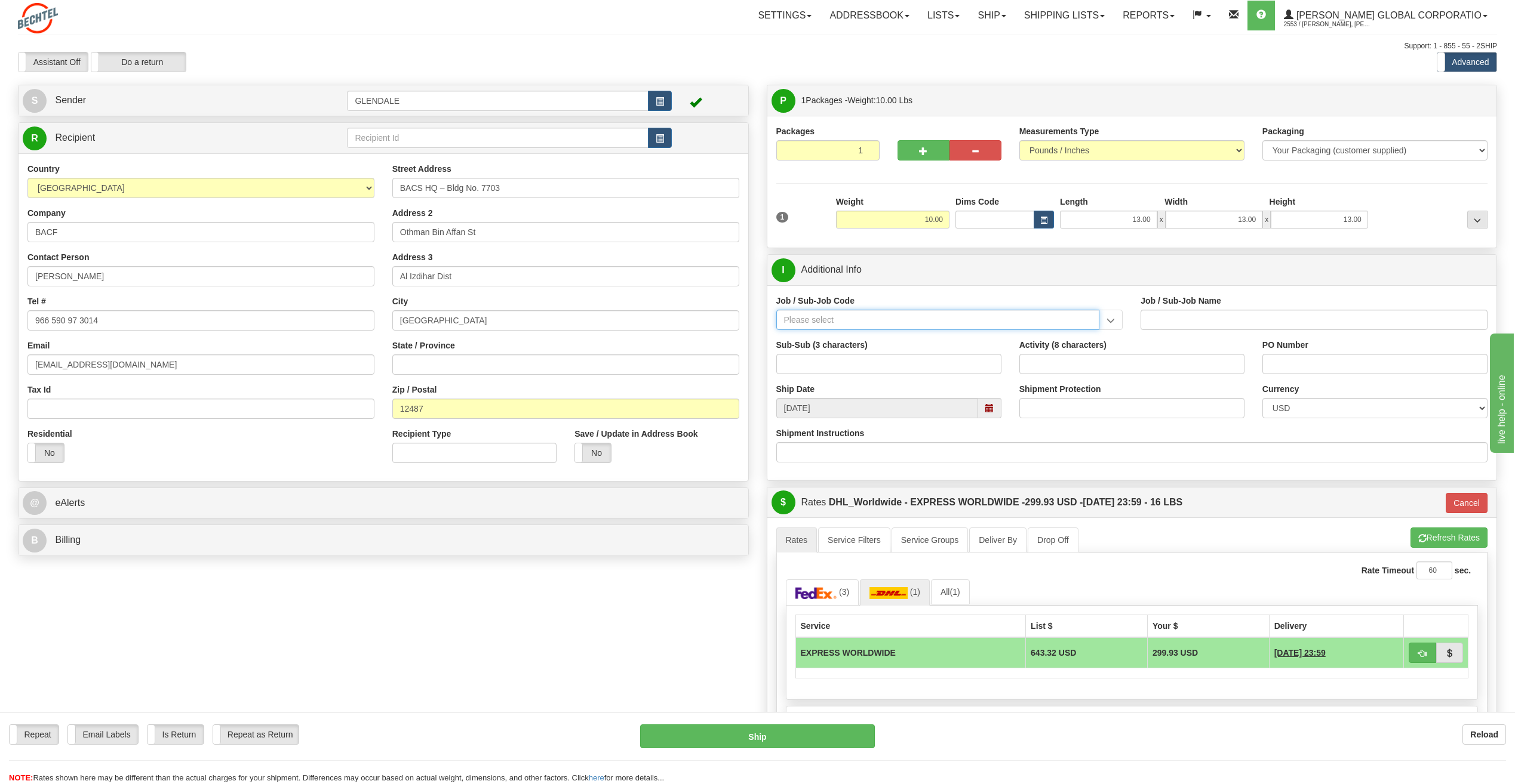
click at [895, 315] on input "Job / Sub-Job Code" at bounding box center [937, 319] width 323 height 20
type input "[PHONE_NUMBER]"
click at [868, 333] on div "[PHONE_NUMBER]" at bounding box center [934, 339] width 311 height 13
type input "Service Awards"
type input "[PHONE_NUMBER]"
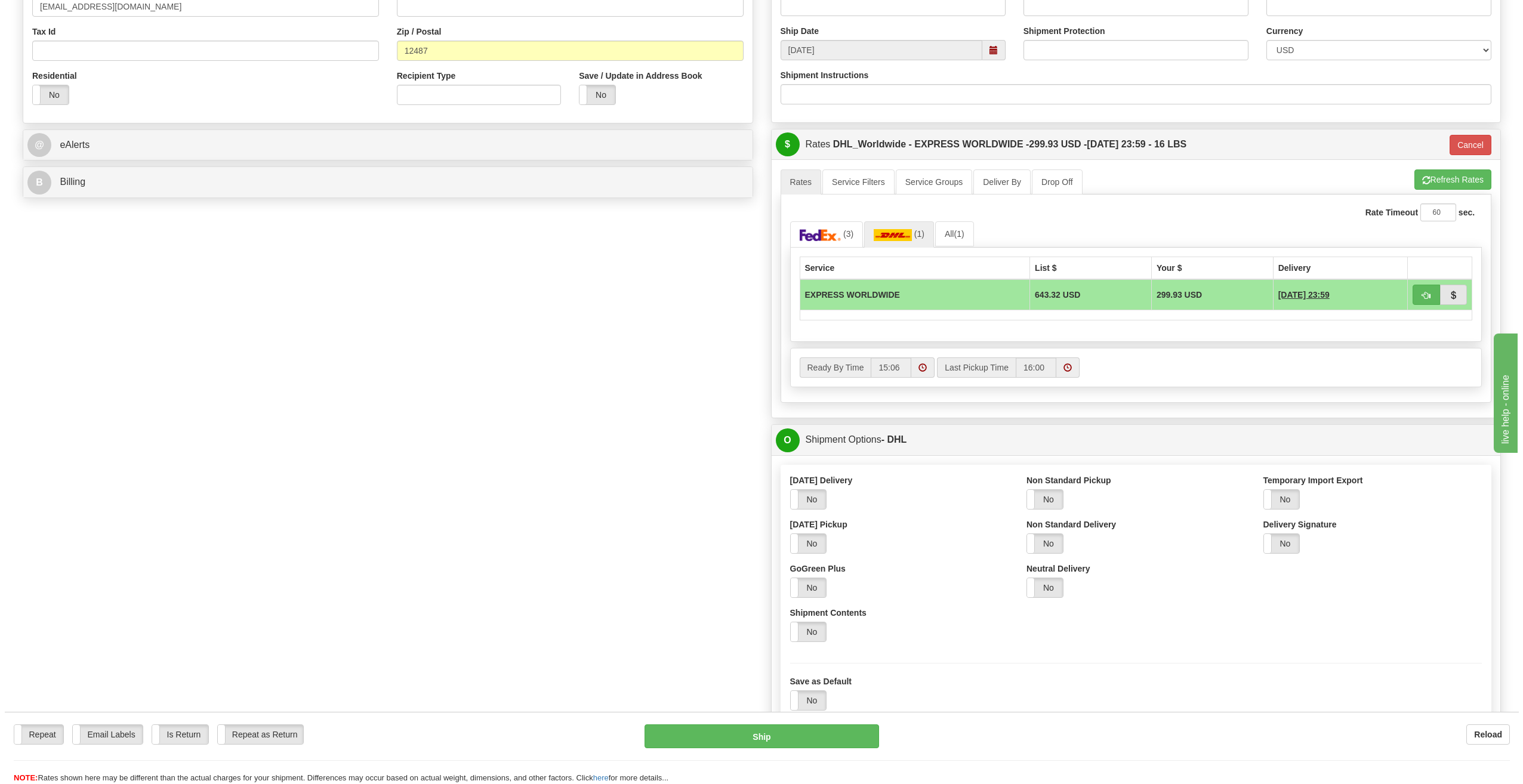
scroll to position [716, 0]
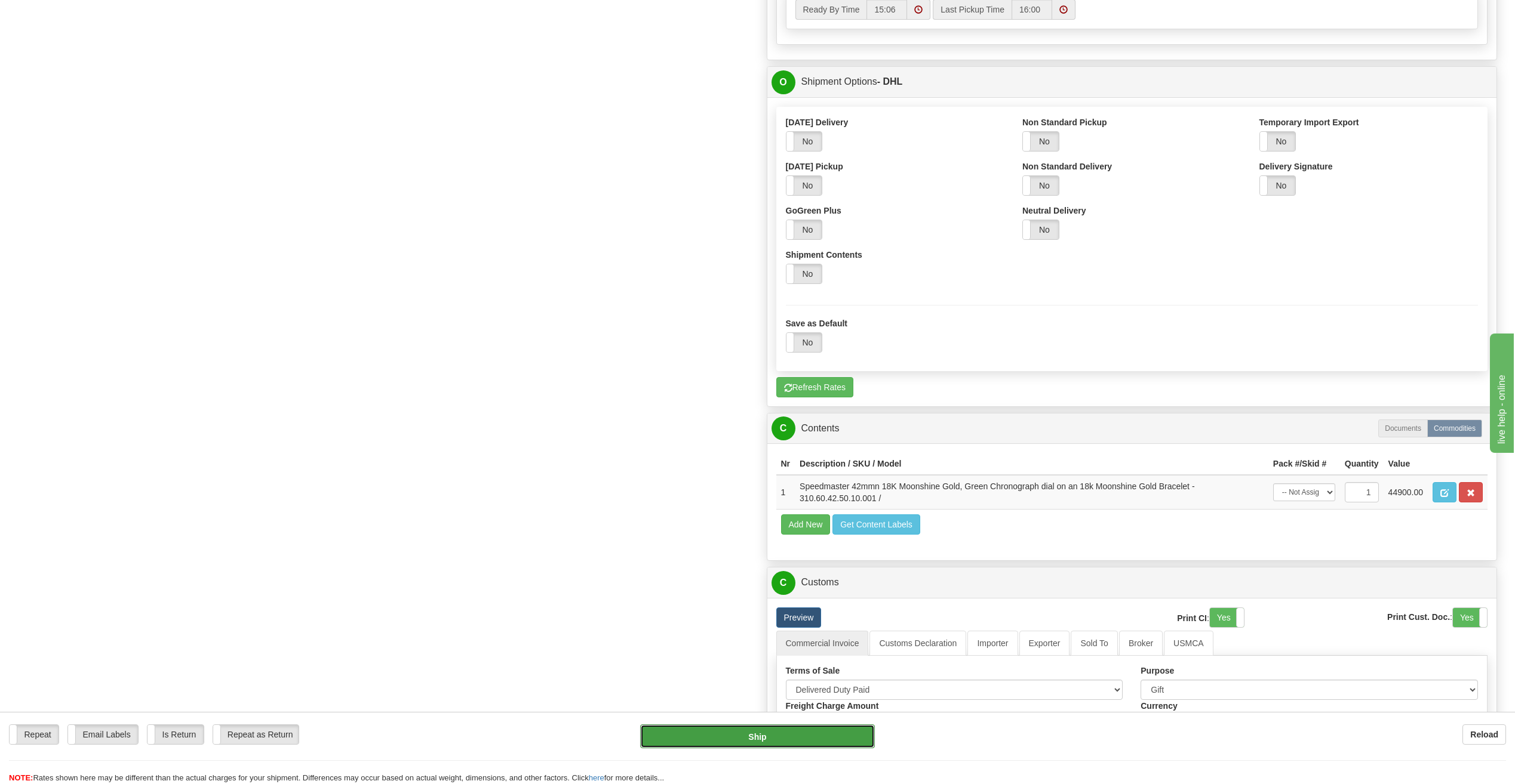
click at [818, 738] on button "Ship" at bounding box center [758, 736] width 235 height 24
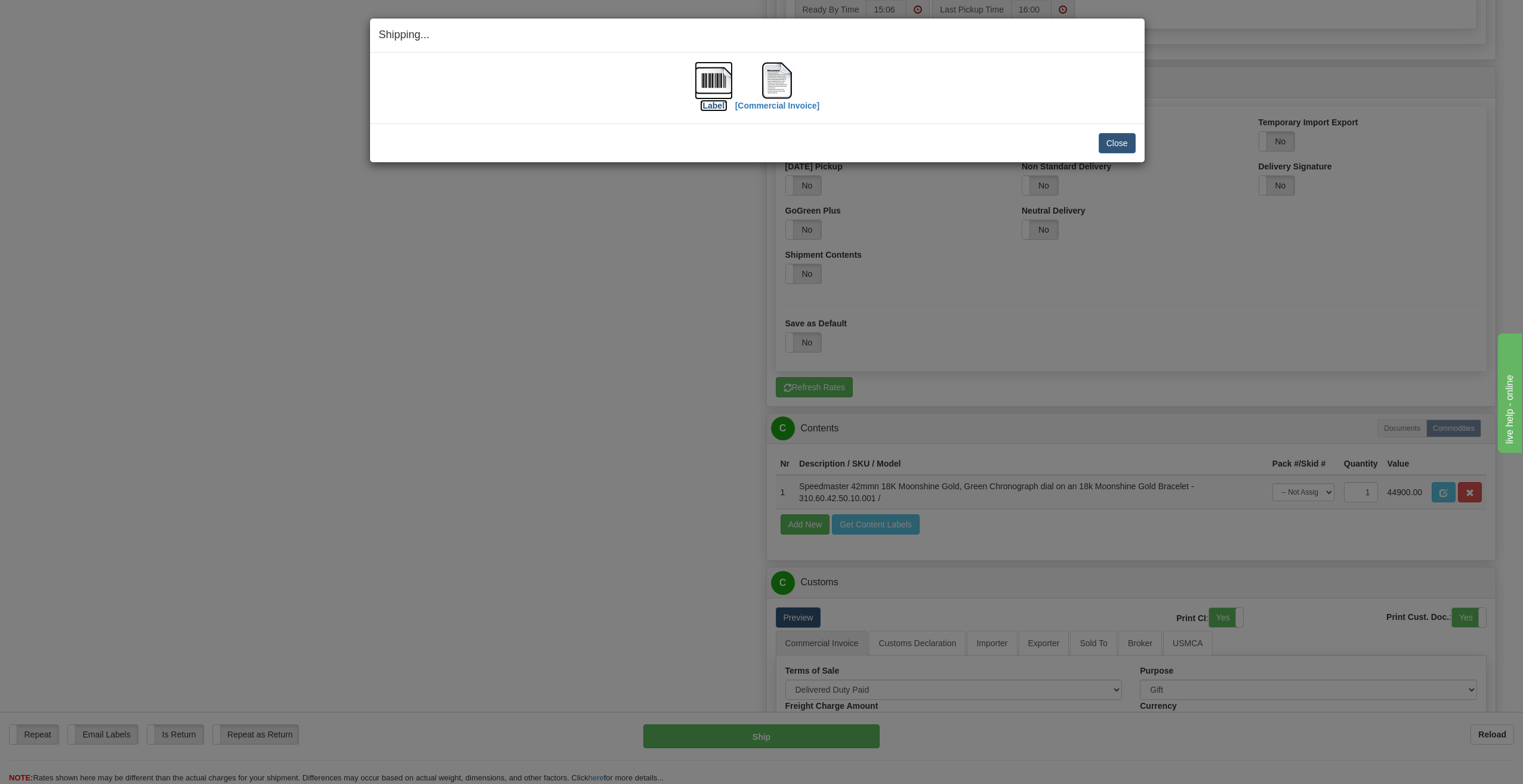
click at [714, 84] on img at bounding box center [714, 81] width 39 height 39
click at [773, 78] on img at bounding box center [778, 81] width 39 height 39
